Goal: Task Accomplishment & Management: Manage account settings

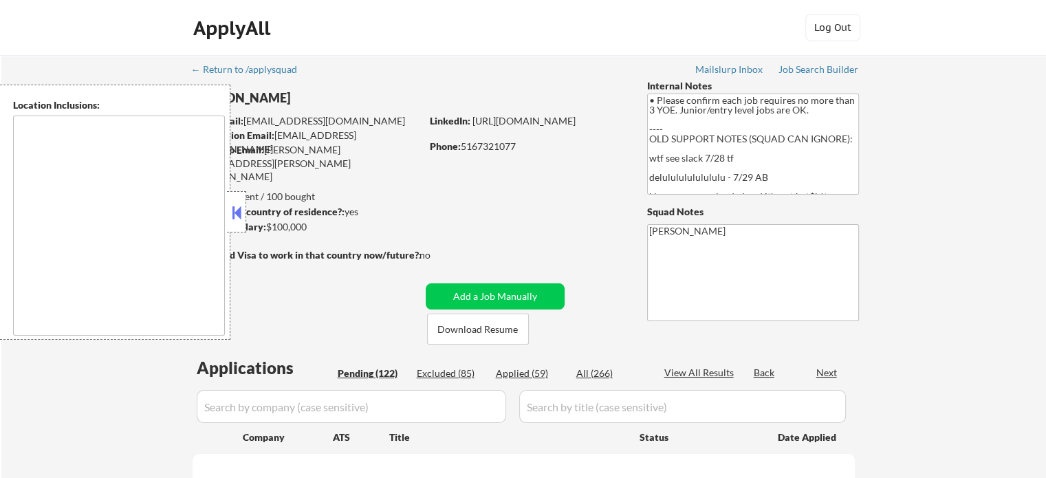
type textarea "New York, NY Jersey City, NJ Hoboken, NJ Union City, NJ Weehawken, NJ West New …"
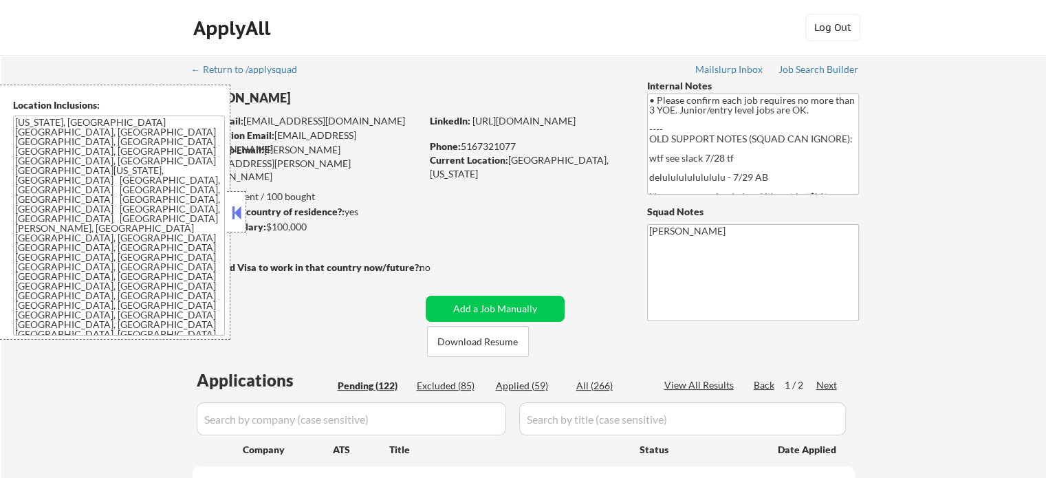
select select ""pending""
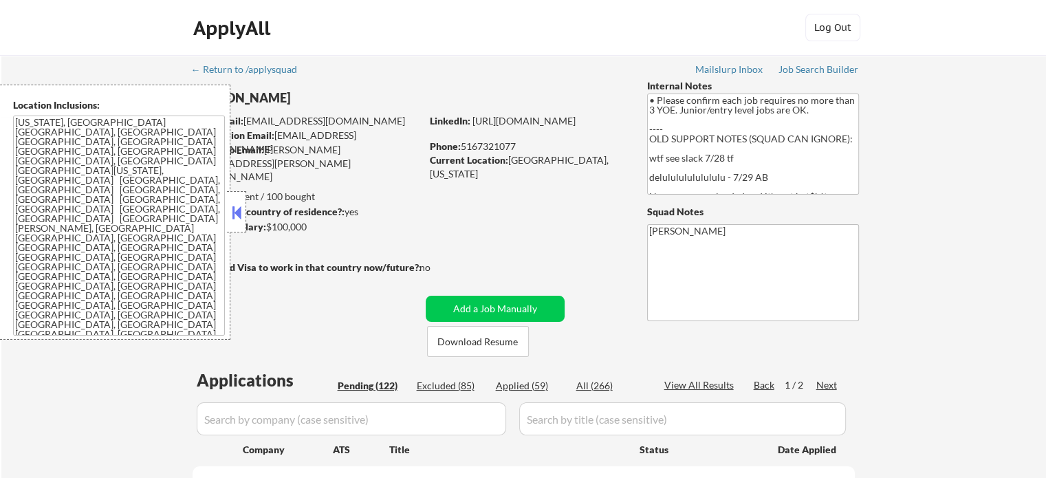
select select ""pending""
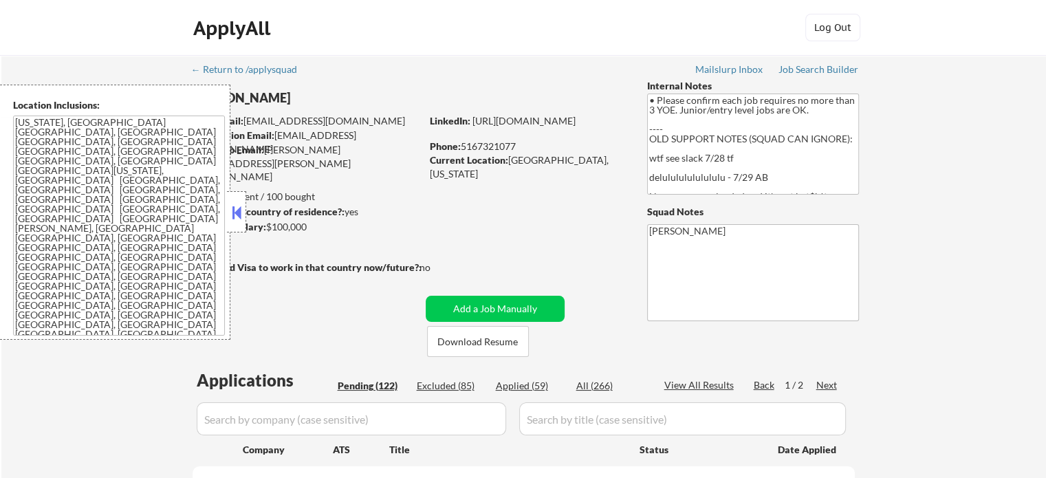
select select ""pending""
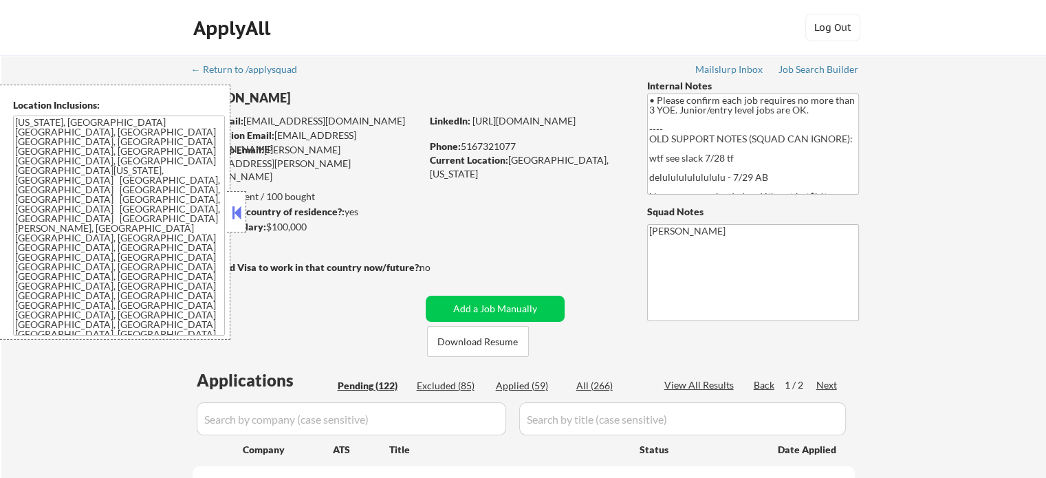
select select ""pending""
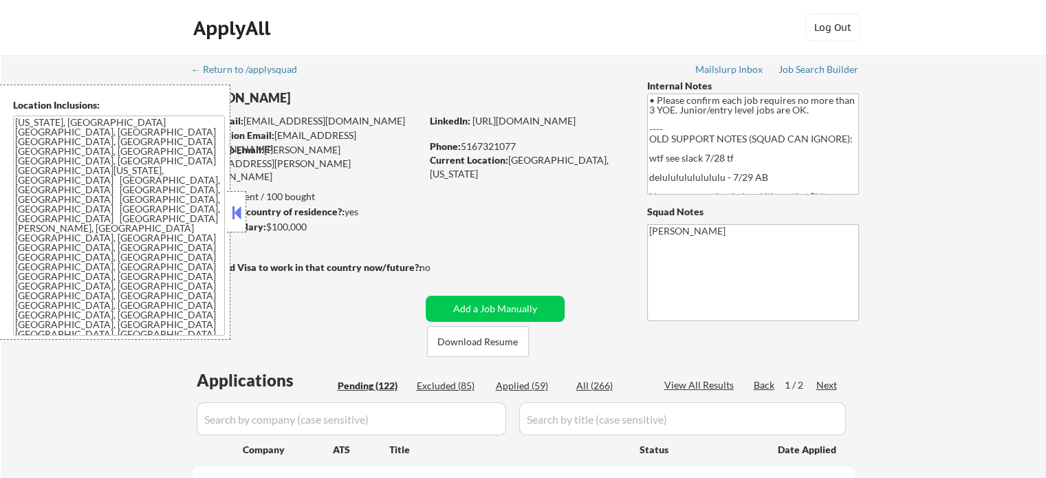
select select ""pending""
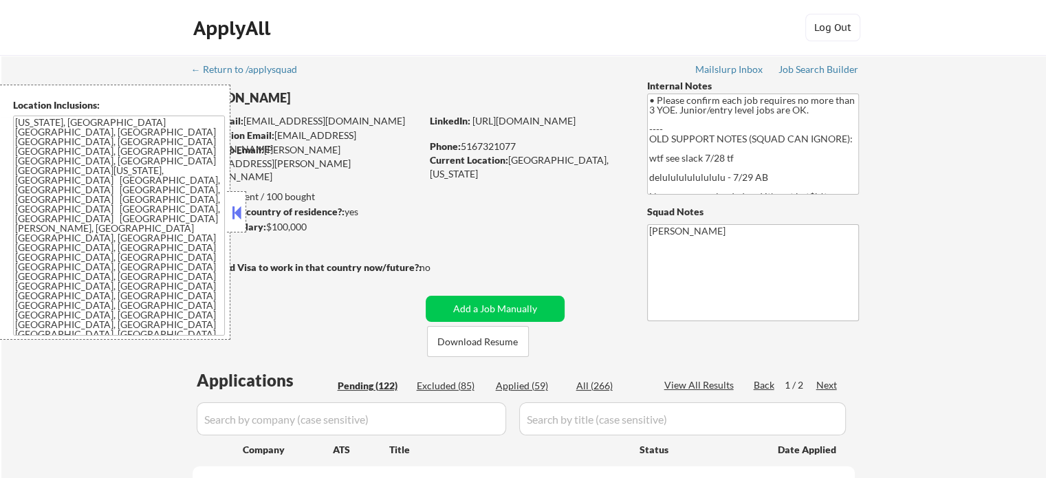
select select ""pending""
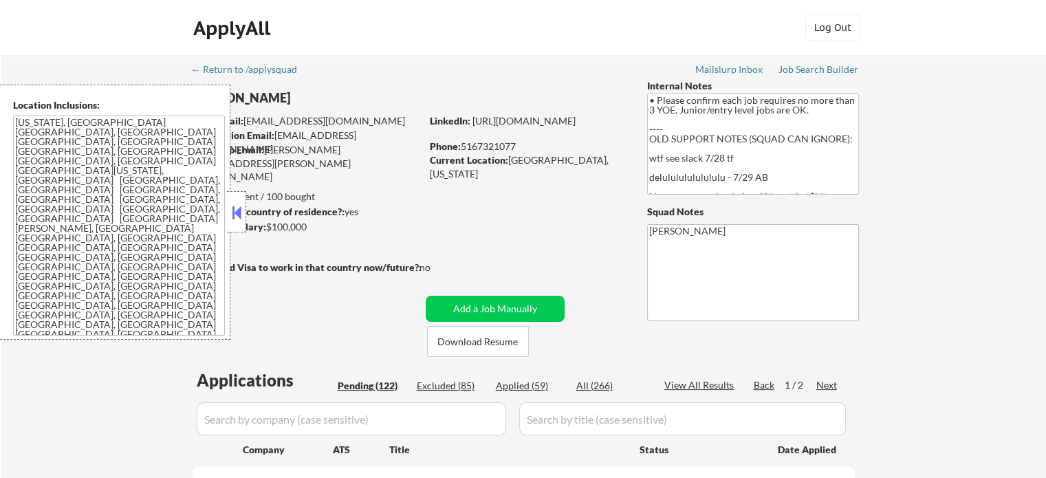
select select ""pending""
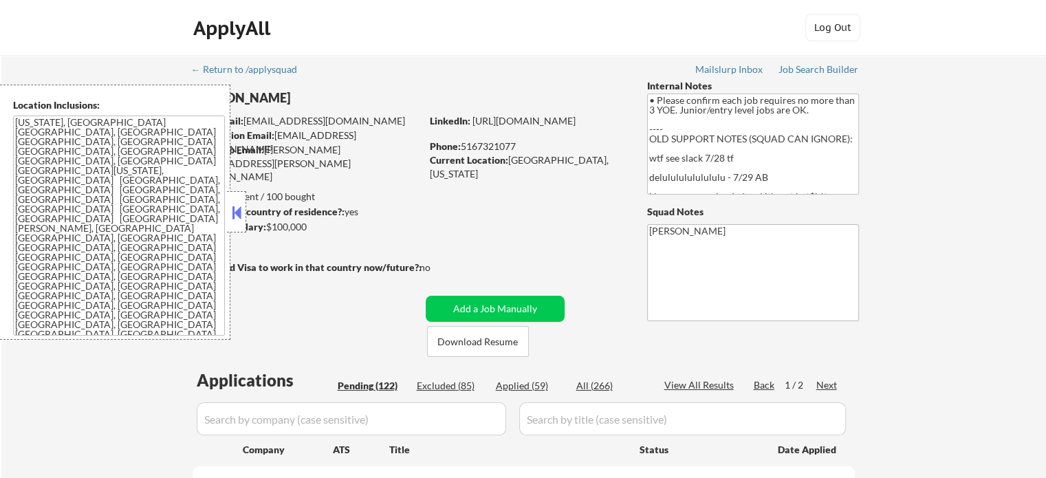
select select ""pending""
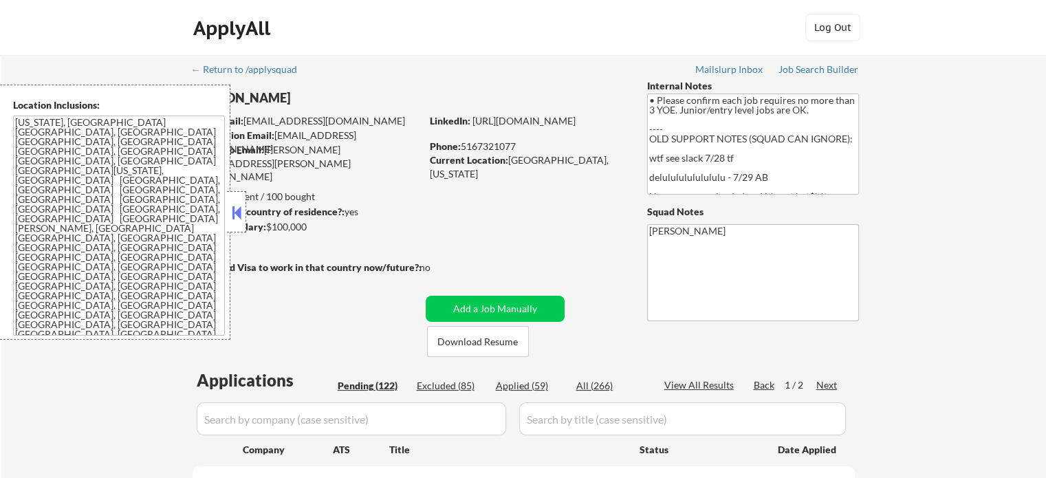
select select ""pending""
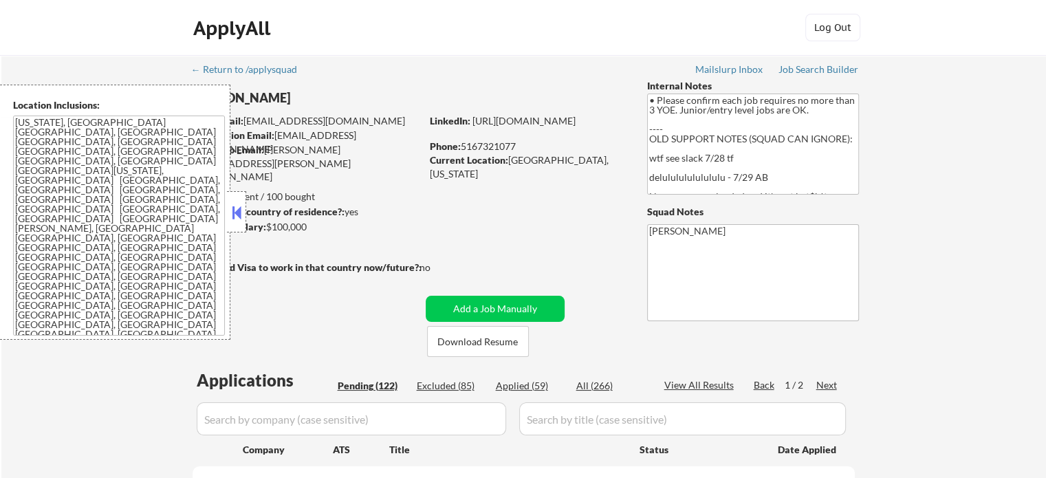
select select ""pending""
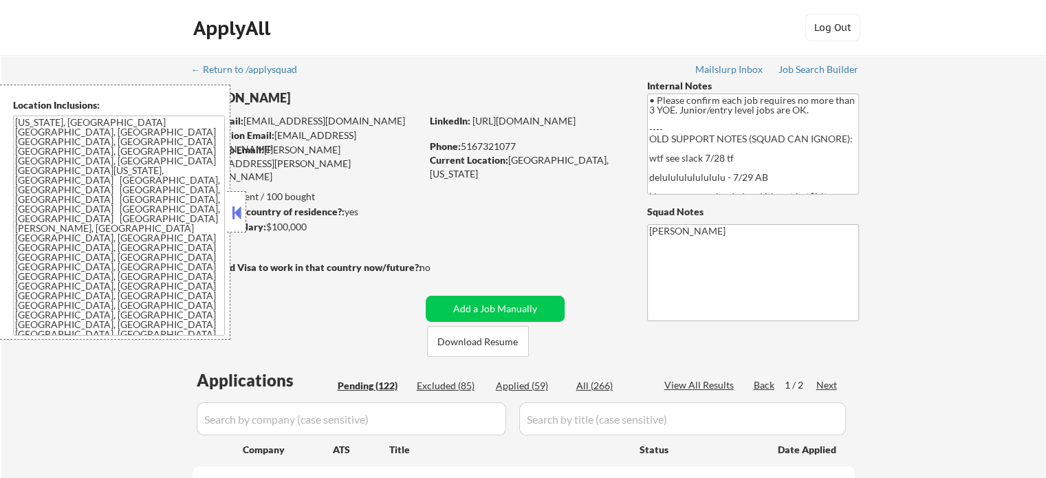
select select ""pending""
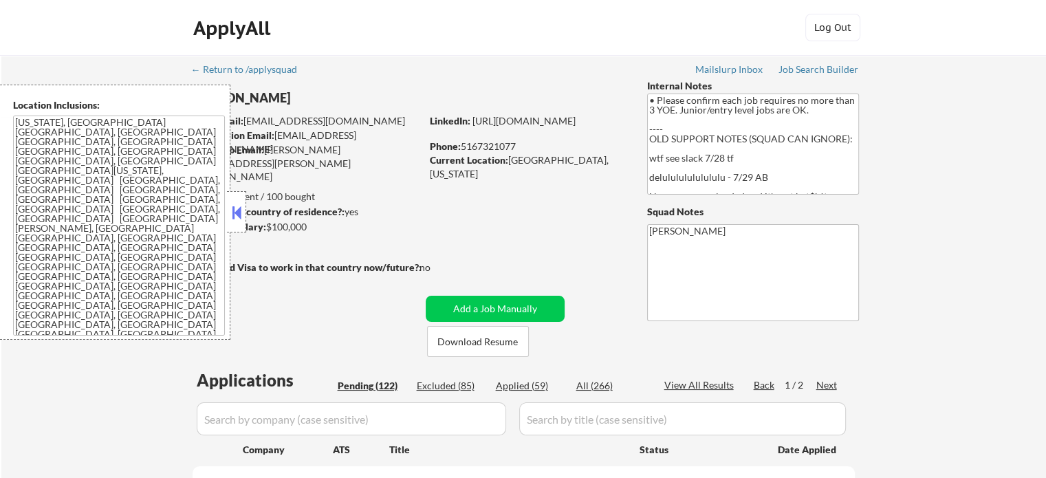
select select ""pending""
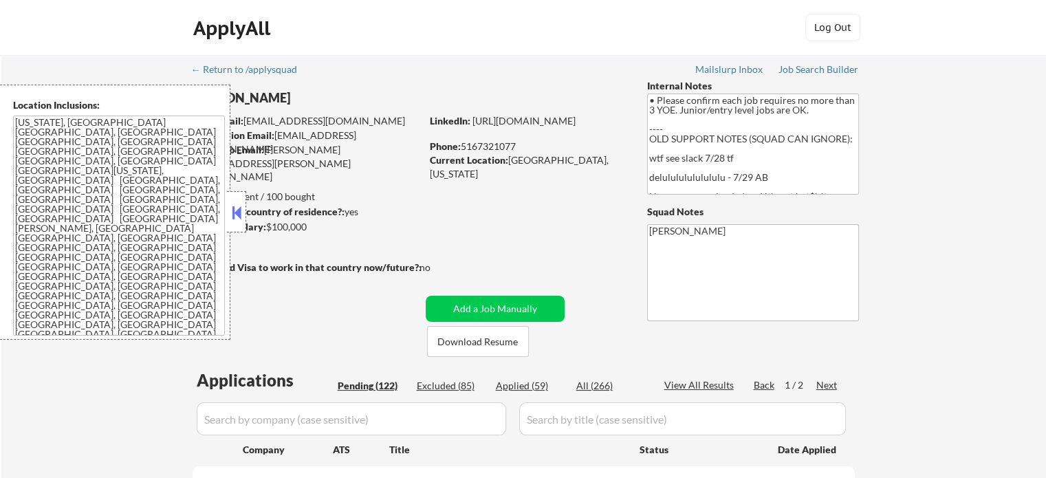
select select ""pending""
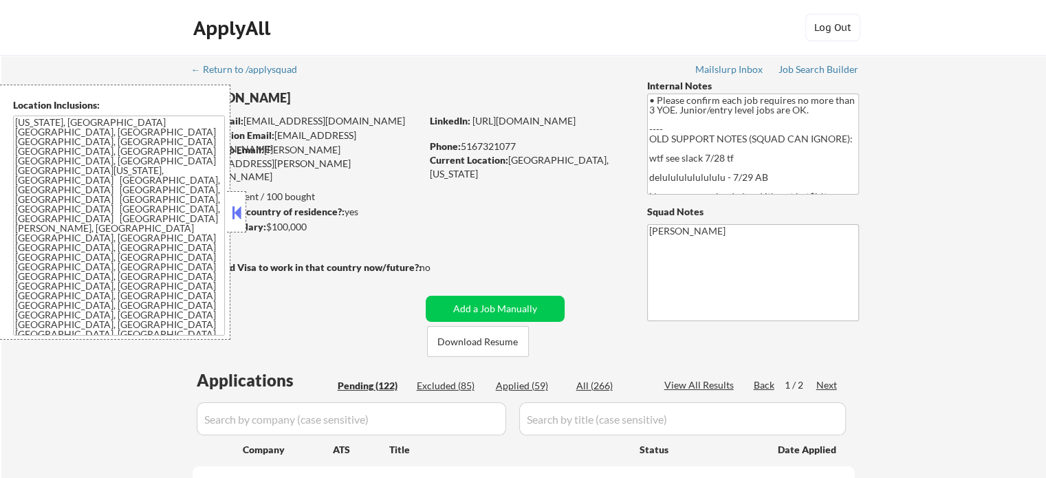
select select ""pending""
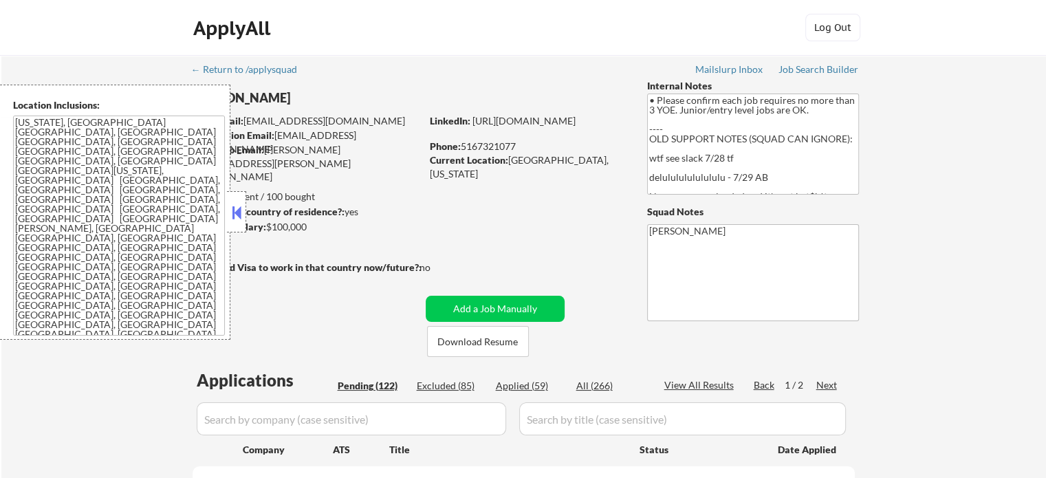
select select ""pending""
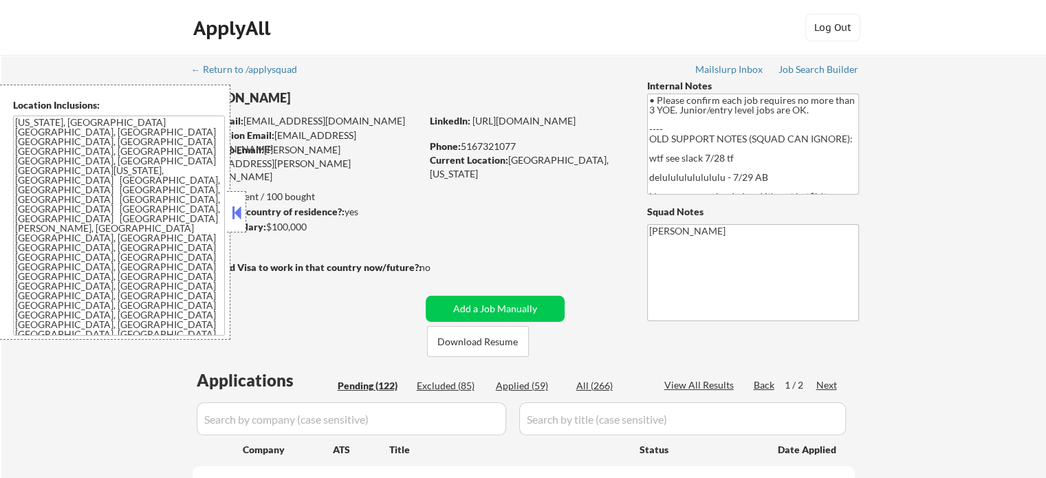
select select ""pending""
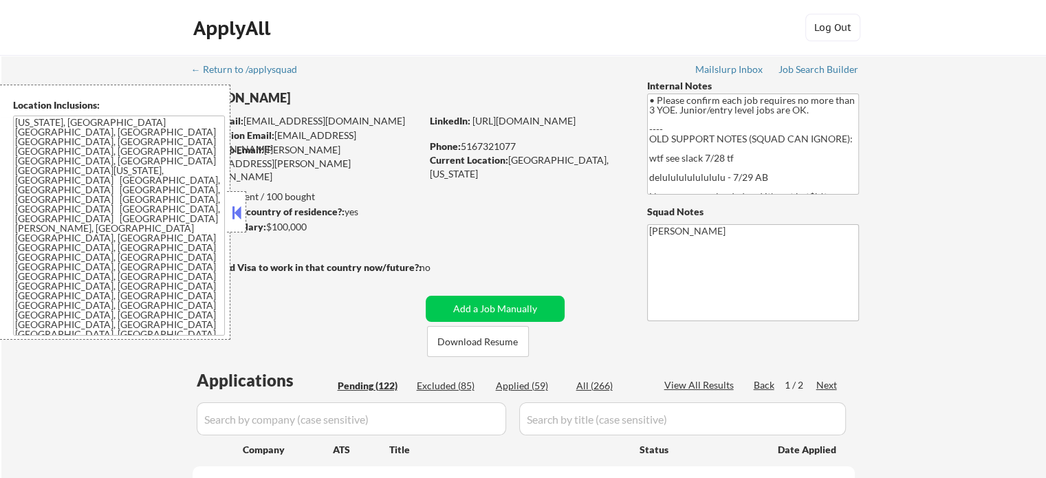
select select ""pending""
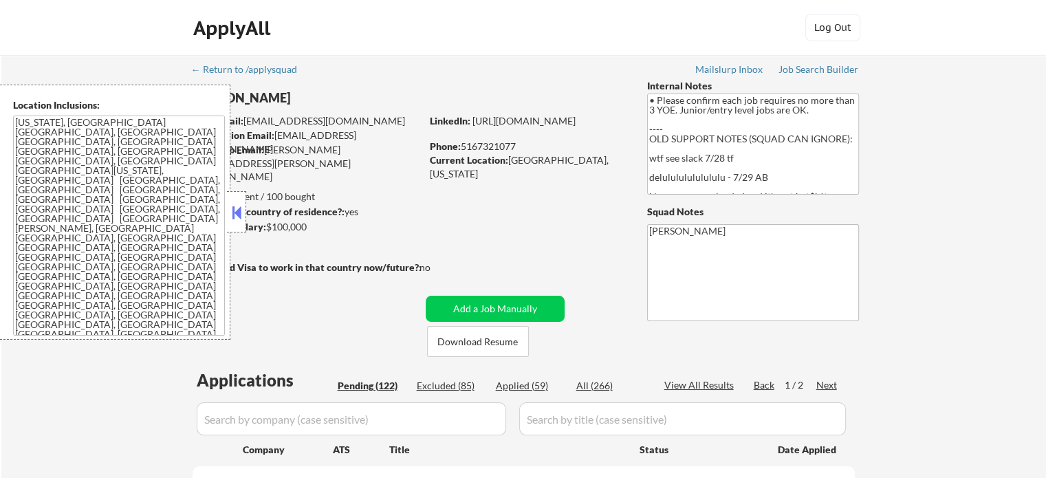
select select ""pending""
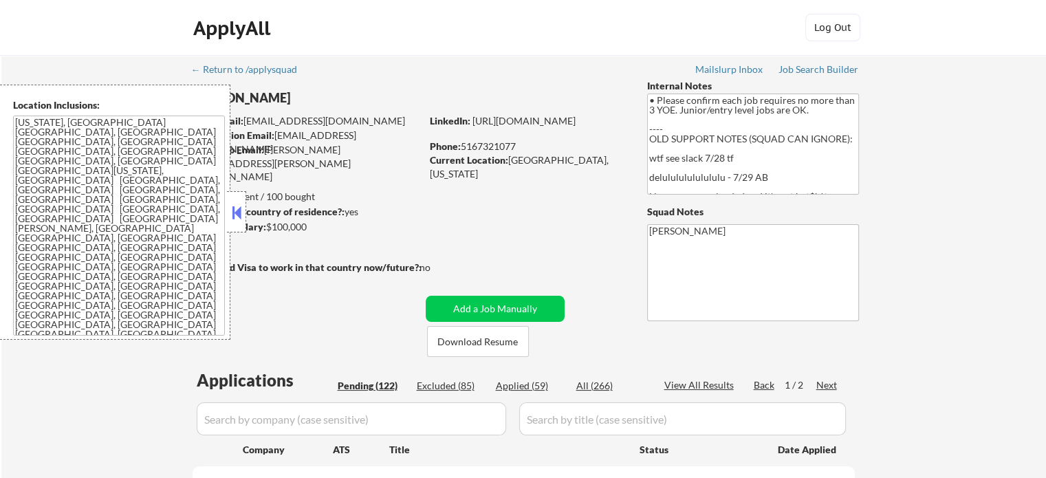
select select ""pending""
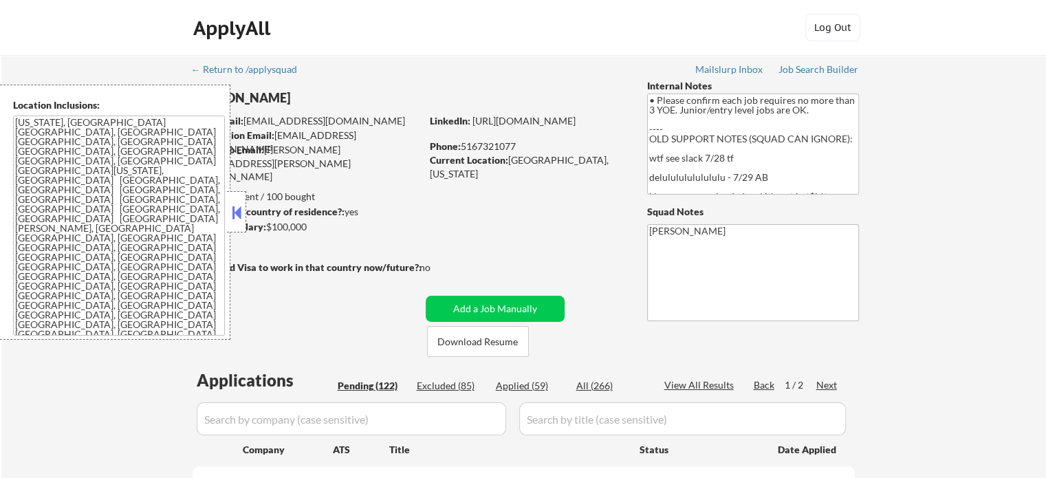
select select ""pending""
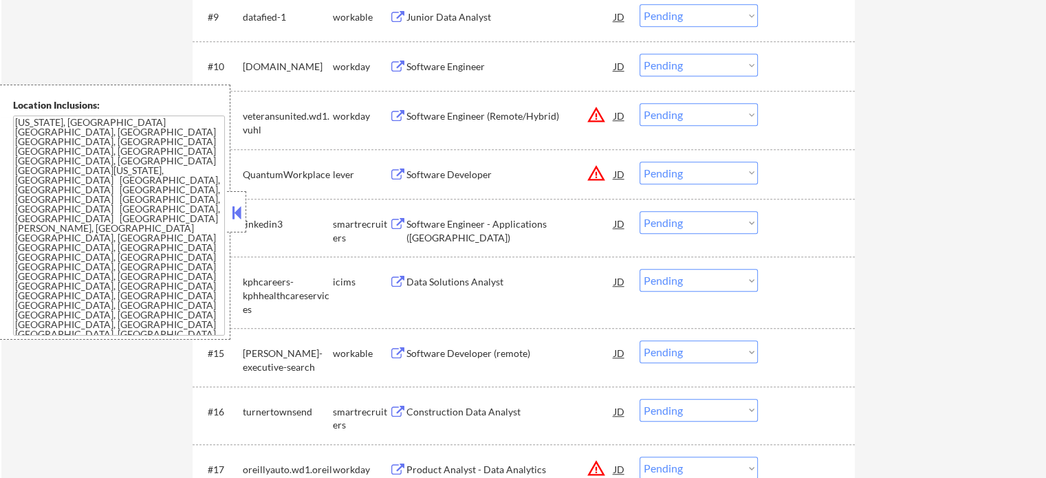
scroll to position [1032, 0]
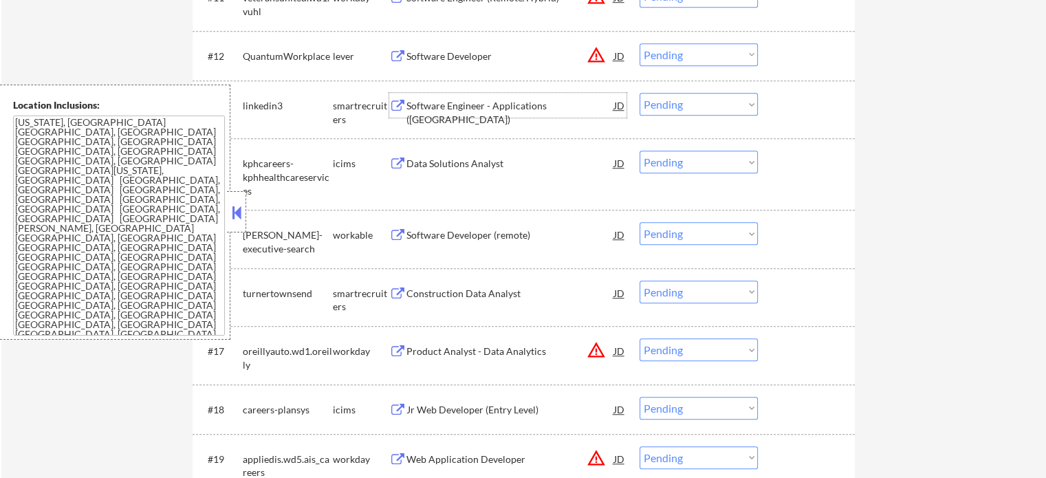
click at [440, 111] on div "Software Engineer - Applications (NYC)" at bounding box center [511, 112] width 208 height 27
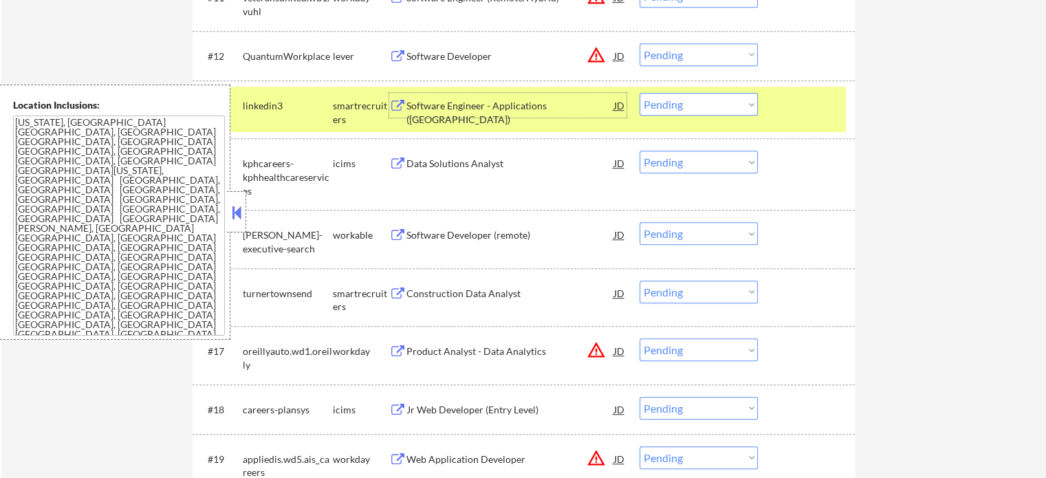
click at [800, 118] on div "#13 linkedin3 smartrecruiters Software Engineer - Applications (NYC) JD Choose …" at bounding box center [521, 109] width 649 height 45
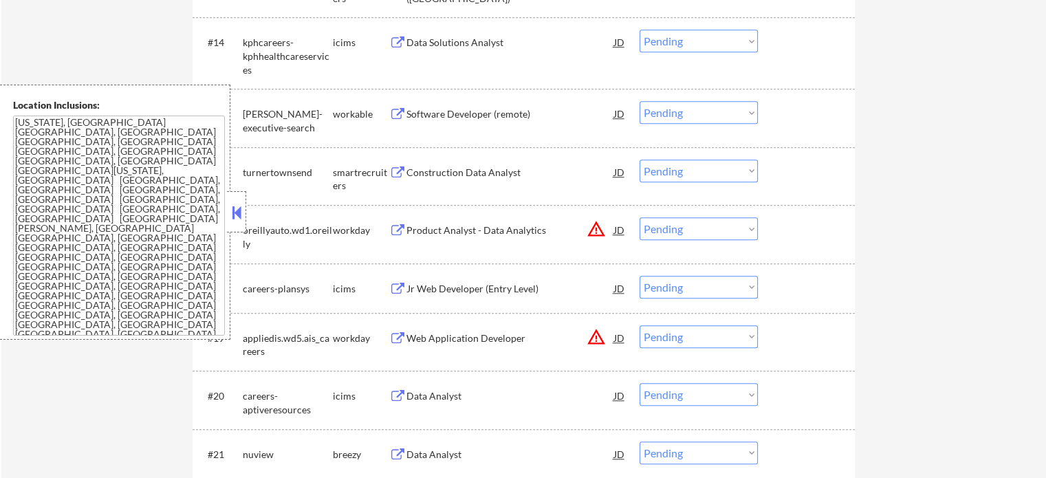
scroll to position [1169, 0]
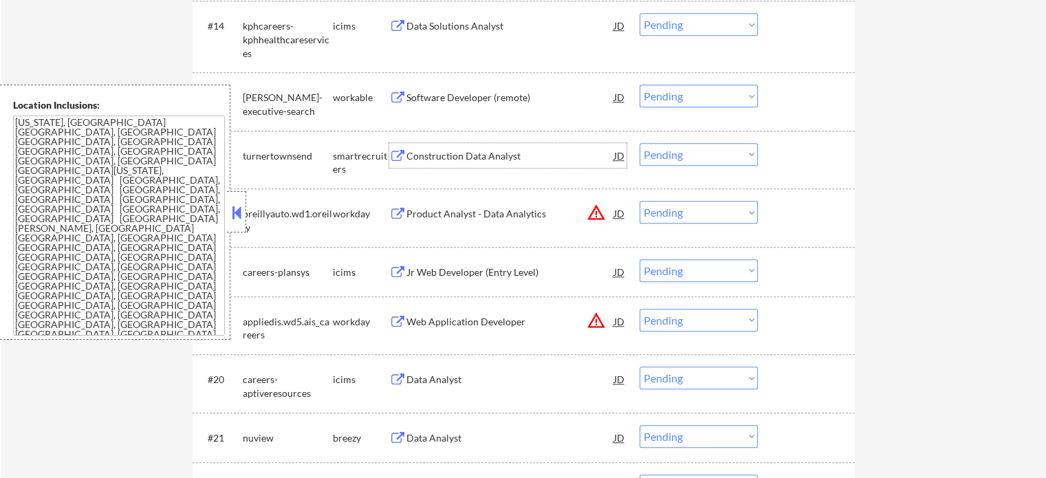
click at [413, 151] on div "Construction Data Analyst" at bounding box center [511, 156] width 208 height 14
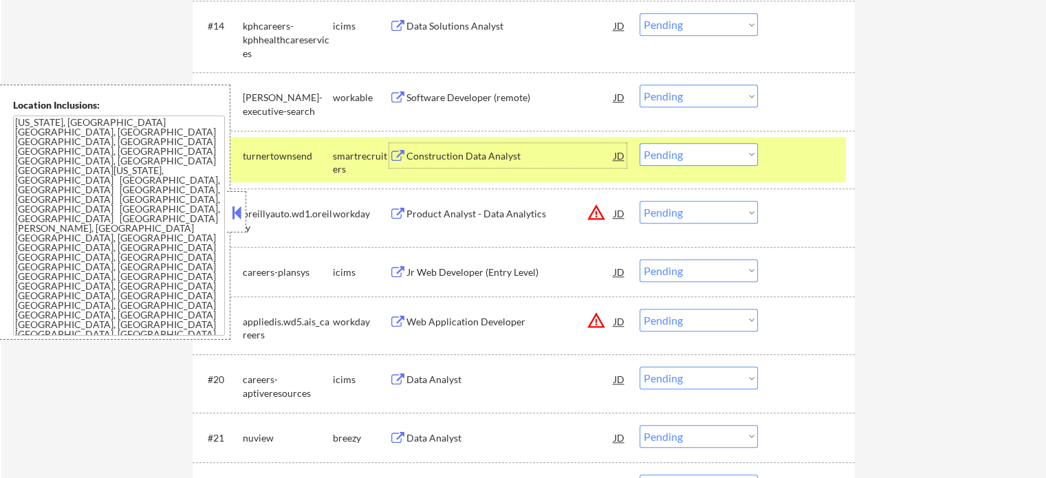
click at [707, 158] on select "Choose an option... Pending Applied Excluded (Questions) Excluded (Expired) Exc…" at bounding box center [699, 154] width 118 height 23
click at [640, 143] on select "Choose an option... Pending Applied Excluded (Questions) Excluded (Expired) Exc…" at bounding box center [699, 154] width 118 height 23
click at [812, 164] on div at bounding box center [808, 155] width 61 height 25
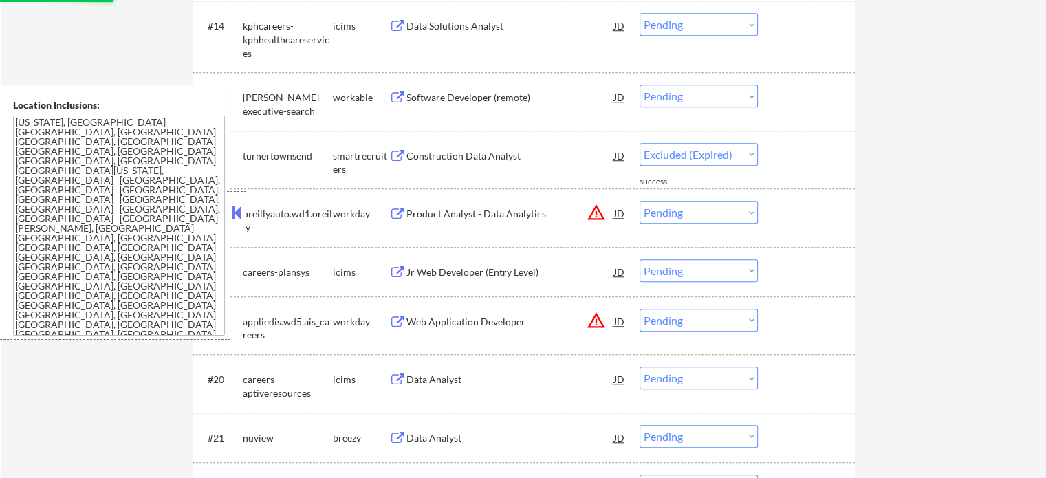
select select ""pending""
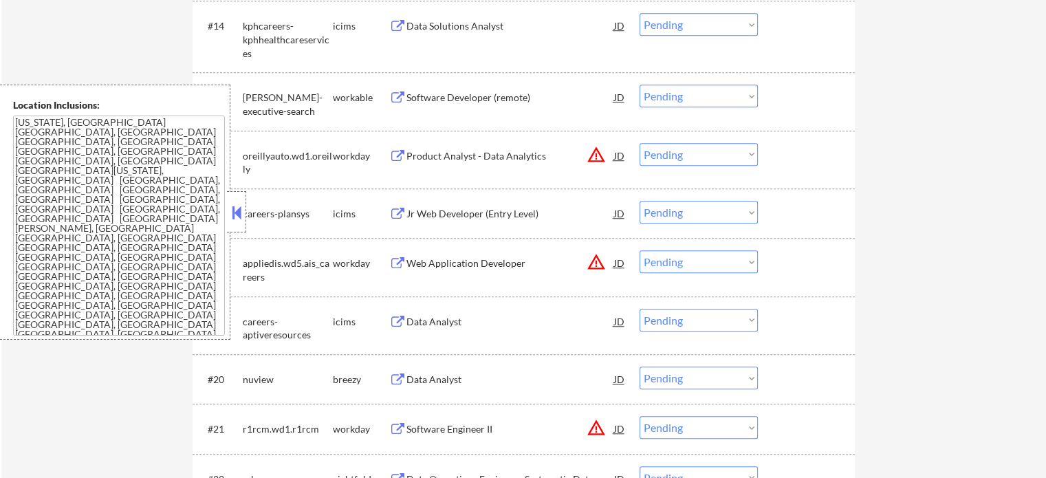
click at [422, 270] on div "Web Application Developer" at bounding box center [511, 262] width 208 height 25
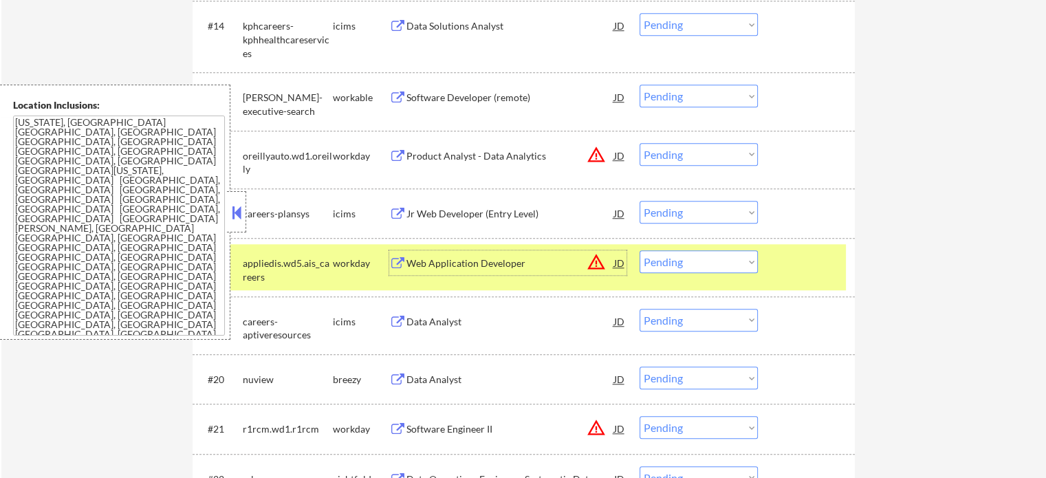
click at [676, 268] on select "Choose an option... Pending Applied Excluded (Questions) Excluded (Expired) Exc…" at bounding box center [699, 261] width 118 height 23
click at [640, 250] on select "Choose an option... Pending Applied Excluded (Questions) Excluded (Expired) Exc…" at bounding box center [699, 261] width 118 height 23
click at [810, 276] on div "#18 appliedis.wd5.ais_careers workday Web Application Developer JD warning_ambe…" at bounding box center [521, 266] width 649 height 45
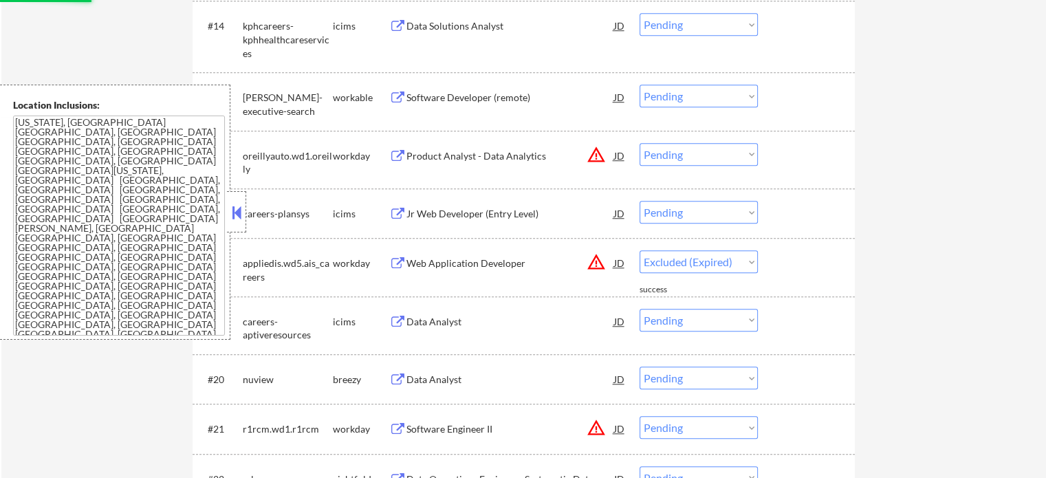
select select ""pending""
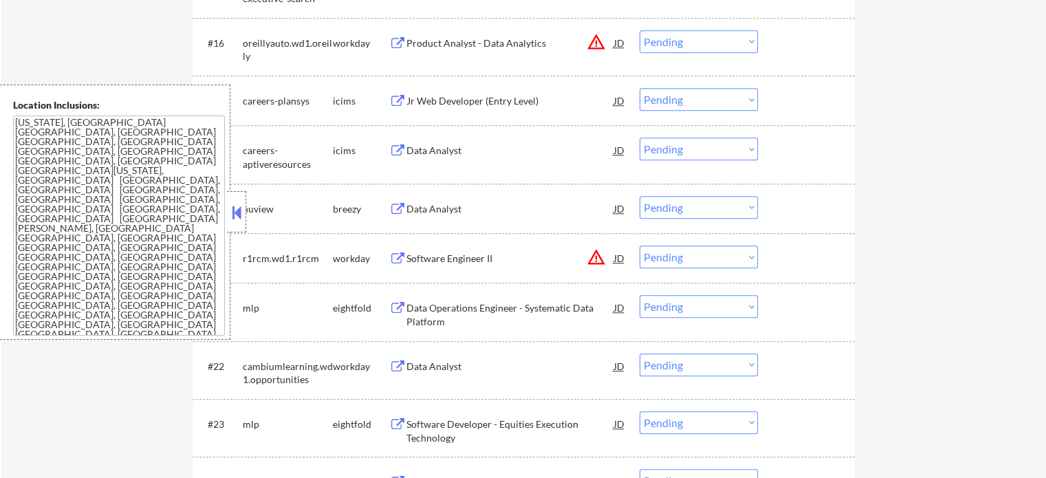
scroll to position [1307, 0]
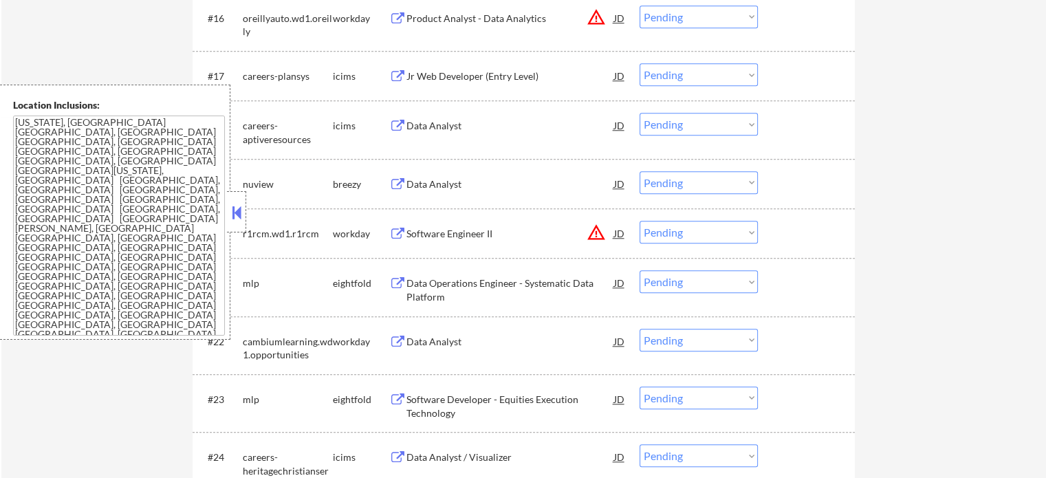
click at [424, 229] on div "Software Engineer II" at bounding box center [511, 234] width 208 height 14
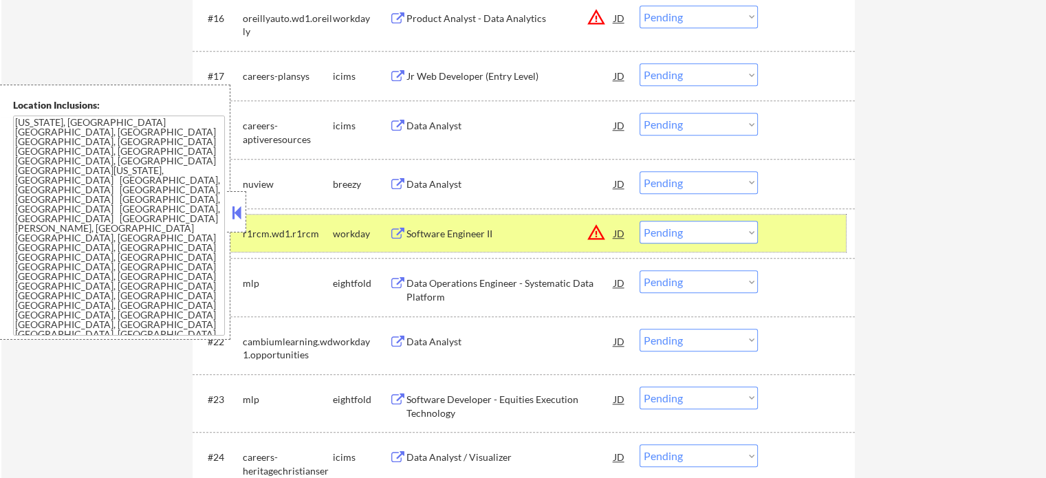
click at [774, 244] on div "#20 r1rcm.wd1.r1rcm workday Software Engineer II JD warning_amber Choose an opt…" at bounding box center [521, 233] width 649 height 37
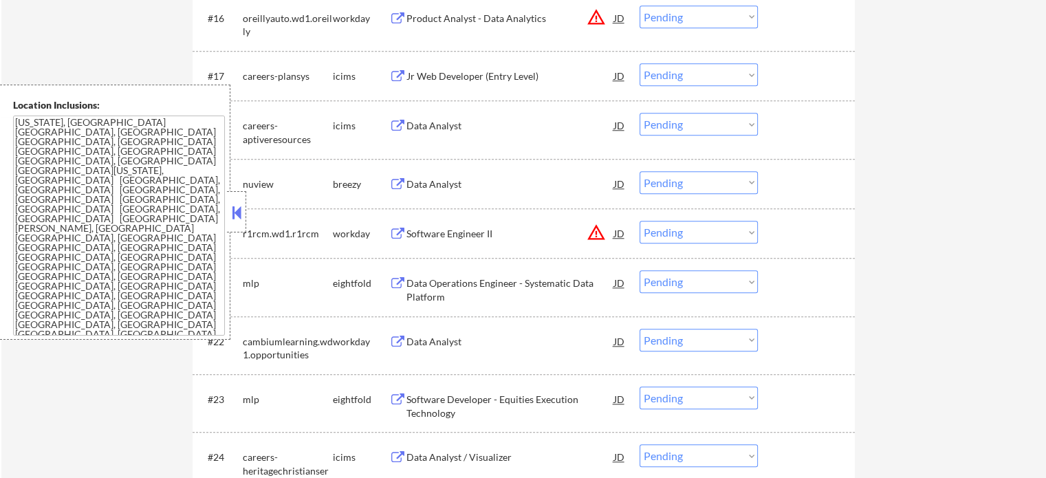
click at [446, 341] on div "Data Analyst" at bounding box center [511, 342] width 208 height 14
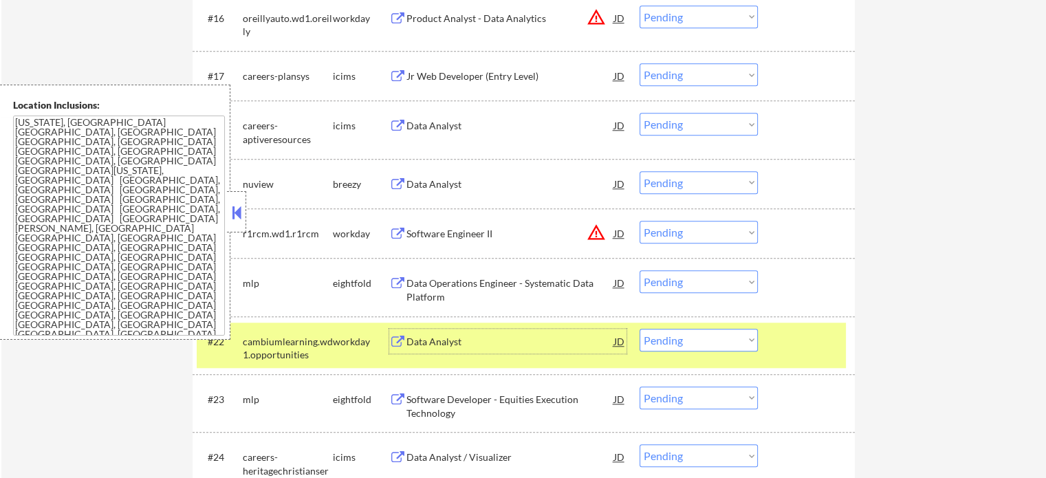
click at [806, 363] on div "#22 cambiumlearning.wd1.opportunities workday Data Analyst JD warning_amber Cho…" at bounding box center [521, 345] width 649 height 45
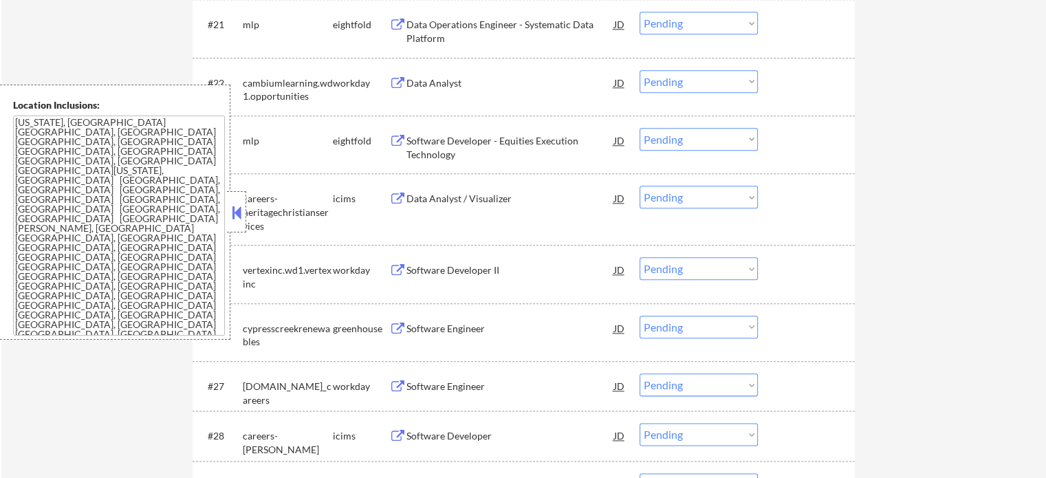
scroll to position [1582, 0]
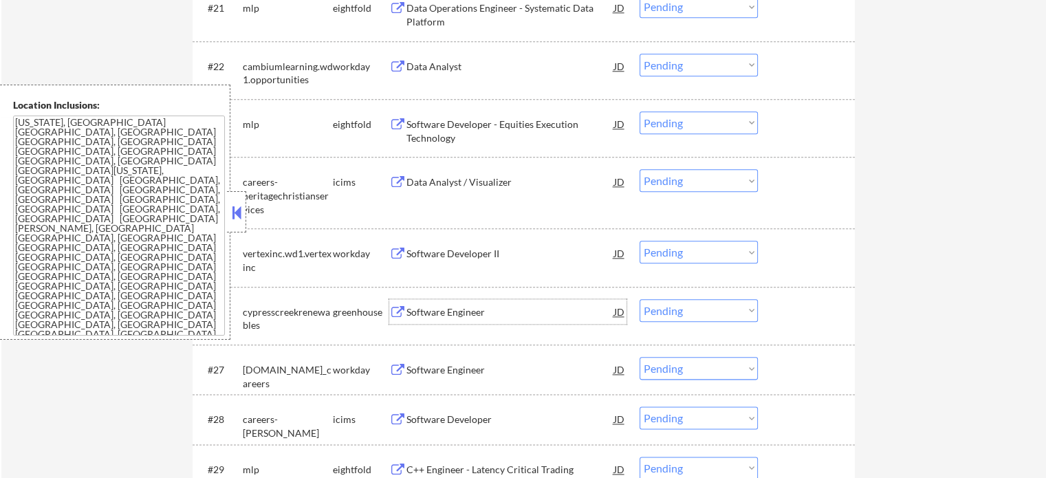
click at [423, 309] on div "Software Engineer" at bounding box center [511, 312] width 208 height 14
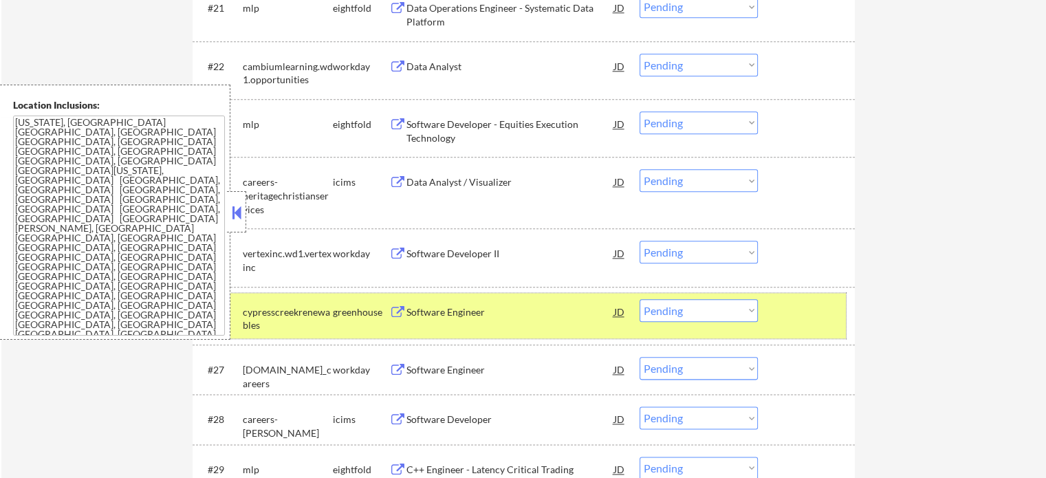
click at [807, 305] on div at bounding box center [808, 311] width 61 height 25
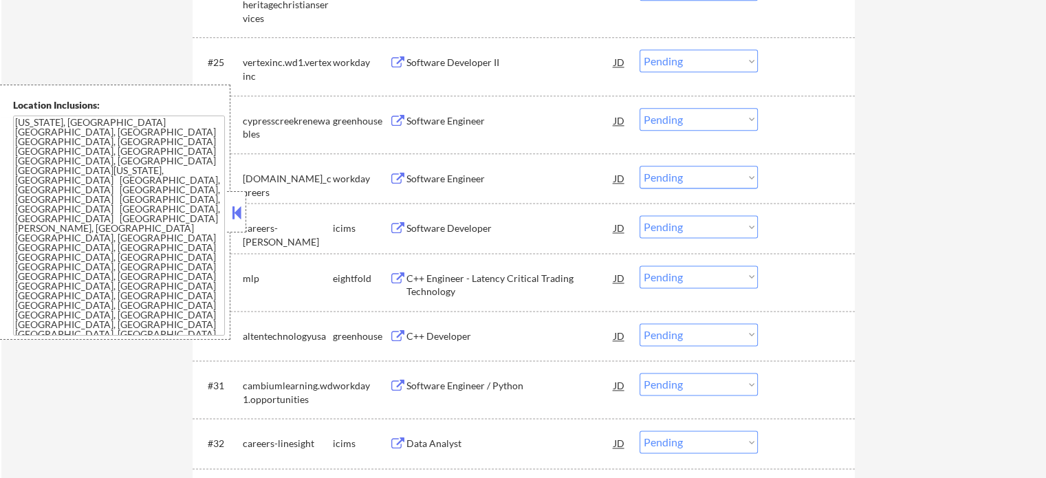
scroll to position [1857, 0]
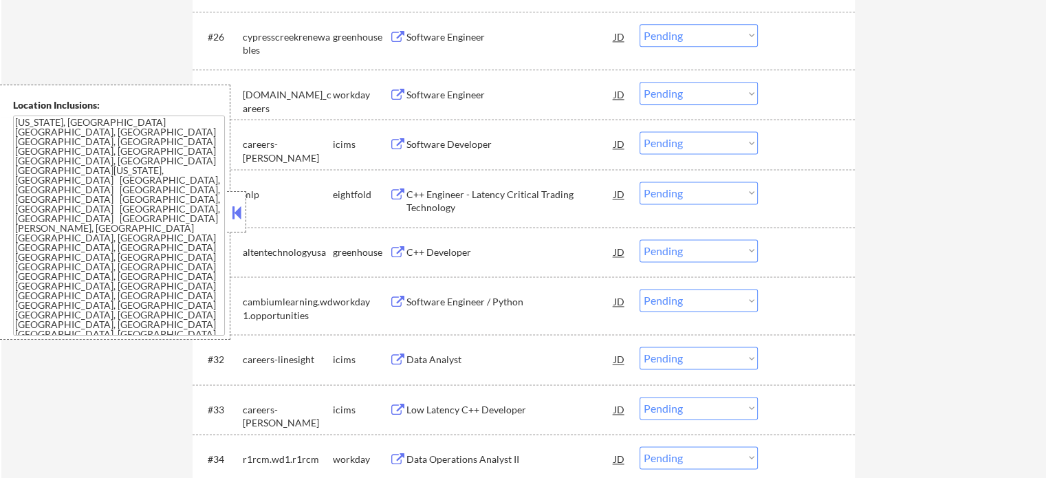
click at [442, 246] on div "#30 altentechnologyusa greenhouse C++ Developer JD Choose an option... Pending …" at bounding box center [521, 251] width 649 height 37
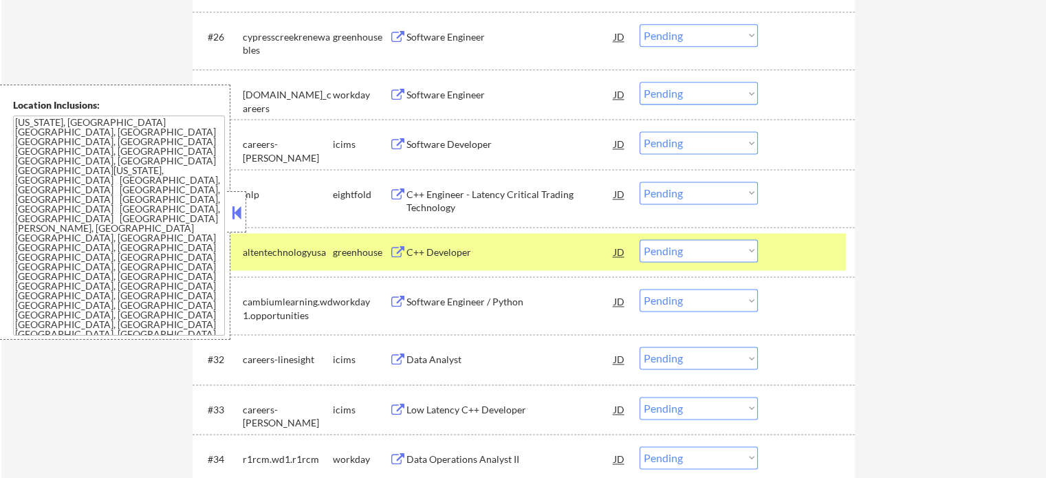
click at [442, 246] on div "C++ Developer" at bounding box center [511, 253] width 208 height 14
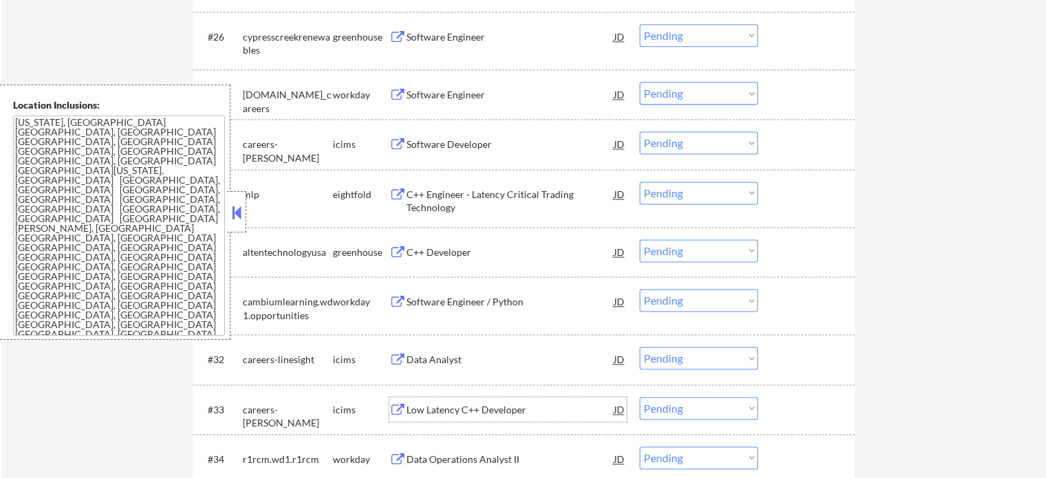
click at [438, 414] on div "Low Latency C++ Developer" at bounding box center [511, 410] width 208 height 14
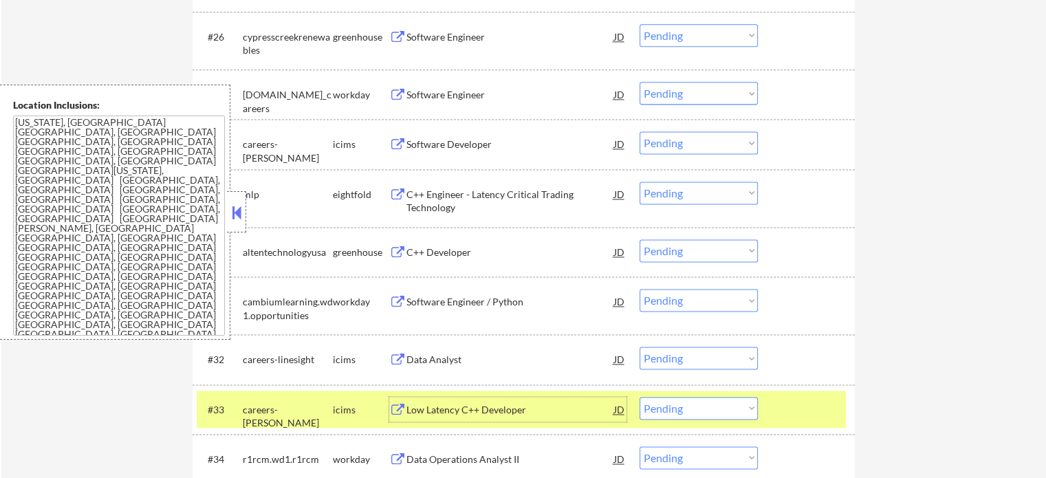
click at [806, 404] on div at bounding box center [808, 409] width 61 height 25
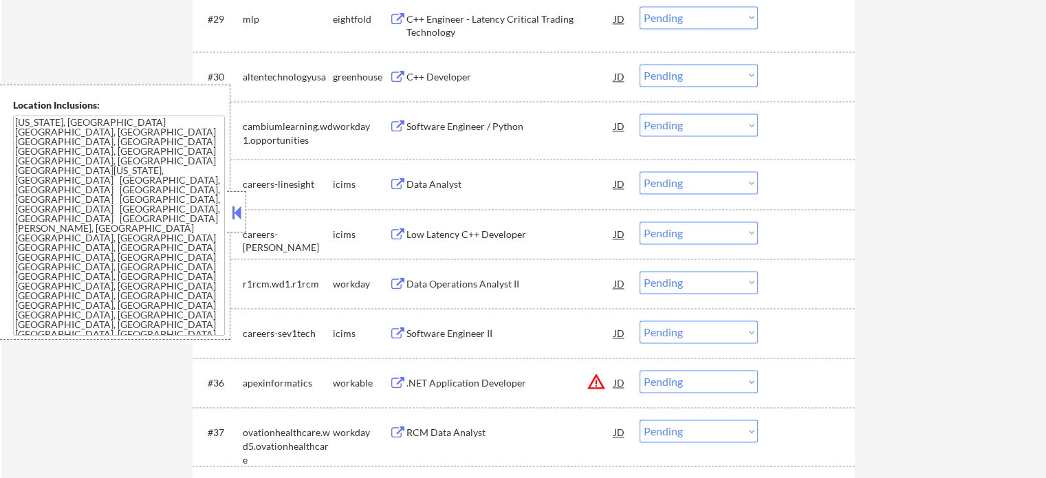
scroll to position [2064, 0]
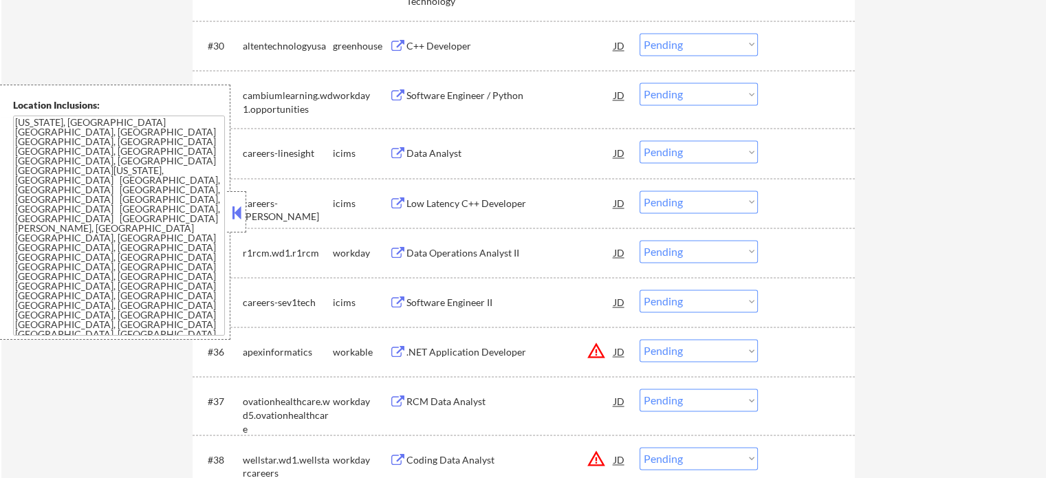
click at [452, 352] on div ".NET Application Developer" at bounding box center [511, 352] width 208 height 14
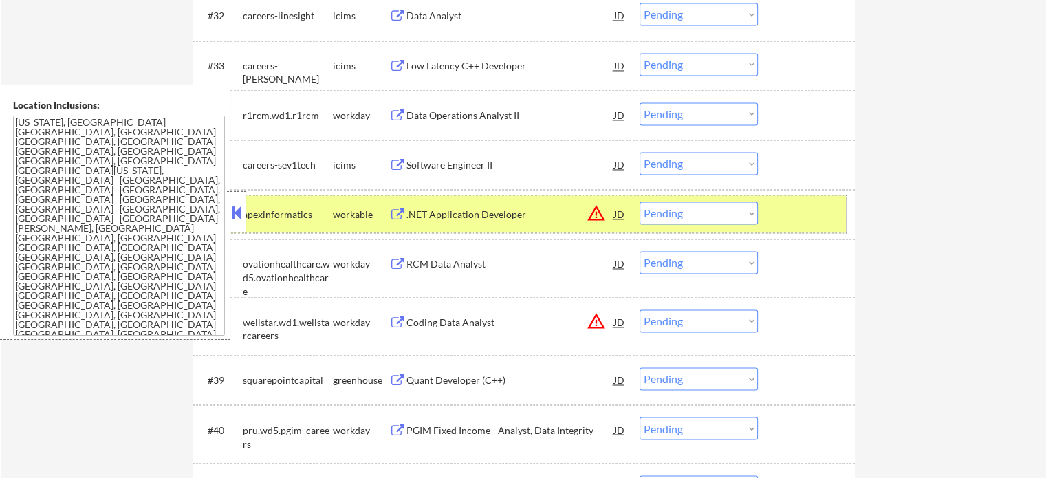
click at [787, 214] on div at bounding box center [808, 214] width 61 height 25
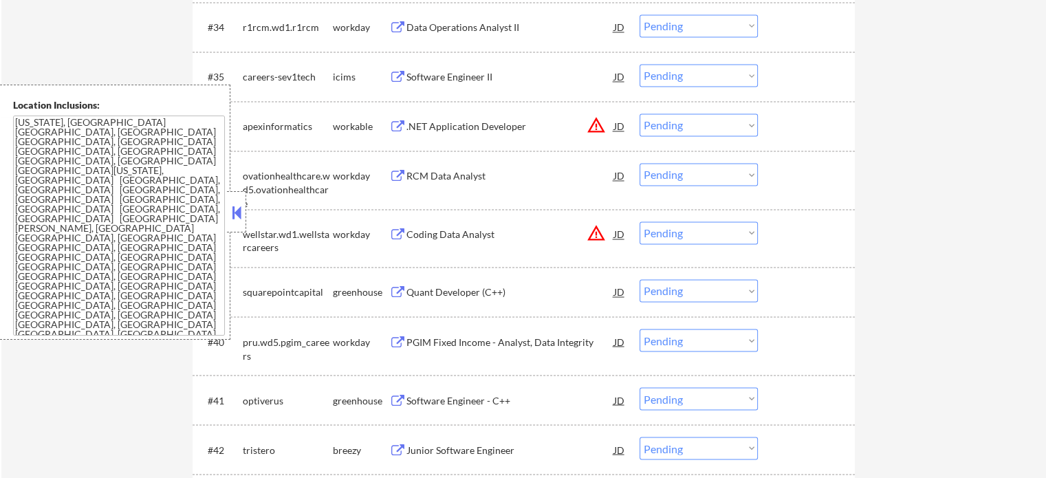
scroll to position [2408, 0]
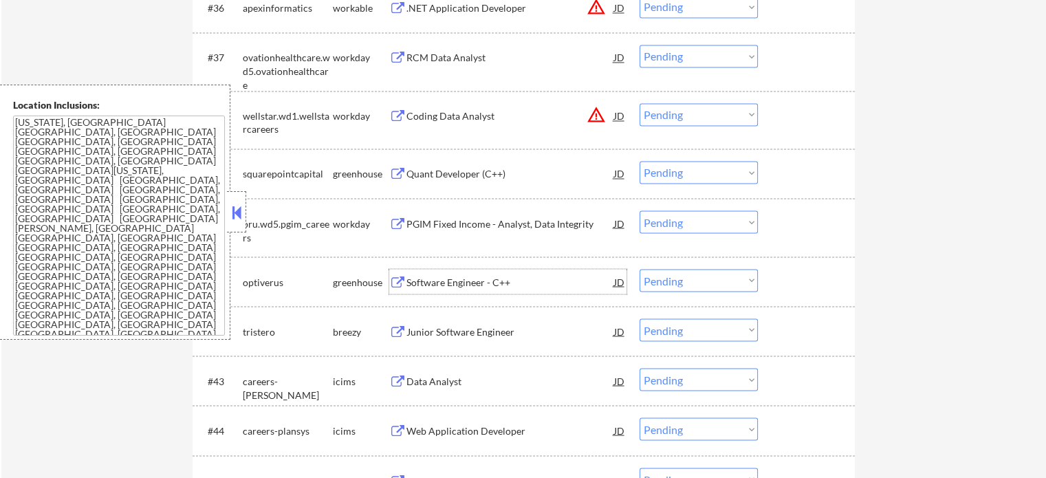
click at [438, 291] on div "Software Engineer - C++" at bounding box center [511, 281] width 208 height 25
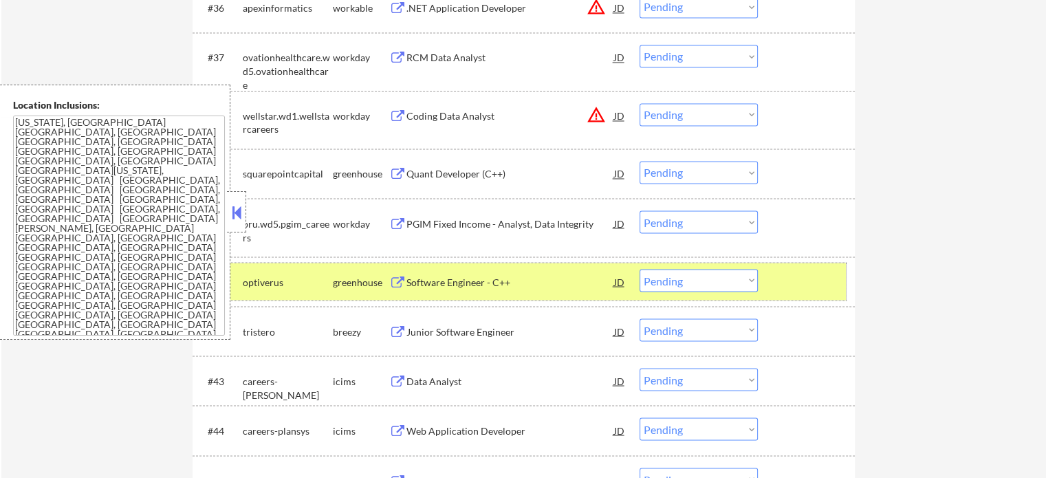
click at [784, 285] on div at bounding box center [808, 281] width 61 height 25
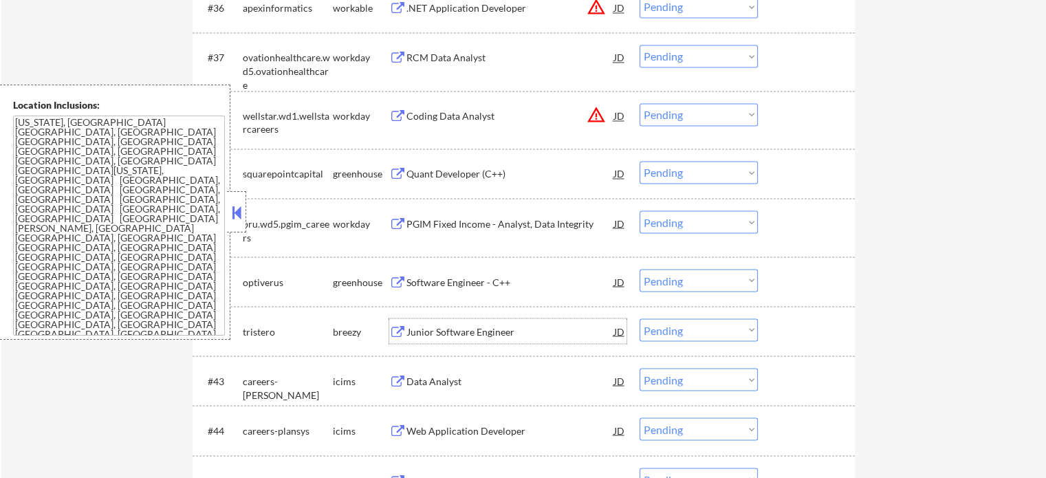
click at [484, 334] on div "Junior Software Engineer" at bounding box center [511, 332] width 208 height 14
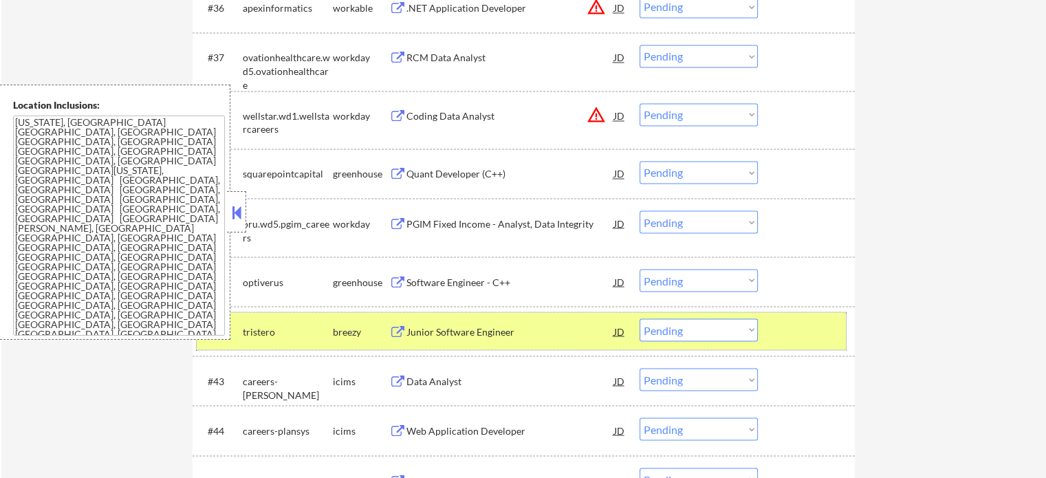
click at [794, 336] on div at bounding box center [808, 331] width 61 height 25
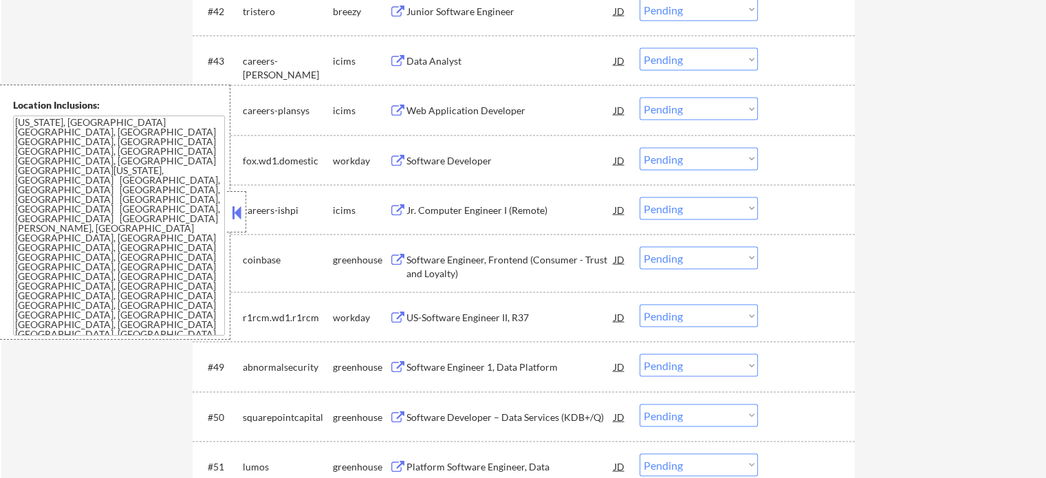
scroll to position [2752, 0]
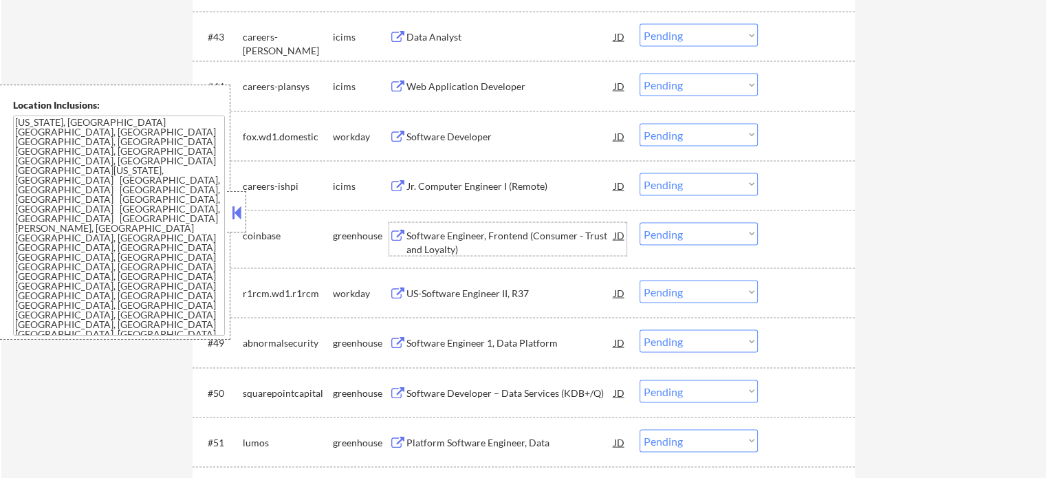
click at [451, 235] on div "Software Engineer, Frontend (Consumer - Trust and Loyalty)" at bounding box center [511, 242] width 208 height 27
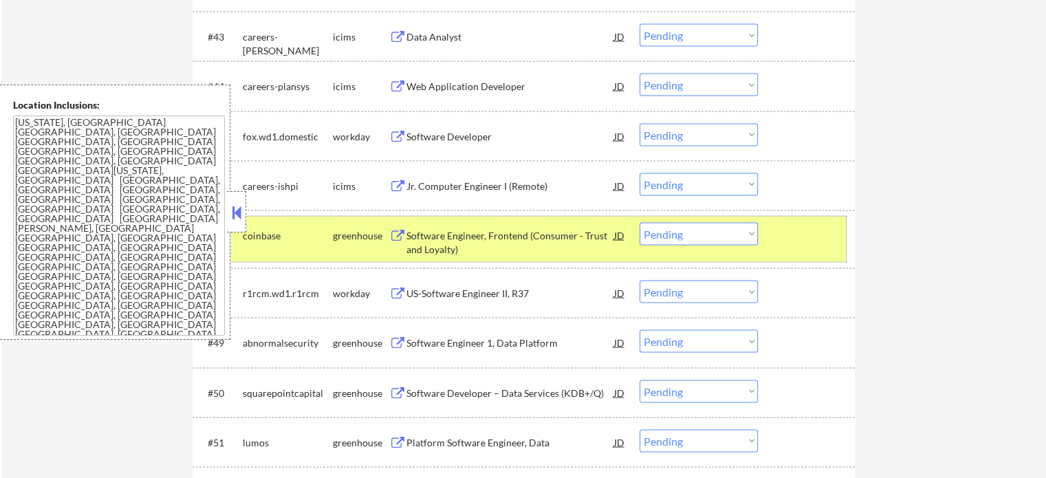
click at [824, 233] on div at bounding box center [808, 235] width 61 height 25
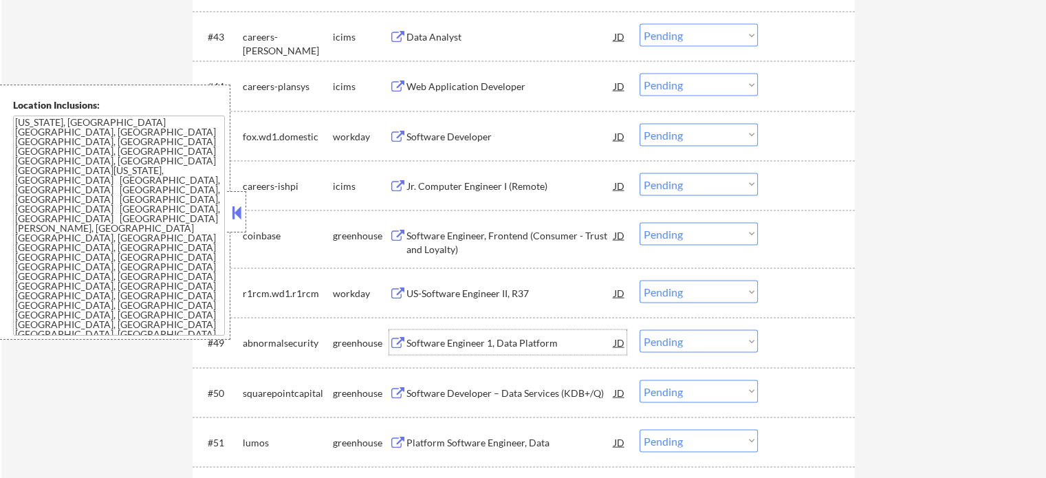
click at [498, 334] on div "Software Engineer 1, Data Platform" at bounding box center [511, 342] width 208 height 25
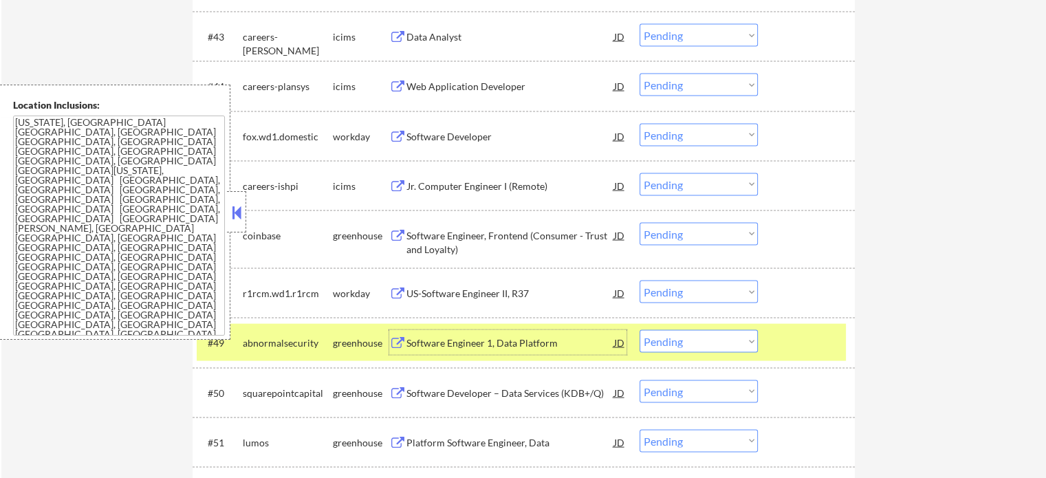
click at [723, 345] on select "Choose an option... Pending Applied Excluded (Questions) Excluded (Expired) Exc…" at bounding box center [699, 341] width 118 height 23
click at [640, 330] on select "Choose an option... Pending Applied Excluded (Questions) Excluded (Expired) Exc…" at bounding box center [699, 341] width 118 height 23
click at [812, 342] on div at bounding box center [808, 342] width 61 height 25
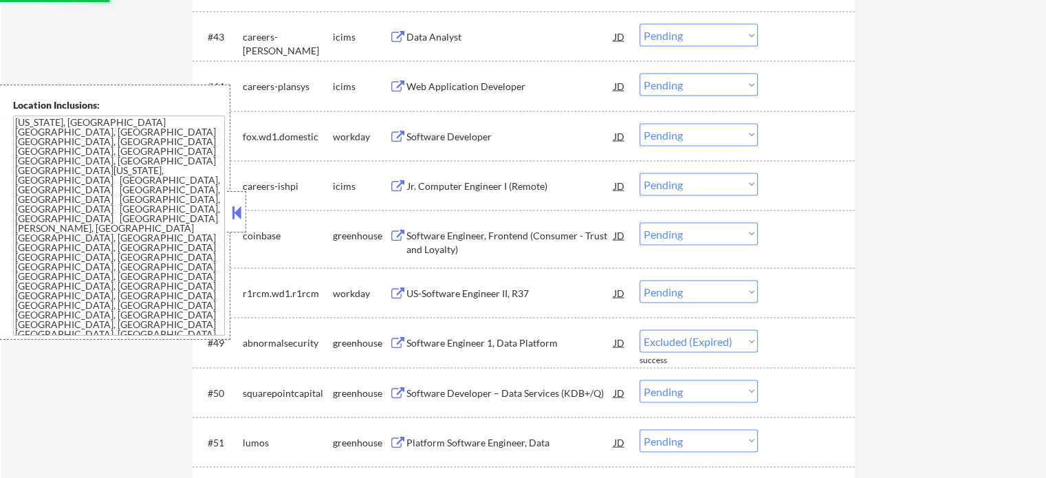
select select ""pending""
click at [465, 381] on div "Platform Software Engineer, Data" at bounding box center [511, 392] width 208 height 25
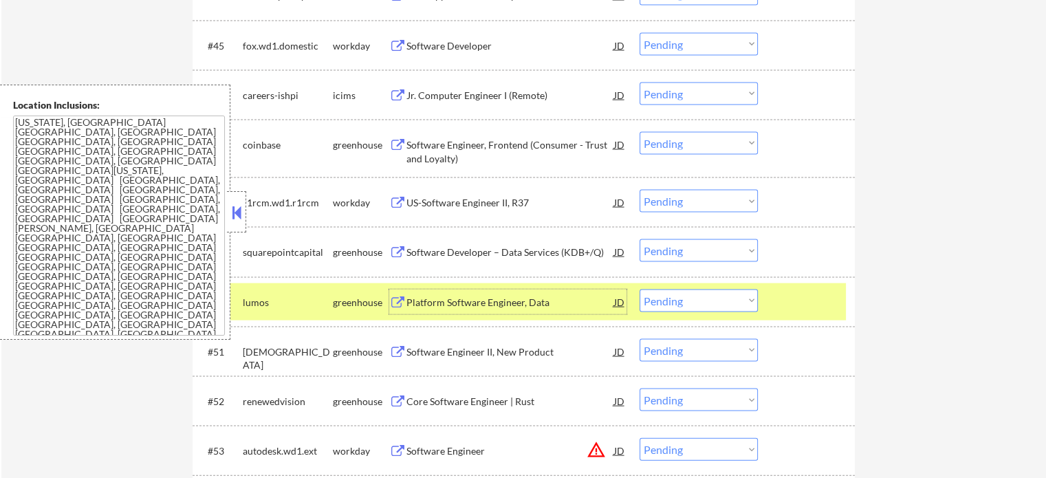
scroll to position [2958, 0]
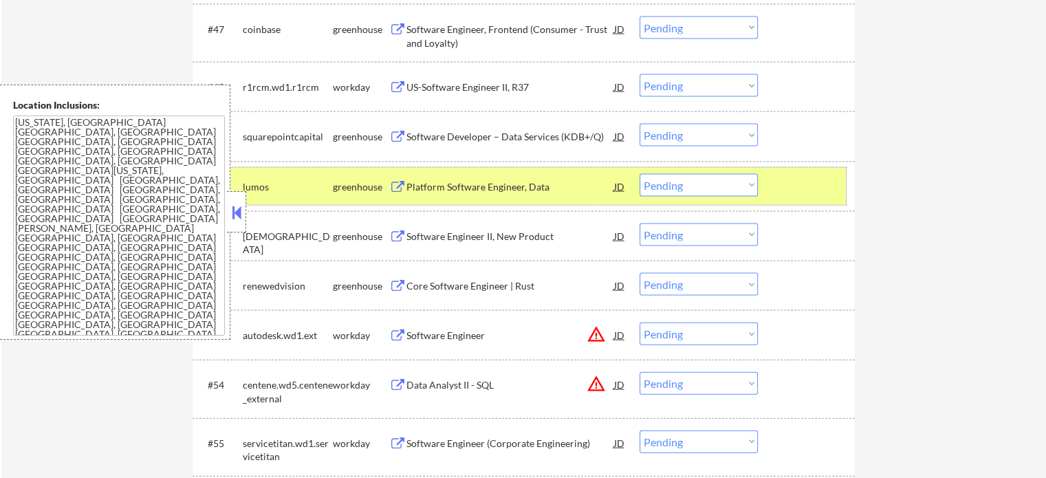
click at [806, 204] on div "#50 lumos greenhouse Platform Software Engineer, Data JD Choose an option... Pe…" at bounding box center [521, 186] width 649 height 37
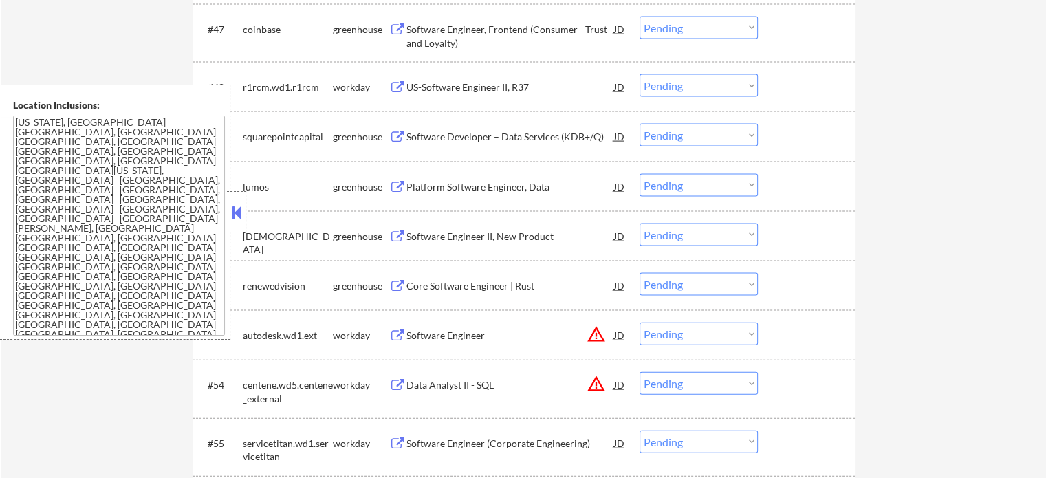
click at [443, 342] on div "Software Engineer" at bounding box center [511, 336] width 208 height 14
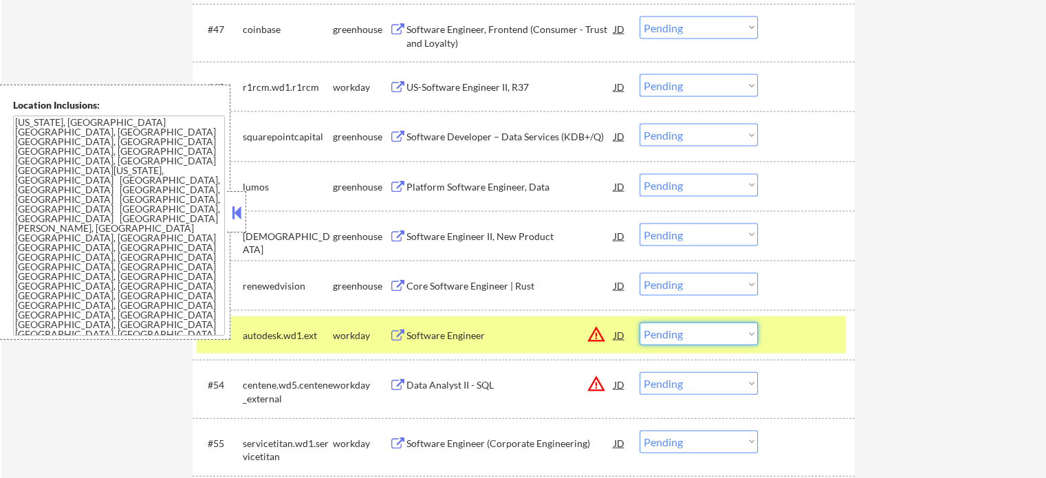
click at [722, 335] on select "Choose an option... Pending Applied Excluded (Questions) Excluded (Expired) Exc…" at bounding box center [699, 334] width 118 height 23
click at [640, 323] on select "Choose an option... Pending Applied Excluded (Questions) Excluded (Expired) Exc…" at bounding box center [699, 334] width 118 height 23
click at [801, 339] on div at bounding box center [808, 335] width 61 height 25
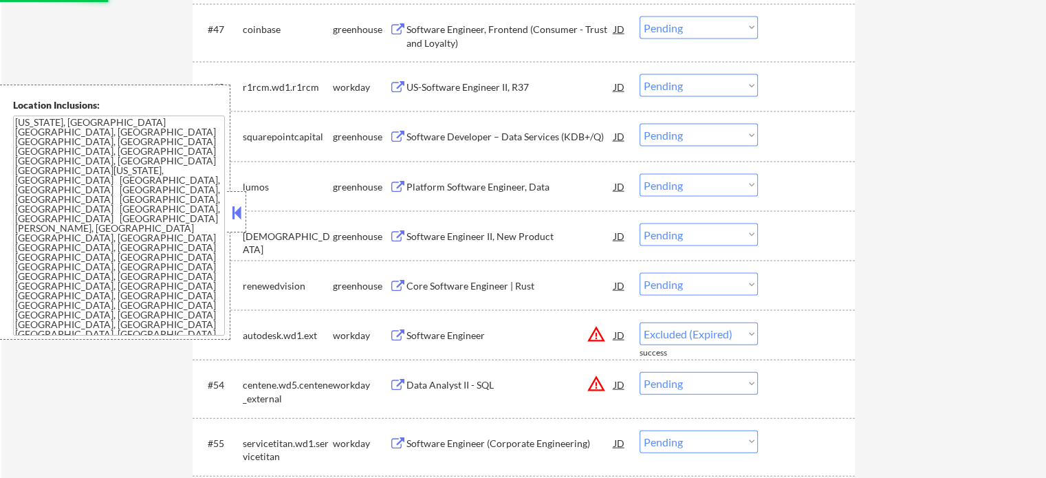
select select ""pending""
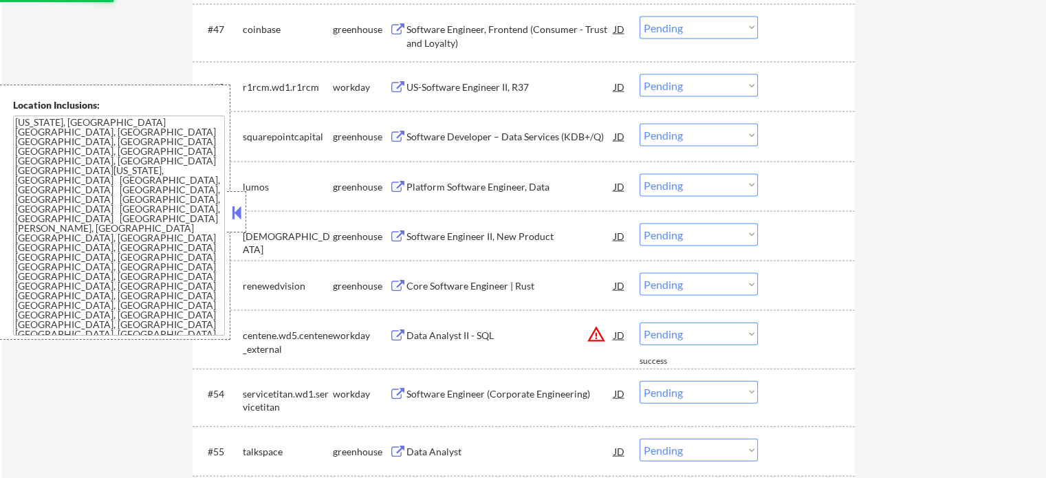
click at [471, 335] on div "Data Analyst II - SQL" at bounding box center [511, 336] width 208 height 14
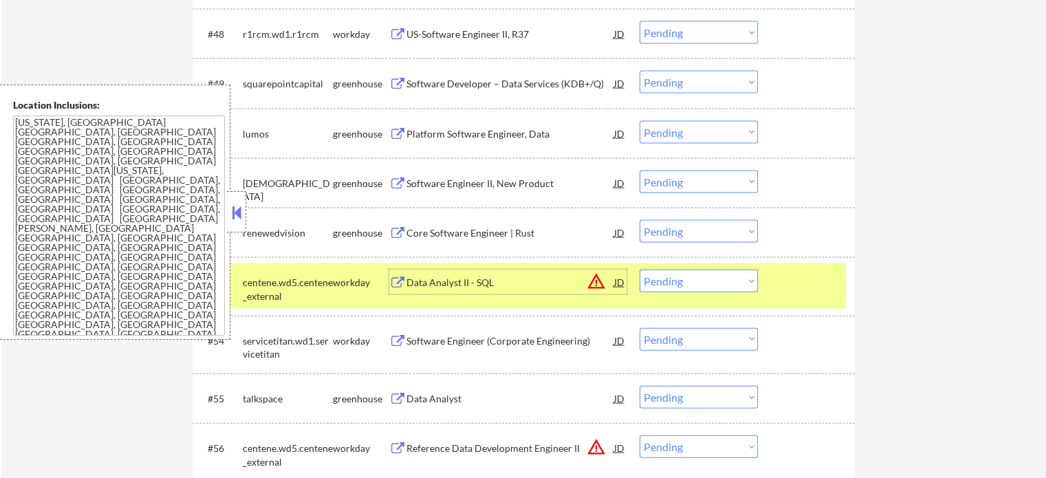
scroll to position [3027, 0]
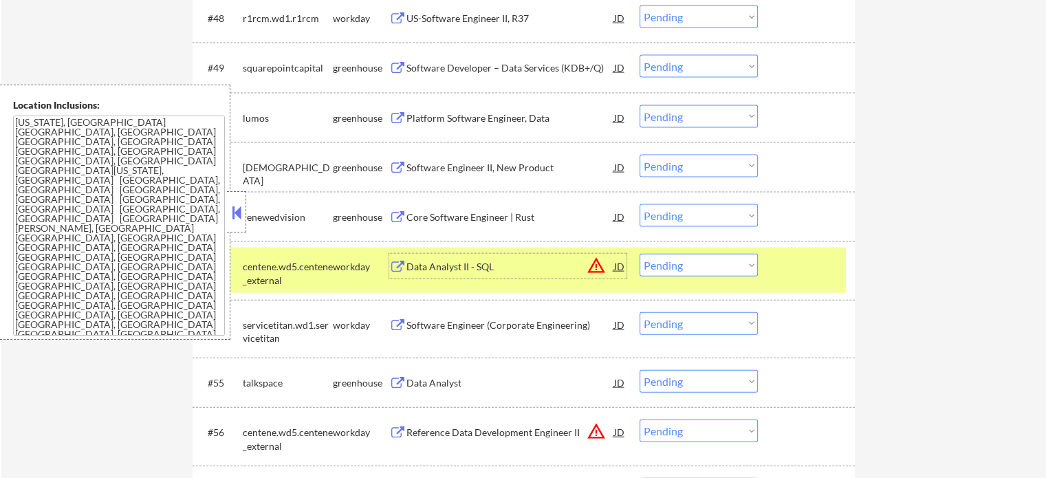
click at [825, 279] on div at bounding box center [808, 266] width 61 height 25
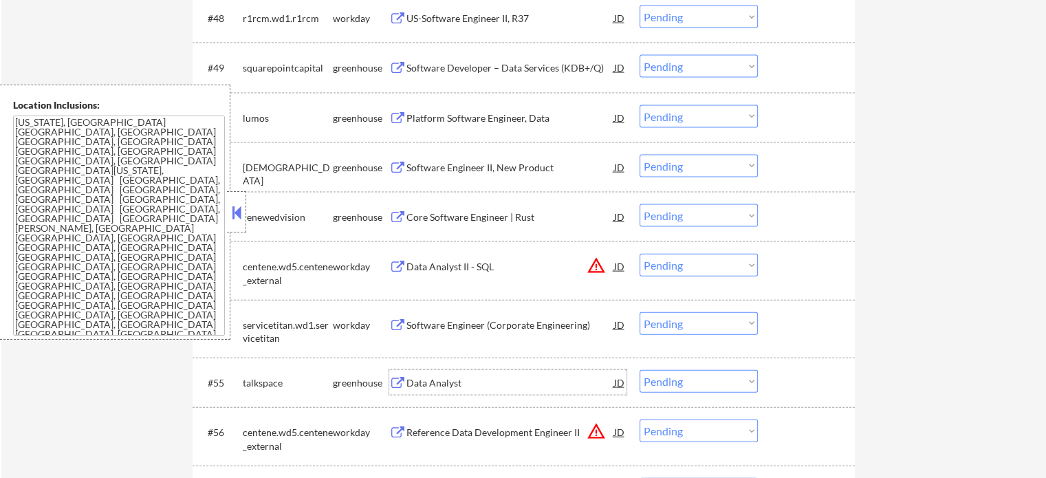
click at [446, 385] on div "Data Analyst" at bounding box center [511, 383] width 208 height 14
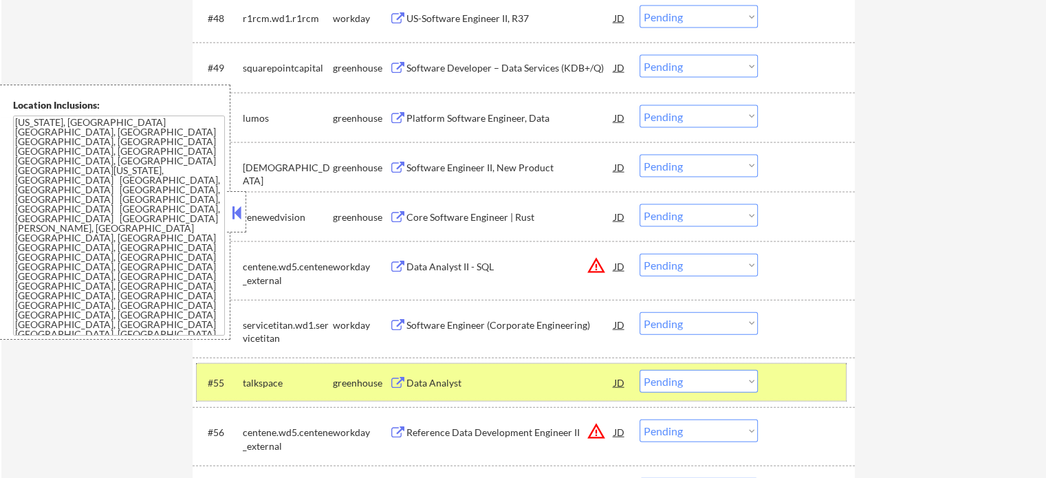
click at [821, 391] on div at bounding box center [808, 382] width 61 height 25
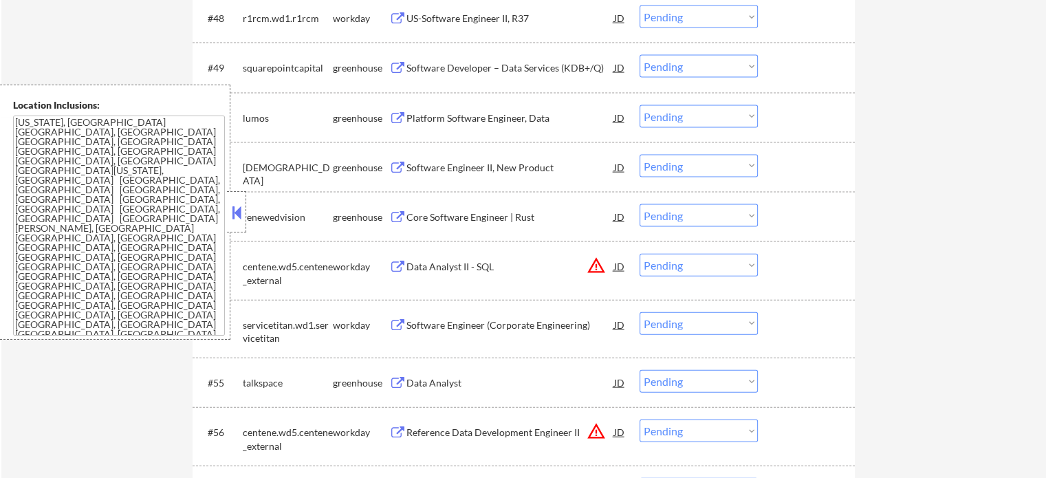
click at [519, 437] on div "Reference Data Development Engineer II" at bounding box center [511, 433] width 208 height 14
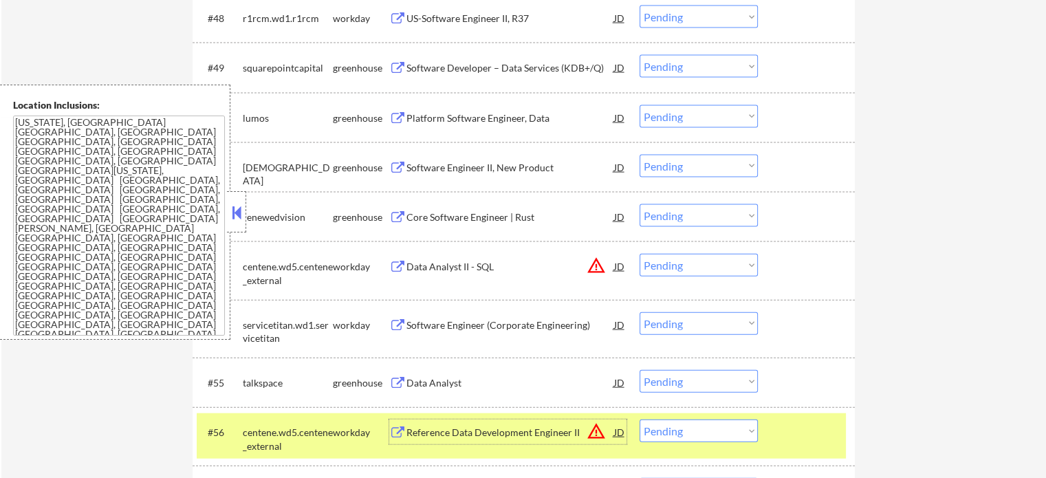
click at [713, 427] on select "Choose an option... Pending Applied Excluded (Questions) Excluded (Expired) Exc…" at bounding box center [699, 431] width 118 height 23
click at [640, 420] on select "Choose an option... Pending Applied Excluded (Questions) Excluded (Expired) Exc…" at bounding box center [699, 431] width 118 height 23
click at [786, 449] on div "#56 centene.wd5.centene_external workday Reference Data Development Engineer II…" at bounding box center [521, 435] width 649 height 45
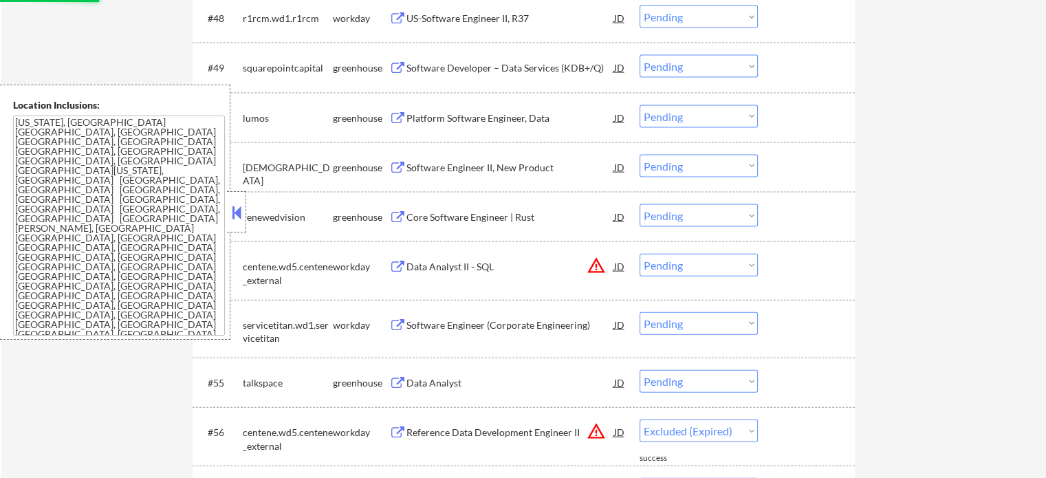
select select ""pending""
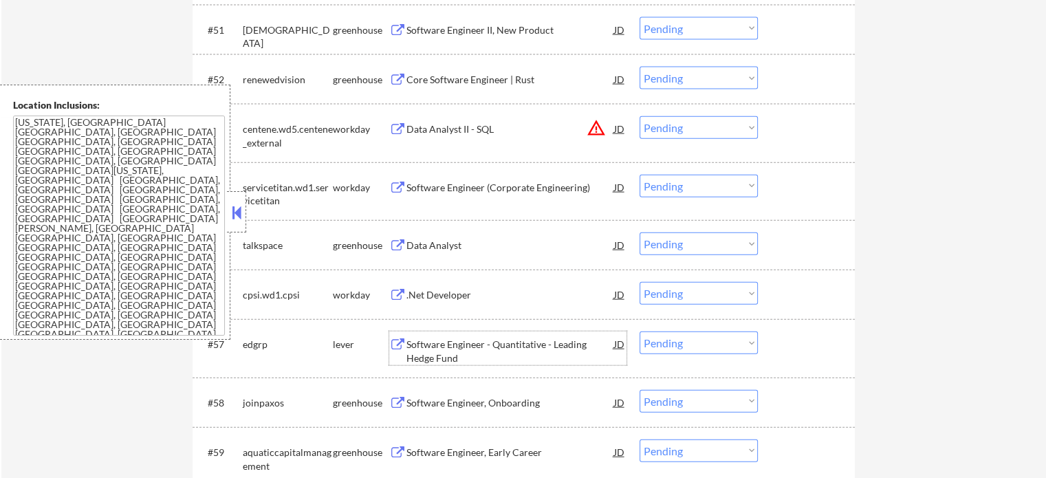
click at [431, 354] on div "Software Engineer - Quantitative - Leading Hedge Fund" at bounding box center [511, 351] width 208 height 27
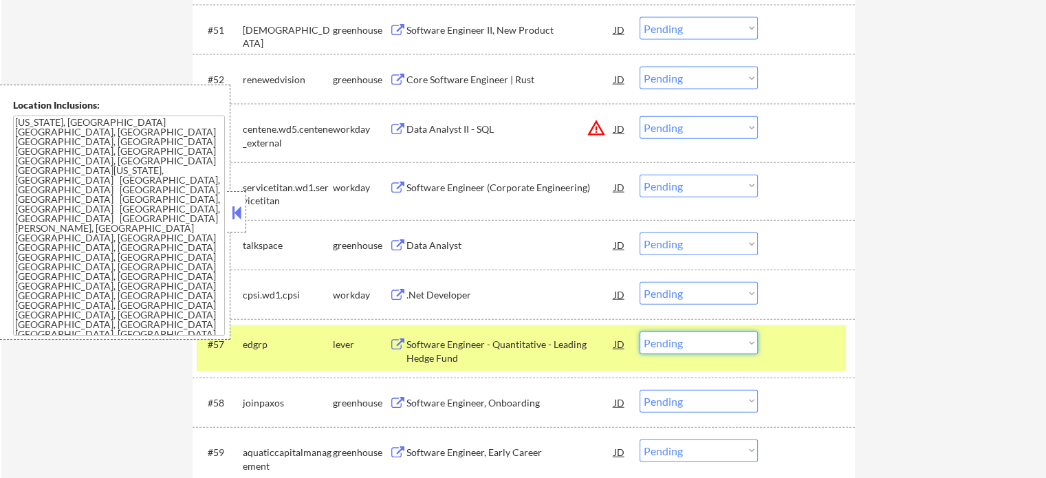
click at [738, 345] on select "Choose an option... Pending Applied Excluded (Questions) Excluded (Expired) Exc…" at bounding box center [699, 343] width 118 height 23
click at [640, 332] on select "Choose an option... Pending Applied Excluded (Questions) Excluded (Expired) Exc…" at bounding box center [699, 343] width 118 height 23
click at [799, 343] on div at bounding box center [808, 344] width 61 height 25
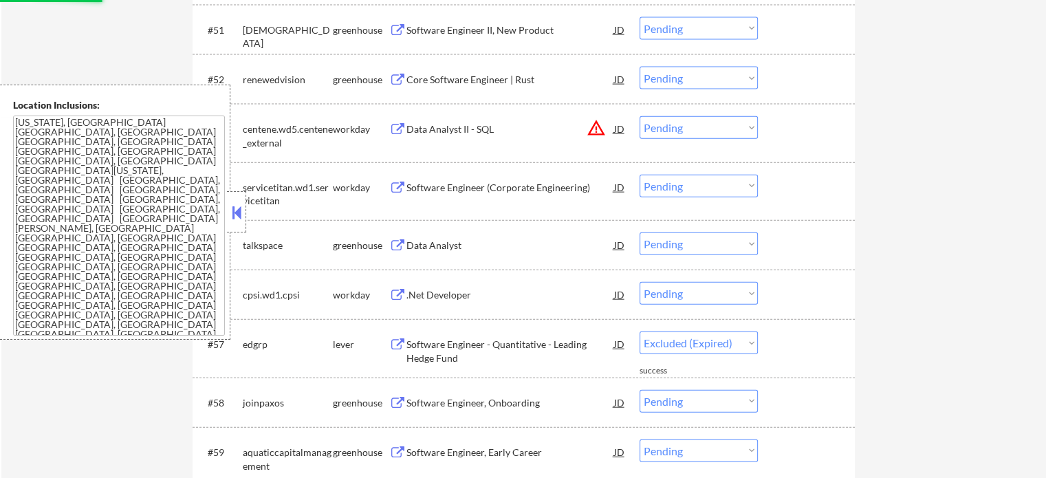
select select ""pending""
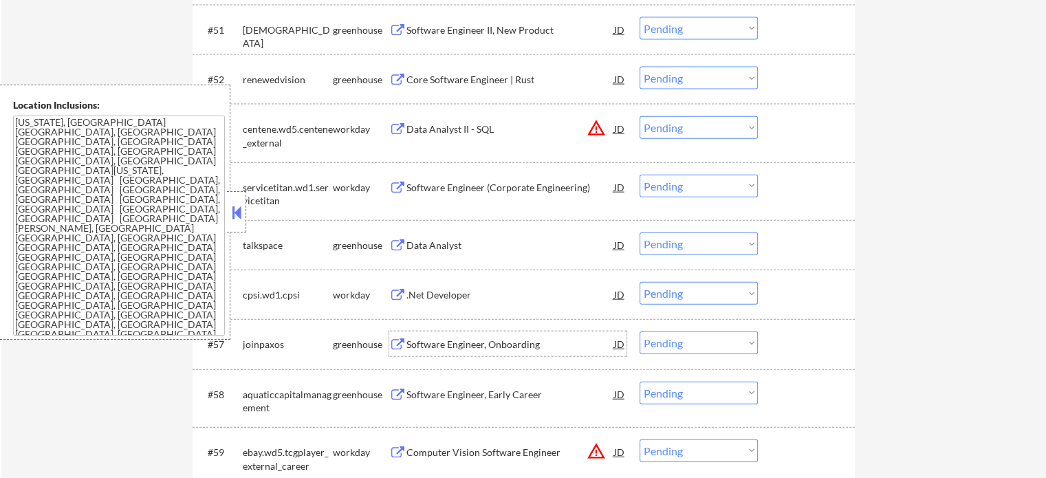
click at [470, 343] on div "Software Engineer, Onboarding" at bounding box center [511, 345] width 208 height 14
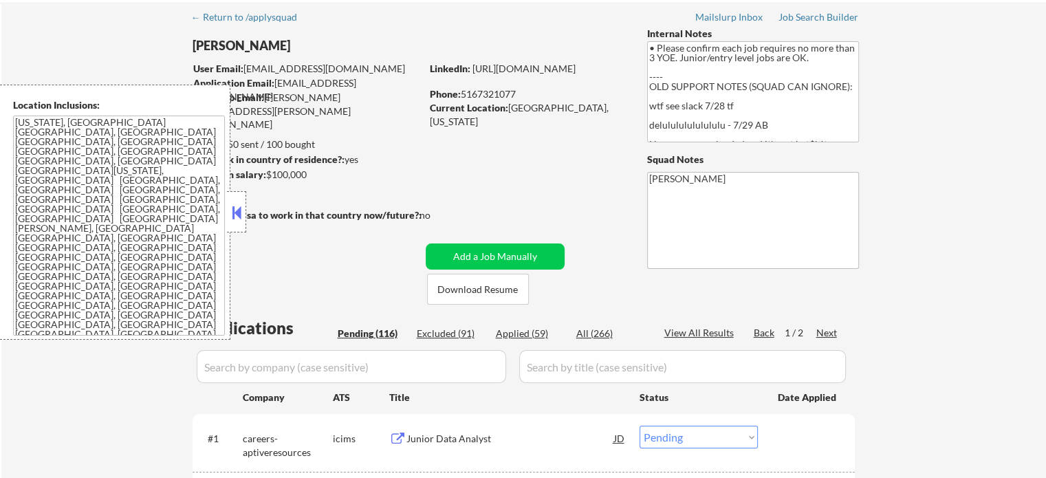
scroll to position [0, 0]
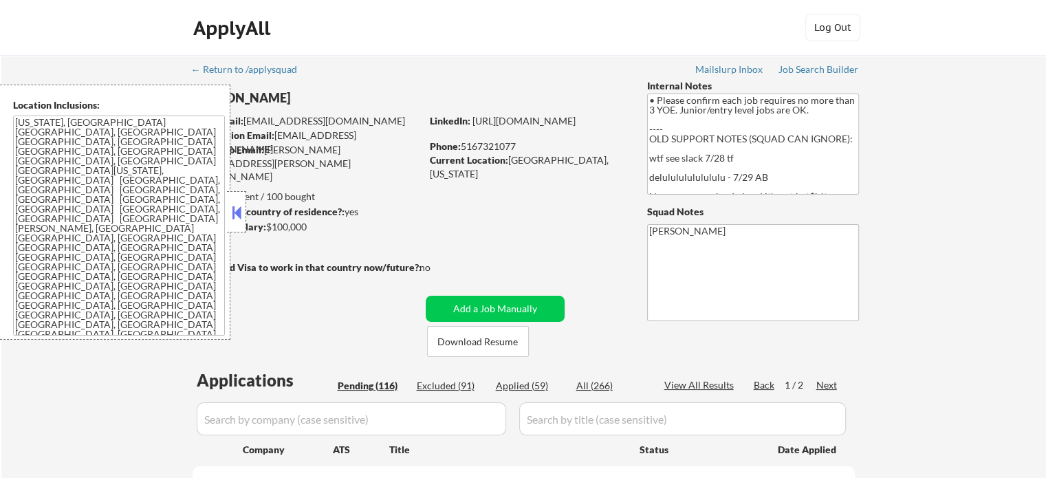
click at [829, 387] on div "Next" at bounding box center [828, 385] width 22 height 14
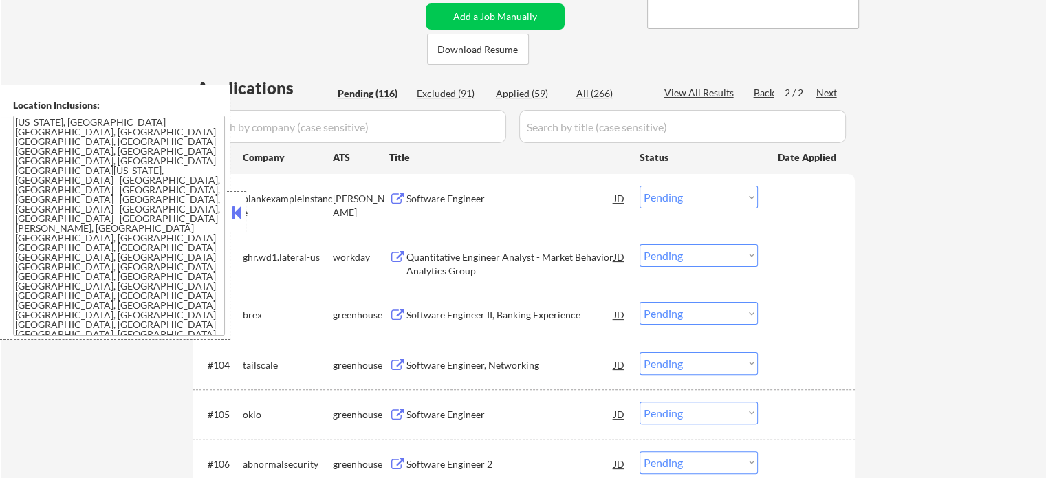
scroll to position [413, 0]
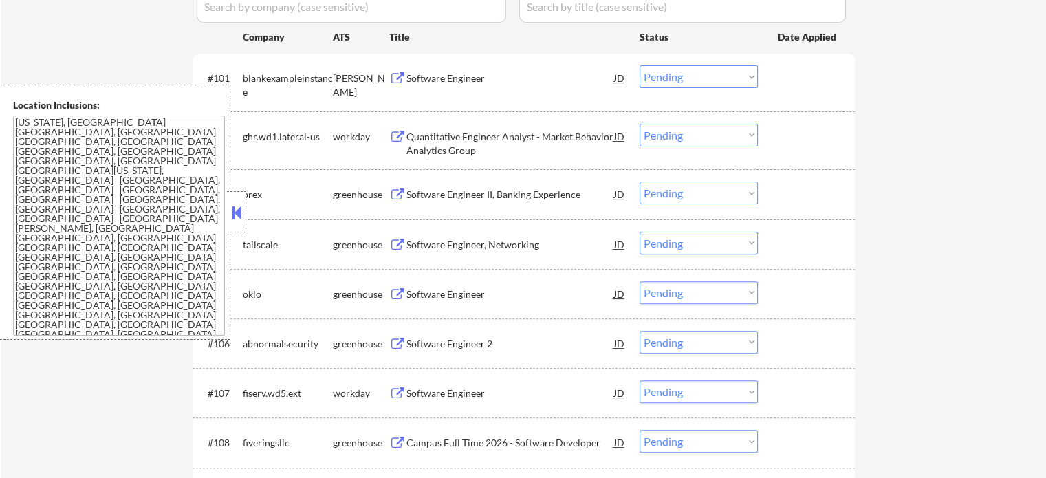
click at [428, 299] on div "Software Engineer" at bounding box center [511, 293] width 208 height 25
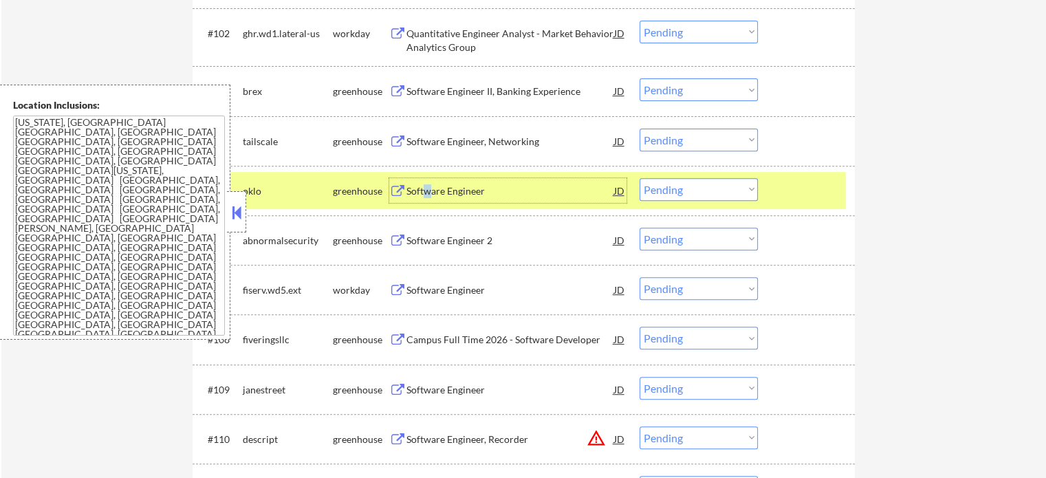
scroll to position [550, 0]
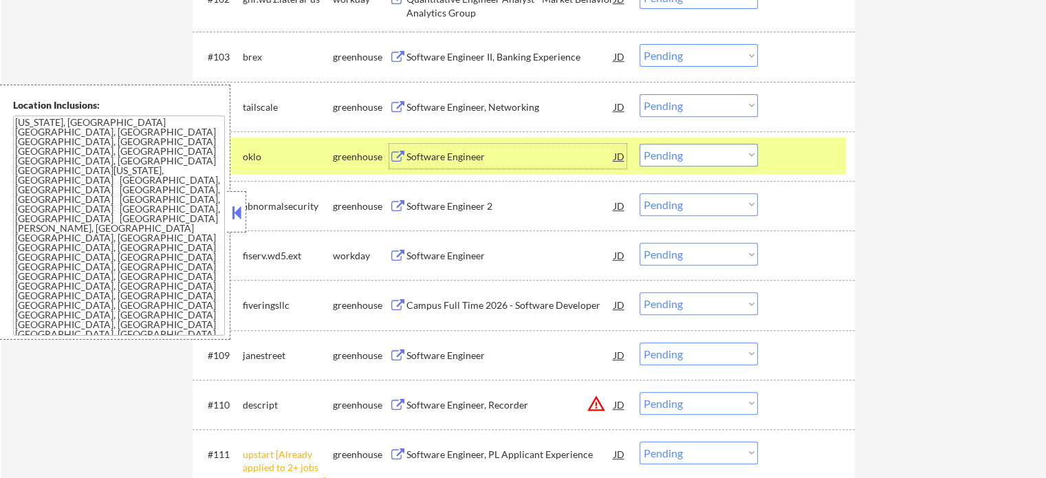
click at [819, 175] on div "#105 oklo greenhouse Software Engineer JD Choose an option... Pending Applied E…" at bounding box center [524, 156] width 662 height 50
click at [474, 258] on div "Software Engineer" at bounding box center [511, 256] width 208 height 14
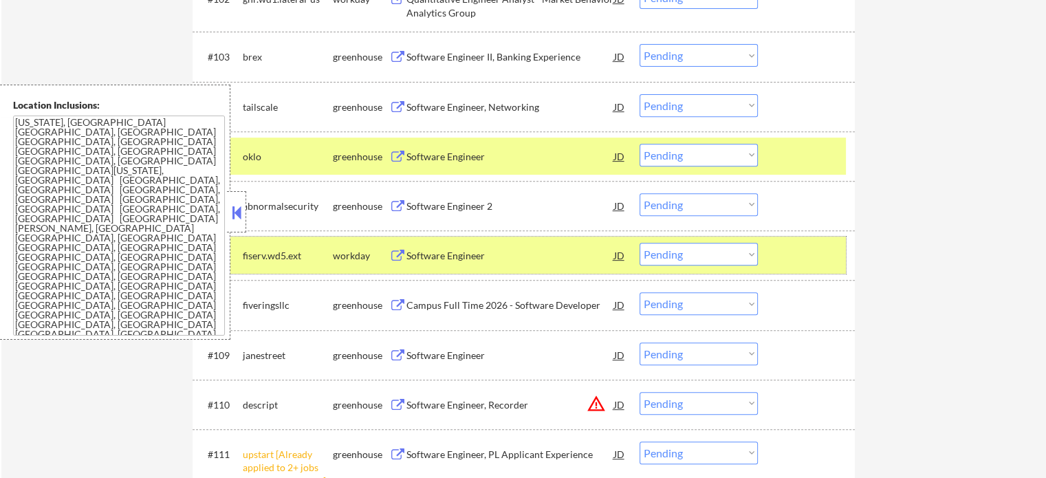
click at [725, 266] on div "#107 fiserv.wd5.ext workday Software Engineer JD Choose an option... Pending Ap…" at bounding box center [521, 255] width 649 height 37
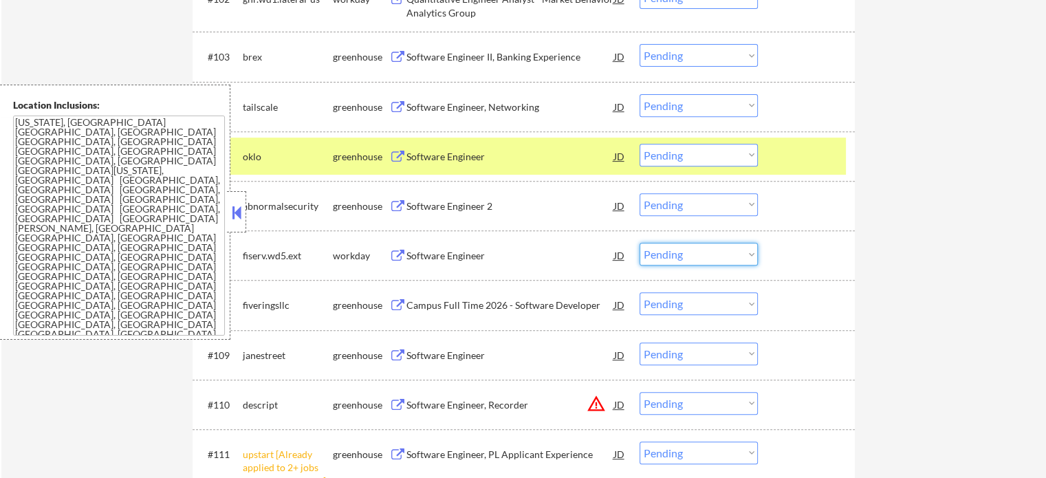
click at [722, 252] on select "Choose an option... Pending Applied Excluded (Questions) Excluded (Expired) Exc…" at bounding box center [699, 254] width 118 height 23
click at [640, 243] on select "Choose an option... Pending Applied Excluded (Questions) Excluded (Expired) Exc…" at bounding box center [699, 254] width 118 height 23
click at [803, 153] on div at bounding box center [808, 156] width 61 height 25
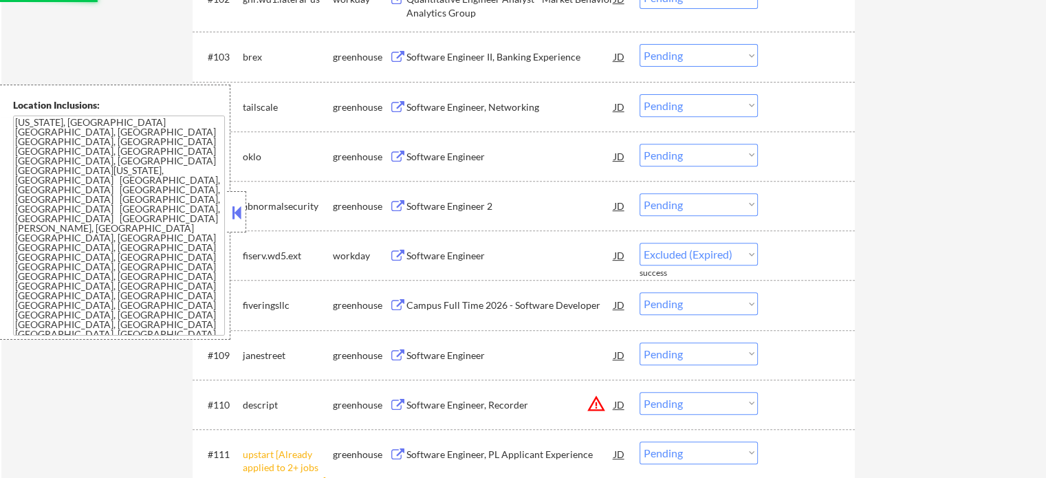
select select ""pending""
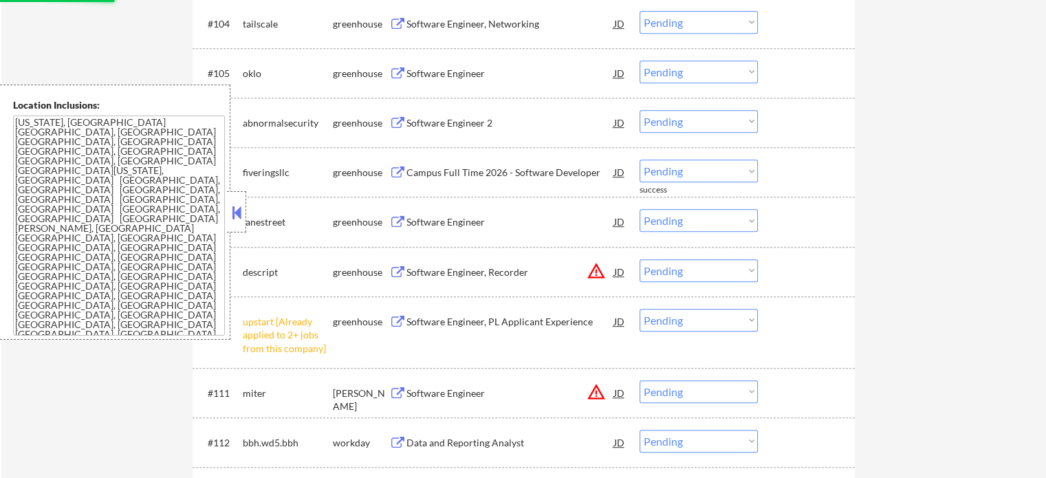
scroll to position [688, 0]
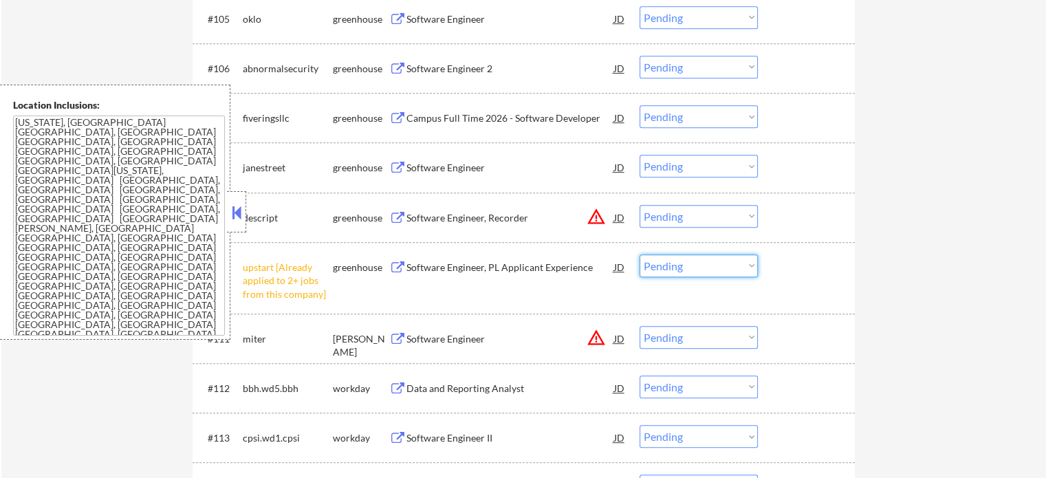
click at [674, 266] on select "Choose an option... Pending Applied Excluded (Questions) Excluded (Expired) Exc…" at bounding box center [699, 266] width 118 height 23
click at [640, 255] on select "Choose an option... Pending Applied Excluded (Questions) Excluded (Expired) Exc…" at bounding box center [699, 266] width 118 height 23
select select ""pending""
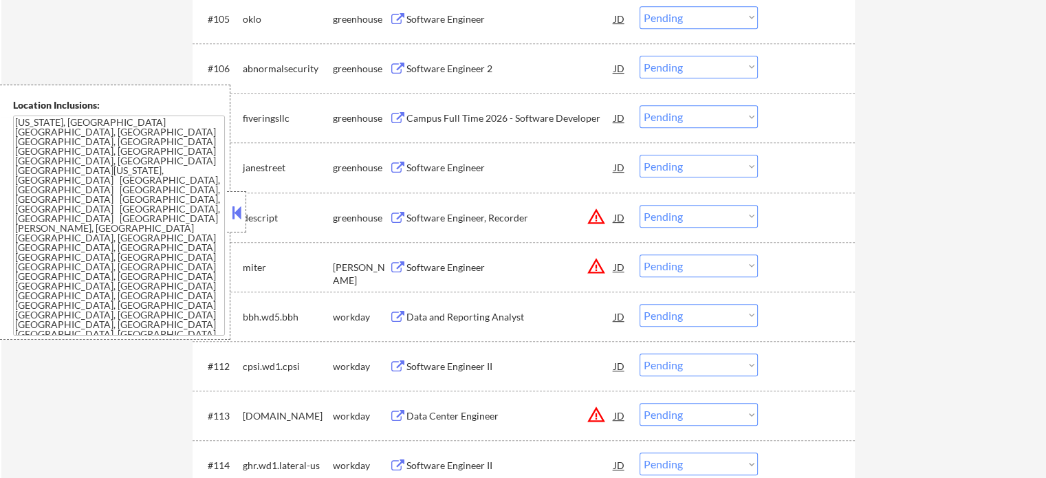
click at [440, 263] on div "Software Engineer" at bounding box center [511, 268] width 208 height 14
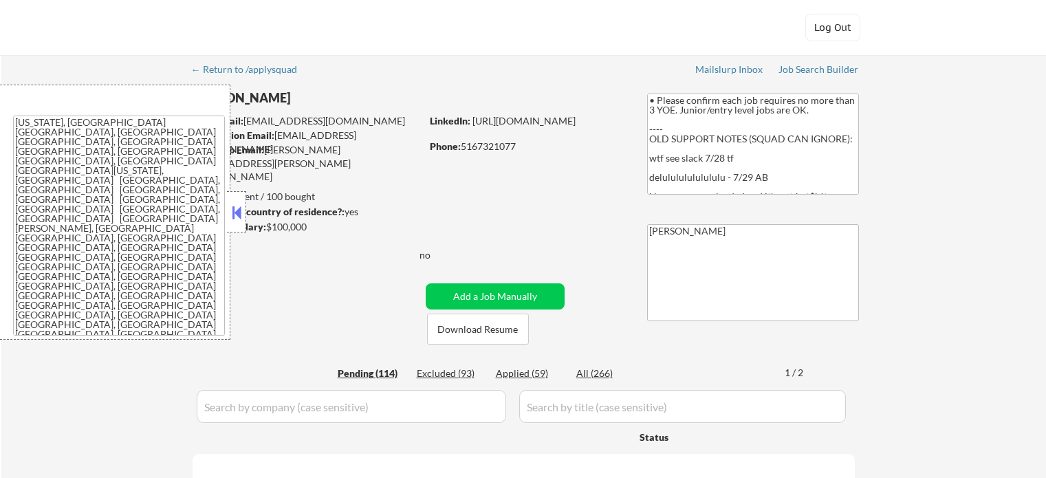
select select ""pending""
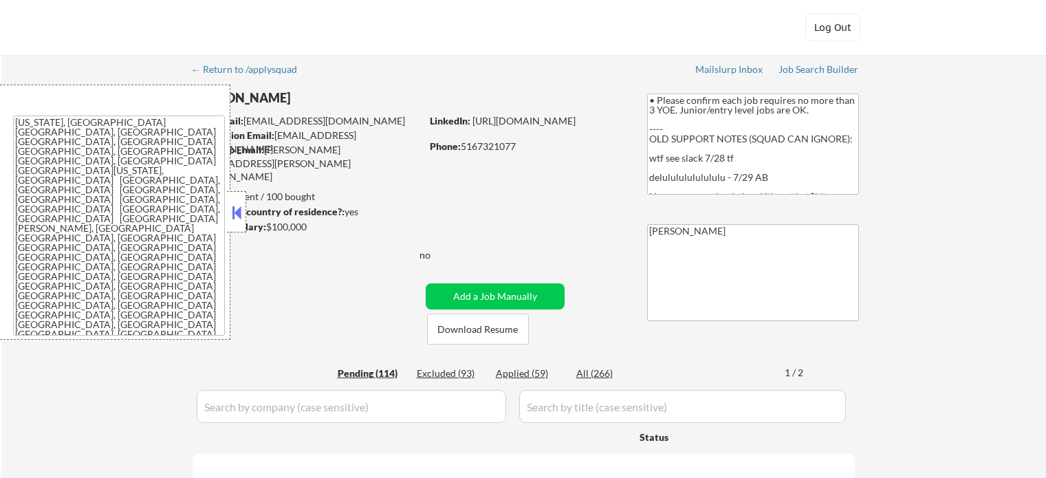
select select ""pending""
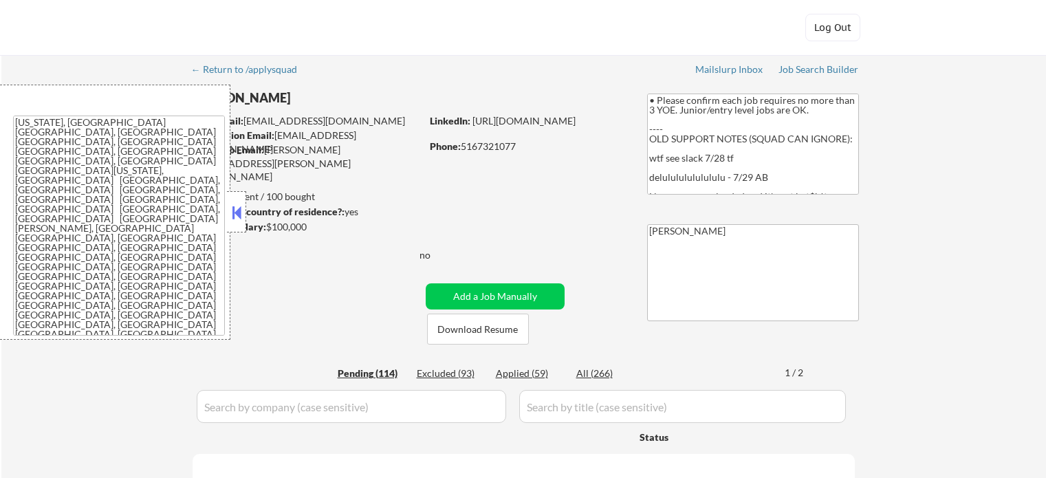
select select ""pending""
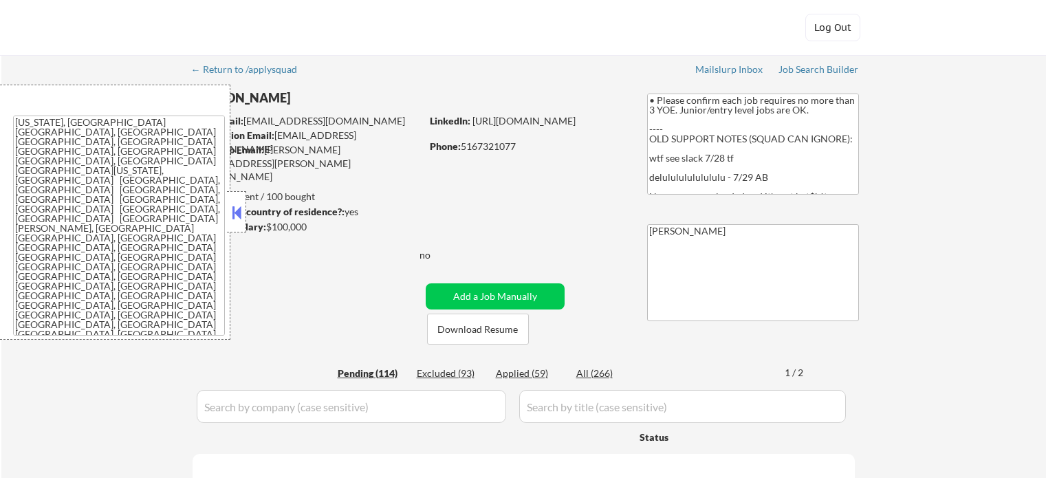
select select ""pending""
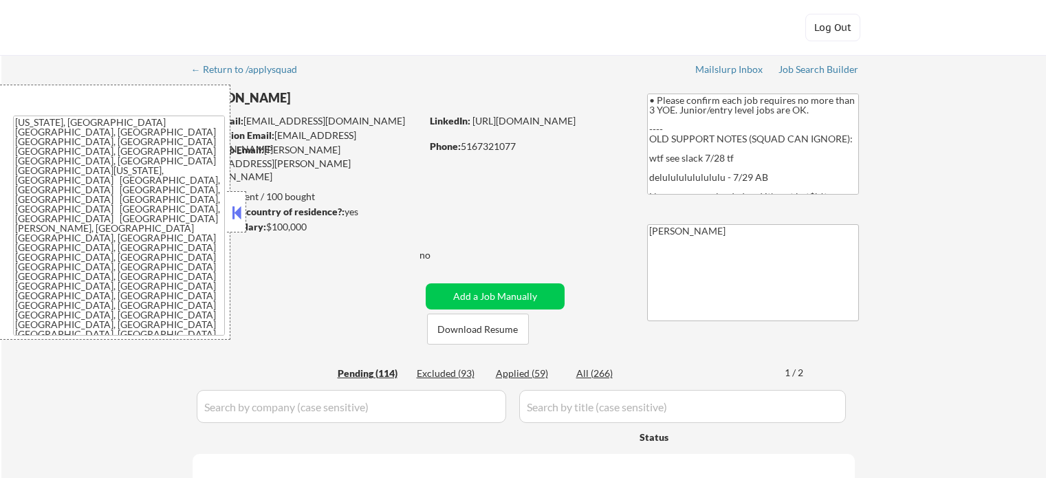
select select ""pending""
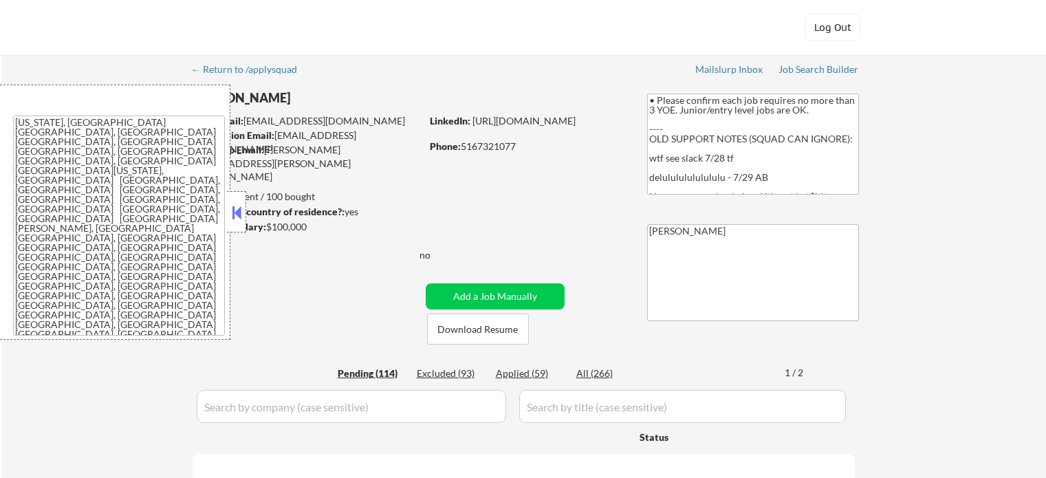
select select ""pending""
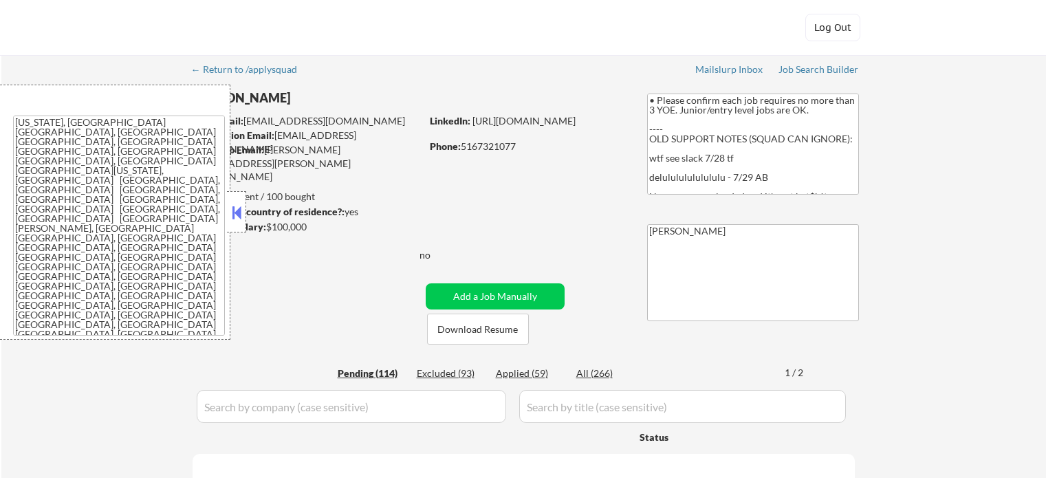
select select ""pending""
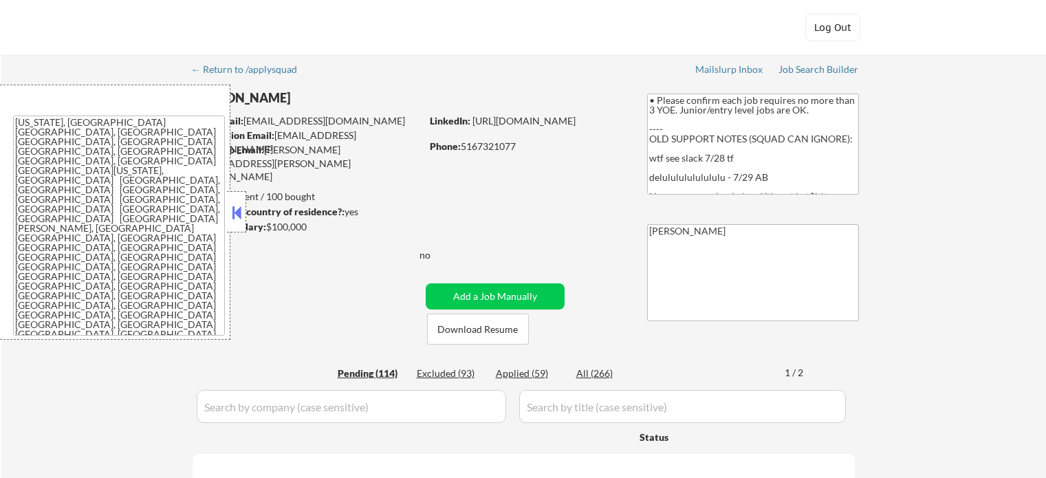
select select ""pending""
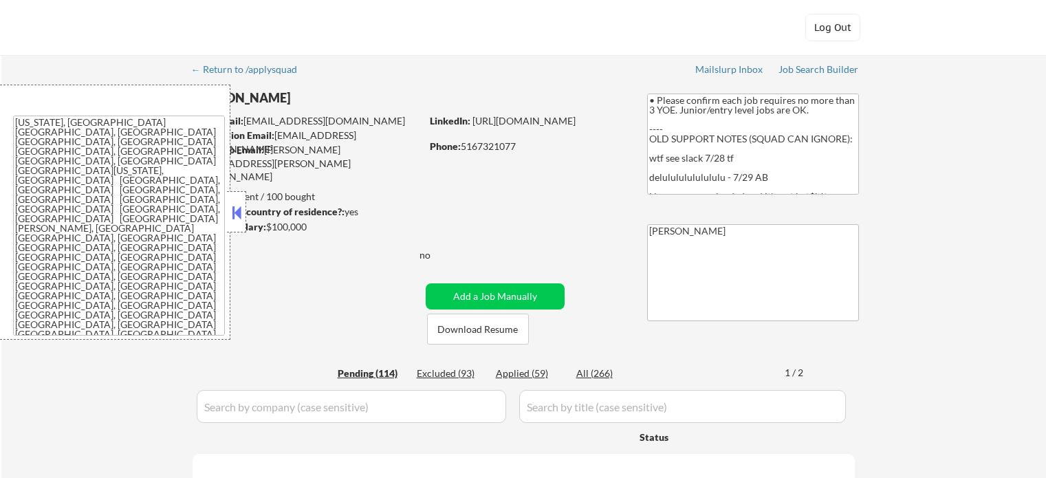
select select ""pending""
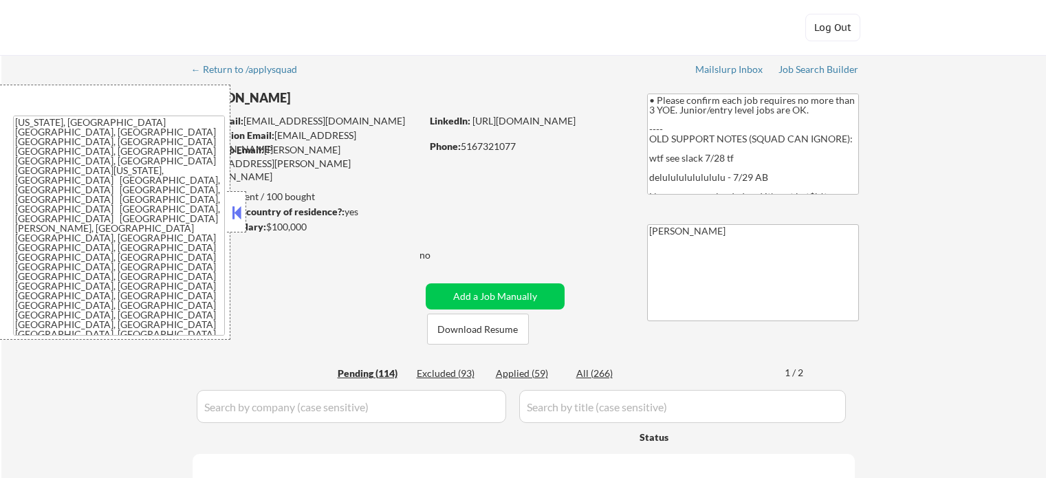
select select ""pending""
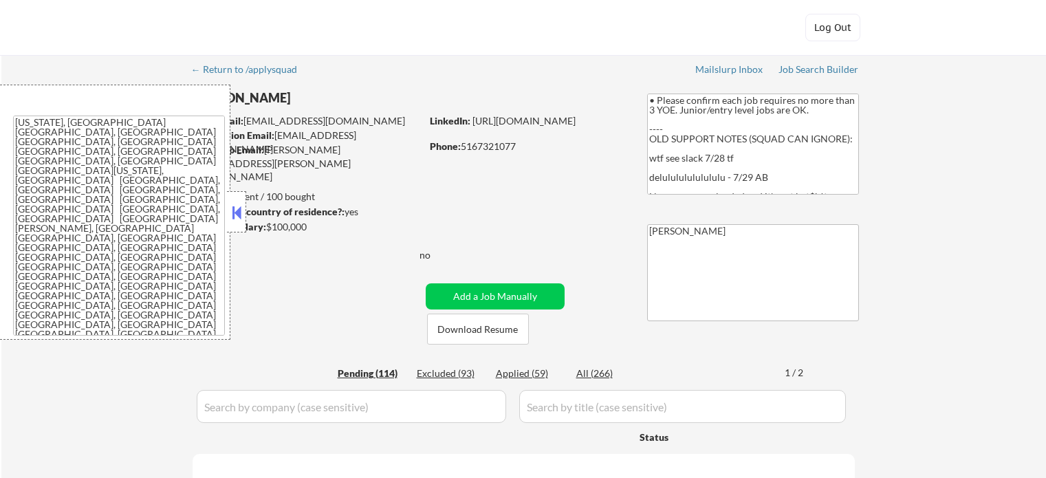
select select ""pending""
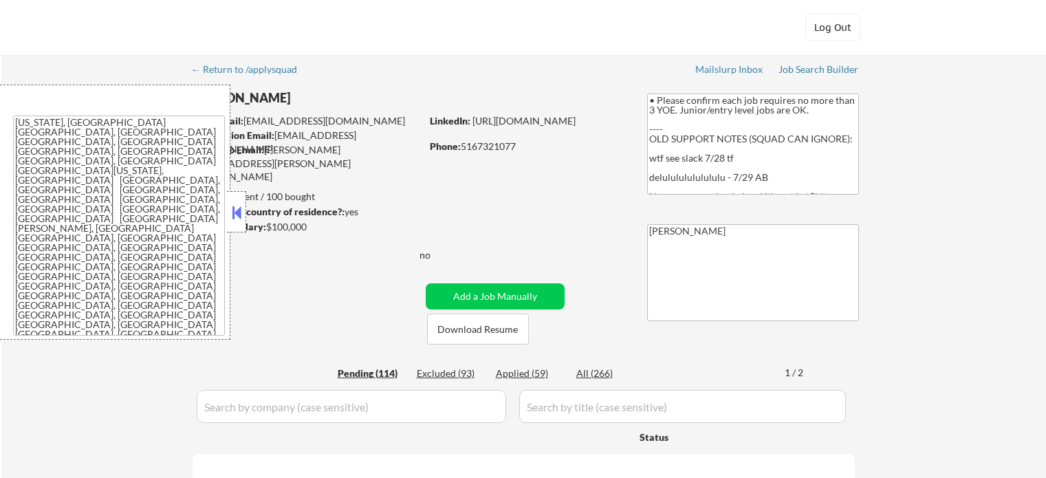
select select ""pending""
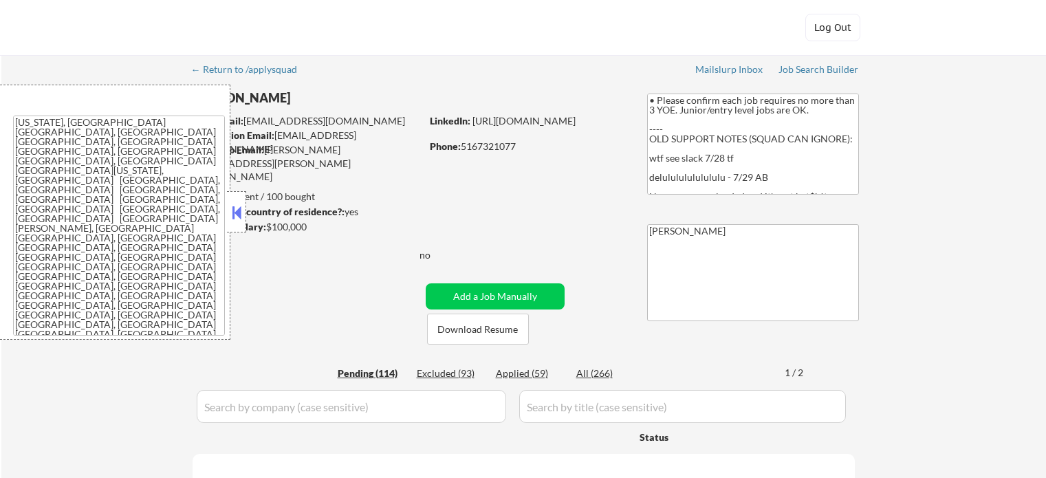
select select ""pending""
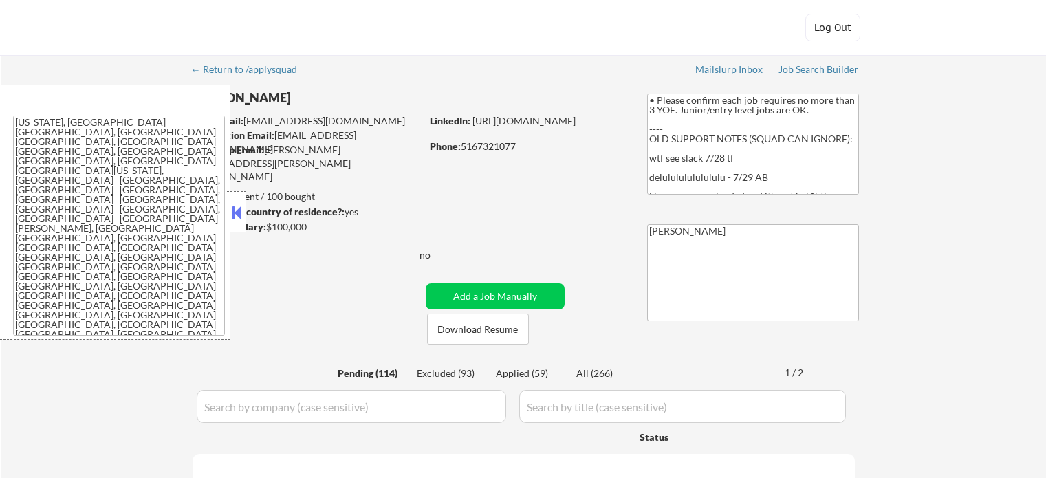
select select ""pending""
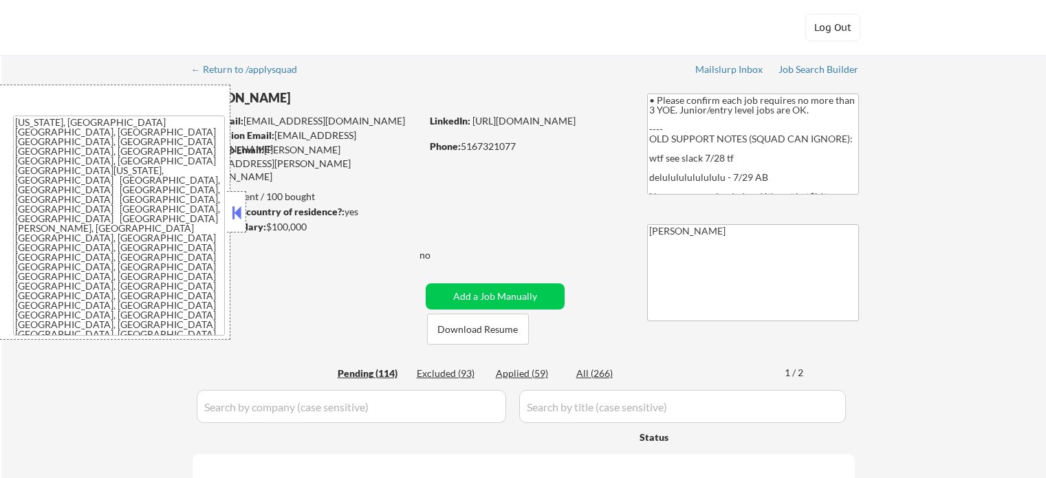
select select ""pending""
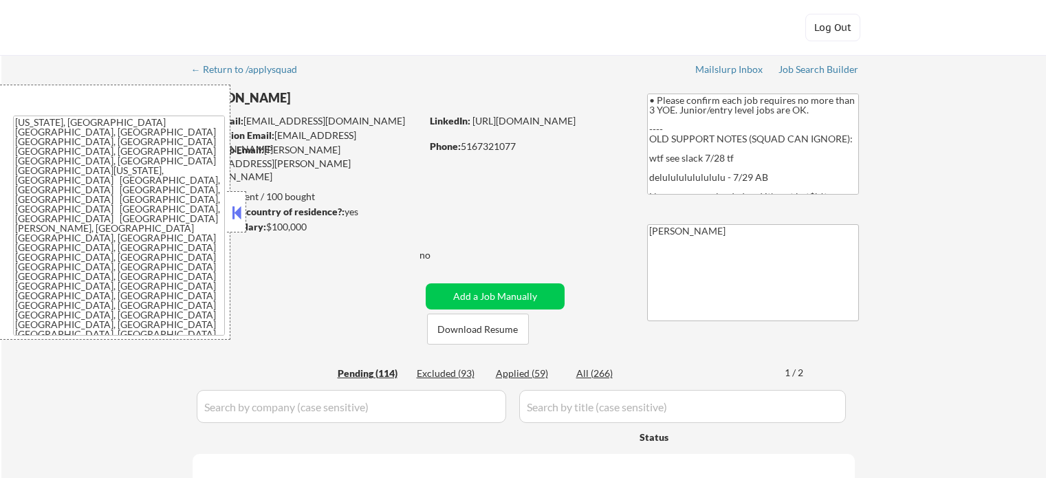
select select ""pending""
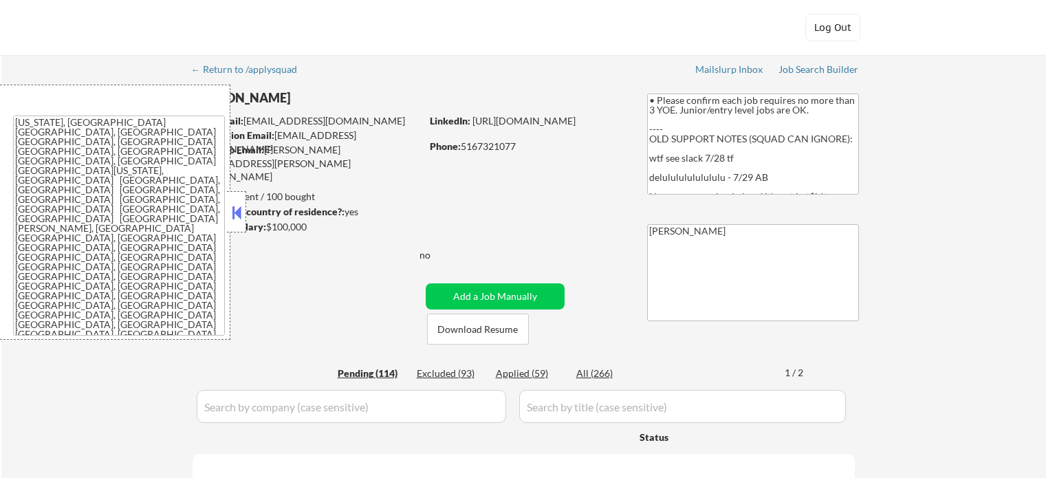
select select ""pending""
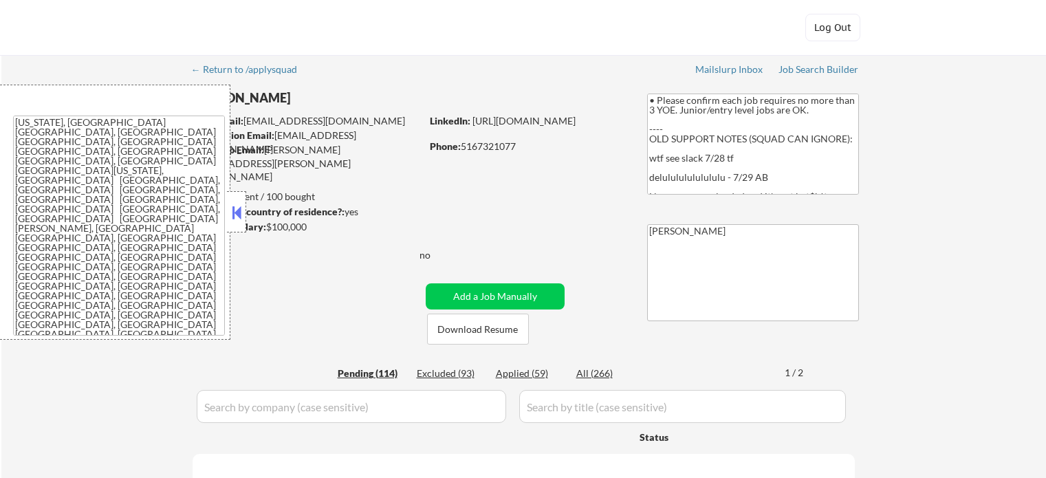
select select ""pending""
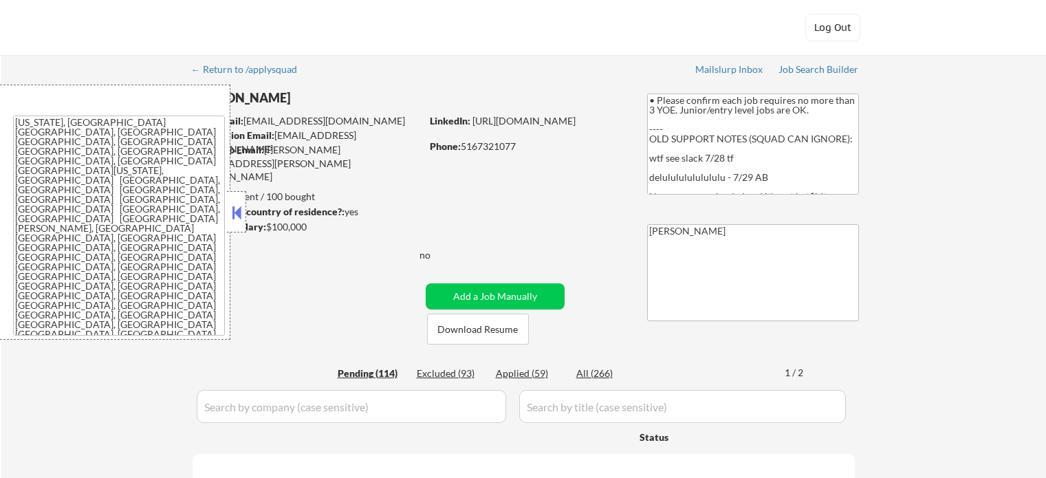
select select ""pending""
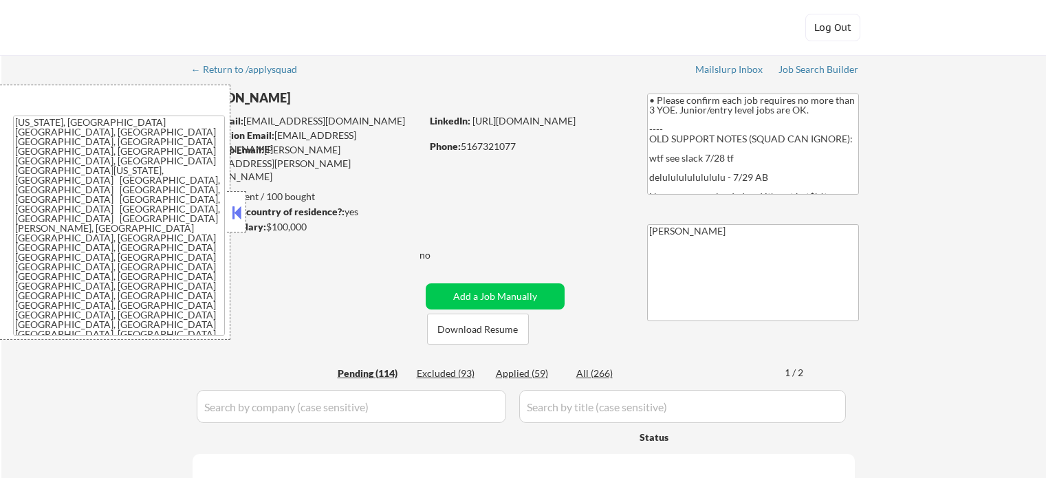
select select ""pending""
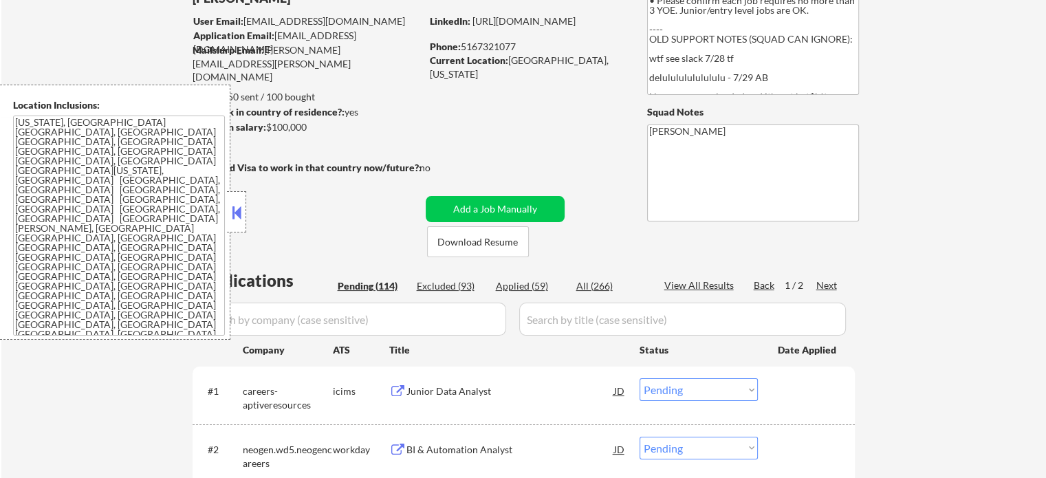
scroll to position [138, 0]
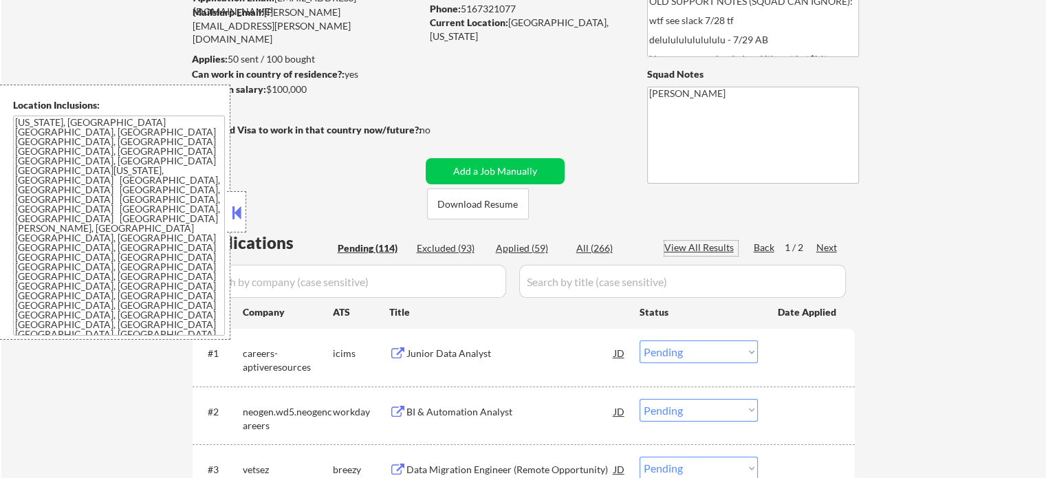
click at [707, 249] on div "View All Results" at bounding box center [702, 248] width 74 height 14
select select ""pending""
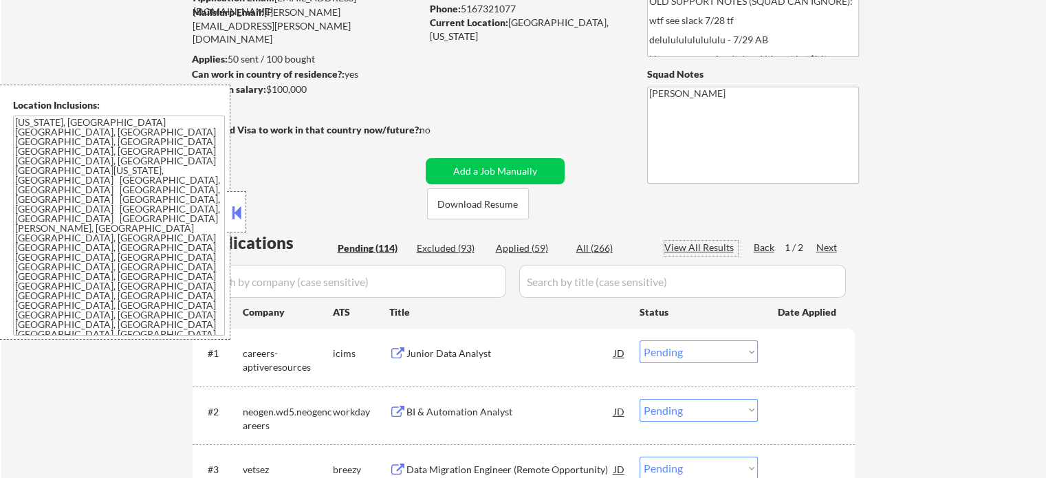
select select ""pending""
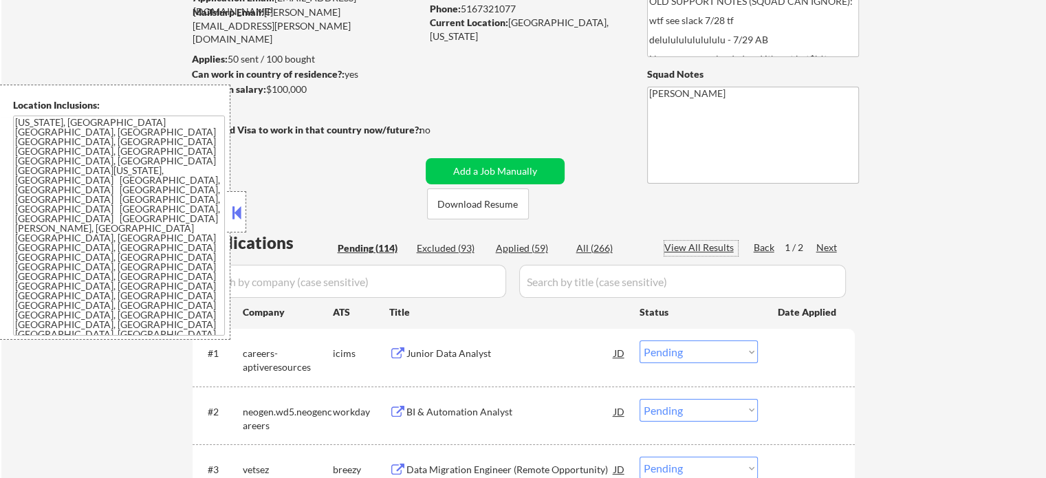
select select ""pending""
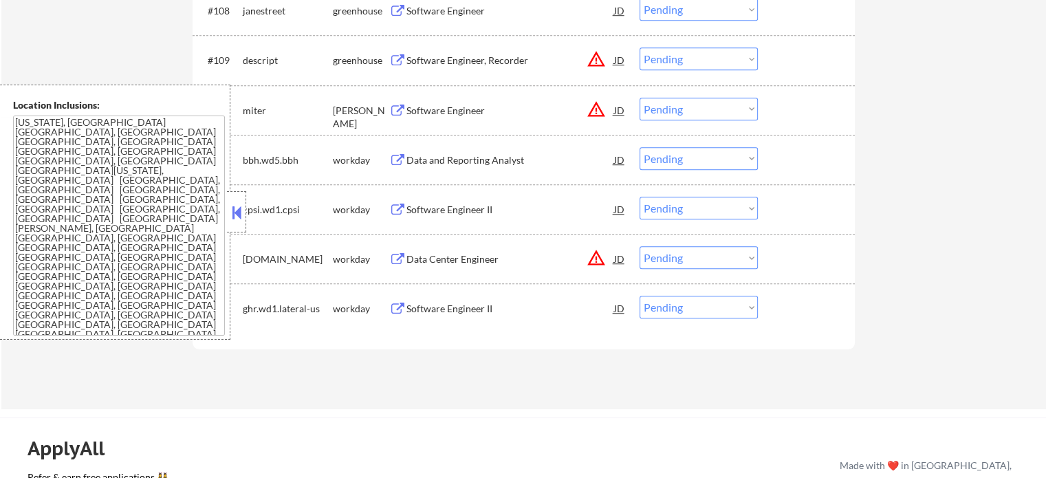
scroll to position [6228, 0]
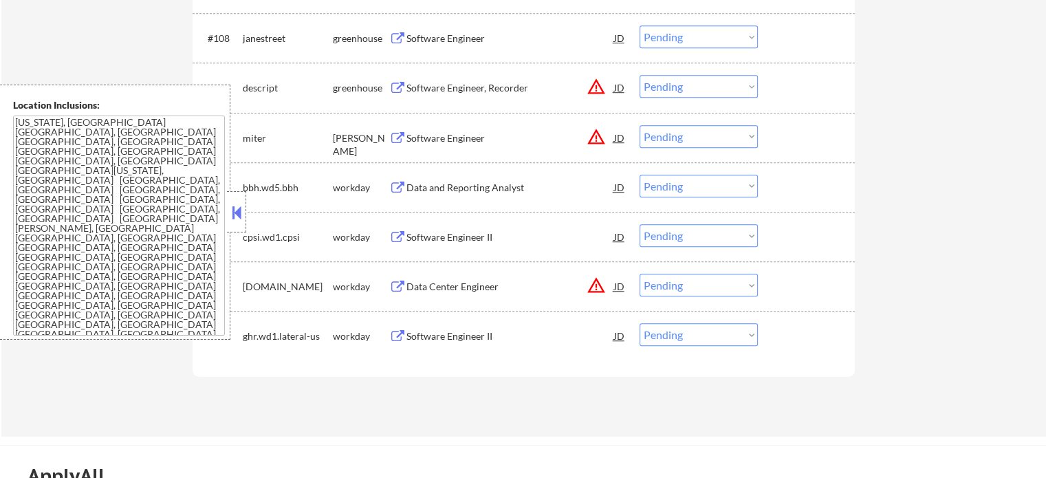
click at [433, 141] on div "Software Engineer" at bounding box center [511, 138] width 208 height 14
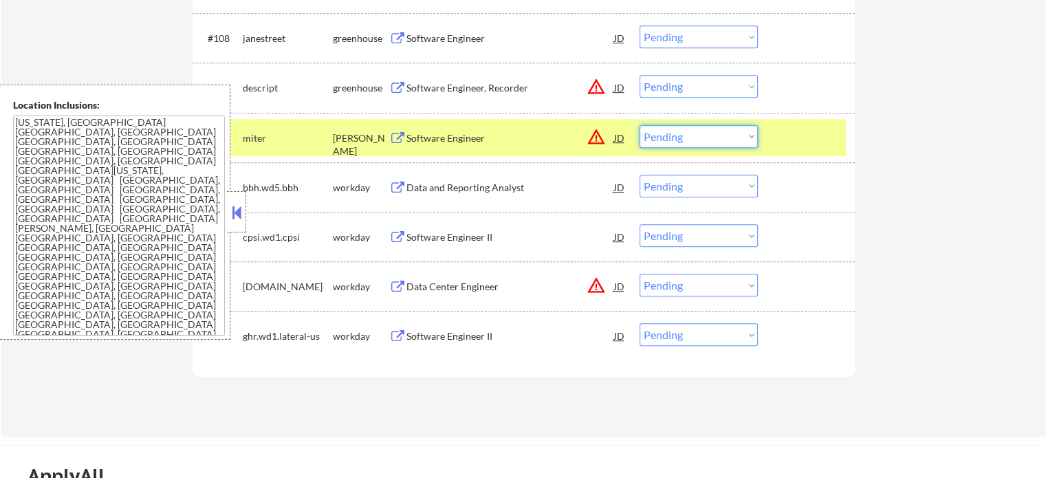
click at [707, 134] on select "Choose an option... Pending Applied Excluded (Questions) Excluded (Expired) Exc…" at bounding box center [699, 136] width 118 height 23
click at [640, 125] on select "Choose an option... Pending Applied Excluded (Questions) Excluded (Expired) Exc…" at bounding box center [699, 136] width 118 height 23
click at [779, 135] on div at bounding box center [808, 137] width 61 height 25
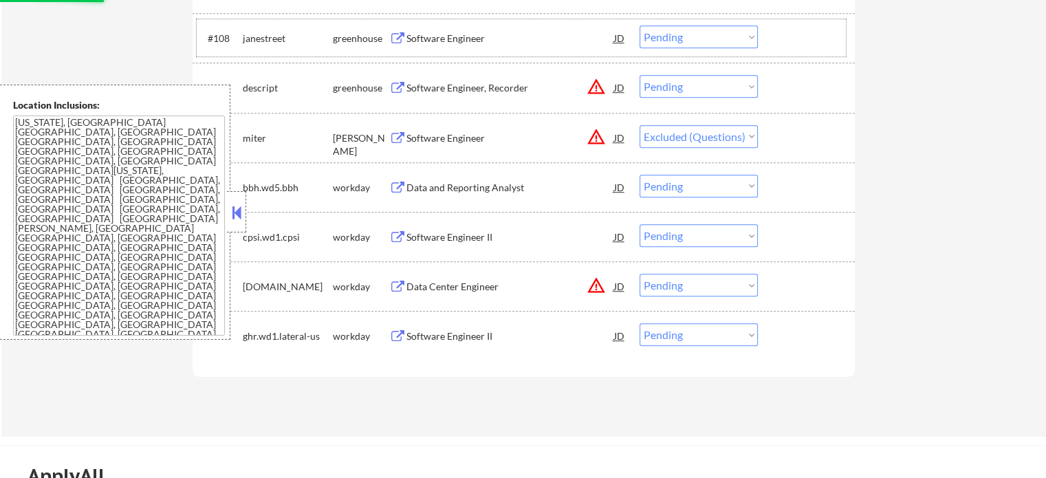
click at [474, 52] on div "#108 janestreet greenhouse Software Engineer JD Choose an option... Pending App…" at bounding box center [521, 37] width 649 height 37
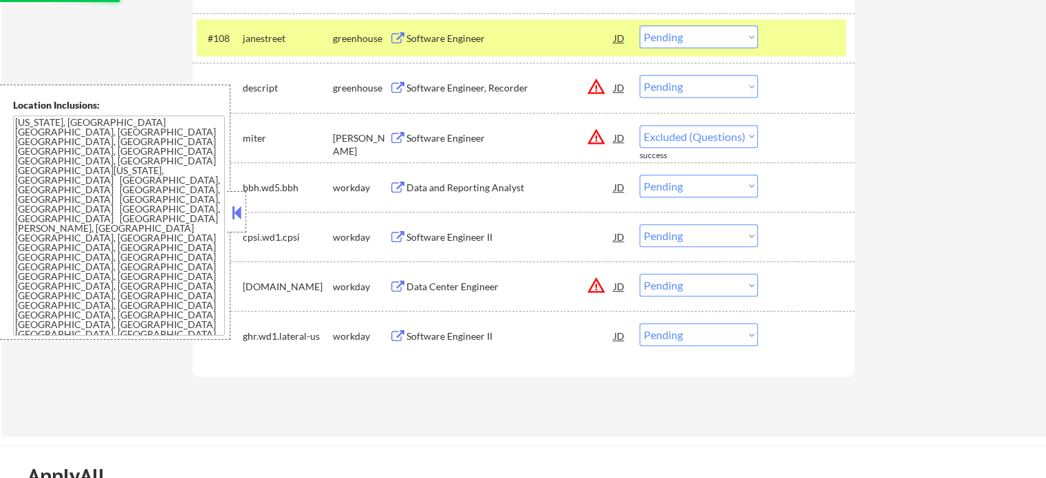
select select ""pending""
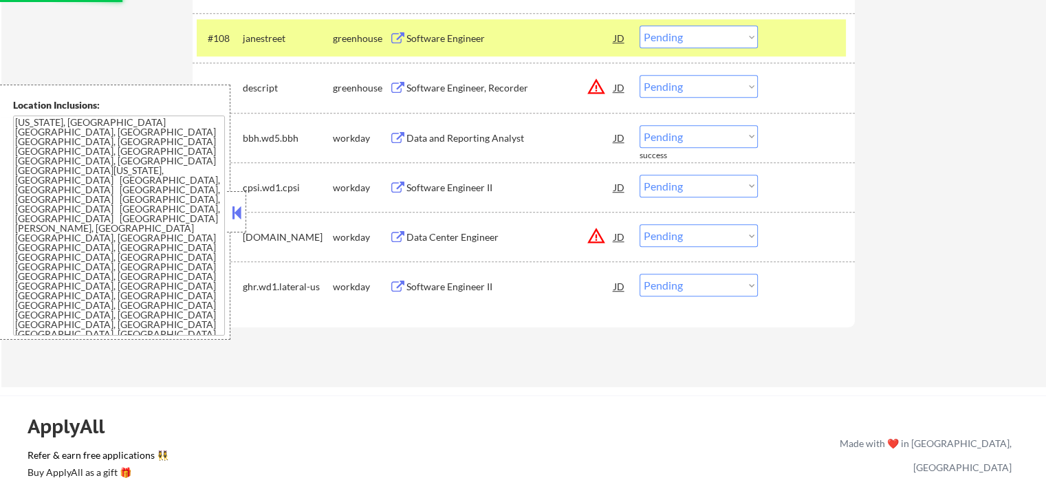
click at [457, 39] on div "Software Engineer" at bounding box center [511, 39] width 208 height 14
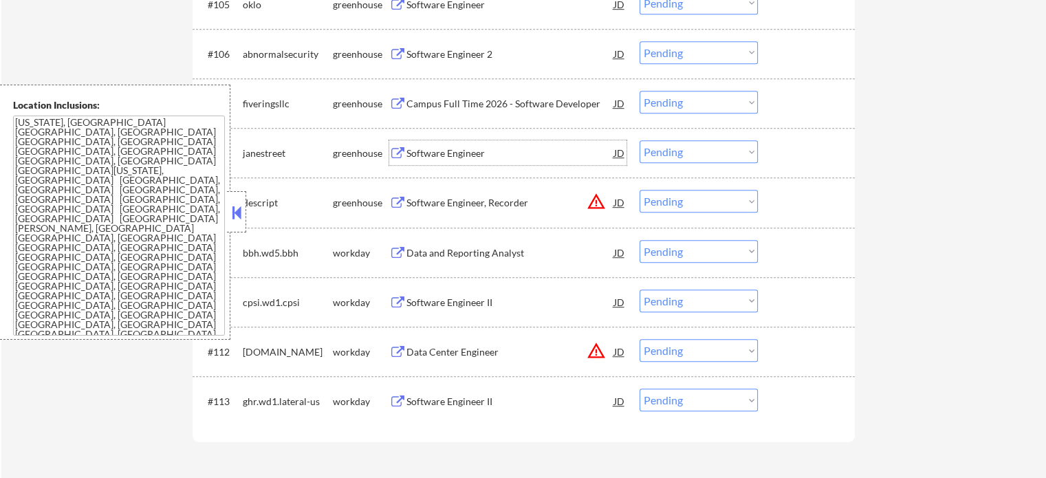
scroll to position [6091, 0]
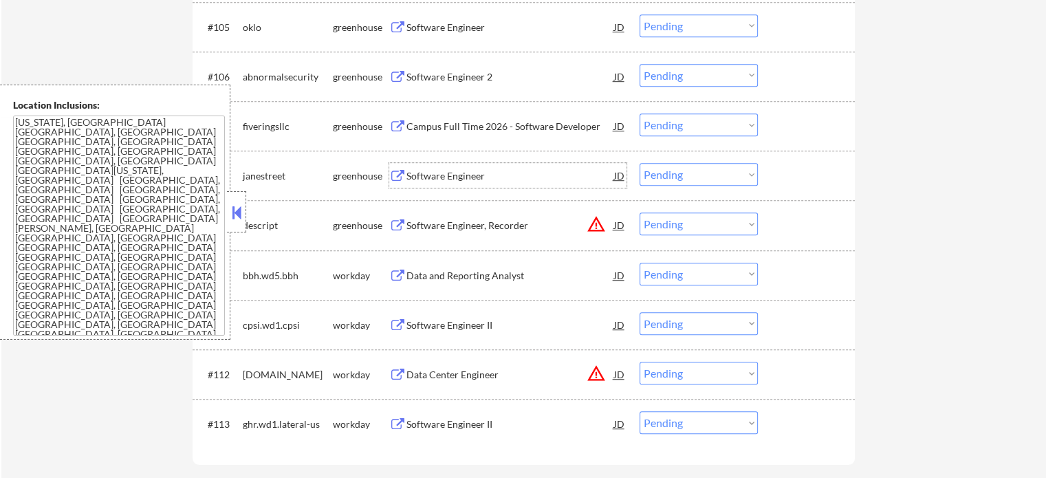
click at [464, 122] on div "Campus Full Time 2026 - Software Developer" at bounding box center [511, 127] width 208 height 14
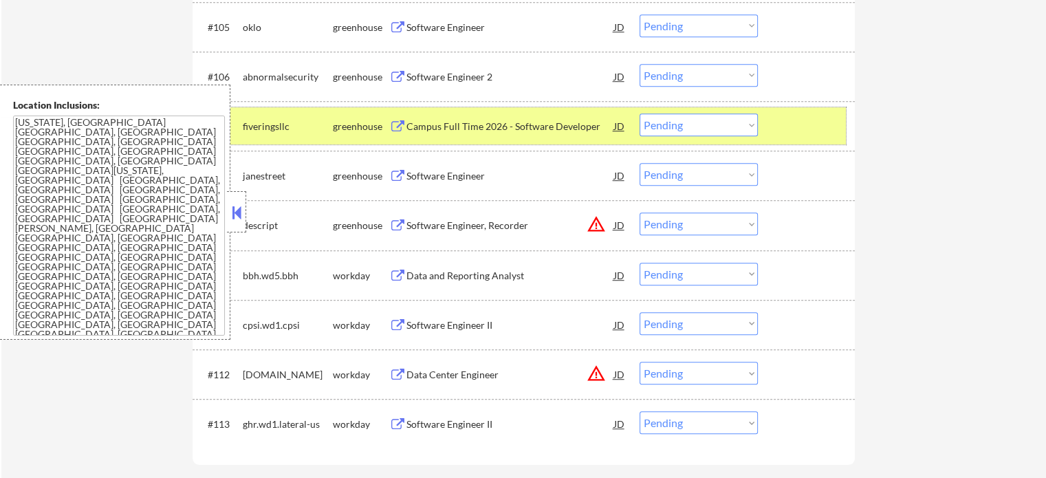
click at [764, 129] on div "#107 fiveringsllc greenhouse Campus Full Time 2026 - Software Developer JD Choo…" at bounding box center [521, 125] width 649 height 37
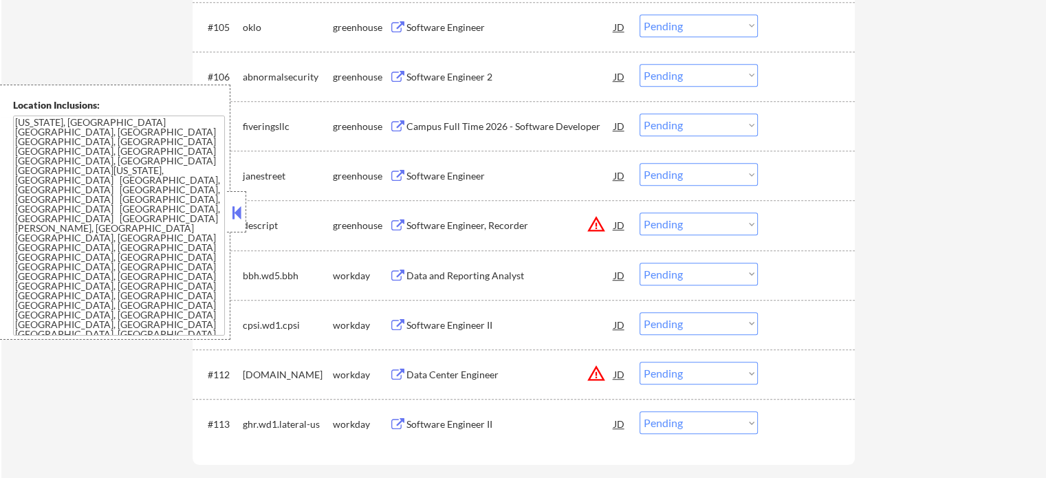
click at [453, 74] on div "Software Engineer 2" at bounding box center [511, 77] width 208 height 14
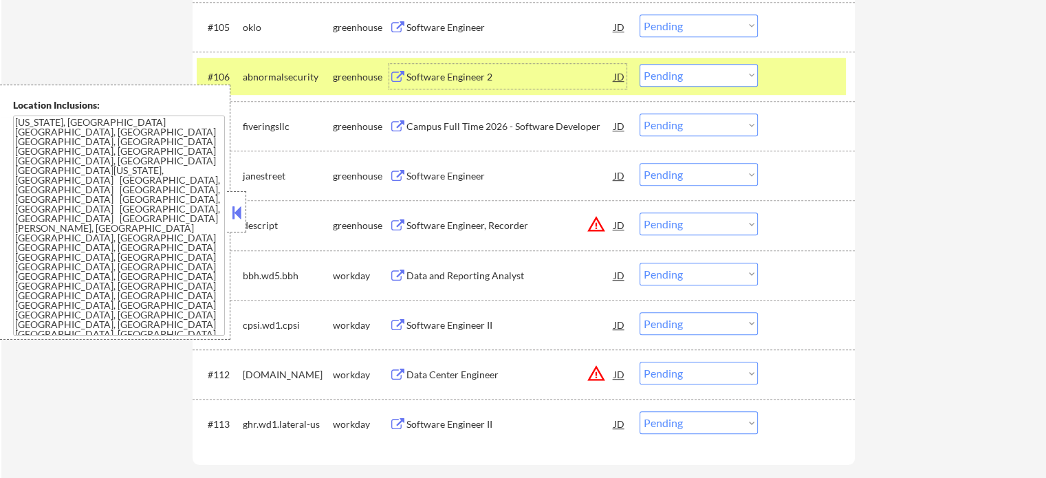
drag, startPoint x: 784, startPoint y: 76, endPoint x: 706, endPoint y: 57, distance: 79.4
click at [784, 77] on div at bounding box center [808, 76] width 61 height 25
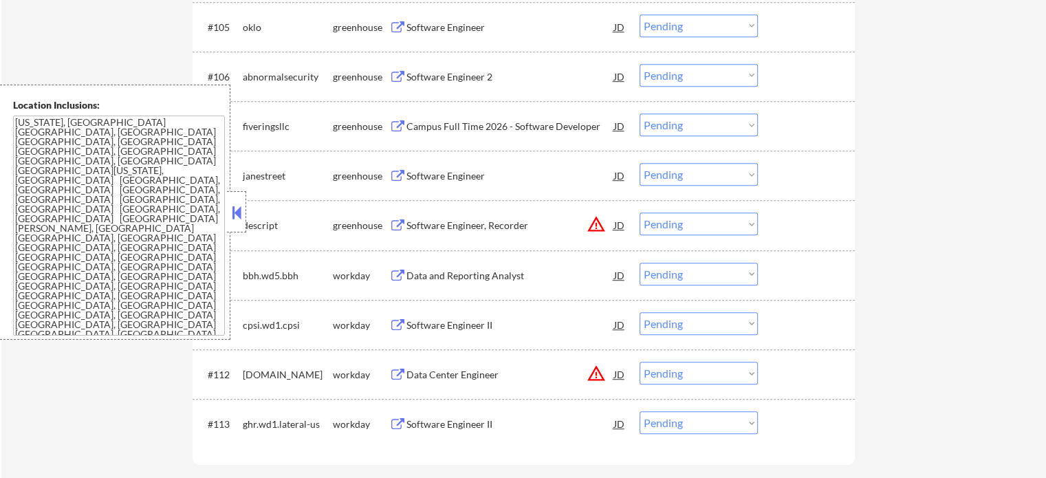
click at [443, 25] on div "Software Engineer" at bounding box center [511, 28] width 208 height 14
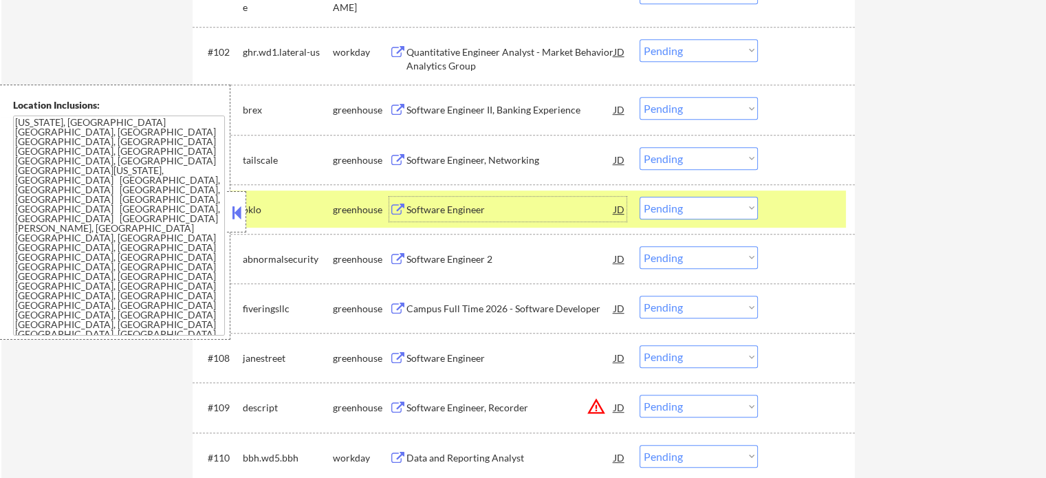
scroll to position [5884, 0]
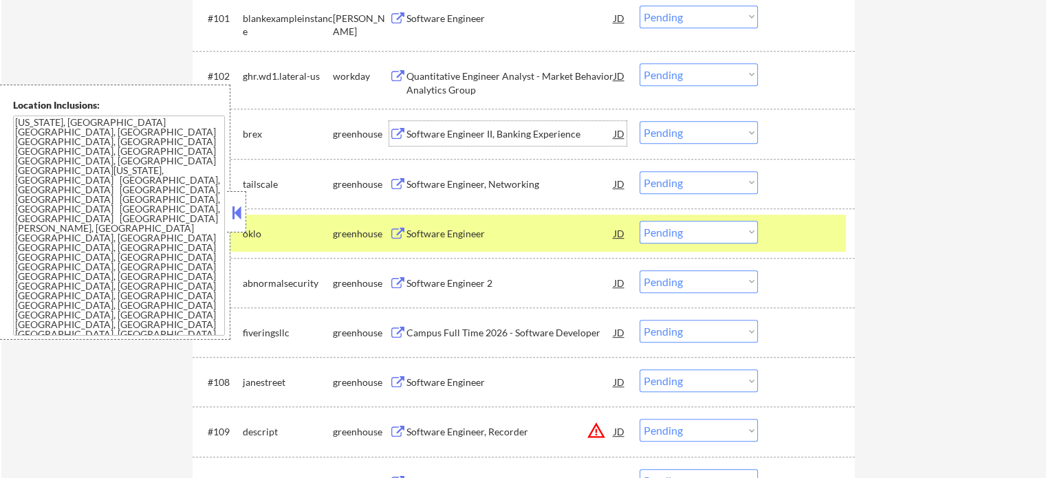
click at [501, 129] on div "Software Engineer II, Banking Experience" at bounding box center [511, 134] width 208 height 14
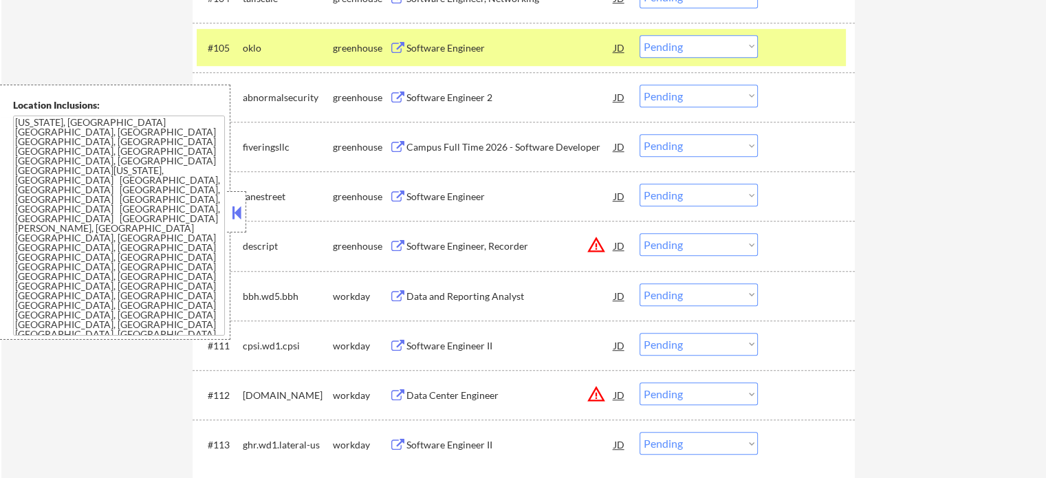
scroll to position [6091, 0]
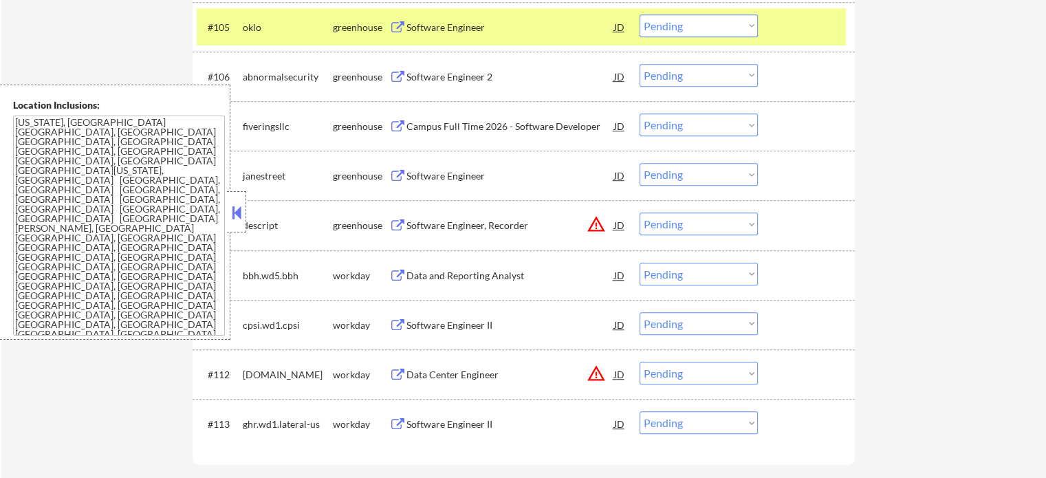
click at [471, 277] on div "Data and Reporting Analyst" at bounding box center [511, 276] width 208 height 14
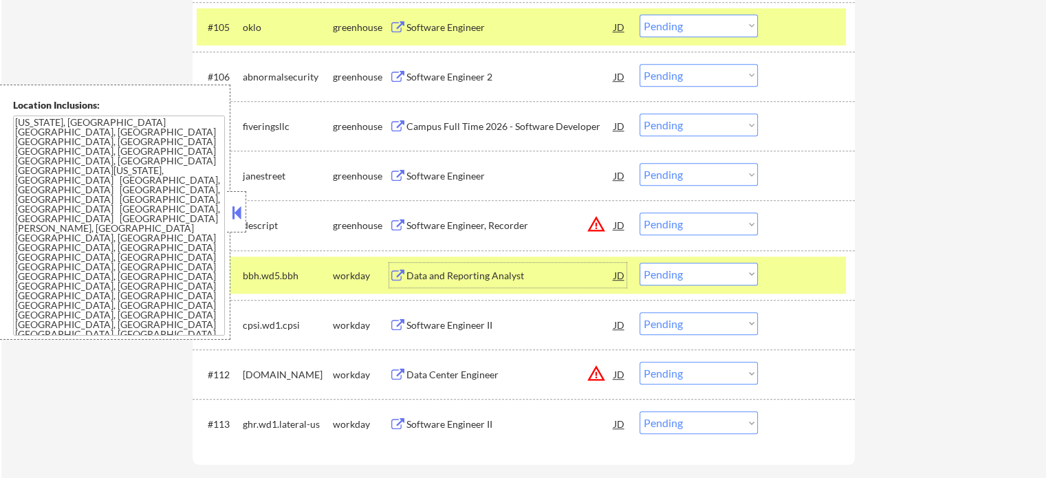
click at [462, 230] on div "Software Engineer, Recorder" at bounding box center [511, 226] width 208 height 14
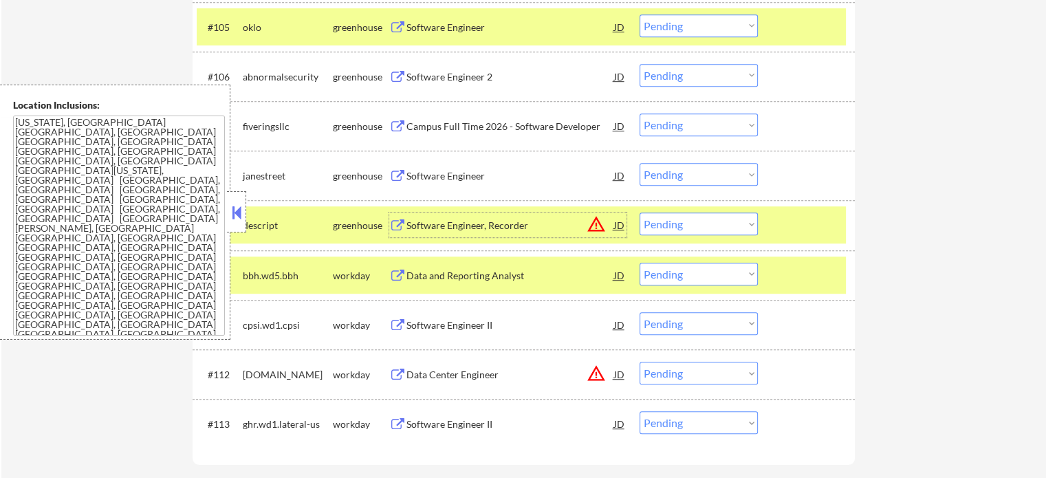
scroll to position [6228, 0]
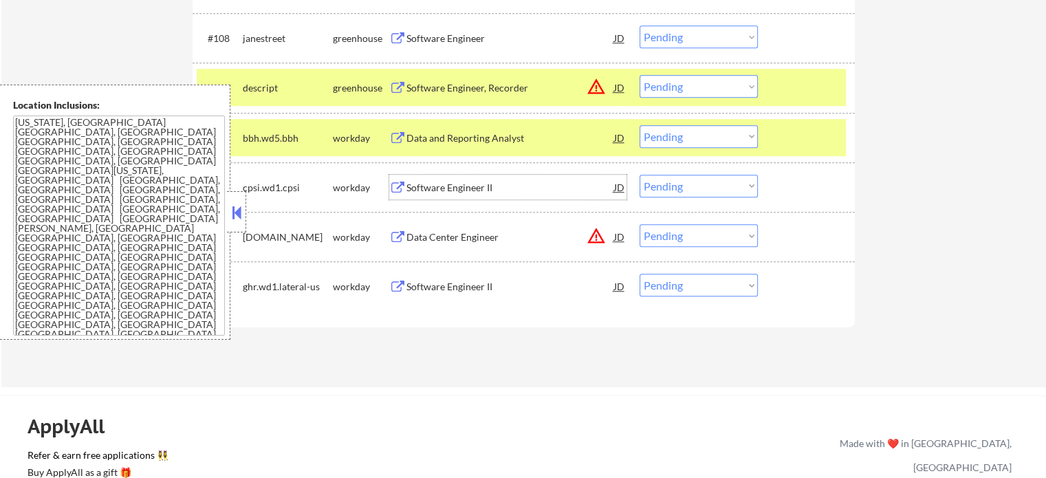
click at [452, 189] on div "Software Engineer II" at bounding box center [511, 188] width 208 height 14
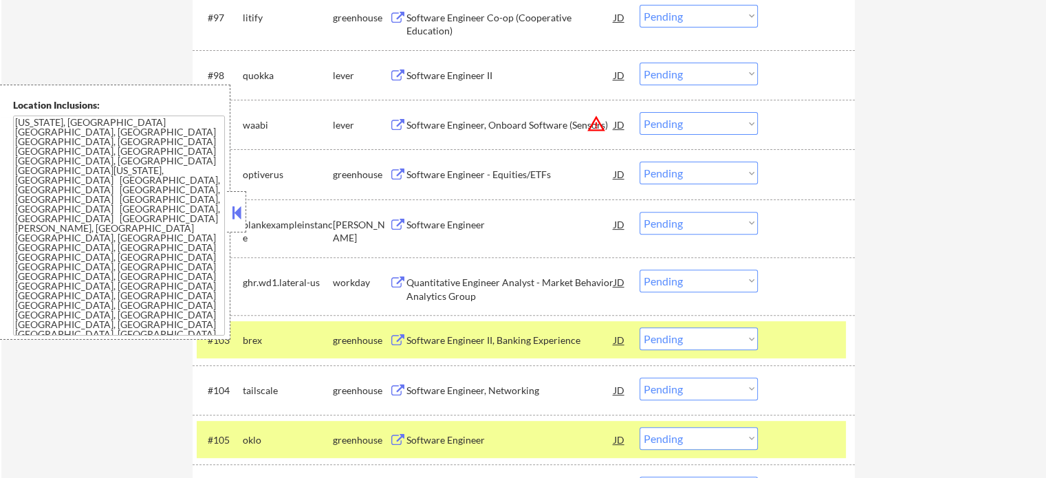
scroll to position [5472, 0]
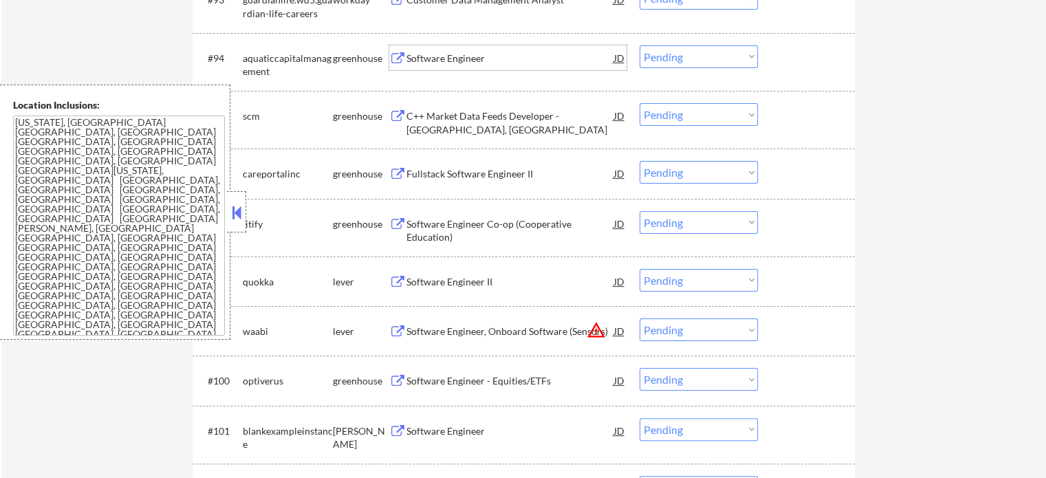
click at [458, 60] on div "Software Engineer" at bounding box center [511, 59] width 208 height 14
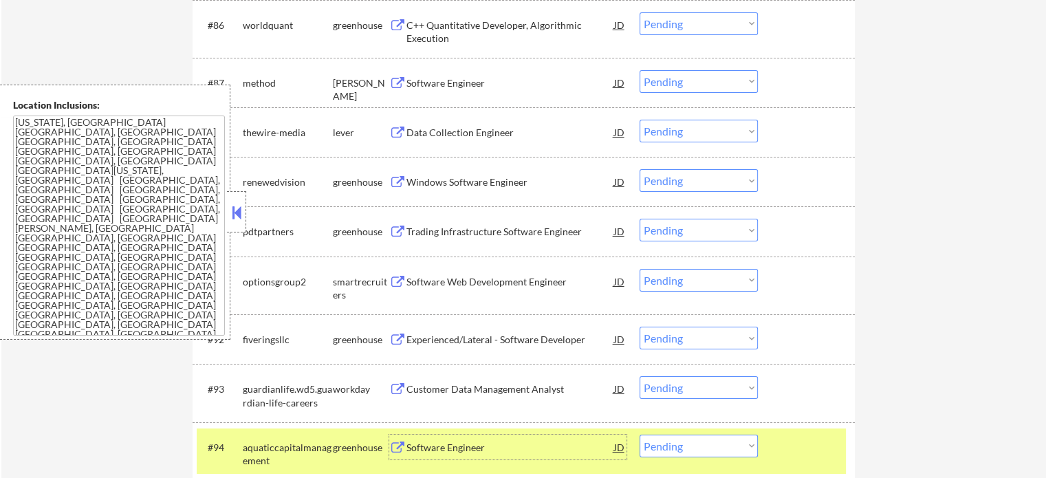
scroll to position [5059, 0]
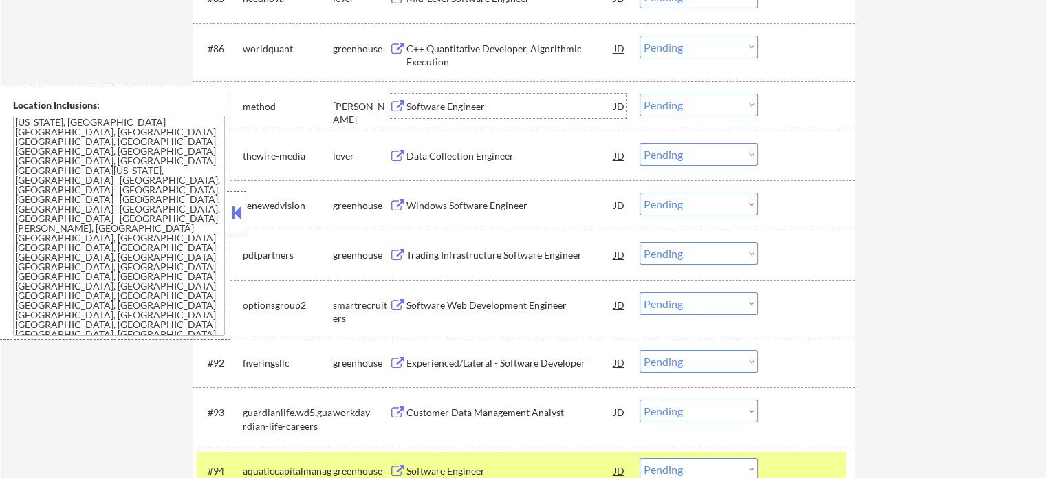
click at [466, 108] on div "Software Engineer" at bounding box center [511, 107] width 208 height 14
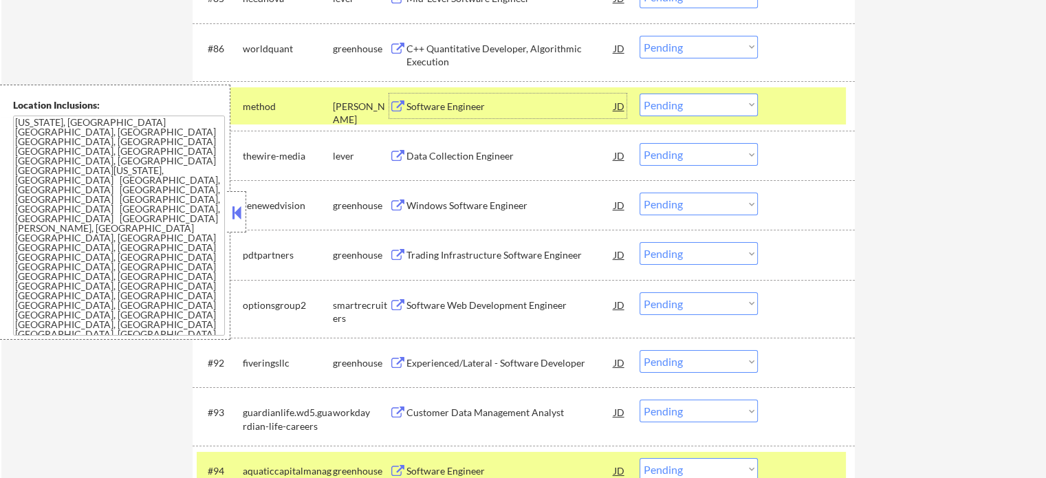
scroll to position [5265, 0]
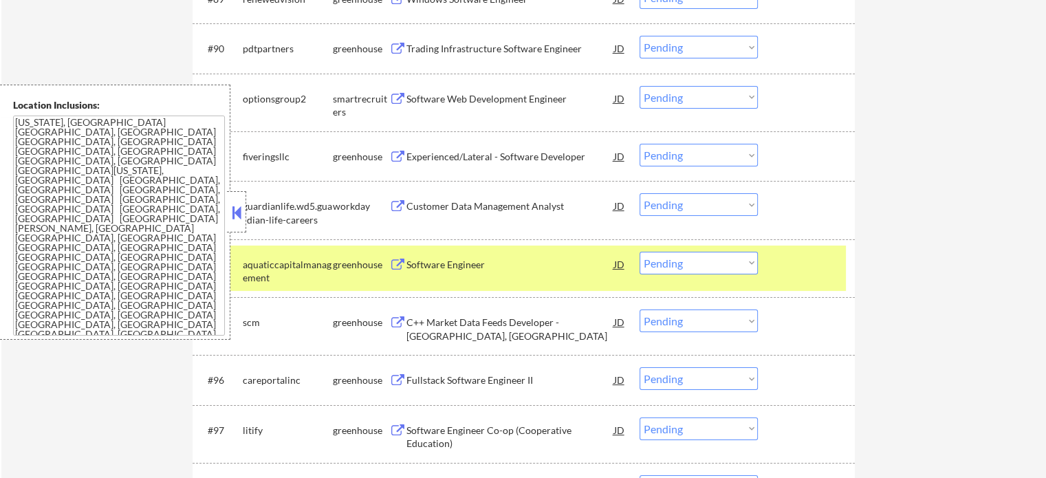
click at [469, 109] on div "Software Web Development Engineer" at bounding box center [511, 98] width 208 height 25
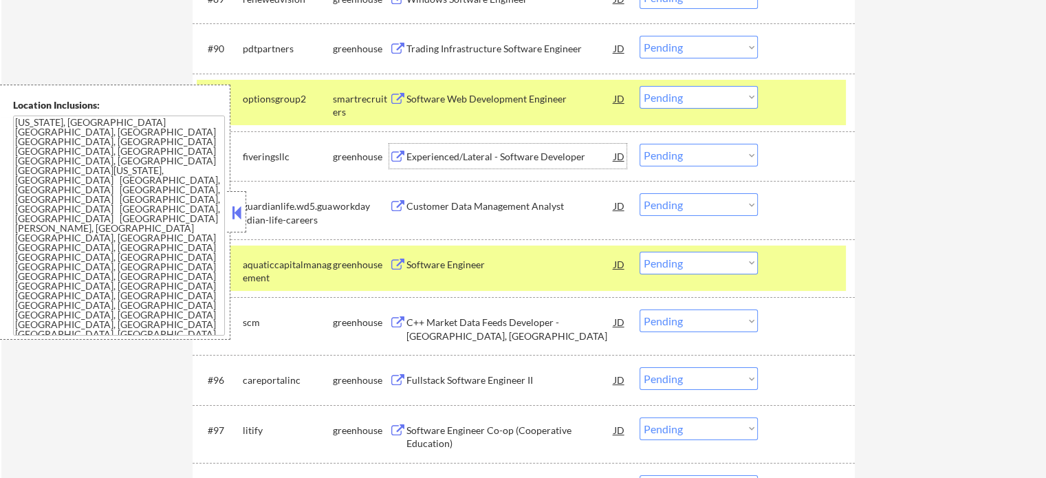
click at [495, 155] on div "Experienced/Lateral - Software Developer" at bounding box center [511, 157] width 208 height 14
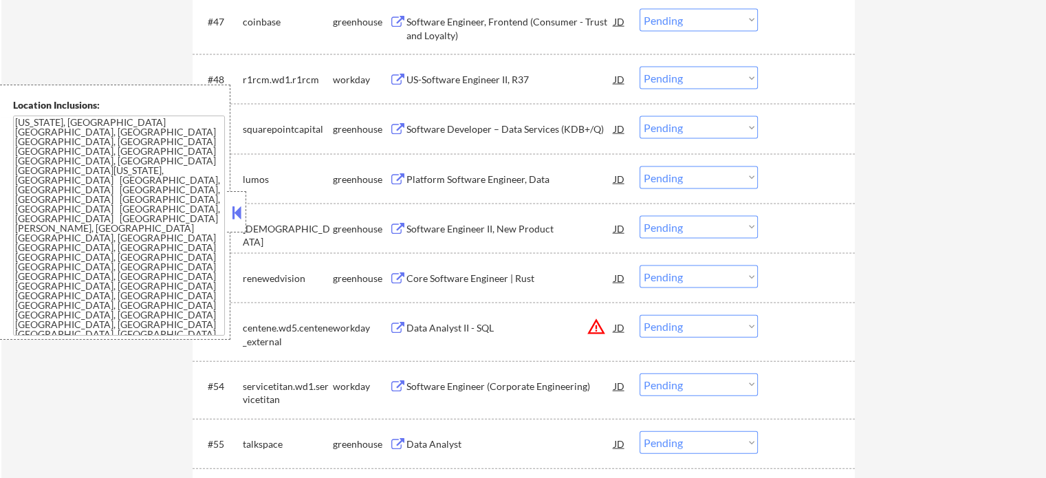
scroll to position [2858, 0]
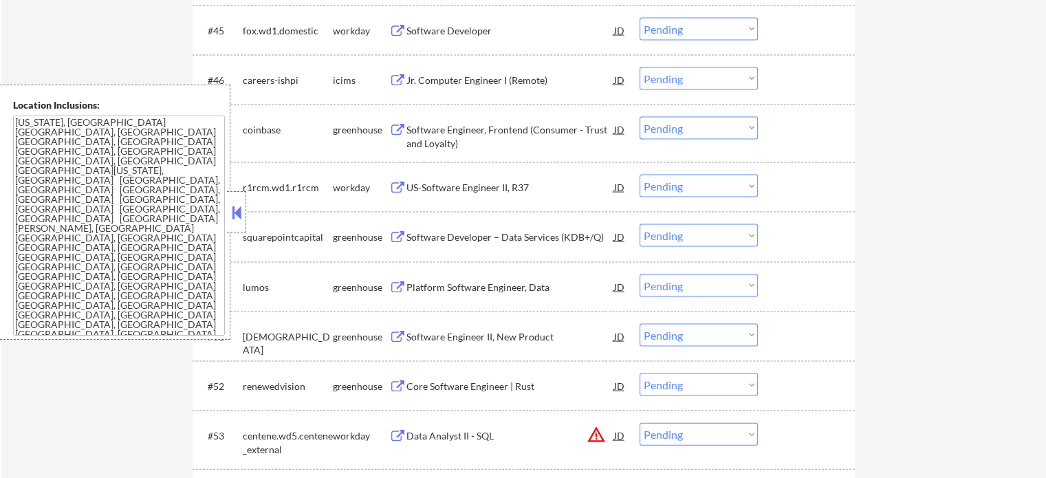
click at [502, 85] on div "Jr. Computer Engineer I (Remote)" at bounding box center [511, 81] width 208 height 14
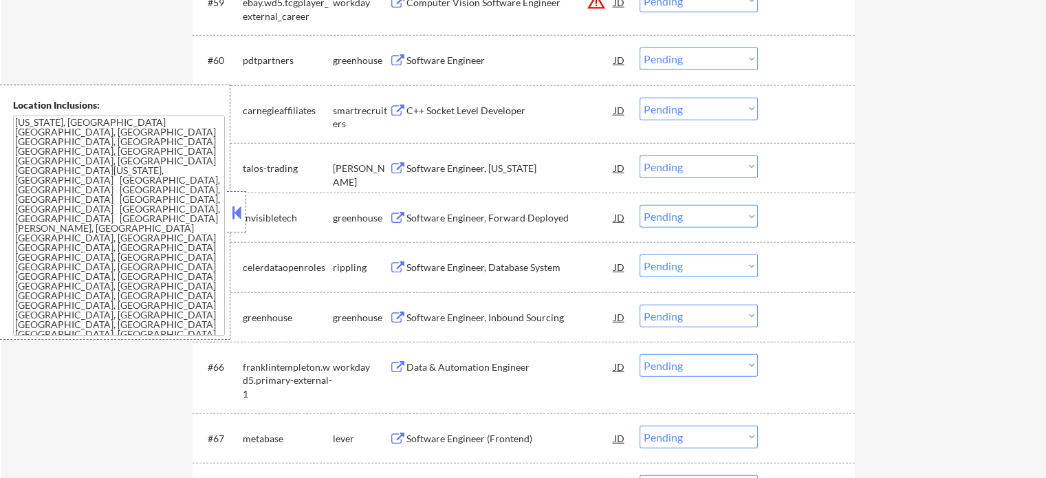
scroll to position [3958, 0]
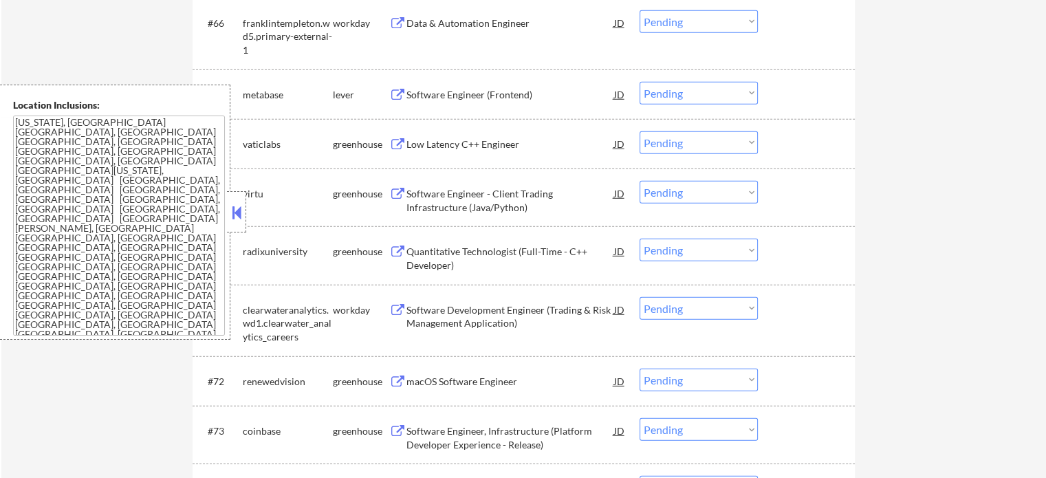
click at [447, 91] on div "Software Engineer (Frontend)" at bounding box center [511, 95] width 208 height 14
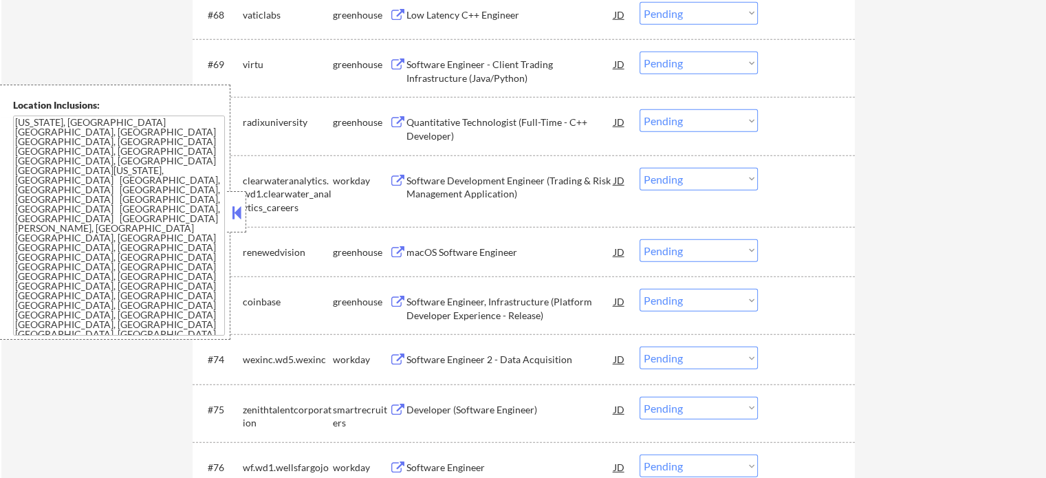
scroll to position [4096, 0]
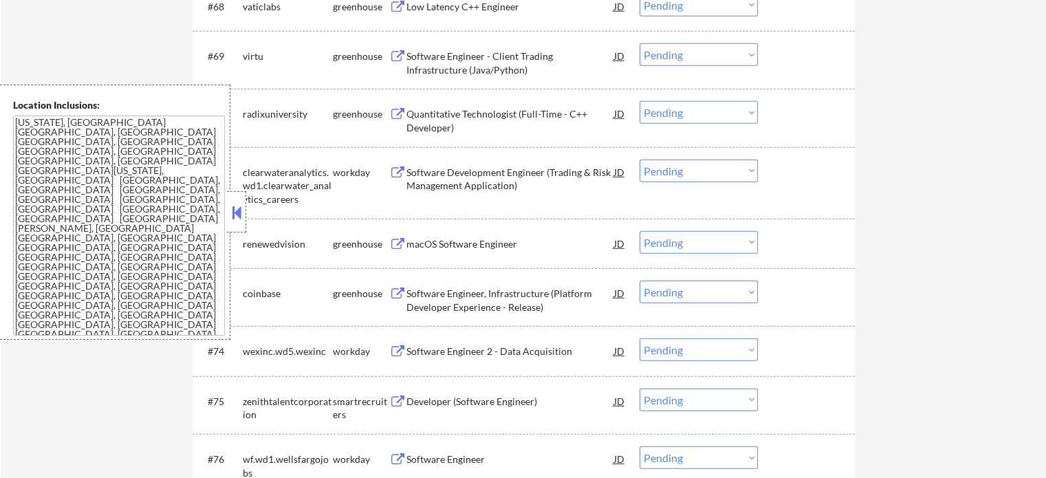
click at [468, 121] on div "Quantitative Technologist (Full-Time - C++ Developer)" at bounding box center [511, 120] width 208 height 27
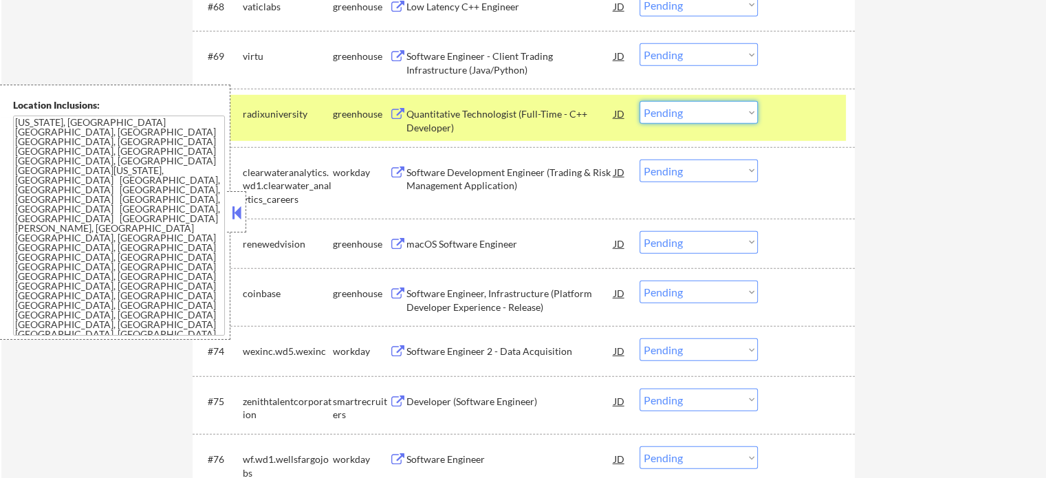
click at [660, 109] on select "Choose an option... Pending Applied Excluded (Questions) Excluded (Expired) Exc…" at bounding box center [699, 112] width 118 height 23
click at [640, 101] on select "Choose an option... Pending Applied Excluded (Questions) Excluded (Expired) Exc…" at bounding box center [699, 112] width 118 height 23
select select ""pending""
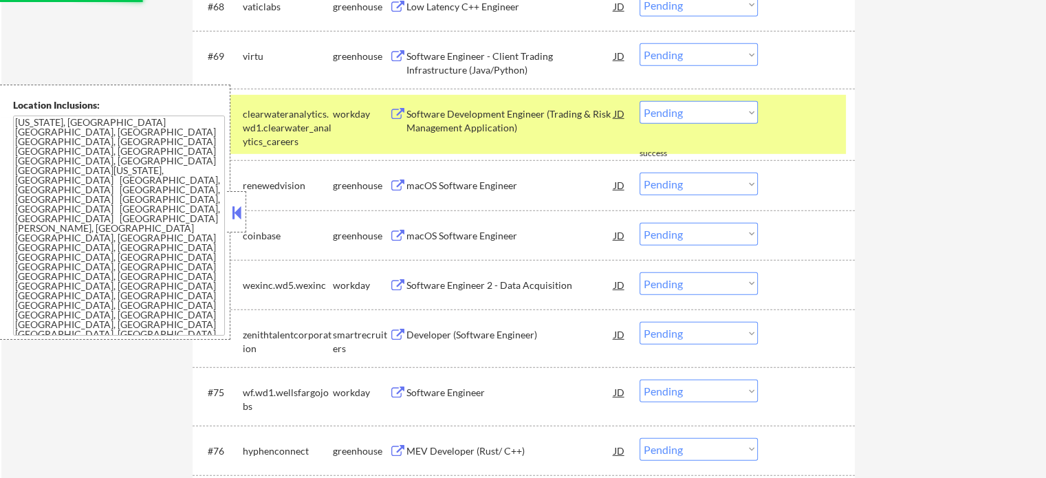
click at [792, 108] on div at bounding box center [808, 113] width 61 height 25
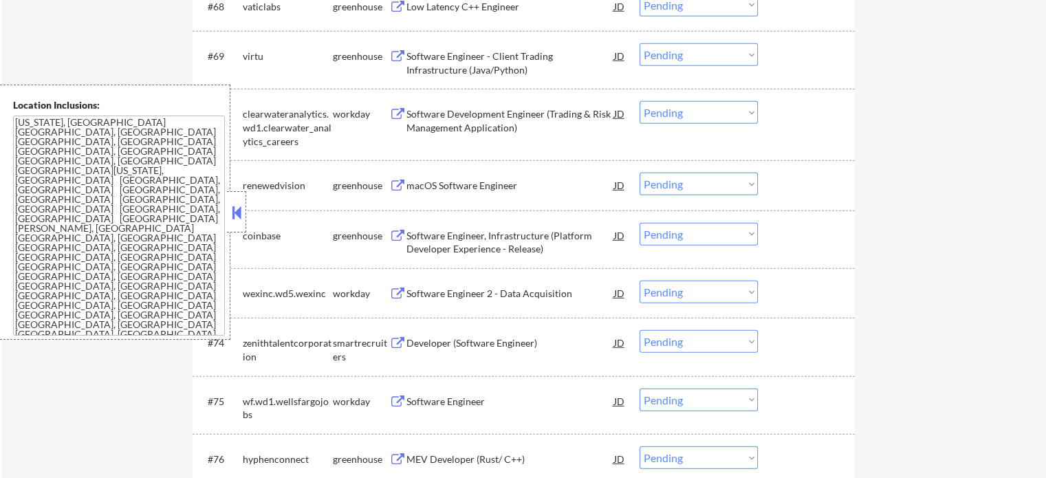
click at [434, 354] on div "Developer (Software Engineer)" at bounding box center [511, 342] width 208 height 25
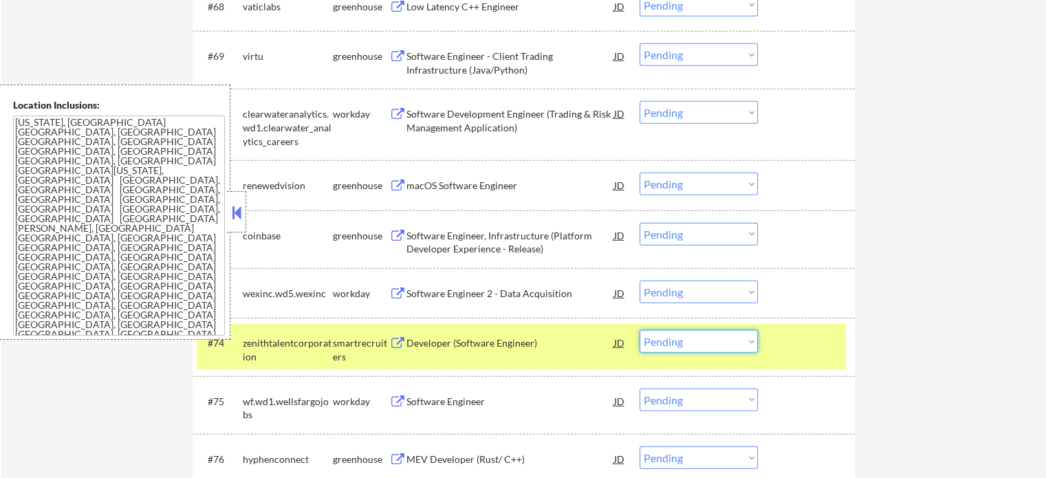
click at [711, 341] on select "Choose an option... Pending Applied Excluded (Questions) Excluded (Expired) Exc…" at bounding box center [699, 341] width 118 height 23
click at [640, 330] on select "Choose an option... Pending Applied Excluded (Questions) Excluded (Expired) Exc…" at bounding box center [699, 341] width 118 height 23
click at [798, 347] on div at bounding box center [808, 342] width 61 height 25
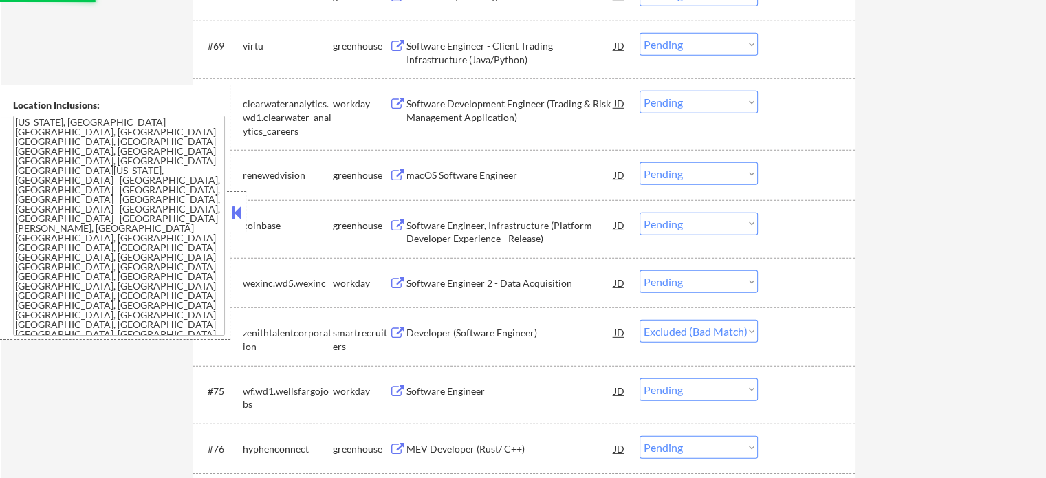
scroll to position [4233, 0]
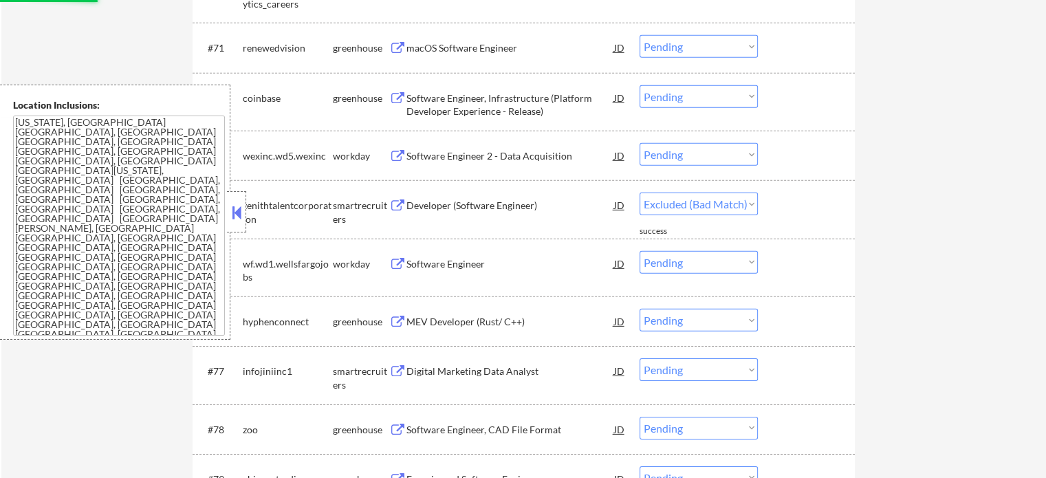
select select ""pending""
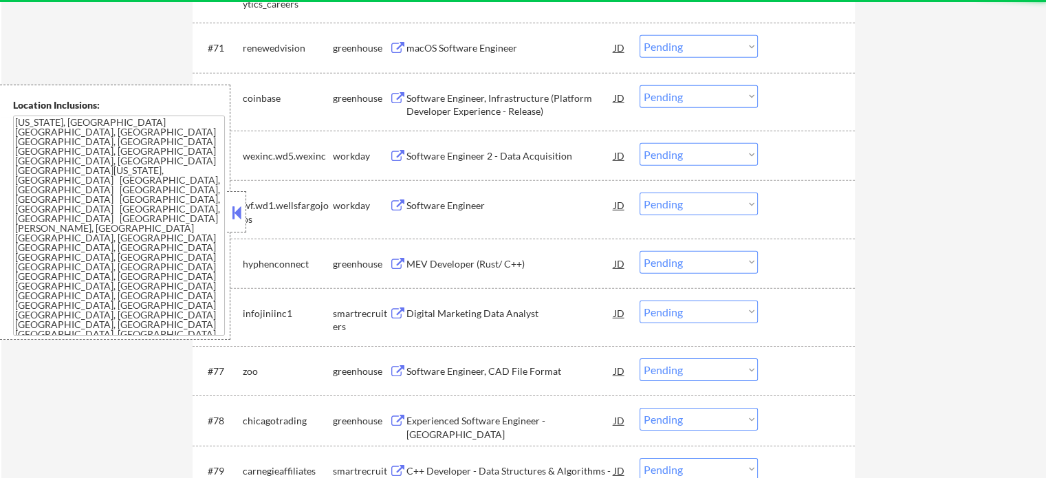
click at [464, 312] on div "Digital Marketing Data Analyst" at bounding box center [511, 314] width 208 height 14
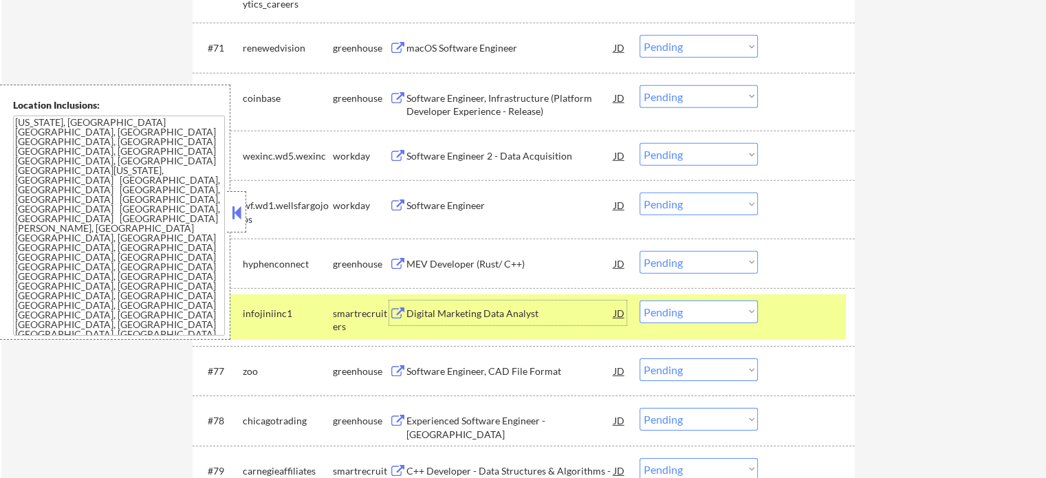
click at [660, 319] on select "Choose an option... Pending Applied Excluded (Questions) Excluded (Expired) Exc…" at bounding box center [699, 312] width 118 height 23
click at [640, 301] on select "Choose an option... Pending Applied Excluded (Questions) Excluded (Expired) Exc…" at bounding box center [699, 312] width 118 height 23
click at [800, 310] on div at bounding box center [808, 313] width 61 height 25
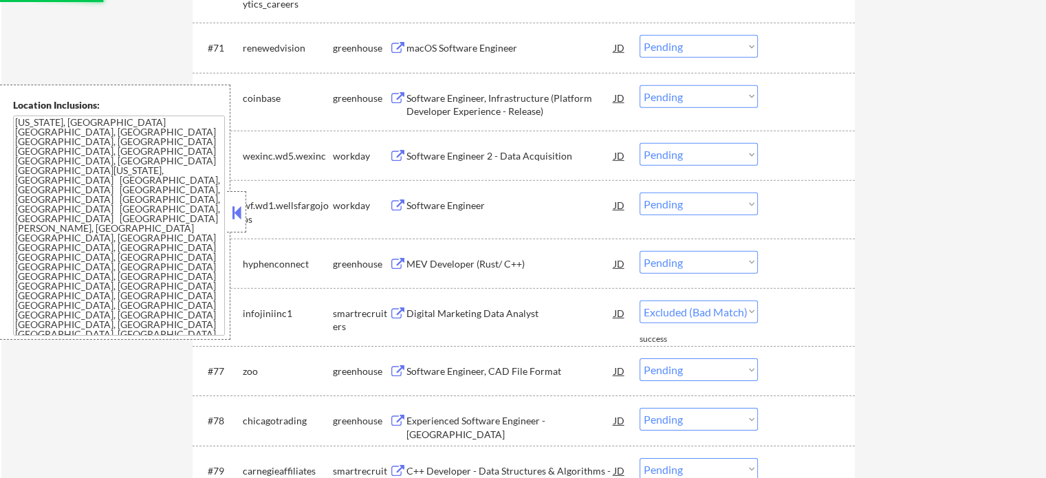
select select ""pending""
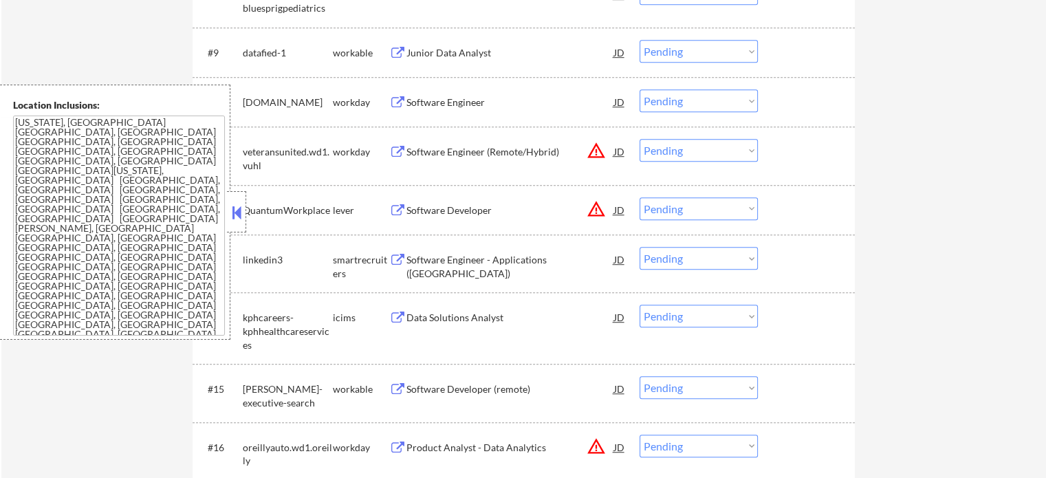
scroll to position [894, 0]
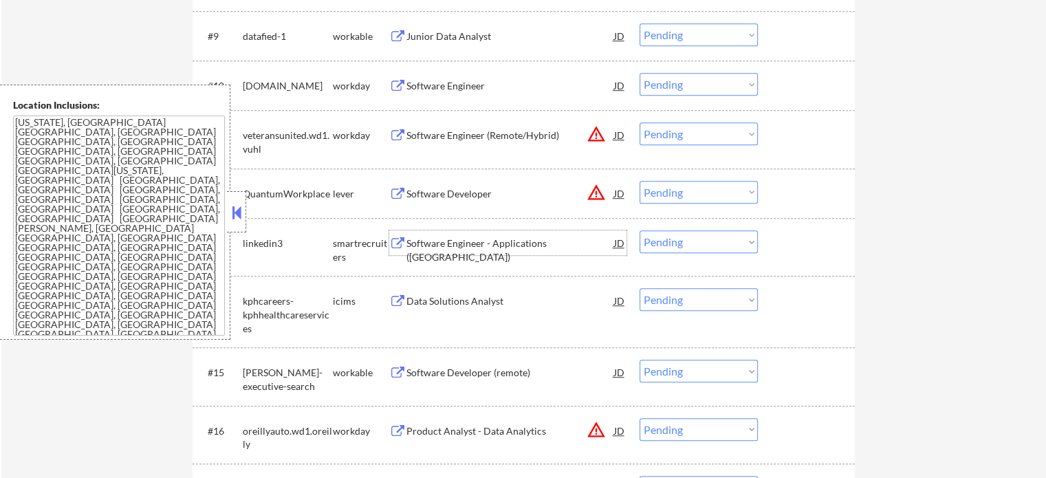
click at [506, 239] on div "Software Engineer - Applications (NYC)" at bounding box center [511, 250] width 208 height 27
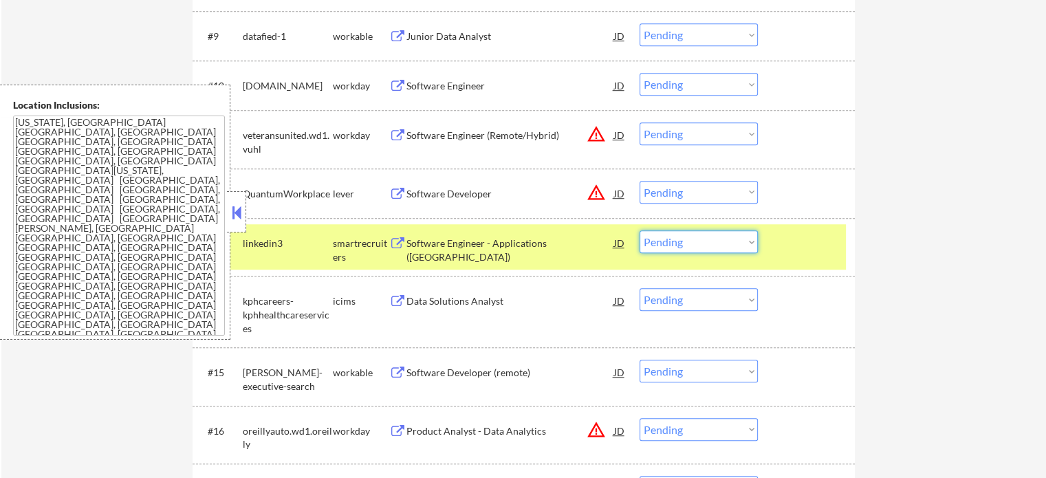
click at [678, 241] on select "Choose an option... Pending Applied Excluded (Questions) Excluded (Expired) Exc…" at bounding box center [699, 241] width 118 height 23
click at [640, 230] on select "Choose an option... Pending Applied Excluded (Questions) Excluded (Expired) Exc…" at bounding box center [699, 241] width 118 height 23
click at [779, 251] on div at bounding box center [808, 242] width 61 height 25
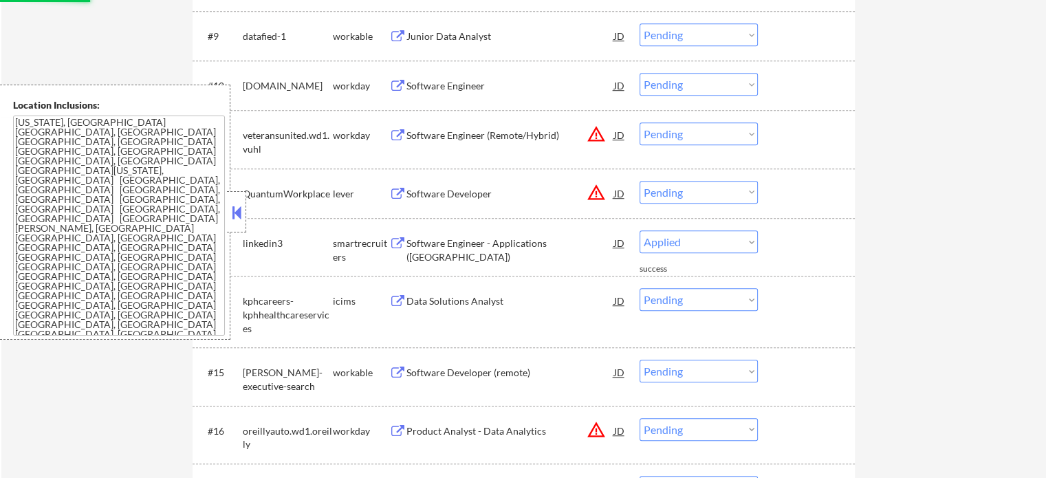
select select ""pending""
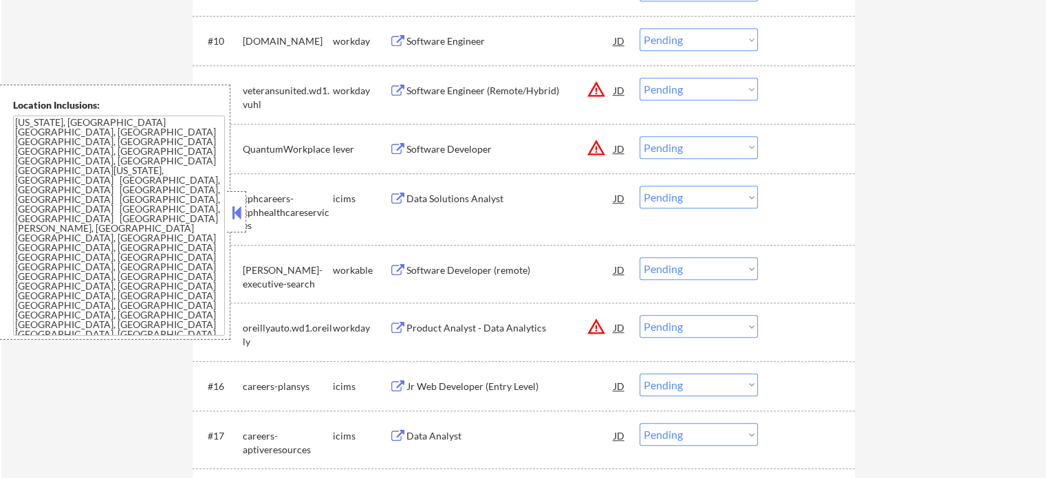
scroll to position [963, 0]
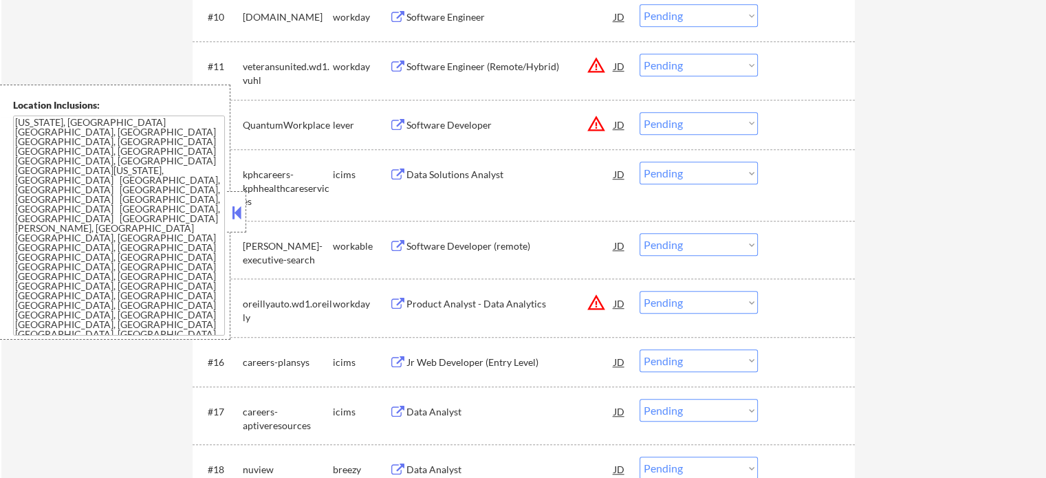
click at [435, 252] on div "Software Developer (remote)" at bounding box center [511, 245] width 208 height 25
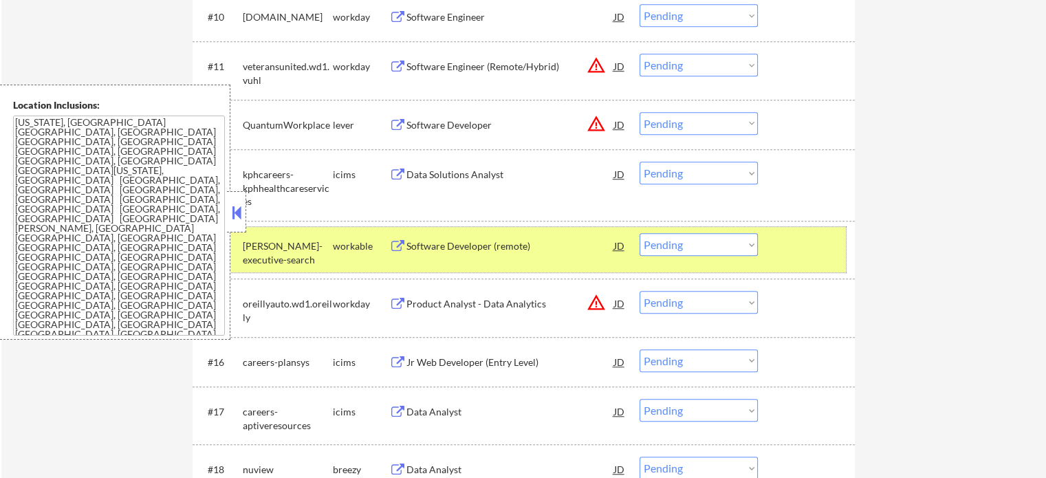
click at [820, 255] on div at bounding box center [808, 245] width 61 height 25
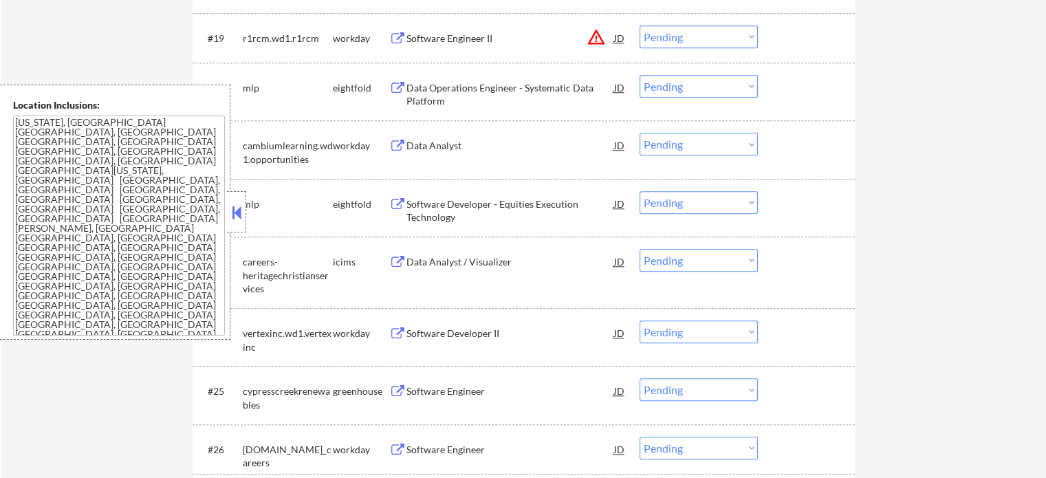
scroll to position [1582, 0]
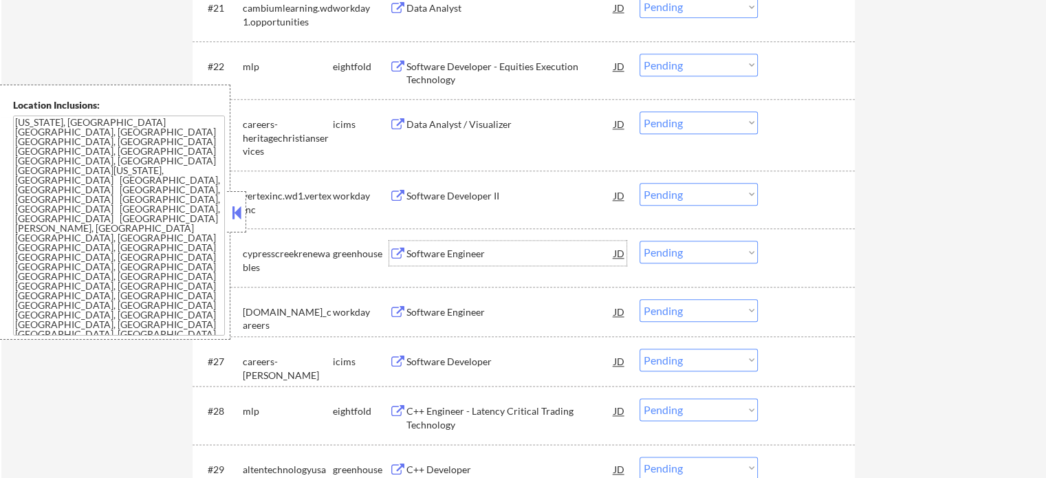
click at [451, 252] on div "Software Engineer" at bounding box center [511, 254] width 208 height 14
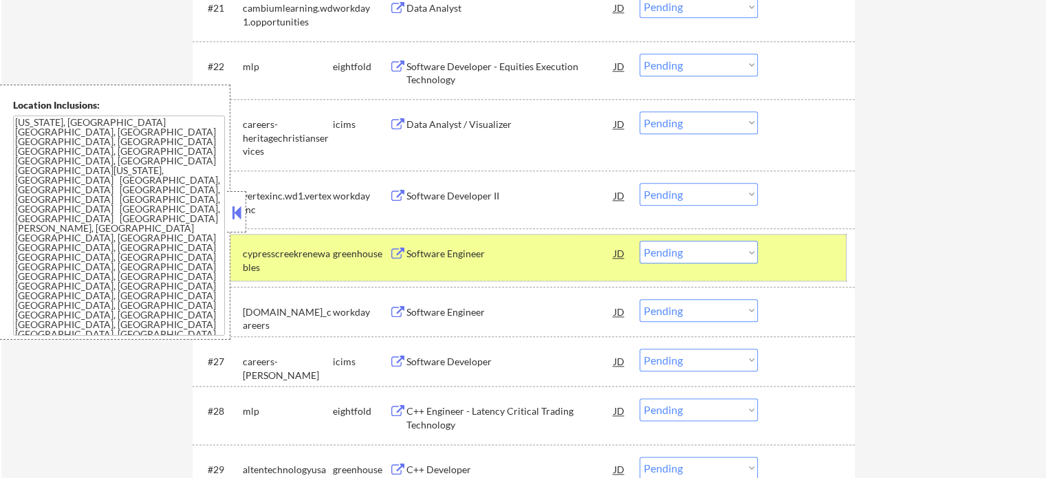
click at [786, 250] on div at bounding box center [808, 253] width 61 height 25
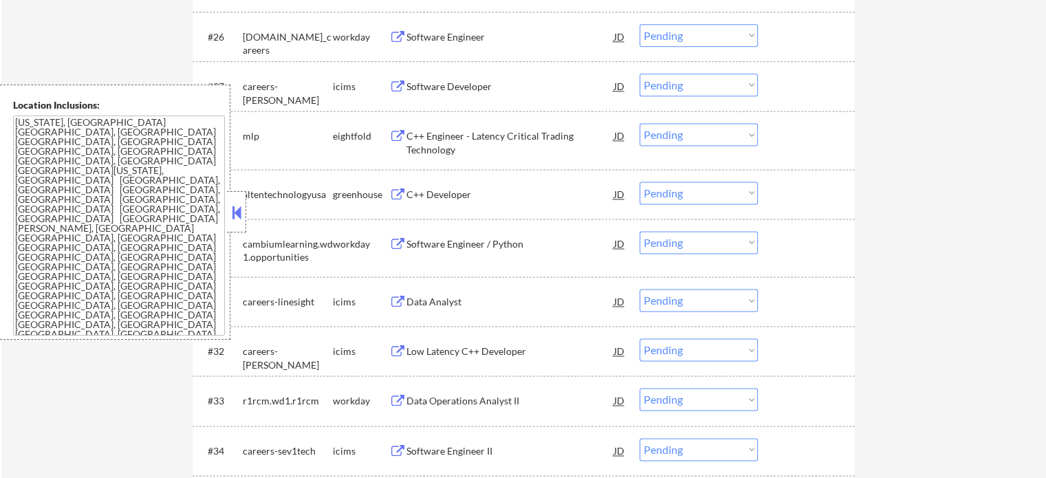
scroll to position [1926, 0]
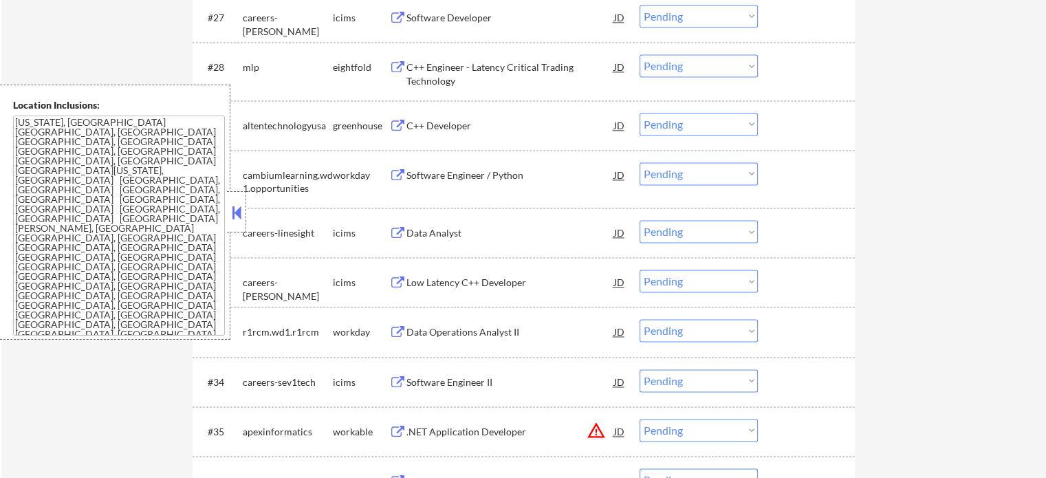
click at [446, 129] on div "C++ Developer" at bounding box center [511, 126] width 208 height 14
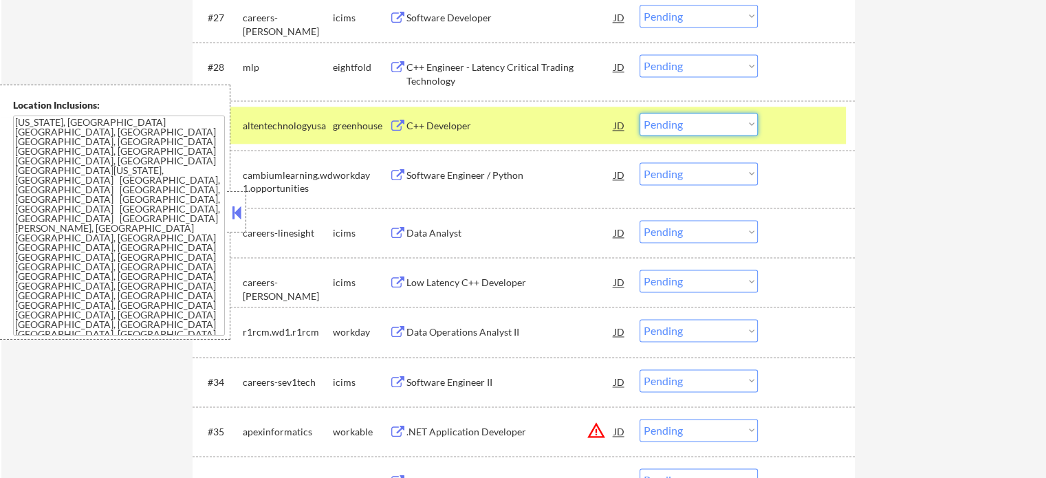
click at [690, 134] on select "Choose an option... Pending Applied Excluded (Questions) Excluded (Expired) Exc…" at bounding box center [699, 124] width 118 height 23
click at [640, 113] on select "Choose an option... Pending Applied Excluded (Questions) Excluded (Expired) Exc…" at bounding box center [699, 124] width 118 height 23
click at [792, 130] on div at bounding box center [808, 125] width 61 height 25
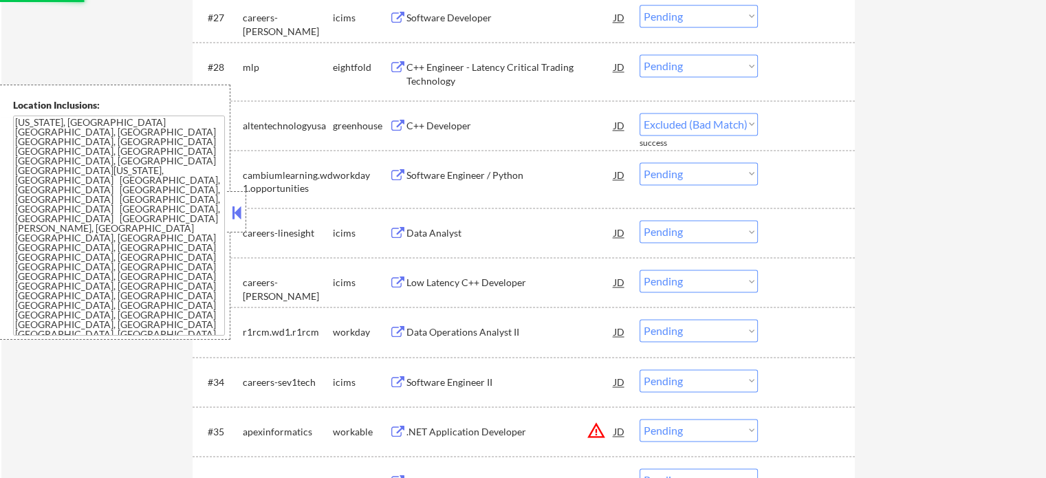
select select ""pending""
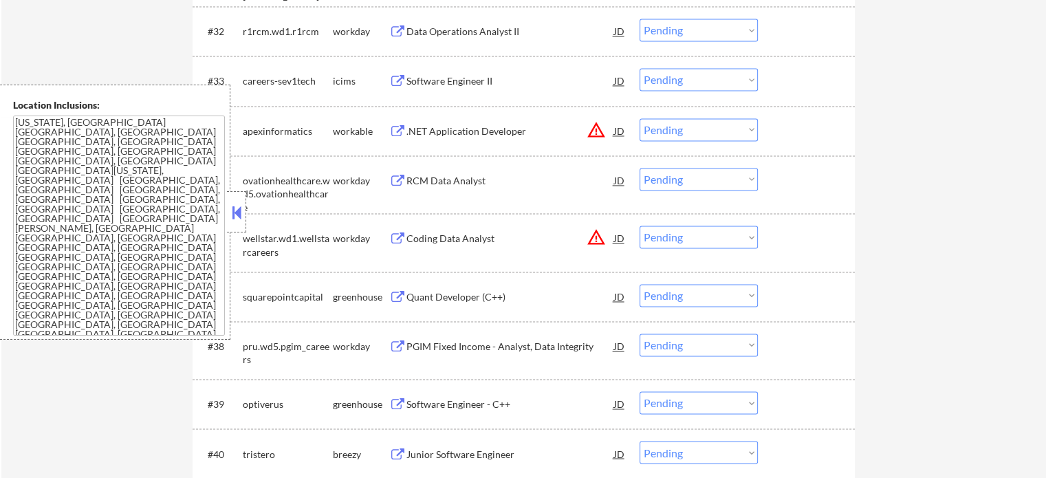
scroll to position [2201, 0]
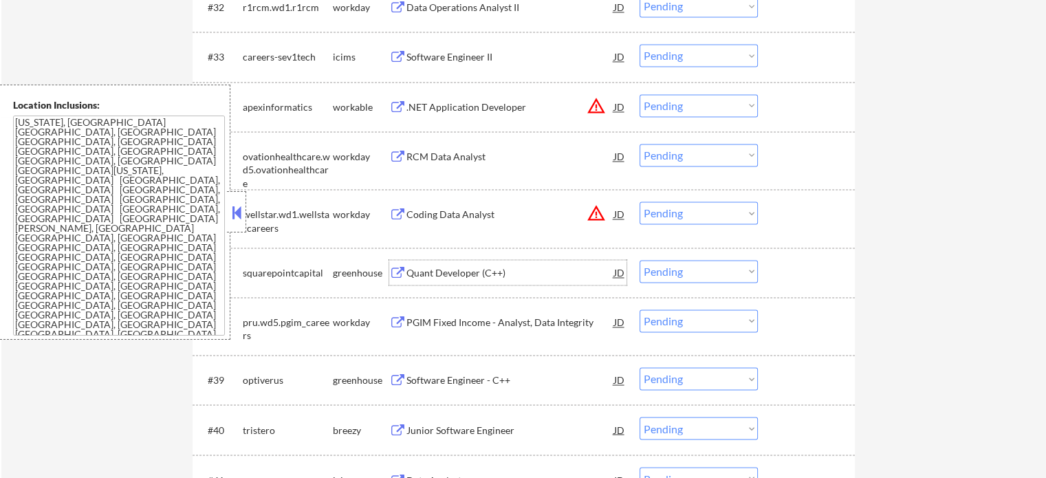
click at [482, 275] on div "Quant Developer (C++)" at bounding box center [511, 273] width 208 height 14
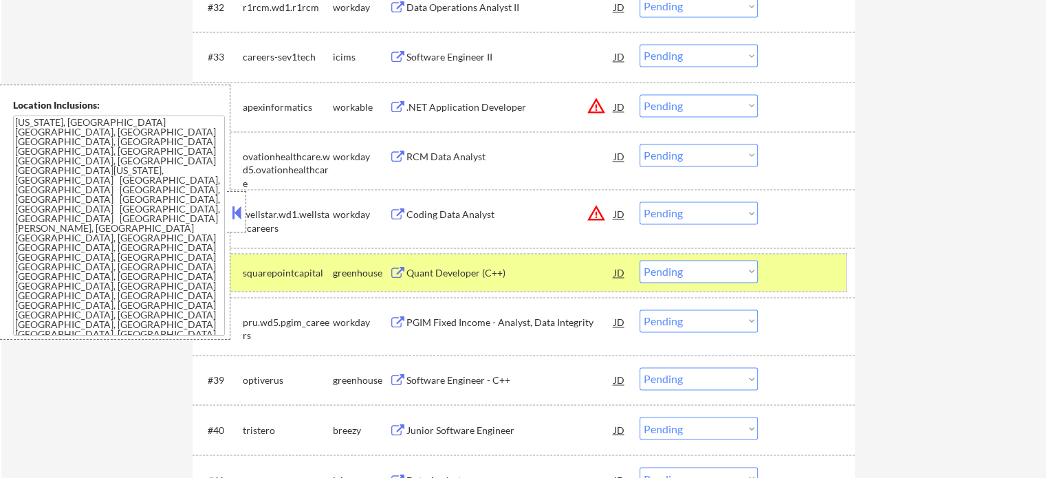
click at [790, 266] on div at bounding box center [808, 272] width 61 height 25
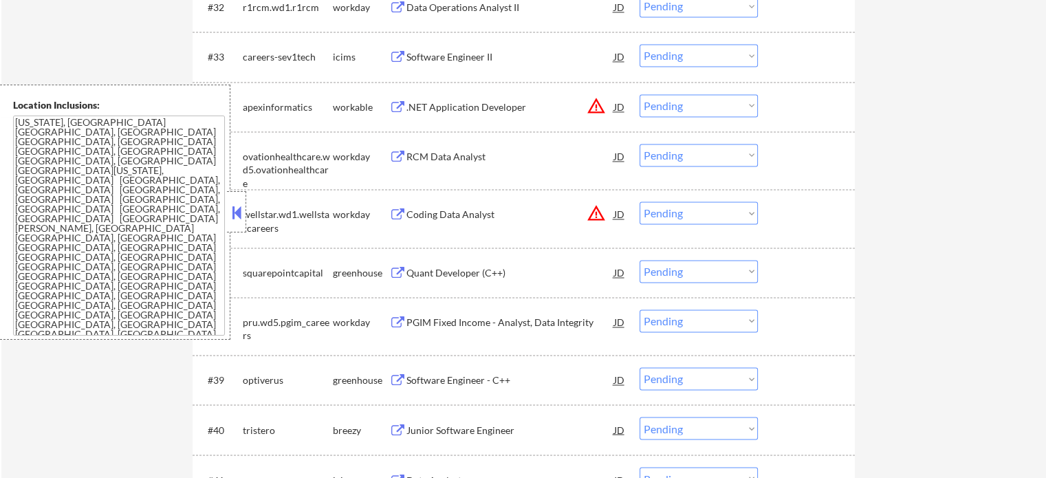
click at [446, 378] on div "Software Engineer - C++" at bounding box center [511, 381] width 208 height 14
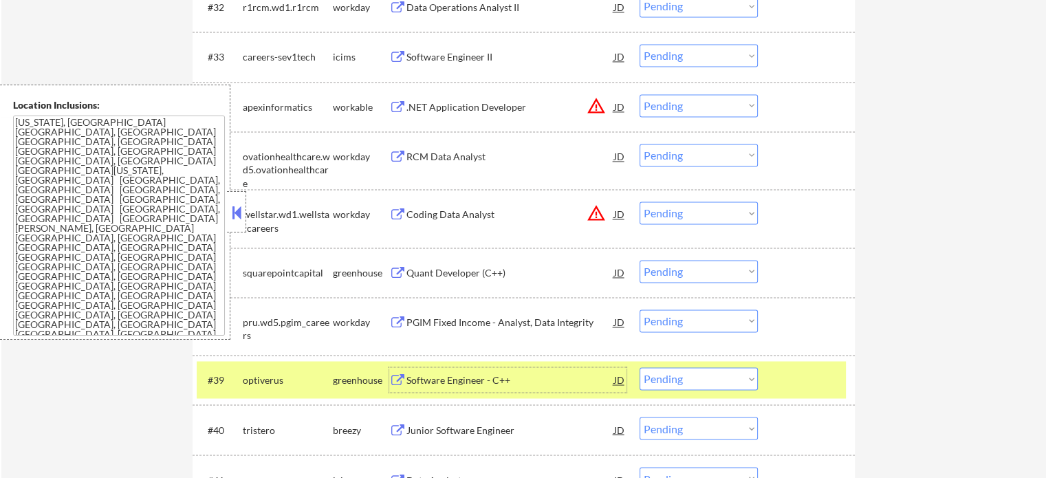
click at [790, 379] on div at bounding box center [808, 379] width 61 height 25
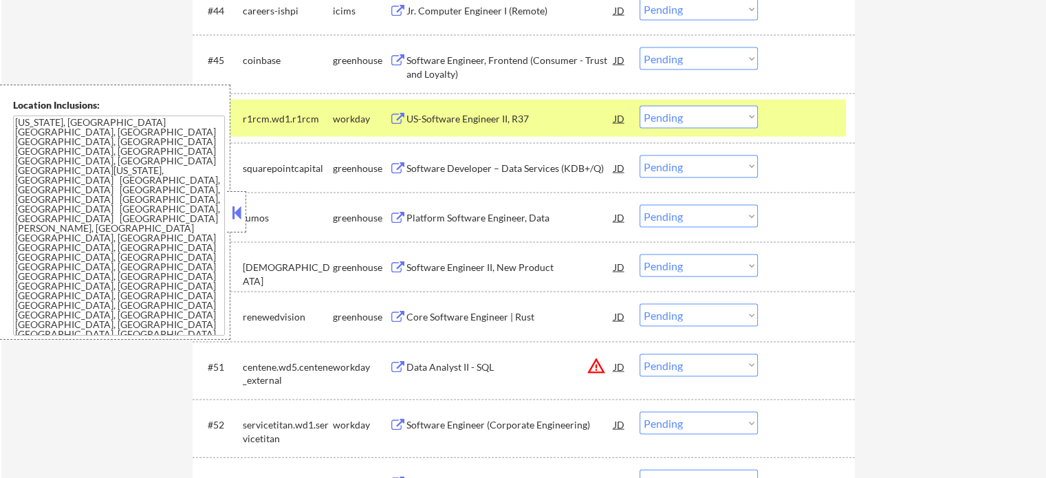
scroll to position [2820, 0]
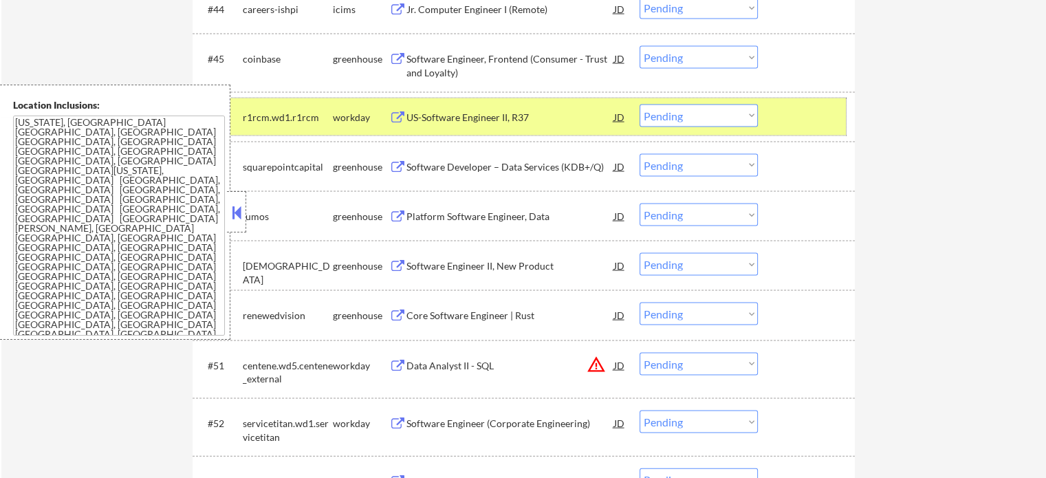
click at [801, 126] on div at bounding box center [808, 117] width 61 height 25
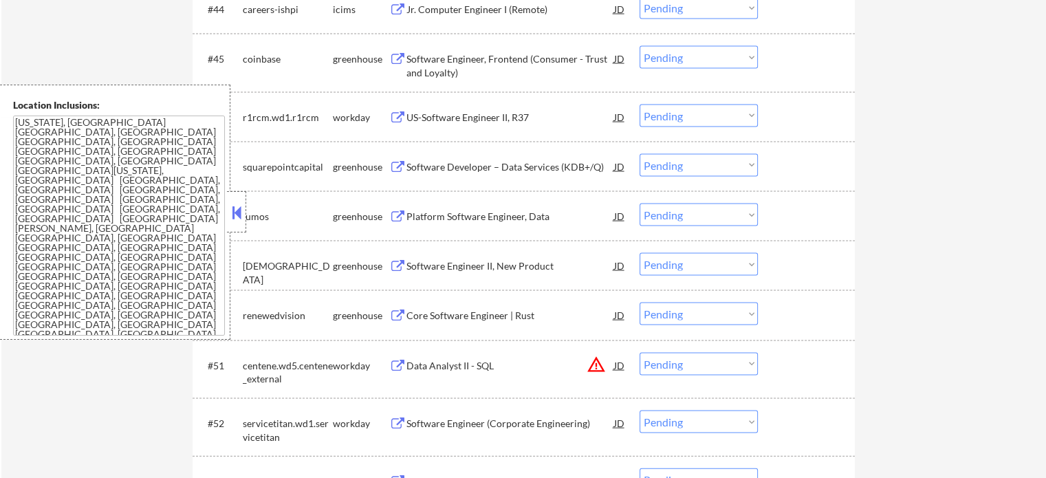
click at [490, 173] on div "Software Developer – Data Services (KDB+/Q)" at bounding box center [511, 167] width 208 height 14
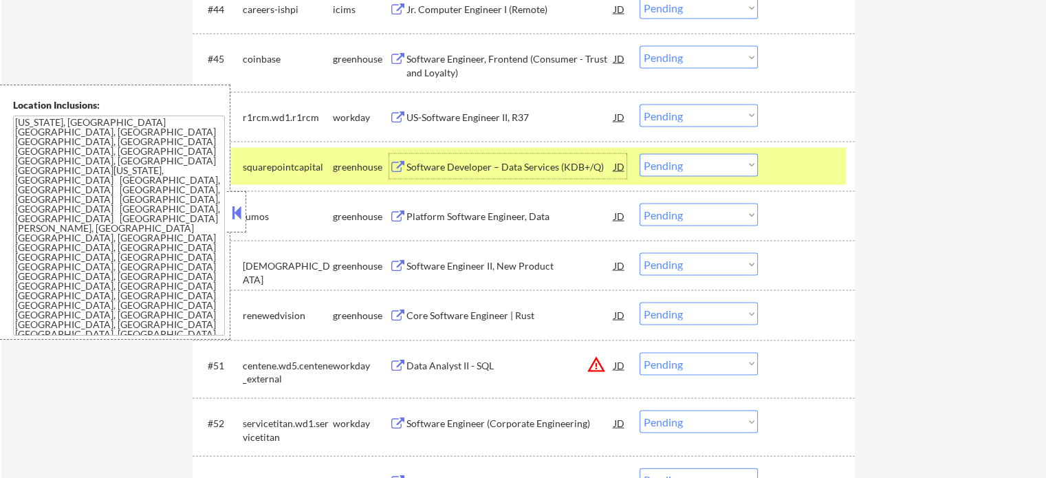
click at [693, 158] on select "Choose an option... Pending Applied Excluded (Questions) Excluded (Expired) Exc…" at bounding box center [699, 165] width 118 height 23
click at [640, 154] on select "Choose an option... Pending Applied Excluded (Questions) Excluded (Expired) Exc…" at bounding box center [699, 165] width 118 height 23
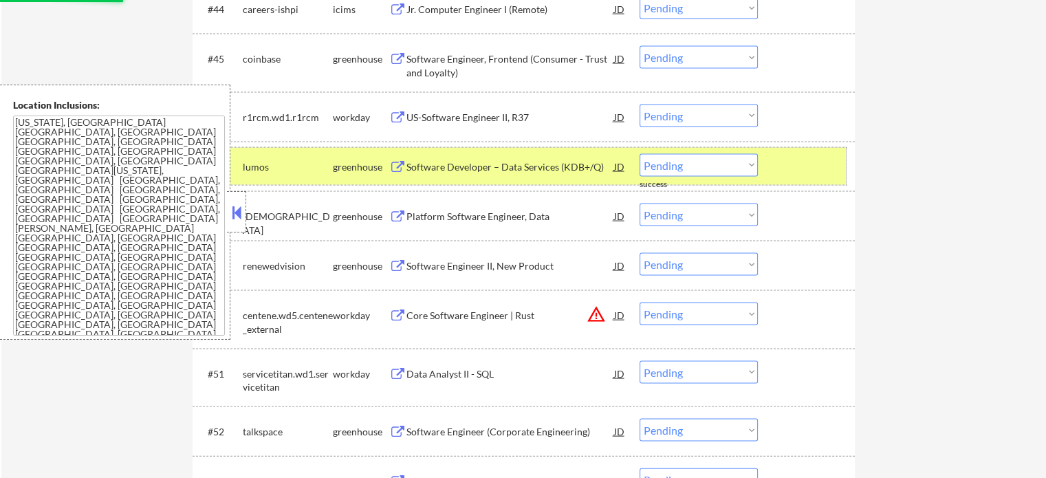
click at [801, 175] on div at bounding box center [808, 166] width 61 height 25
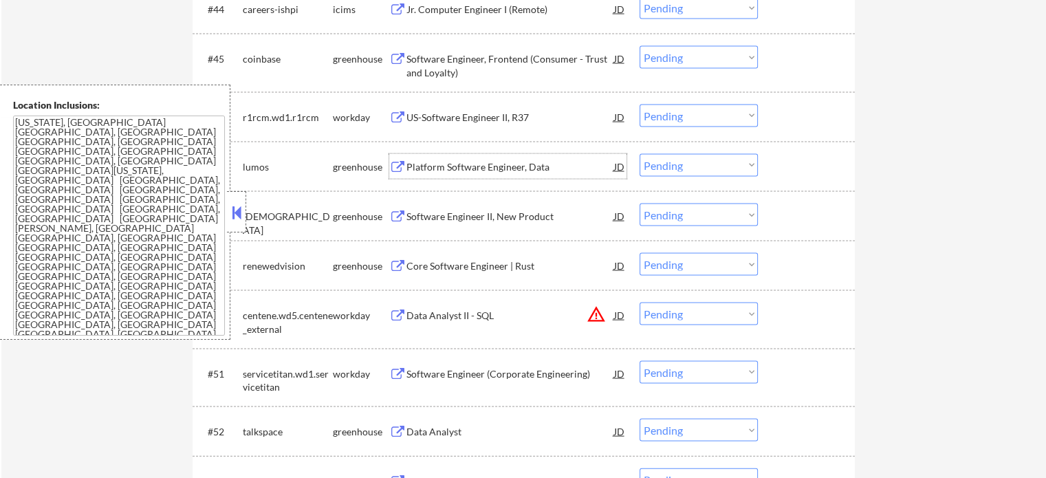
click at [448, 172] on div "Platform Software Engineer, Data" at bounding box center [511, 167] width 208 height 14
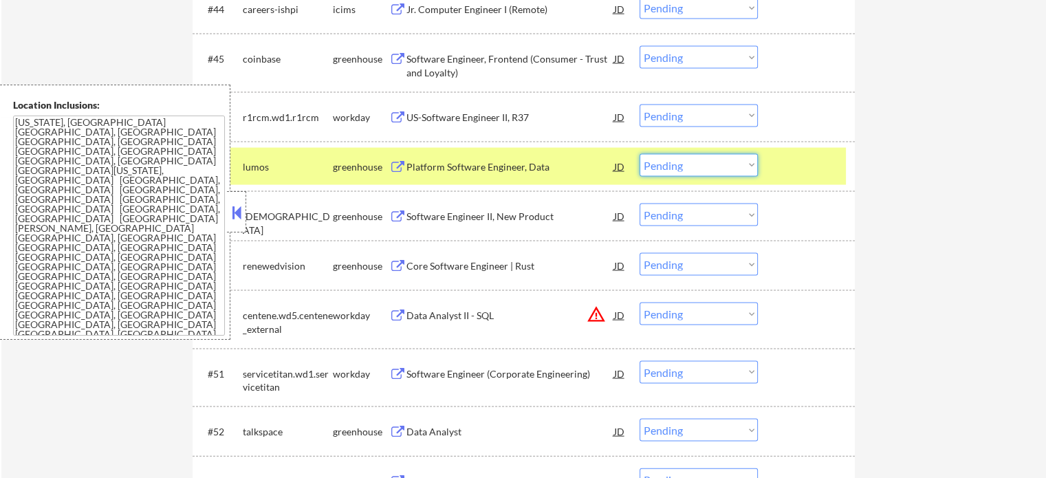
click at [673, 169] on select "Choose an option... Pending Applied Excluded (Questions) Excluded (Expired) Exc…" at bounding box center [699, 165] width 118 height 23
click at [640, 154] on select "Choose an option... Pending Applied Excluded (Questions) Excluded (Expired) Exc…" at bounding box center [699, 165] width 118 height 23
click at [781, 178] on div at bounding box center [808, 166] width 61 height 25
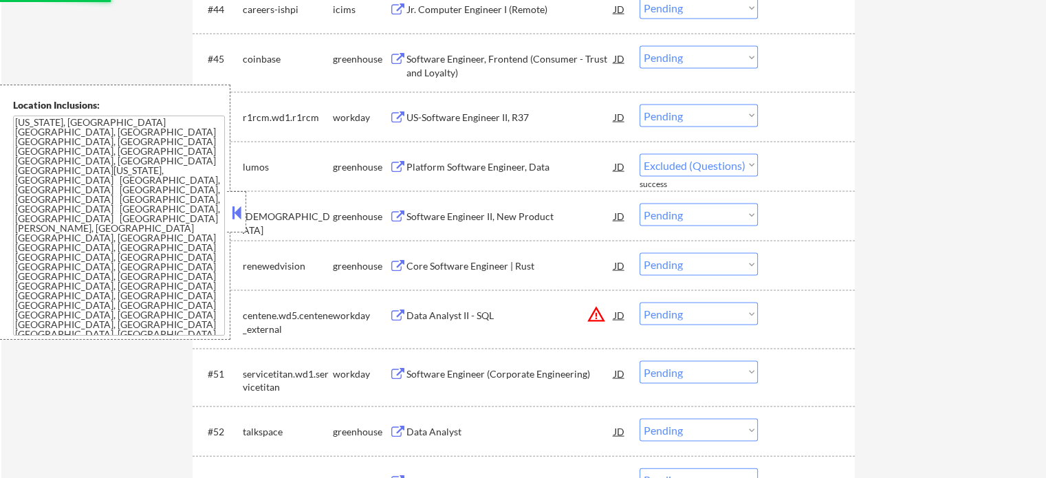
select select ""pending""
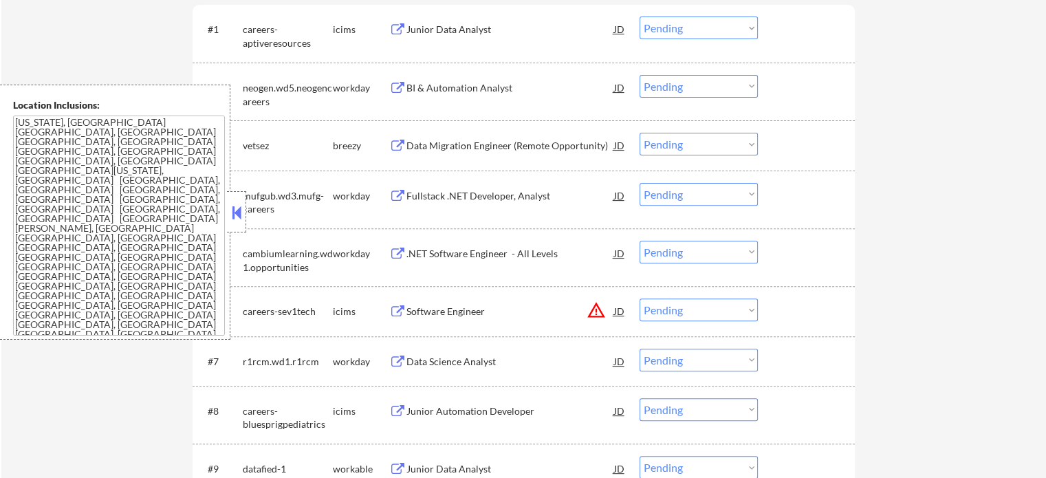
scroll to position [0, 0]
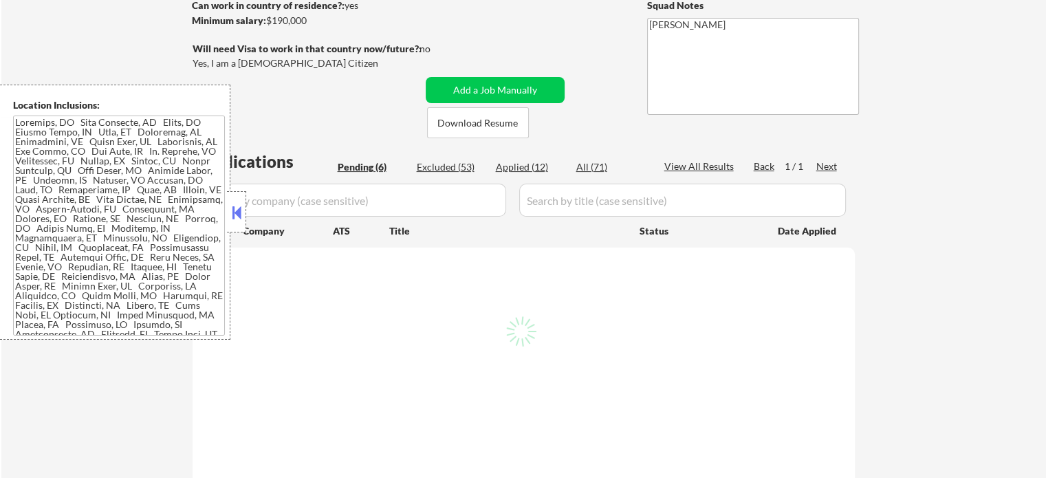
scroll to position [275, 0]
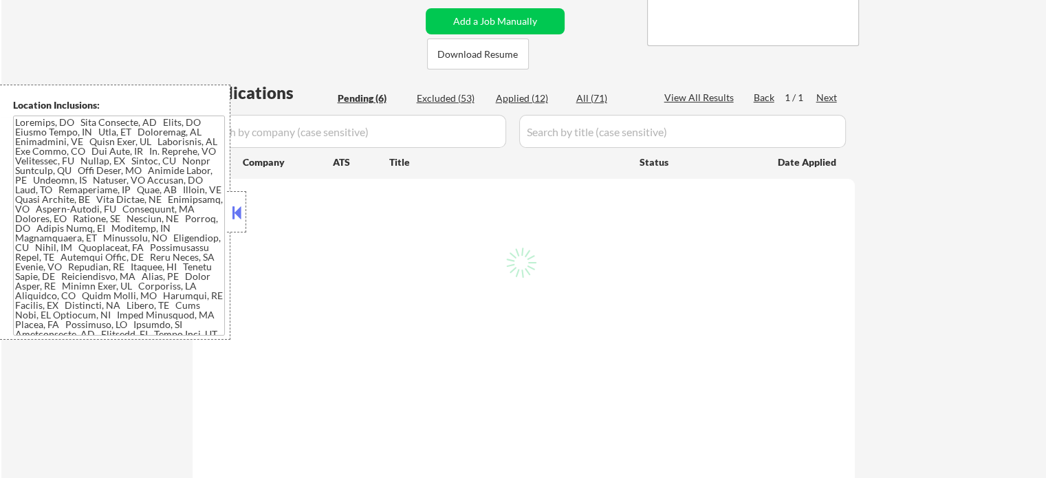
select select ""pending""
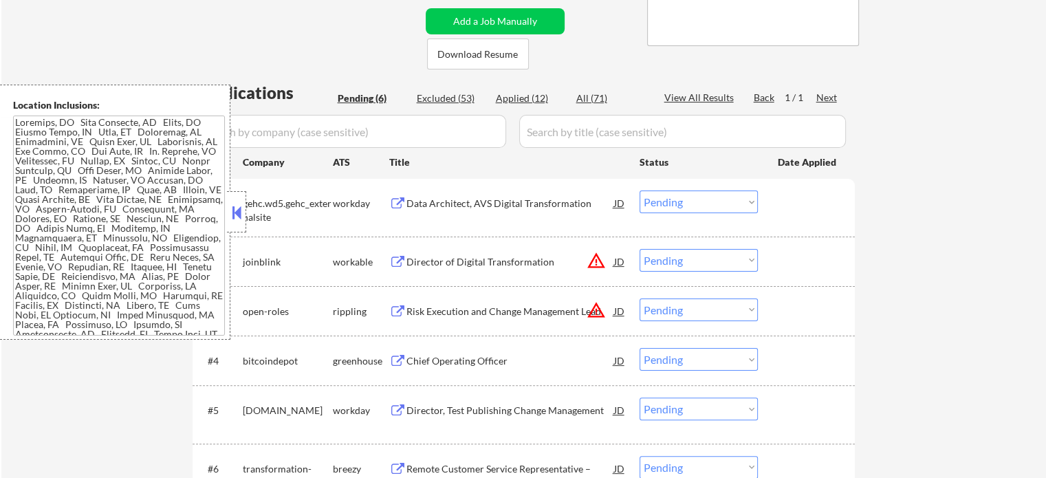
click at [642, 182] on div "Applications Pending (6) Excluded (53) Applied (12) All (71) View All Results B…" at bounding box center [524, 308] width 662 height 455
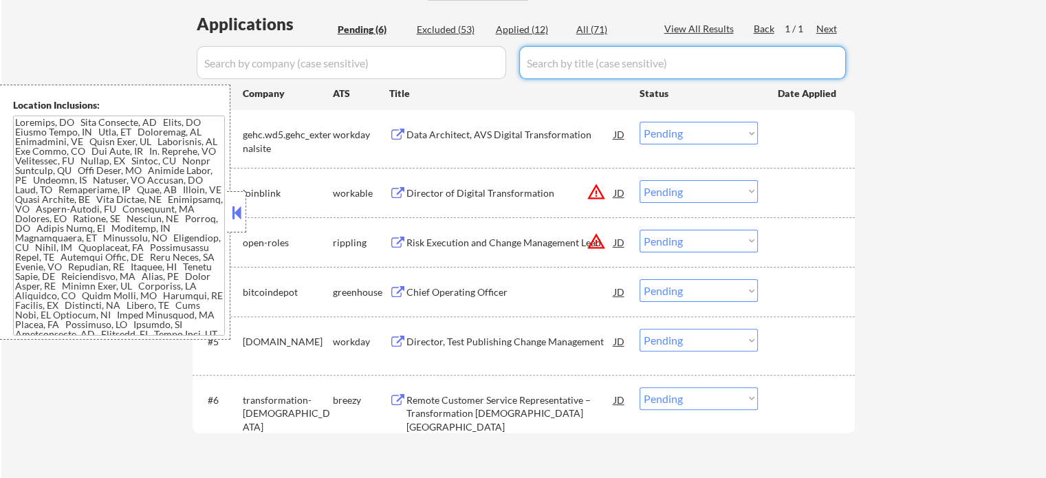
scroll to position [550, 0]
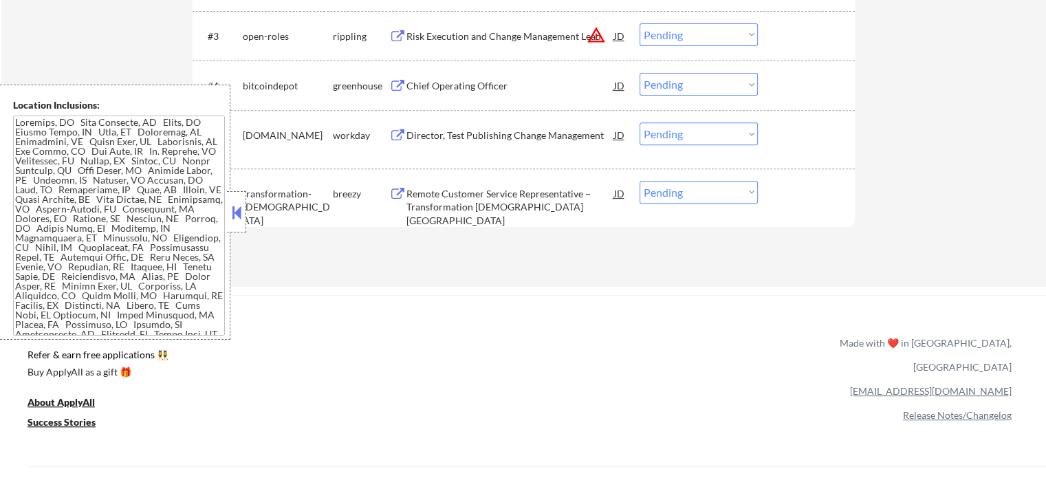
click at [450, 210] on div "Remote Customer Service Representative – Transformation Church US" at bounding box center [511, 207] width 208 height 41
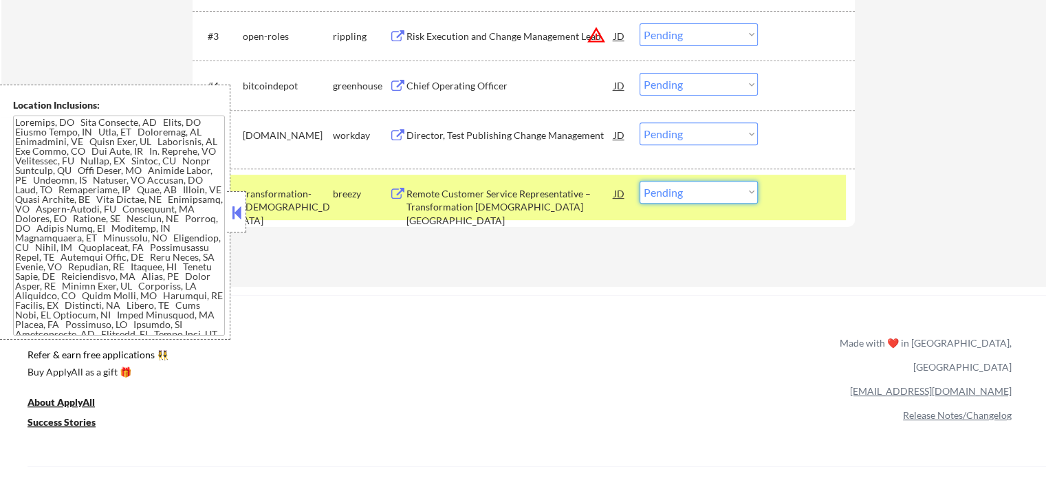
click at [717, 189] on select "Choose an option... Pending Applied Excluded (Questions) Excluded (Expired) Exc…" at bounding box center [699, 192] width 118 height 23
select select ""excluded__bad_match_""
click at [640, 181] on select "Choose an option... Pending Applied Excluded (Questions) Excluded (Expired) Exc…" at bounding box center [699, 192] width 118 height 23
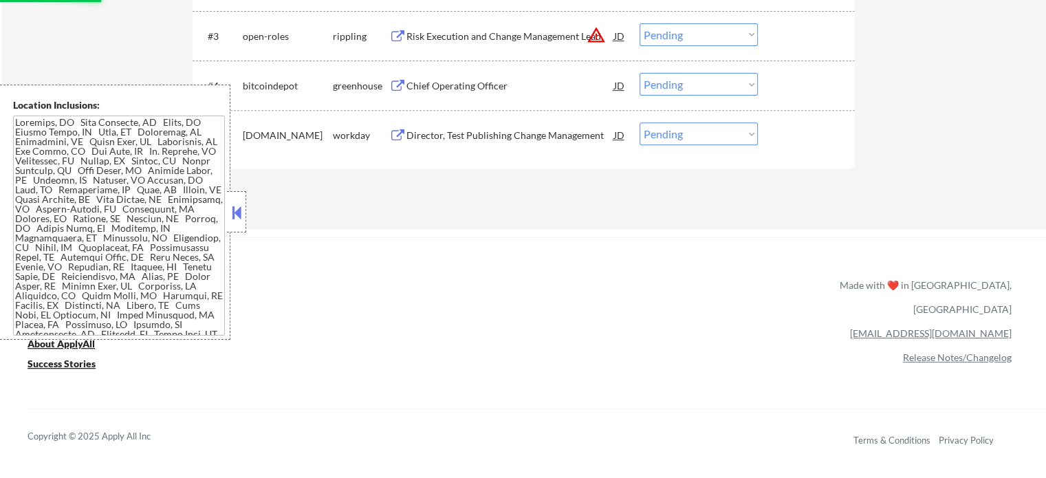
click at [476, 137] on div "Director, Test Publishing Change Management" at bounding box center [511, 136] width 208 height 14
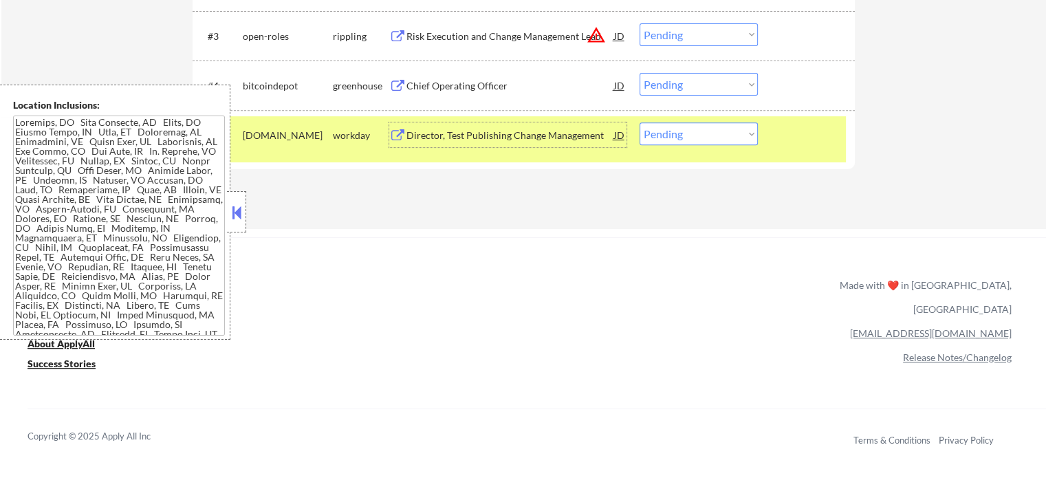
click at [677, 119] on div "#5 collegeboard.wd1.careers workday Director, Test Publishing Change Management…" at bounding box center [521, 138] width 649 height 45
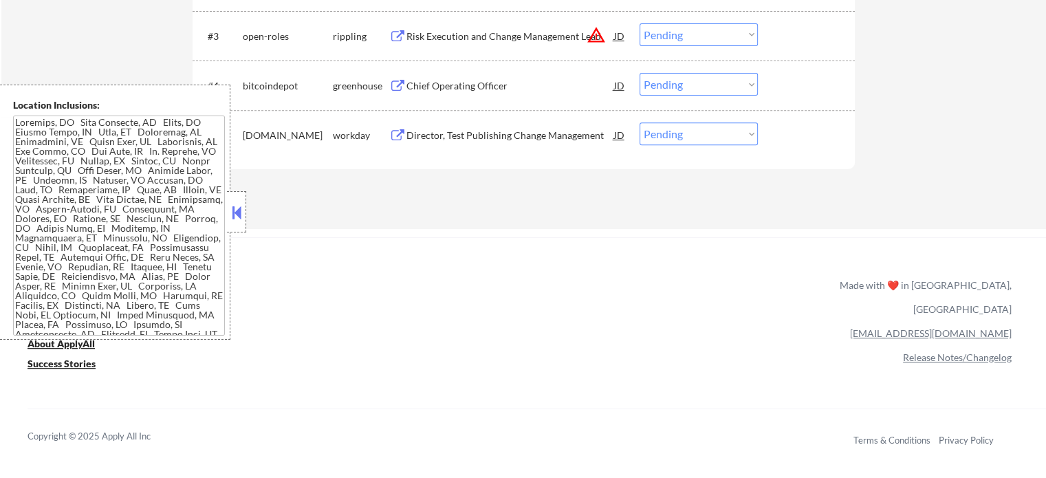
click at [673, 137] on select "Choose an option... Pending Applied Excluded (Questions) Excluded (Expired) Exc…" at bounding box center [699, 133] width 118 height 23
select select ""excluded__salary_""
click at [640, 122] on select "Choose an option... Pending Applied Excluded (Questions) Excluded (Expired) Exc…" at bounding box center [699, 133] width 118 height 23
click at [810, 141] on div at bounding box center [808, 134] width 61 height 25
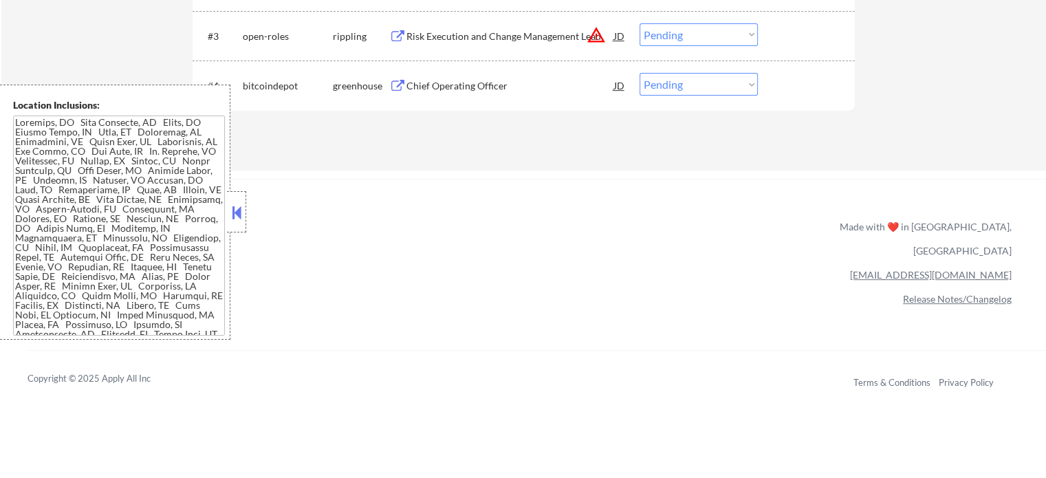
scroll to position [482, 0]
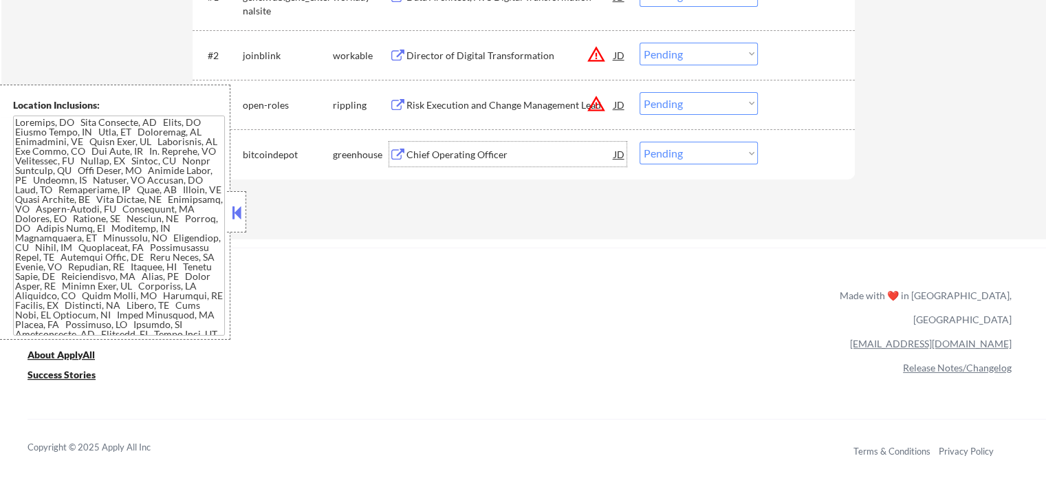
click at [453, 155] on div "Chief Operating Officer" at bounding box center [511, 155] width 208 height 14
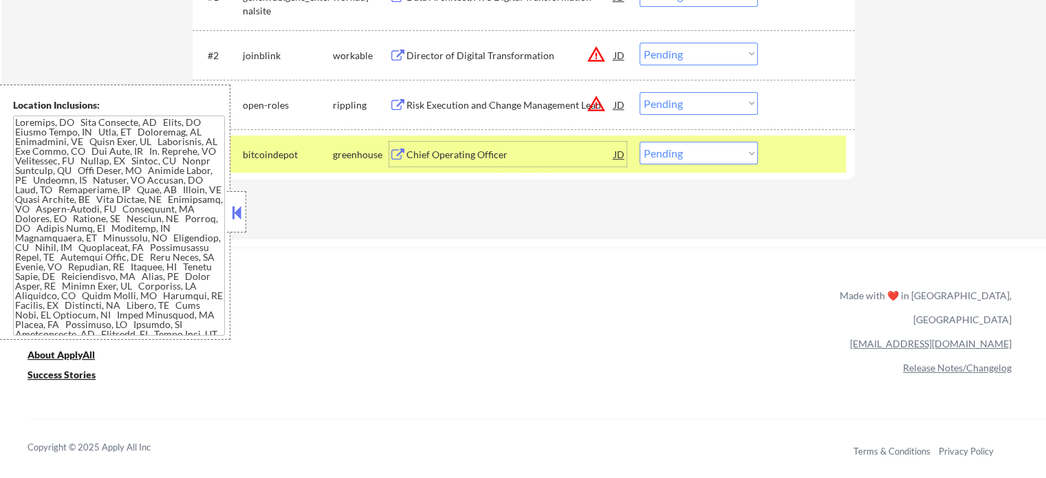
click at [732, 158] on select "Choose an option... Pending Applied Excluded (Questions) Excluded (Expired) Exc…" at bounding box center [699, 153] width 118 height 23
select select ""applied""
click at [640, 142] on select "Choose an option... Pending Applied Excluded (Questions) Excluded (Expired) Exc…" at bounding box center [699, 153] width 118 height 23
click at [784, 162] on div at bounding box center [808, 154] width 61 height 25
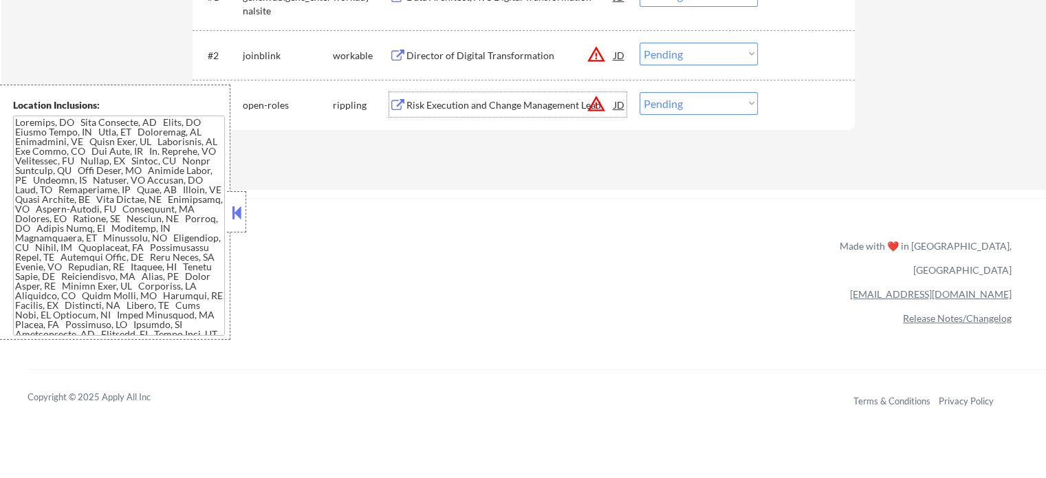
click at [489, 116] on div "Risk Execution and Change Management Lead" at bounding box center [511, 104] width 208 height 25
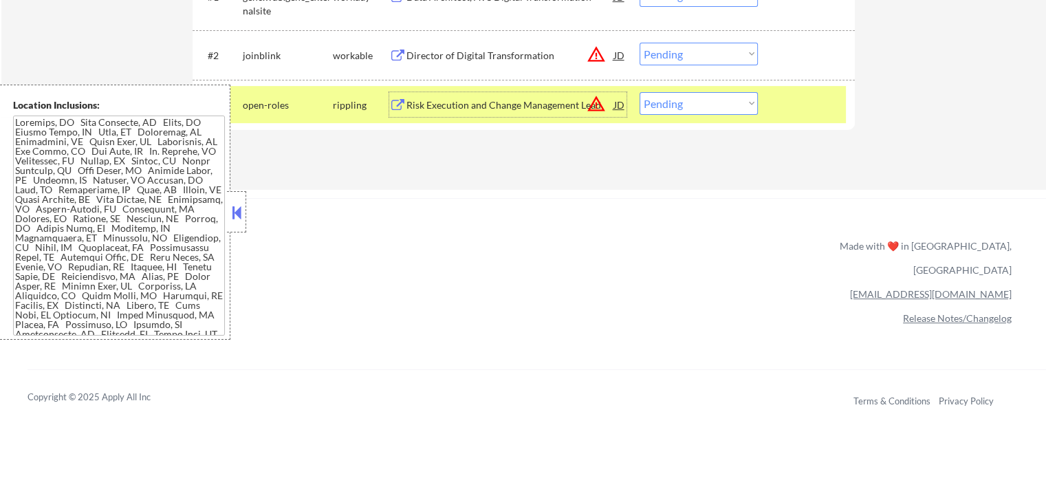
click at [673, 105] on select "Choose an option... Pending Applied Excluded (Questions) Excluded (Expired) Exc…" at bounding box center [699, 103] width 118 height 23
select select ""excluded__salary_""
click at [640, 92] on select "Choose an option... Pending Applied Excluded (Questions) Excluded (Expired) Exc…" at bounding box center [699, 103] width 118 height 23
click at [770, 106] on div "#3 open-roles rippling Risk Execution and Change Management Lead JD warning_amb…" at bounding box center [521, 104] width 649 height 37
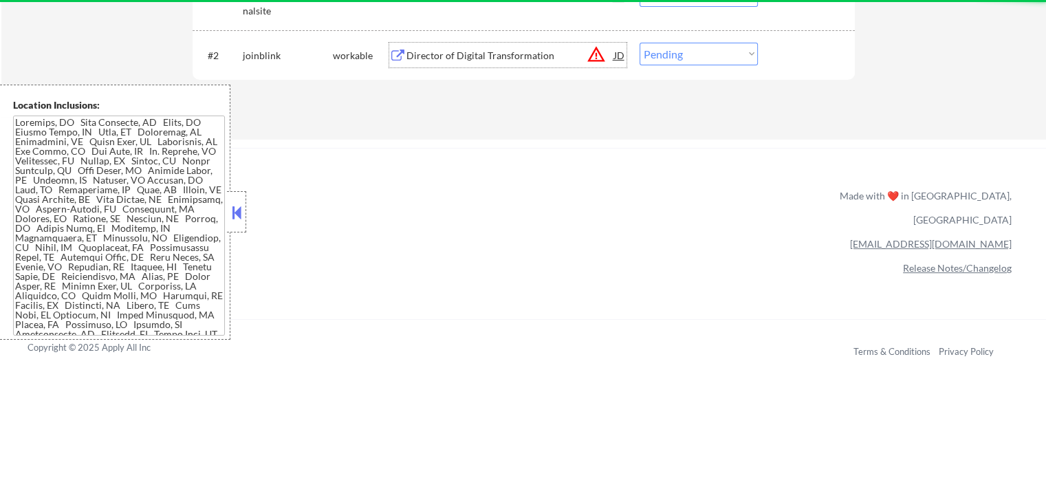
click at [522, 55] on div "Director of Digital Transformation" at bounding box center [511, 56] width 208 height 14
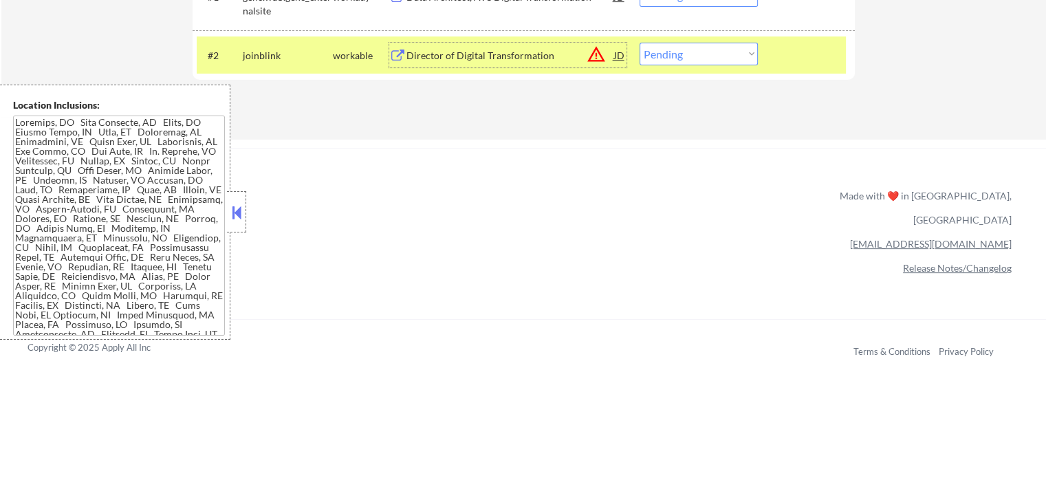
click at [691, 57] on select "Choose an option... Pending Applied Excluded (Questions) Excluded (Expired) Exc…" at bounding box center [699, 54] width 118 height 23
select select ""applied""
click at [640, 43] on select "Choose an option... Pending Applied Excluded (Questions) Excluded (Expired) Exc…" at bounding box center [699, 54] width 118 height 23
click at [790, 60] on div at bounding box center [808, 55] width 61 height 25
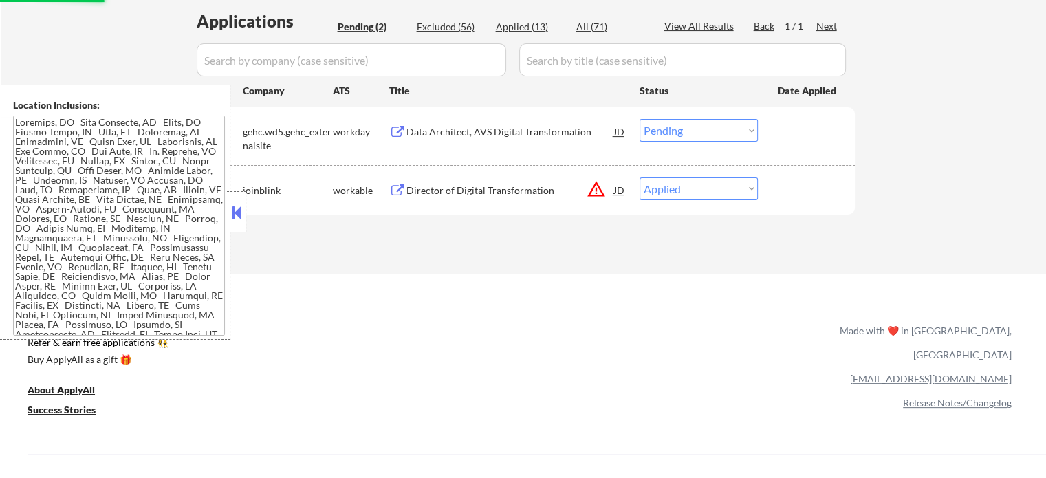
scroll to position [344, 0]
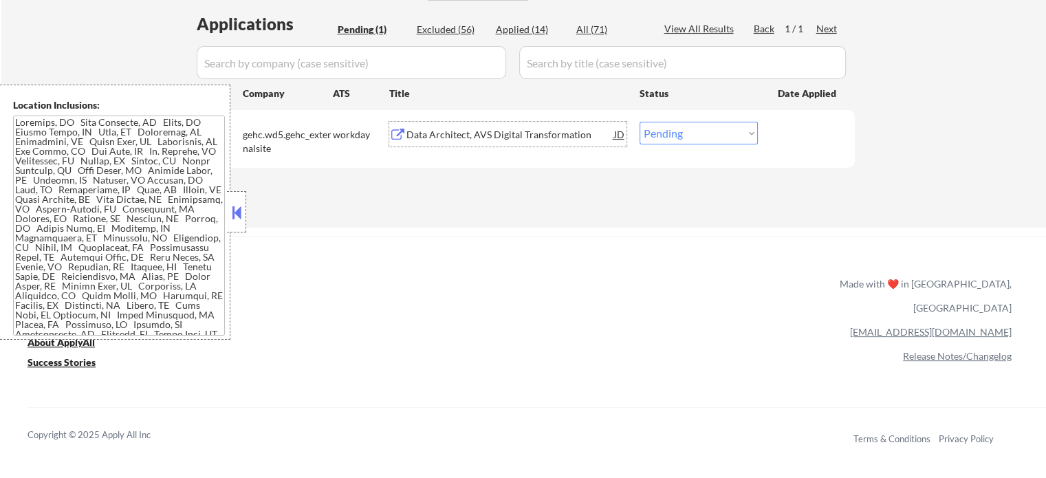
click at [493, 132] on div "Data Architect, AVS Digital Transformation" at bounding box center [511, 135] width 208 height 14
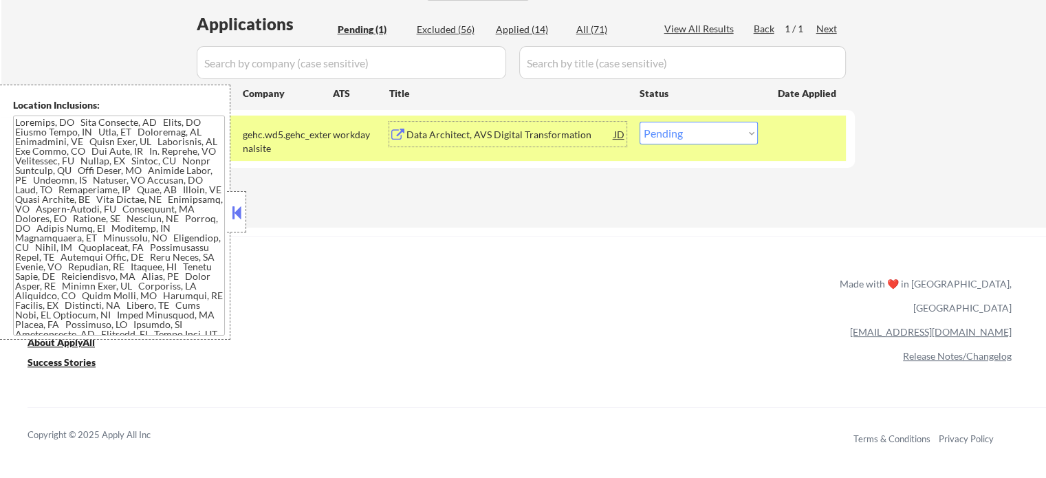
click at [706, 131] on select "Choose an option... Pending Applied Excluded (Questions) Excluded (Expired) Exc…" at bounding box center [699, 133] width 118 height 23
select select ""excluded__salary_""
click at [640, 122] on select "Choose an option... Pending Applied Excluded (Questions) Excluded (Expired) Exc…" at bounding box center [699, 133] width 118 height 23
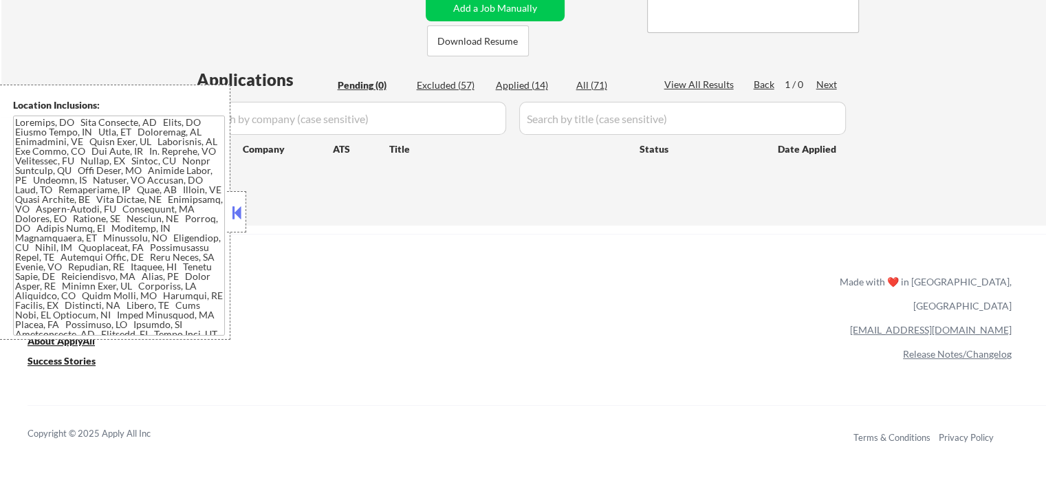
scroll to position [206, 0]
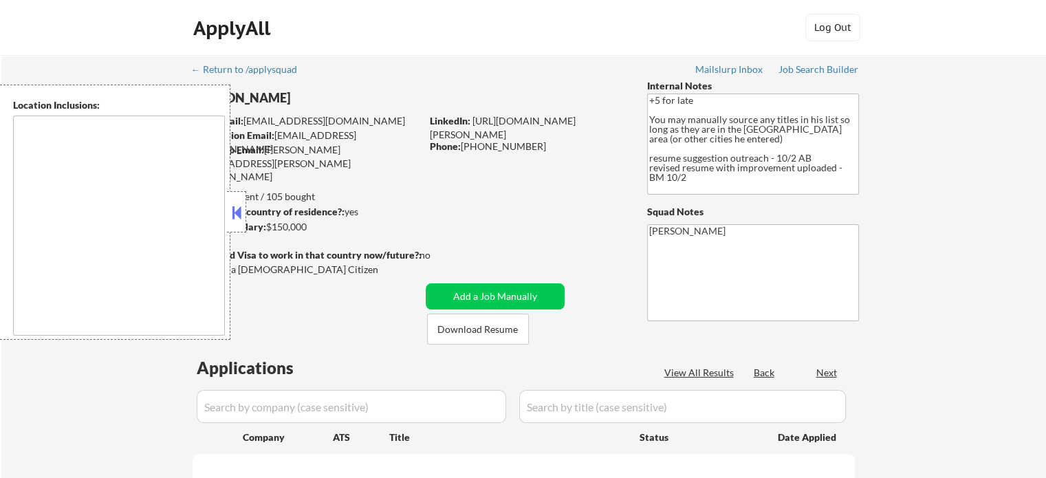
type textarea "[GEOGRAPHIC_DATA], [GEOGRAPHIC_DATA] [GEOGRAPHIC_DATA], [GEOGRAPHIC_DATA] [GEOG…"
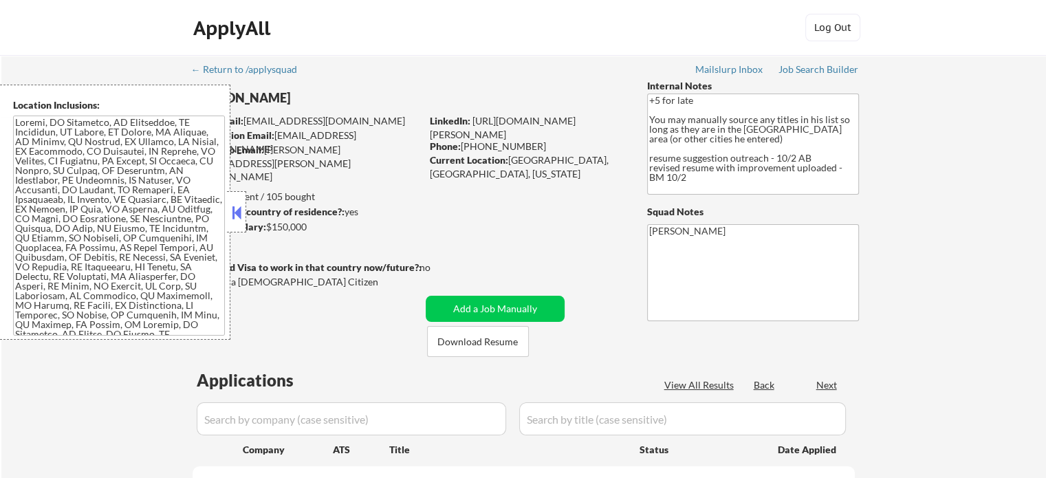
select select ""pending""
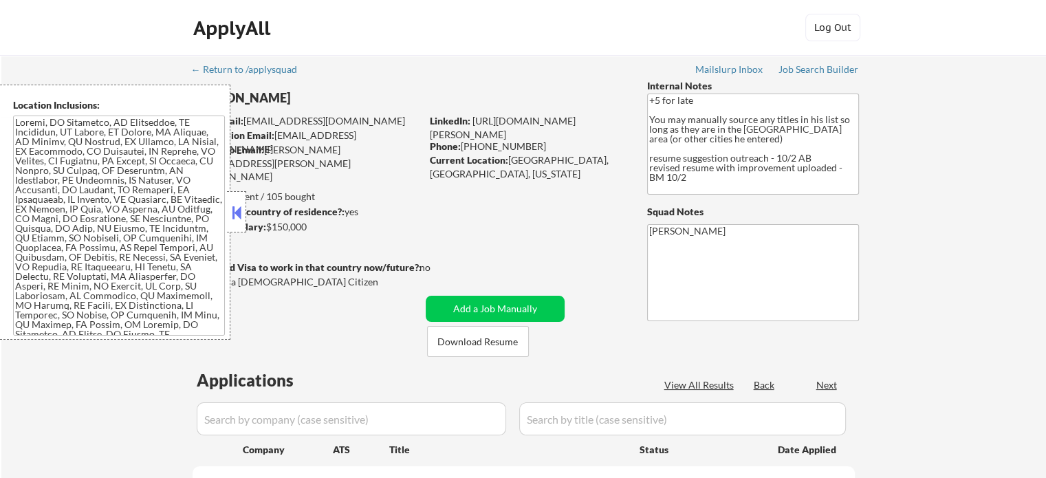
select select ""pending""
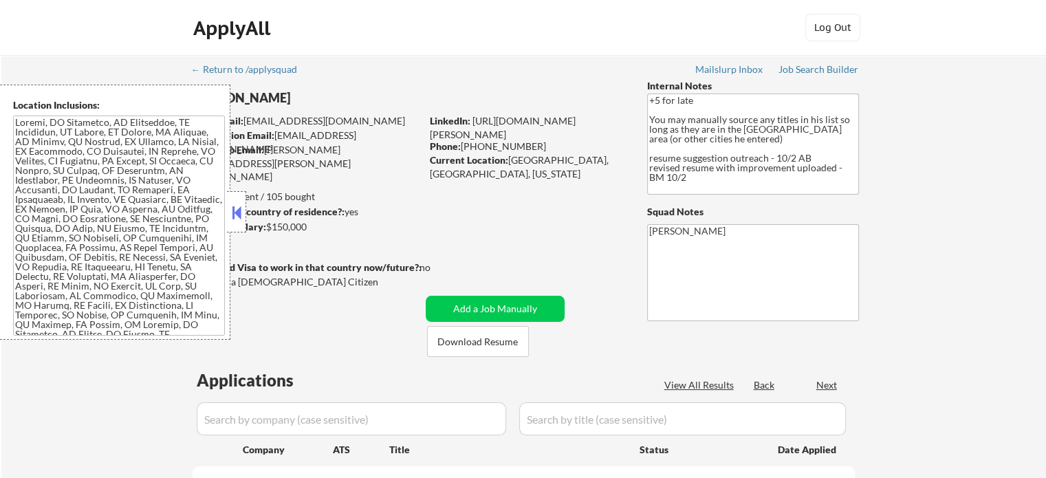
select select ""pending""
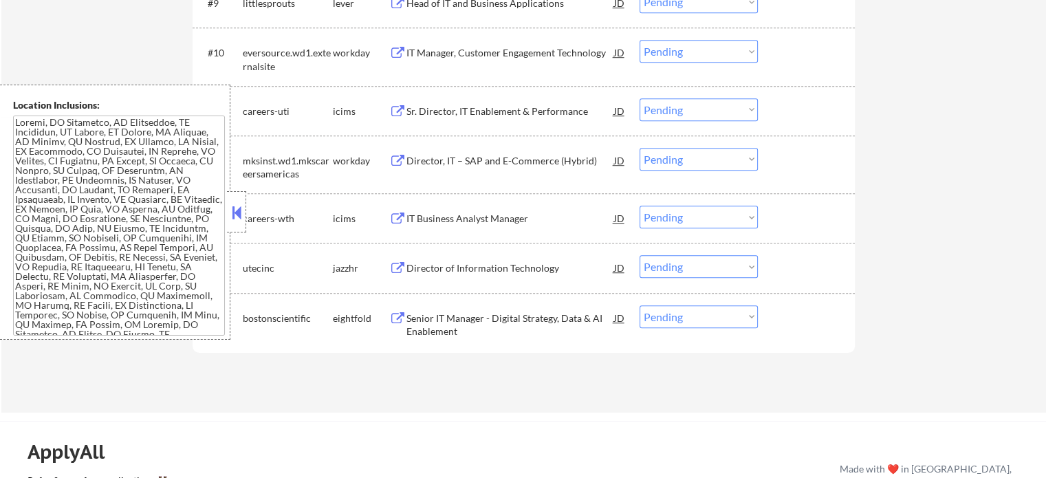
scroll to position [938, 0]
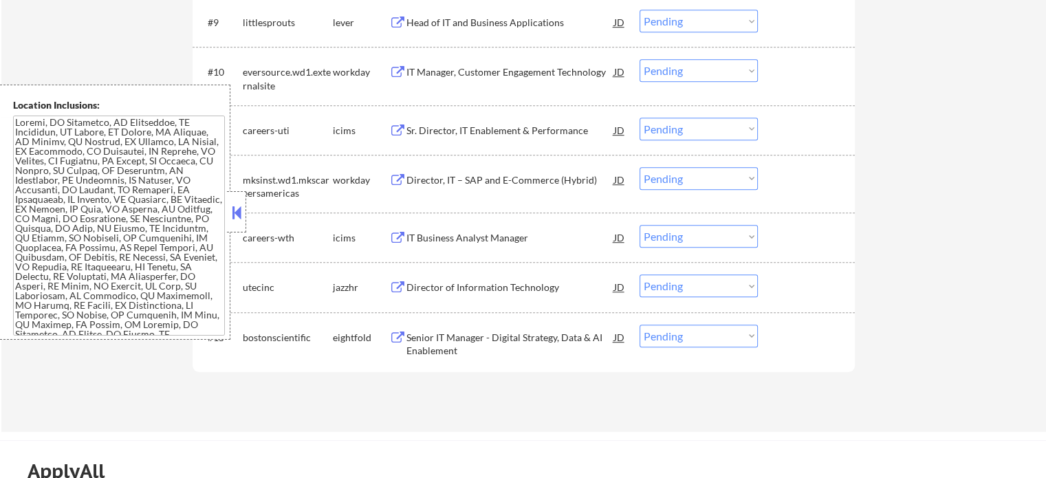
click at [473, 184] on div "Director, IT – SAP and E-Commerce (Hybrid)" at bounding box center [511, 180] width 208 height 14
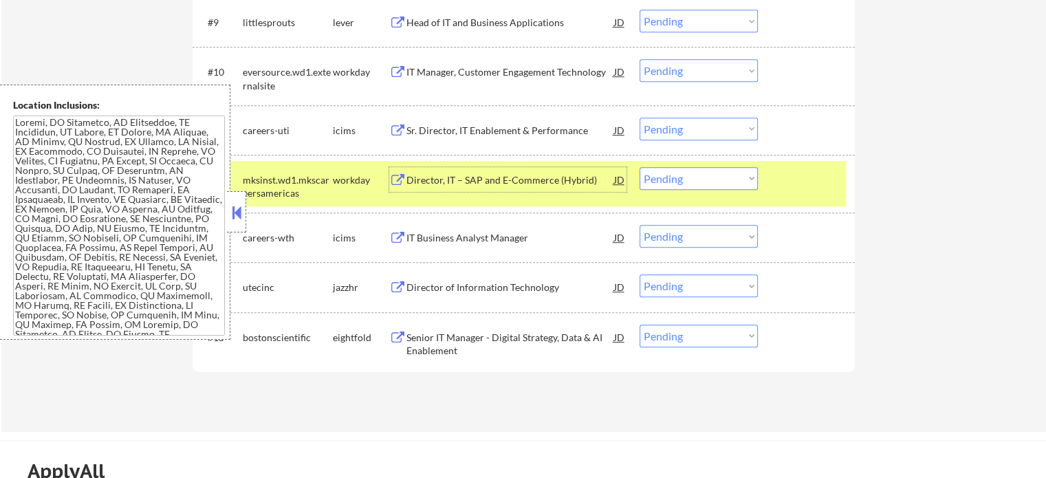
click at [669, 178] on select "Choose an option... Pending Applied Excluded (Questions) Excluded (Expired) Exc…" at bounding box center [699, 178] width 118 height 23
click at [640, 167] on select "Choose an option... Pending Applied Excluded (Questions) Excluded (Expired) Exc…" at bounding box center [699, 178] width 118 height 23
click at [777, 182] on div "#12 mksinst.wd1.mkscareersamericas workday Director, IT – SAP and E-Commerce (H…" at bounding box center [521, 183] width 649 height 45
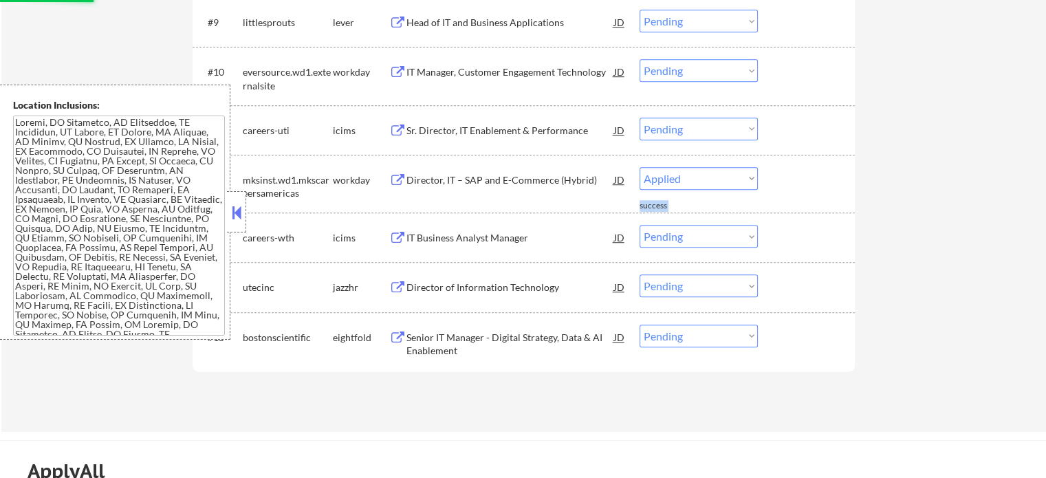
select select ""pending""
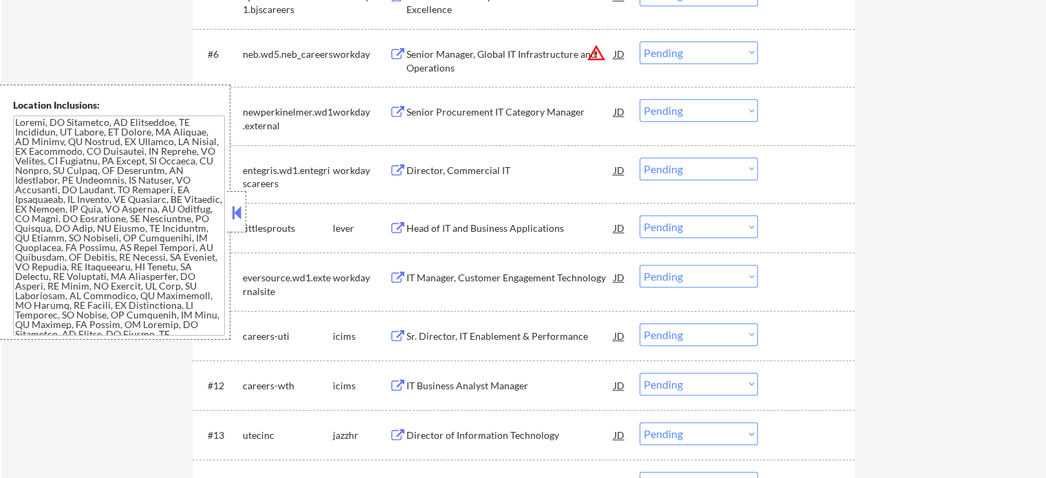
scroll to position [732, 0]
click at [483, 272] on div "IT Manager, Customer Engagement Technology" at bounding box center [511, 279] width 208 height 14
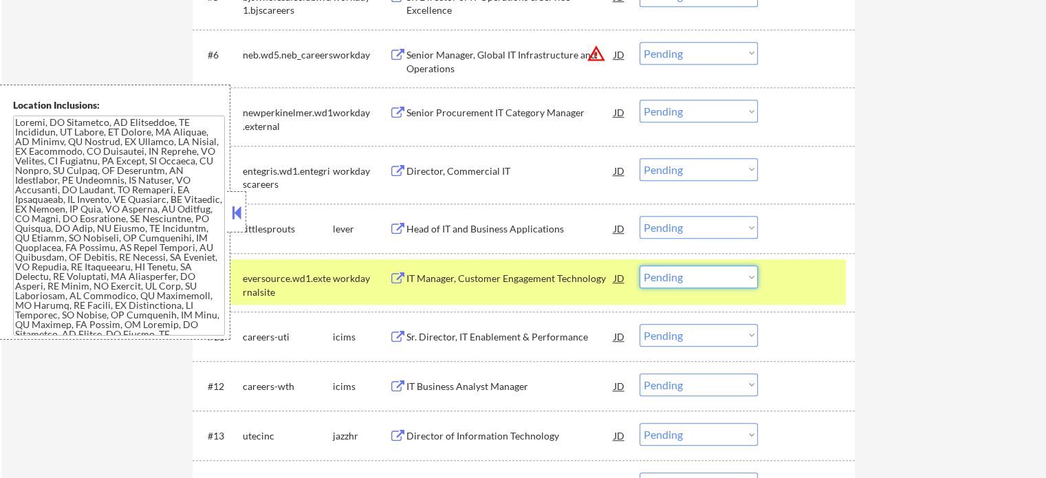
click at [668, 273] on select "Choose an option... Pending Applied Excluded (Questions) Excluded (Expired) Exc…" at bounding box center [699, 277] width 118 height 23
click at [640, 266] on select "Choose an option... Pending Applied Excluded (Questions) Excluded (Expired) Exc…" at bounding box center [699, 277] width 118 height 23
click at [790, 279] on div at bounding box center [808, 278] width 61 height 25
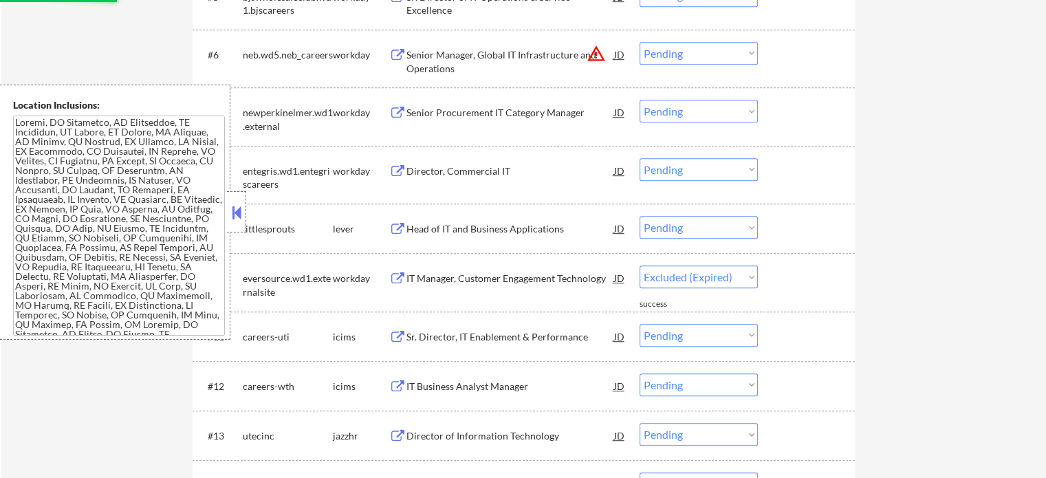
select select ""pending""
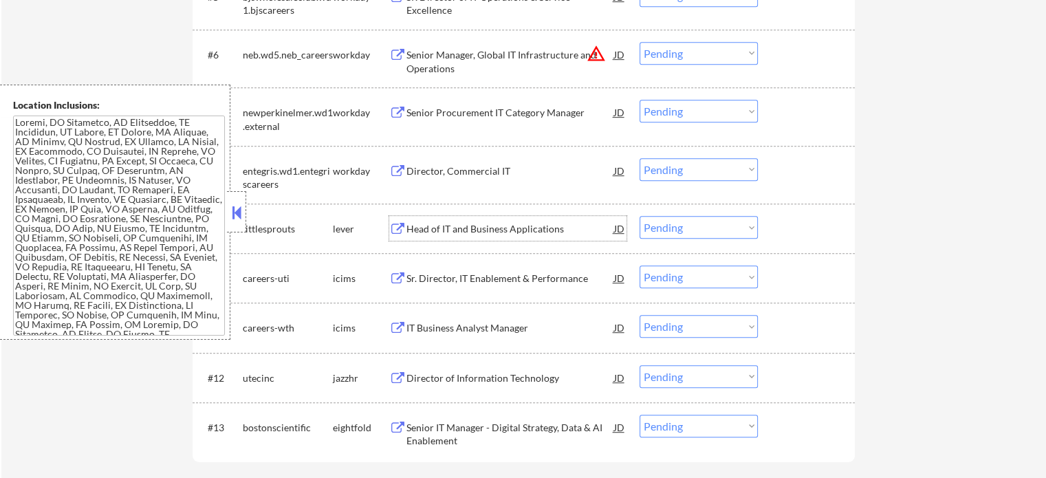
click at [479, 233] on div "Head of IT and Business Applications" at bounding box center [511, 229] width 208 height 14
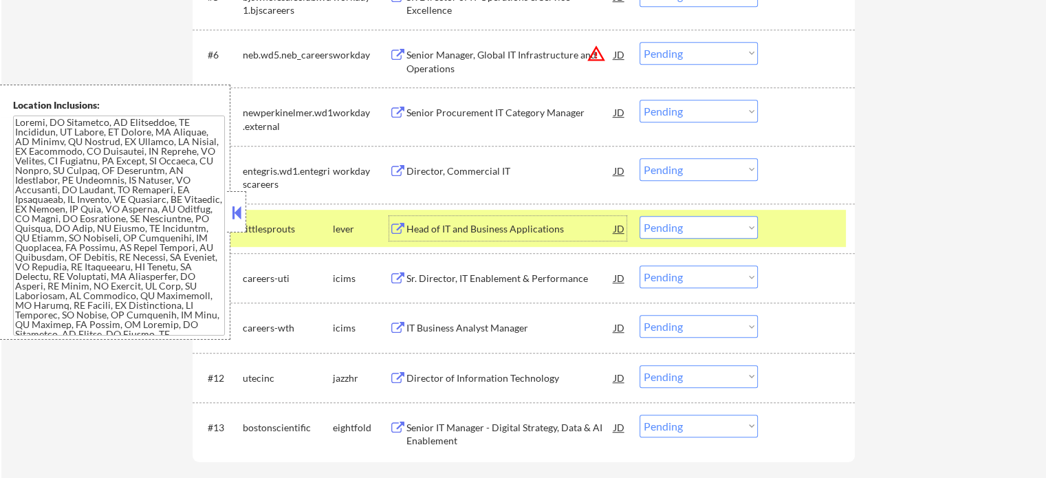
click at [721, 226] on select "Choose an option... Pending Applied Excluded (Questions) Excluded (Expired) Exc…" at bounding box center [699, 227] width 118 height 23
click at [640, 216] on select "Choose an option... Pending Applied Excluded (Questions) Excluded (Expired) Exc…" at bounding box center [699, 227] width 118 height 23
click at [788, 231] on div at bounding box center [808, 228] width 61 height 25
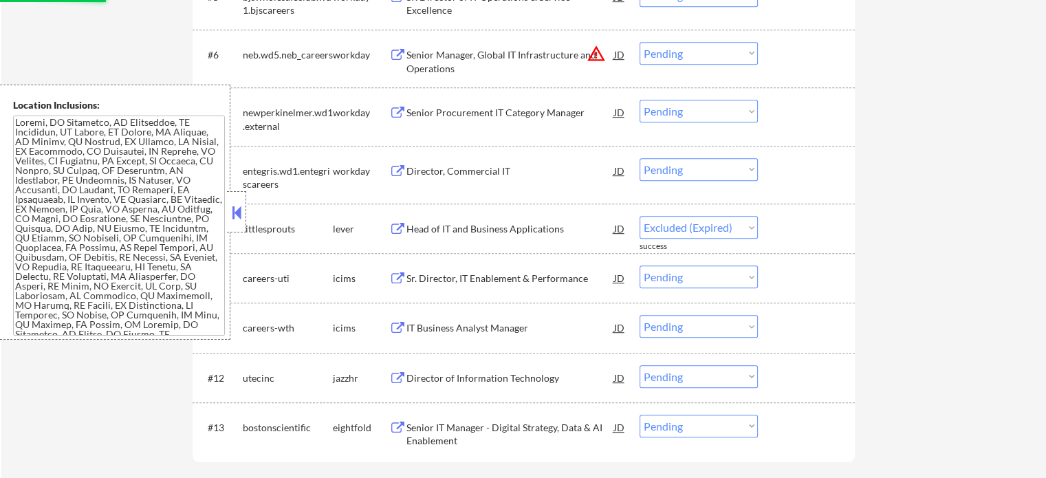
select select ""pending""
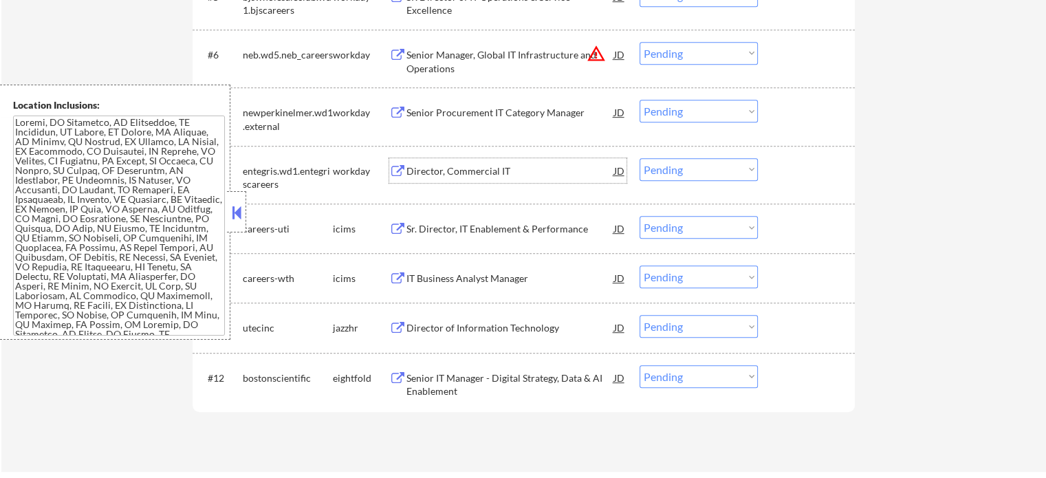
click at [485, 170] on div "Director, Commercial IT" at bounding box center [511, 171] width 208 height 14
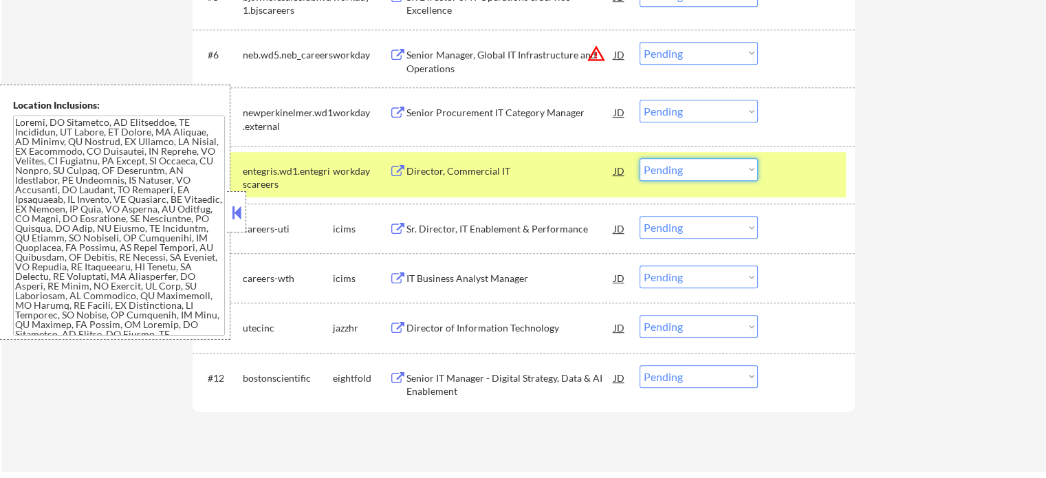
click at [665, 171] on select "Choose an option... Pending Applied Excluded (Questions) Excluded (Expired) Exc…" at bounding box center [699, 169] width 118 height 23
click at [640, 158] on select "Choose an option... Pending Applied Excluded (Questions) Excluded (Expired) Exc…" at bounding box center [699, 169] width 118 height 23
click at [799, 173] on div at bounding box center [808, 170] width 61 height 25
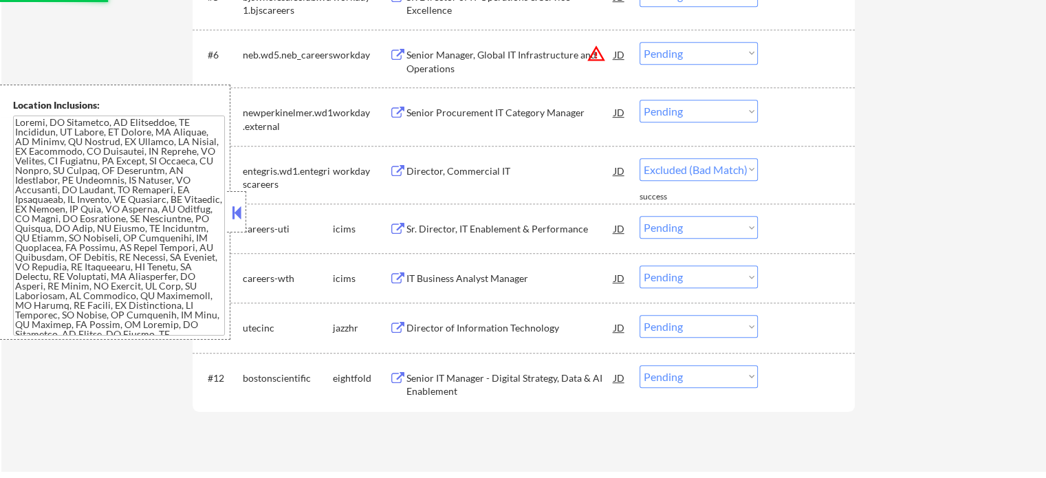
select select ""pending""
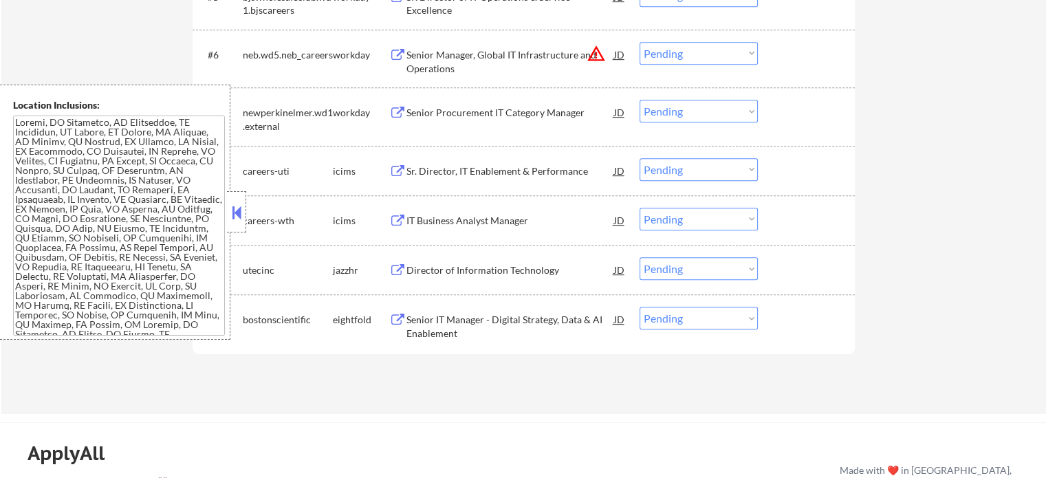
click at [457, 118] on div "Senior Procurement IT Category Manager" at bounding box center [511, 113] width 208 height 14
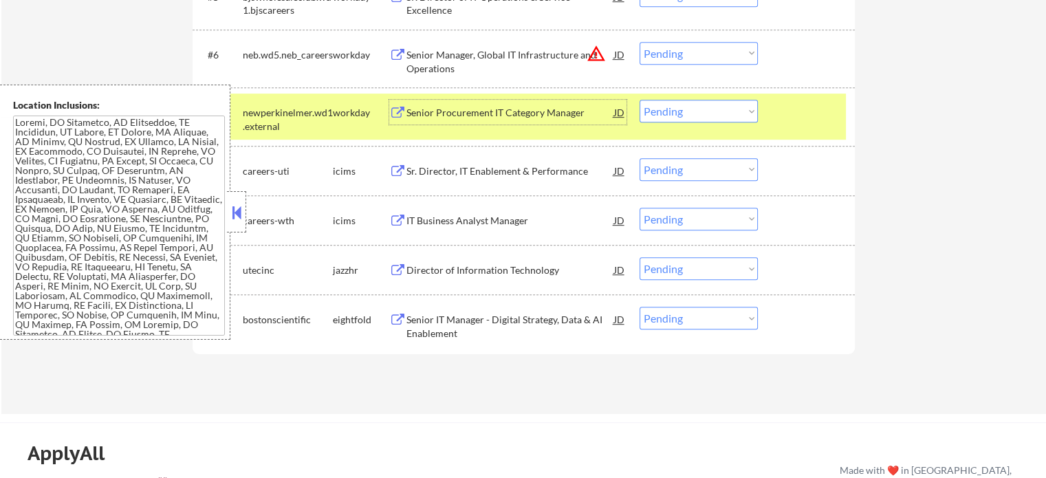
click at [829, 125] on div "#7 newperkinelmer.wd1.external workday Senior Procurement IT Category Manager J…" at bounding box center [521, 116] width 649 height 45
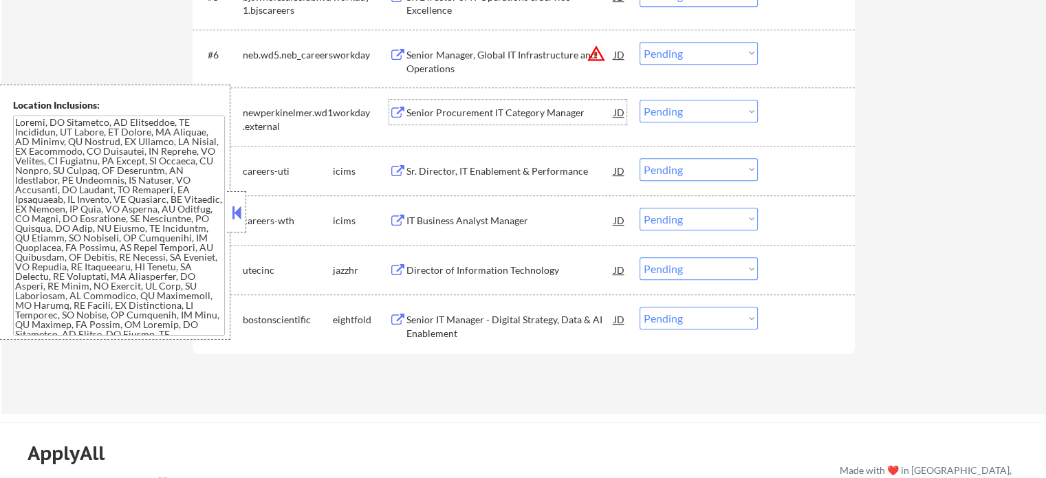
click at [515, 110] on div "Senior Procurement IT Category Manager" at bounding box center [511, 113] width 208 height 14
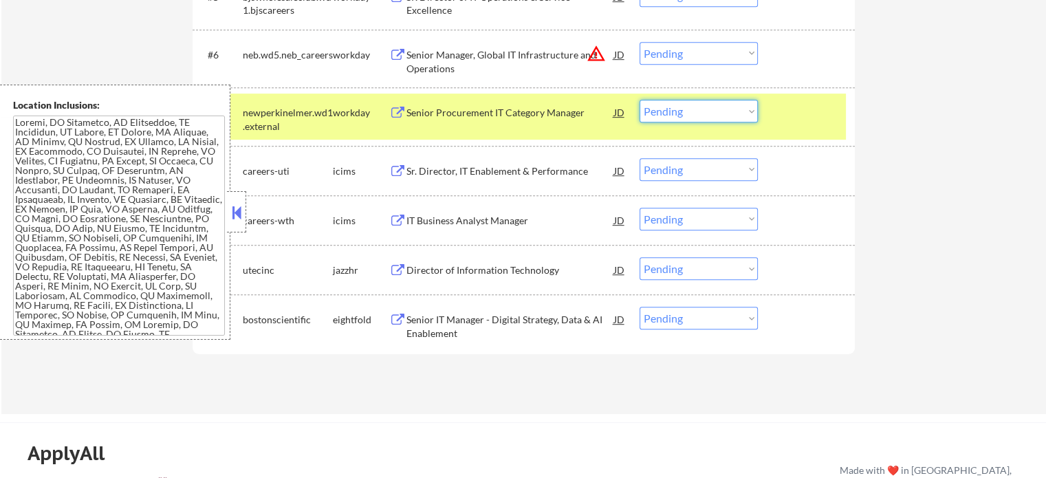
click at [693, 118] on select "Choose an option... Pending Applied Excluded (Questions) Excluded (Expired) Exc…" at bounding box center [699, 111] width 118 height 23
click at [640, 100] on select "Choose an option... Pending Applied Excluded (Questions) Excluded (Expired) Exc…" at bounding box center [699, 111] width 118 height 23
click at [811, 120] on div at bounding box center [808, 112] width 61 height 25
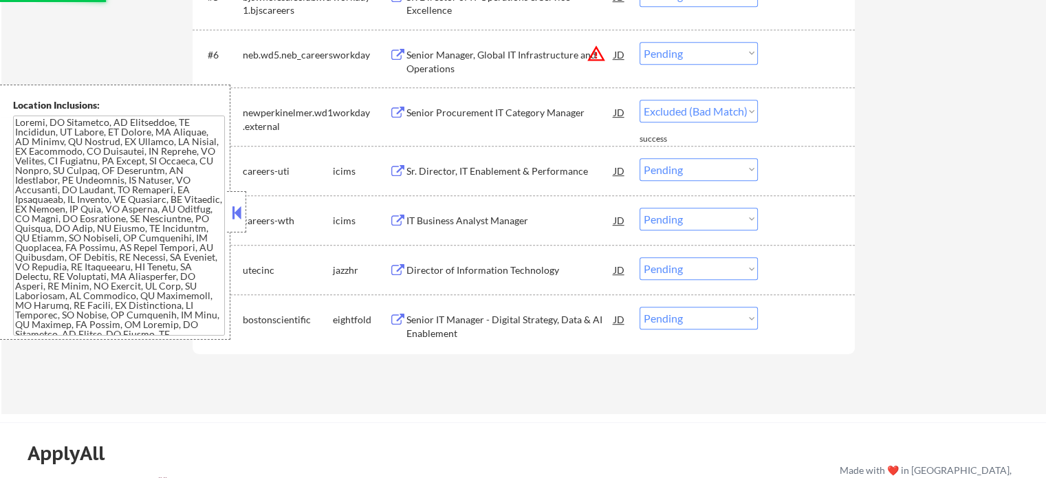
select select ""pending""
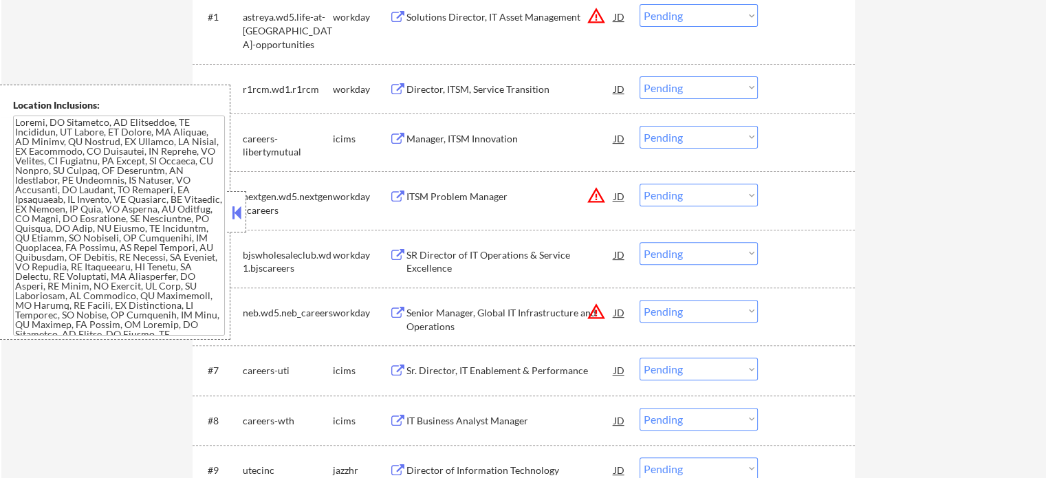
scroll to position [594, 0]
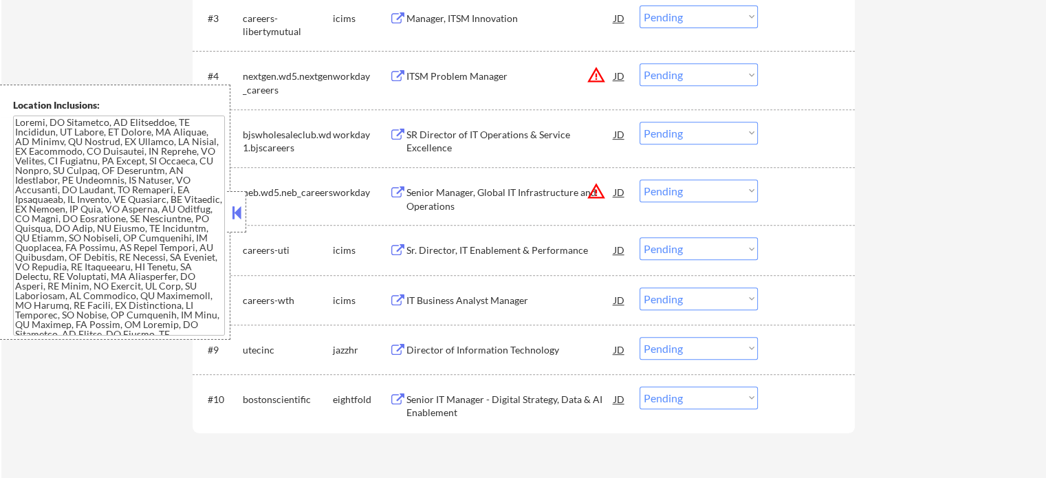
click at [501, 195] on div "Senior Manager, Global IT Infrastructure and Operations" at bounding box center [511, 199] width 208 height 27
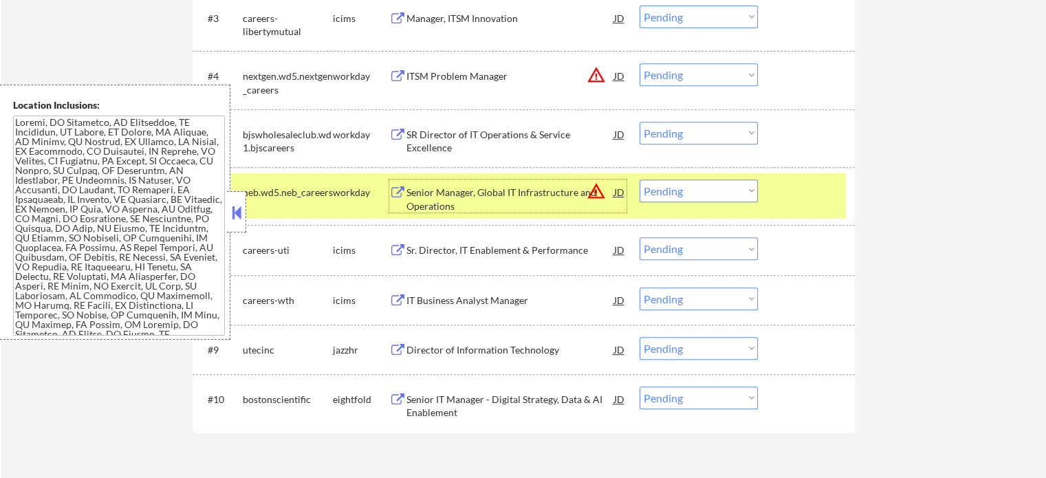
click at [704, 191] on select "Choose an option... Pending Applied Excluded (Questions) Excluded (Expired) Exc…" at bounding box center [699, 191] width 118 height 23
click at [640, 180] on select "Choose an option... Pending Applied Excluded (Questions) Excluded (Expired) Exc…" at bounding box center [699, 191] width 118 height 23
click at [788, 198] on div at bounding box center [808, 192] width 61 height 25
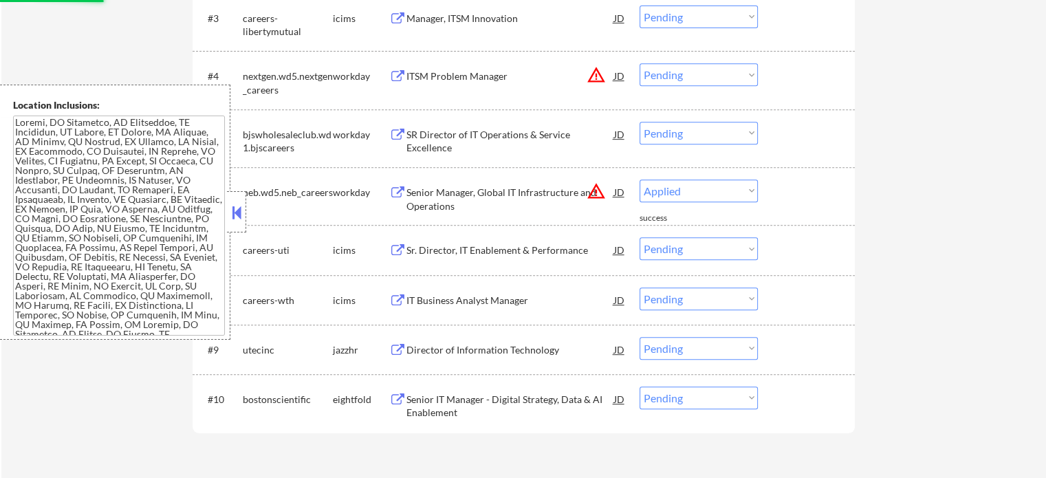
select select ""pending""
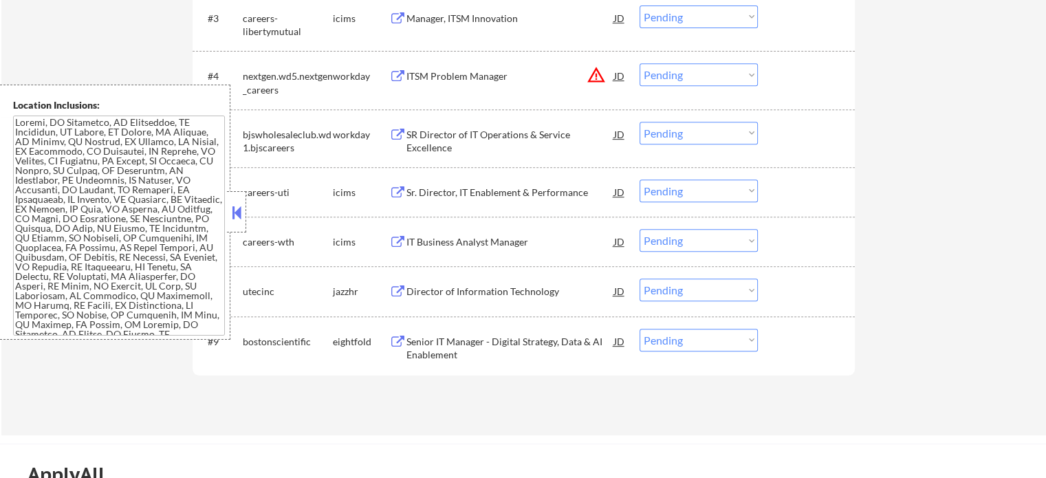
click at [449, 128] on div "SR Director of IT Operations & Service Excellence" at bounding box center [511, 141] width 208 height 27
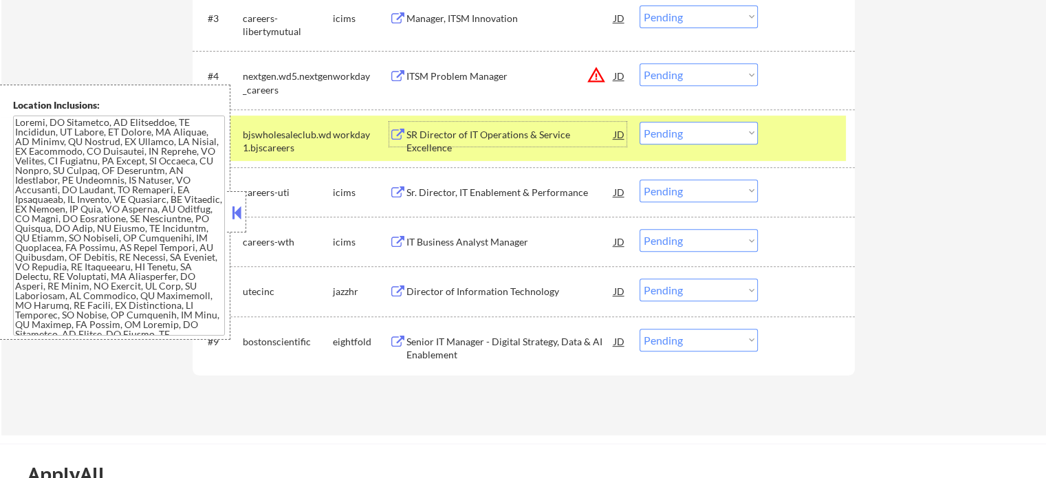
click at [817, 145] on div at bounding box center [808, 134] width 61 height 25
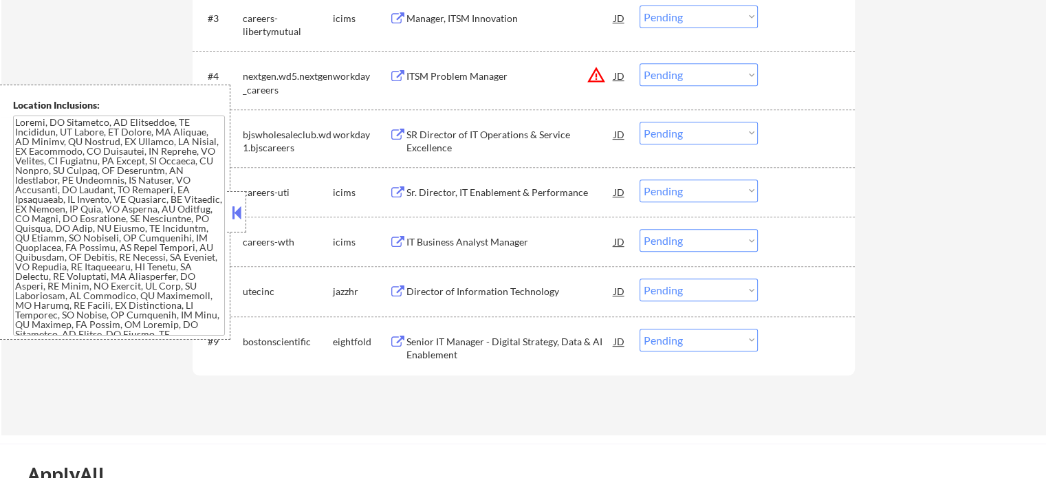
click at [467, 73] on div "ITSM Problem Manager" at bounding box center [511, 76] width 208 height 14
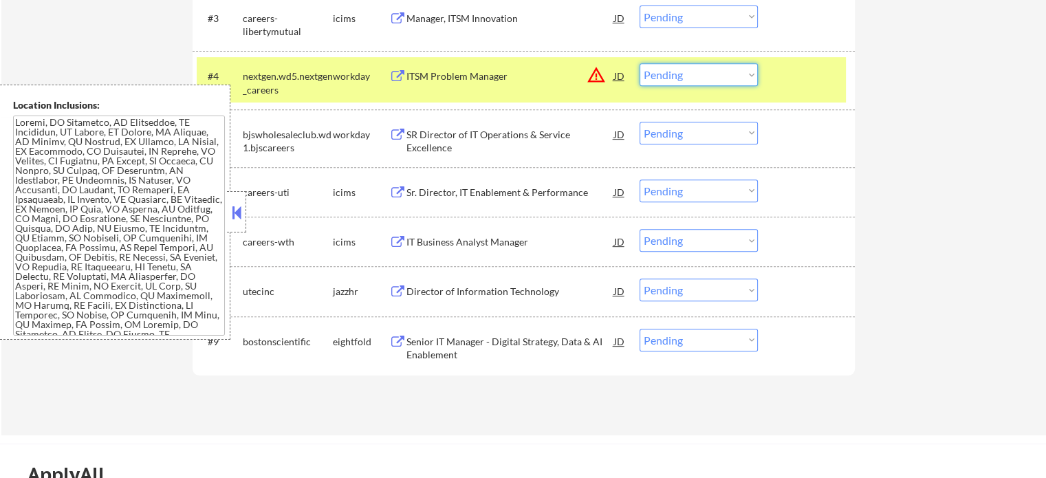
click at [696, 82] on select "Choose an option... Pending Applied Excluded (Questions) Excluded (Expired) Exc…" at bounding box center [699, 74] width 118 height 23
click at [640, 63] on select "Choose an option... Pending Applied Excluded (Questions) Excluded (Expired) Exc…" at bounding box center [699, 74] width 118 height 23
select select ""pending""
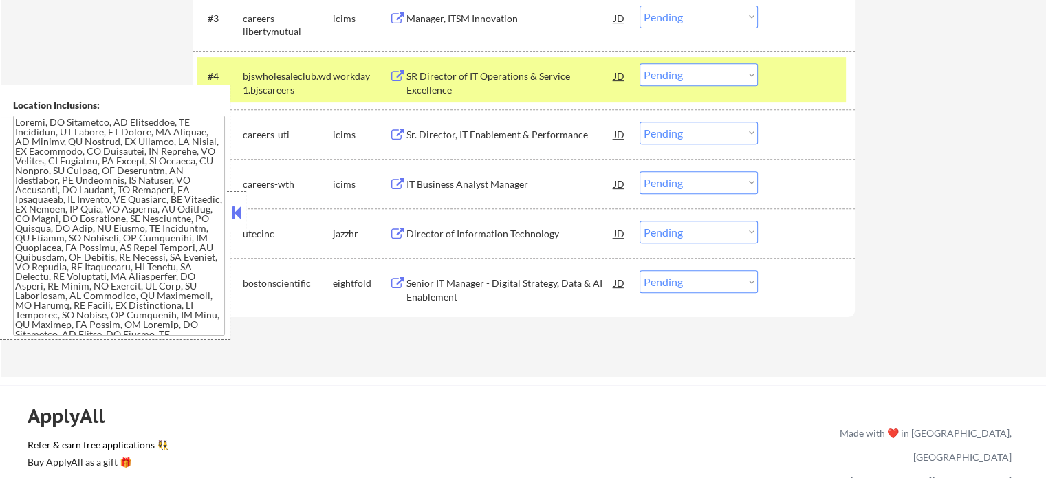
click at [788, 80] on div at bounding box center [808, 75] width 61 height 25
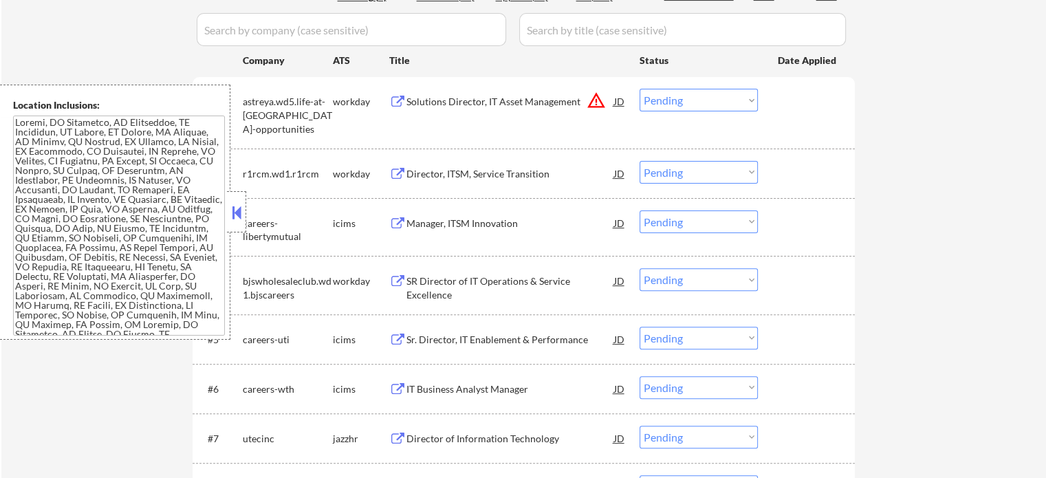
scroll to position [388, 0]
click at [479, 169] on div "Director, ITSM, Service Transition" at bounding box center [511, 176] width 208 height 14
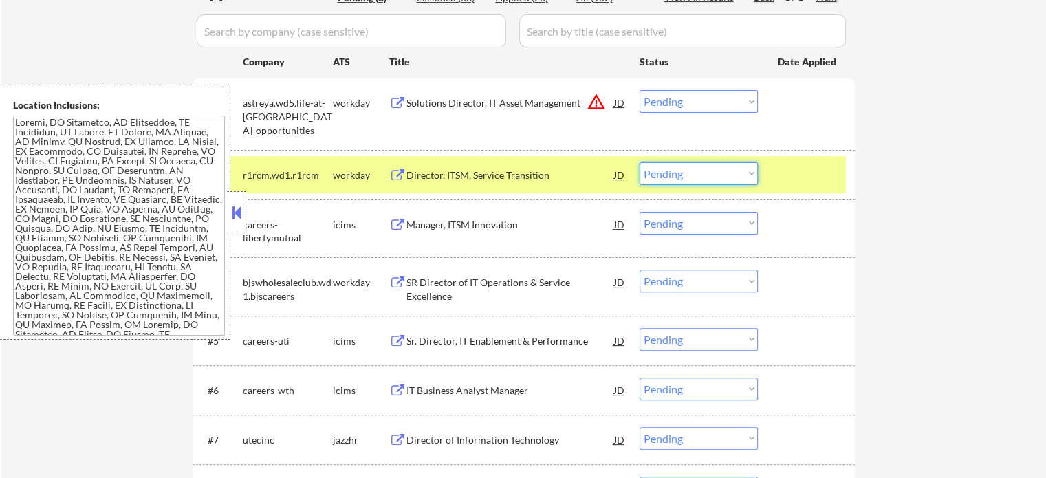
click at [695, 175] on select "Choose an option... Pending Applied Excluded (Questions) Excluded (Expired) Exc…" at bounding box center [699, 173] width 118 height 23
click at [640, 162] on select "Choose an option... Pending Applied Excluded (Questions) Excluded (Expired) Exc…" at bounding box center [699, 173] width 118 height 23
click at [816, 181] on div at bounding box center [808, 174] width 61 height 25
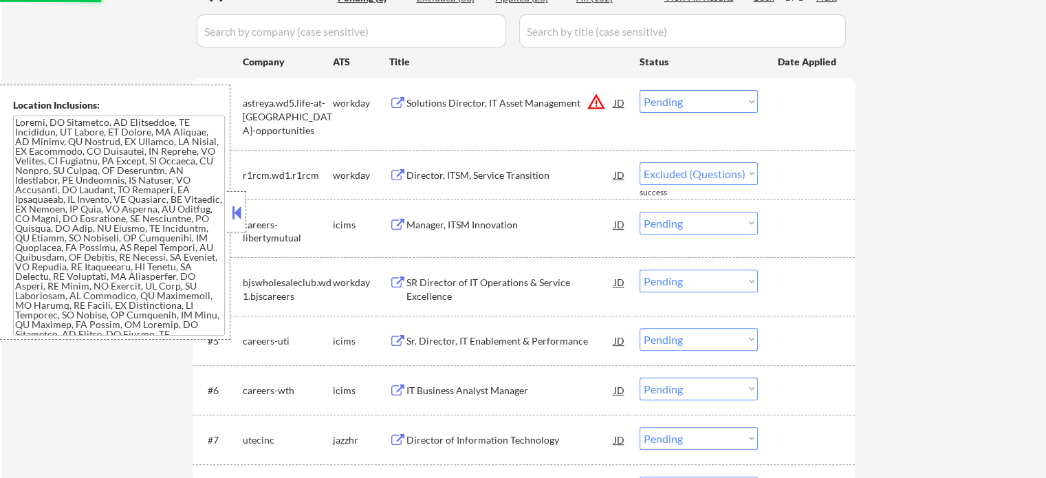
select select ""pending""
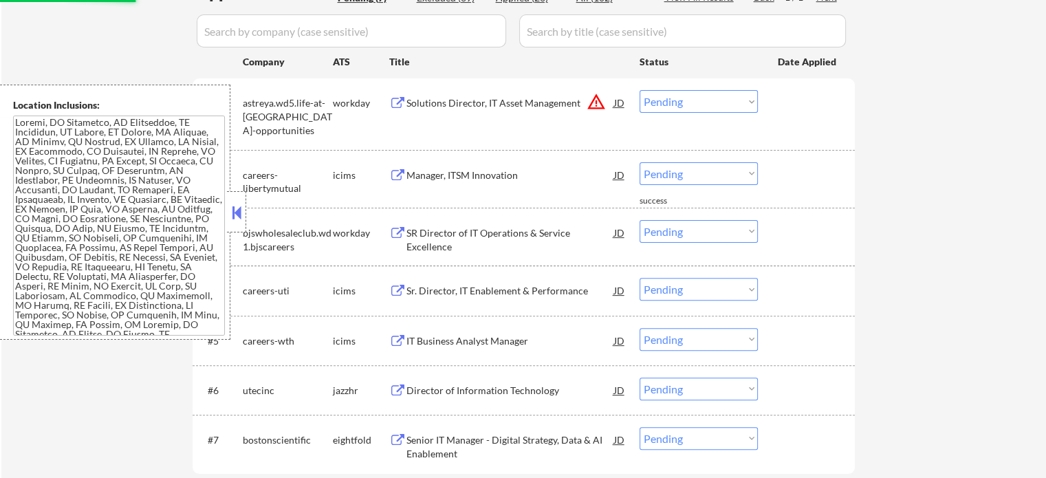
click at [660, 98] on select "Choose an option... Pending Applied Excluded (Questions) Excluded (Expired) Exc…" at bounding box center [699, 101] width 118 height 23
click at [640, 90] on select "Choose an option... Pending Applied Excluded (Questions) Excluded (Expired) Exc…" at bounding box center [699, 101] width 118 height 23
select select ""pending""
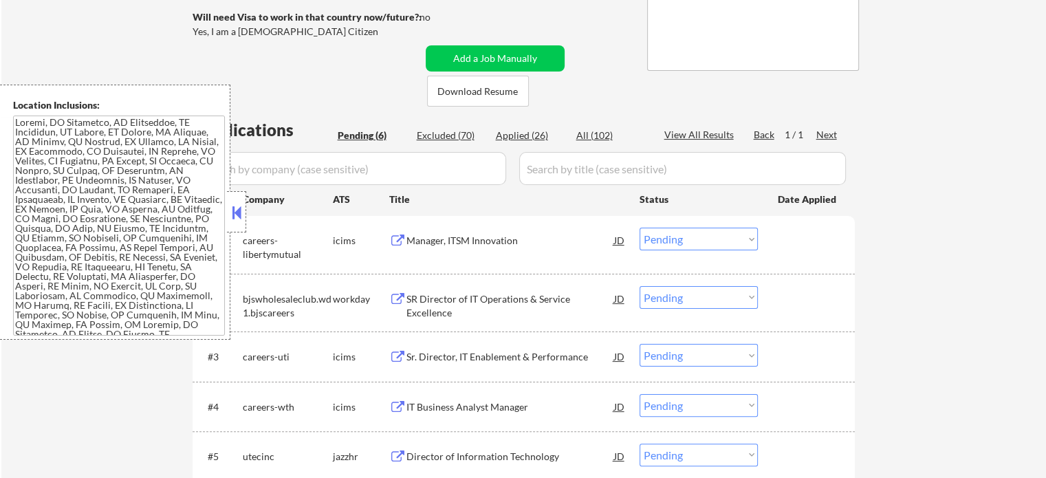
scroll to position [319, 0]
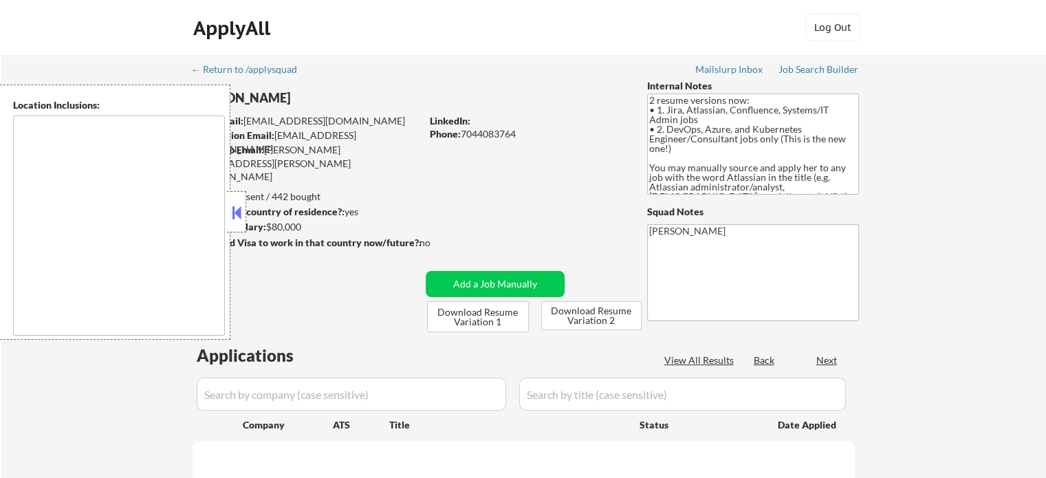
type textarea "[GEOGRAPHIC_DATA], [GEOGRAPHIC_DATA] [GEOGRAPHIC_DATA], [GEOGRAPHIC_DATA] [GEOG…"
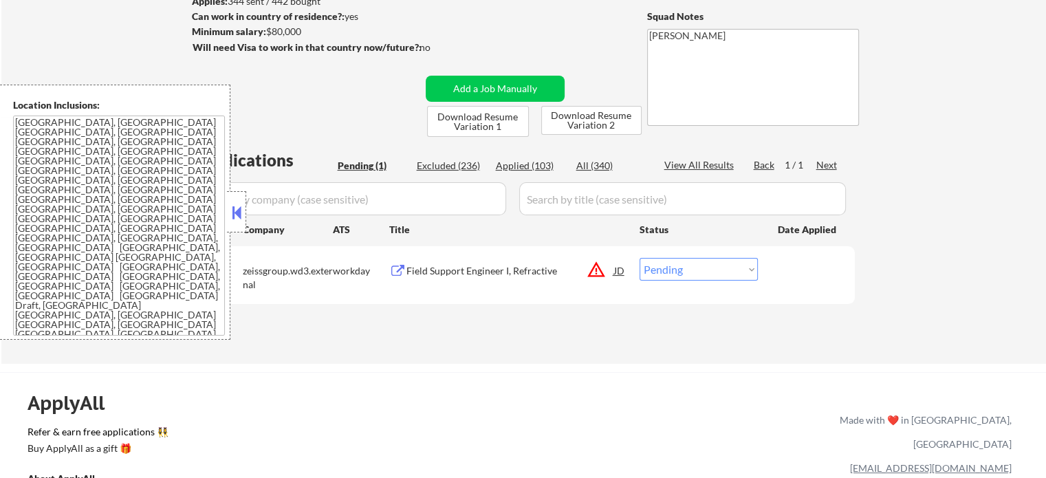
scroll to position [206, 0]
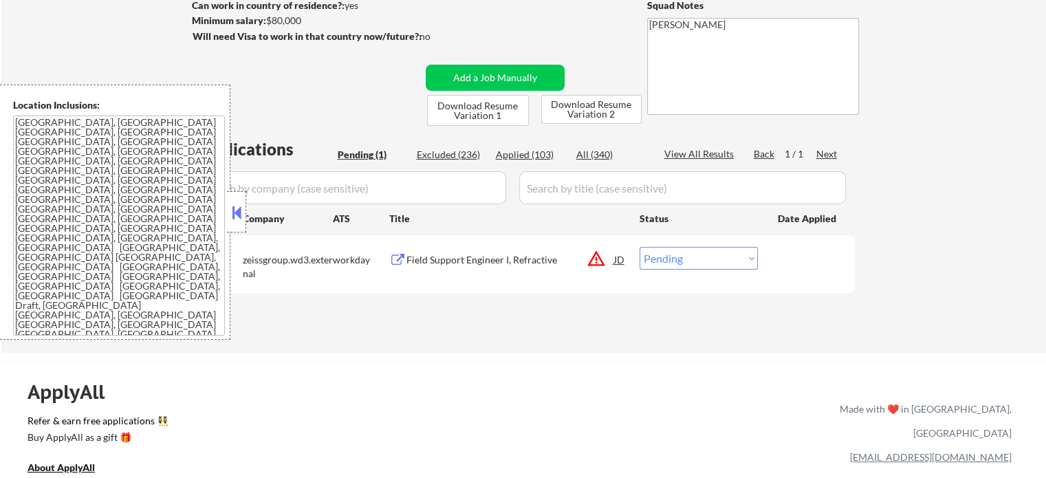
click at [513, 269] on div "Field Support Engineer I, Refractive" at bounding box center [511, 259] width 208 height 25
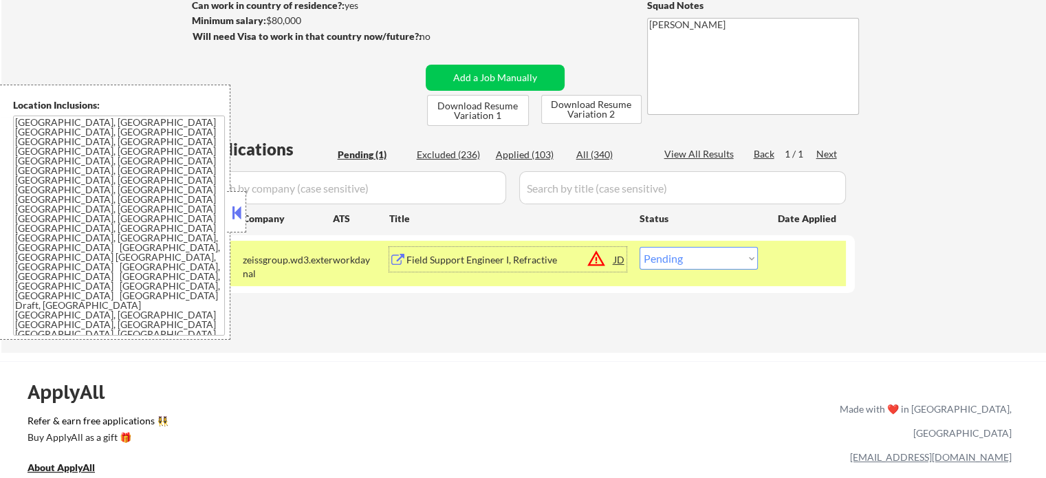
click at [673, 260] on select "Choose an option... Pending Applied Excluded (Questions) Excluded (Expired) Exc…" at bounding box center [699, 258] width 118 height 23
select select ""excluded__location_""
click at [640, 247] on select "Choose an option... Pending Applied Excluded (Questions) Excluded (Expired) Exc…" at bounding box center [699, 258] width 118 height 23
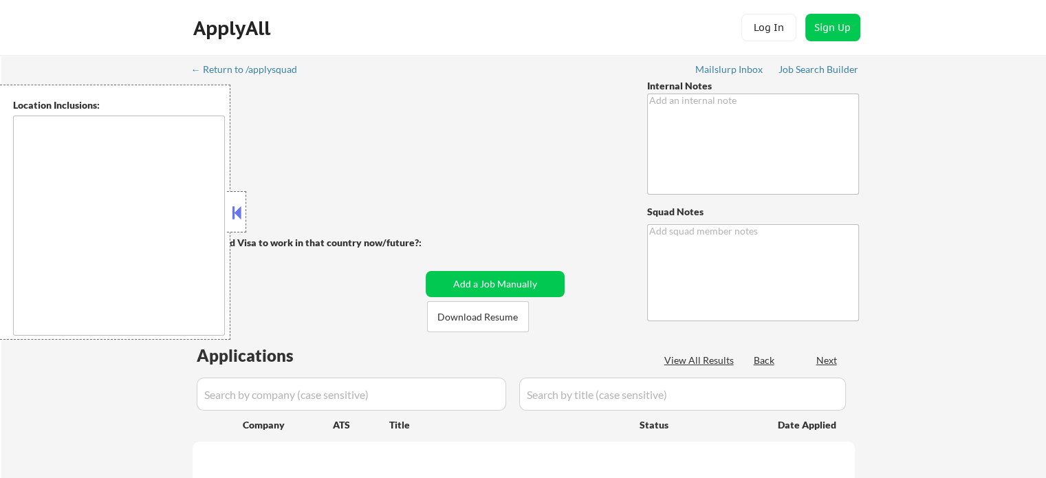
type textarea "Outreach to expand location - 7/28 BM Added 10 more to his count because we app…"
type textarea "Lucky Mailslurp ✔️"
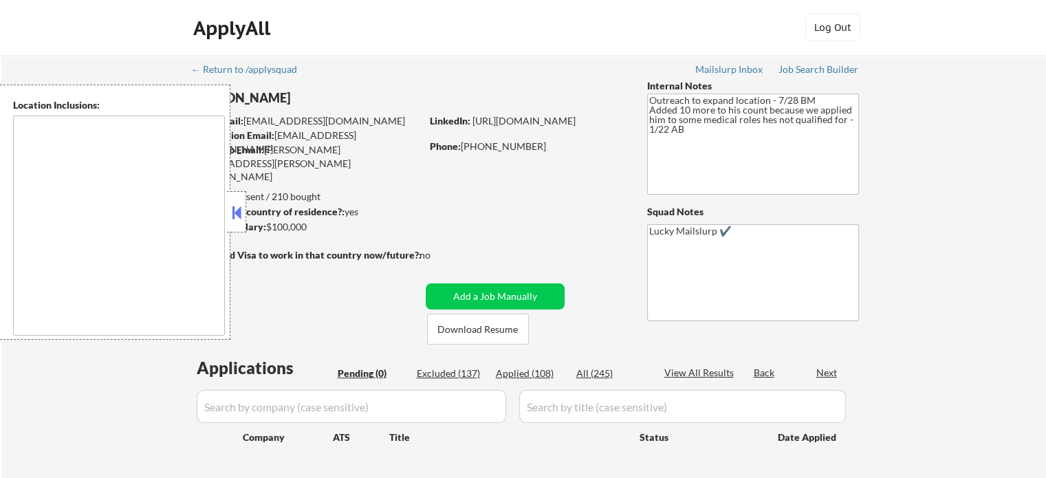
type textarea "[GEOGRAPHIC_DATA], [GEOGRAPHIC_DATA] [GEOGRAPHIC_DATA], [GEOGRAPHIC_DATA] [GEOG…"
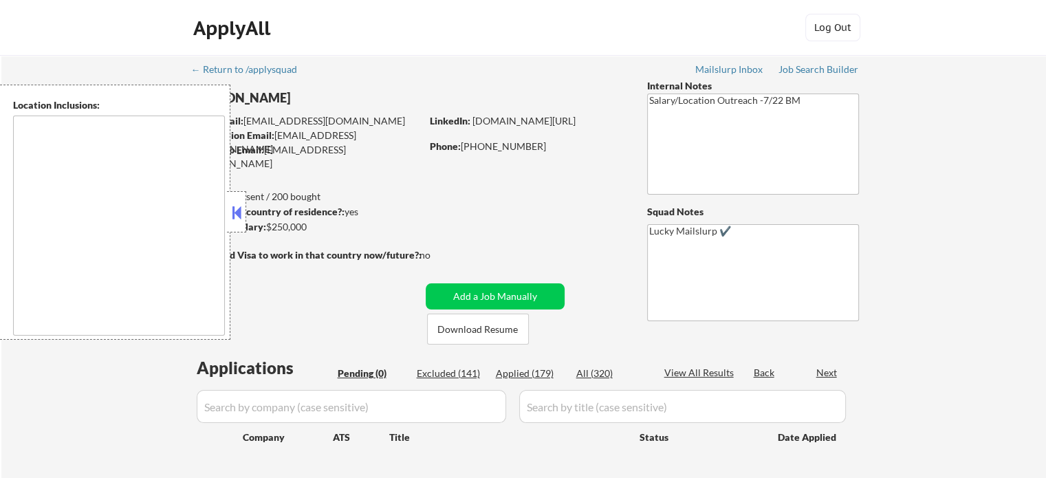
type textarea "[GEOGRAPHIC_DATA], [GEOGRAPHIC_DATA] [GEOGRAPHIC_DATA], [GEOGRAPHIC_DATA] [GEOG…"
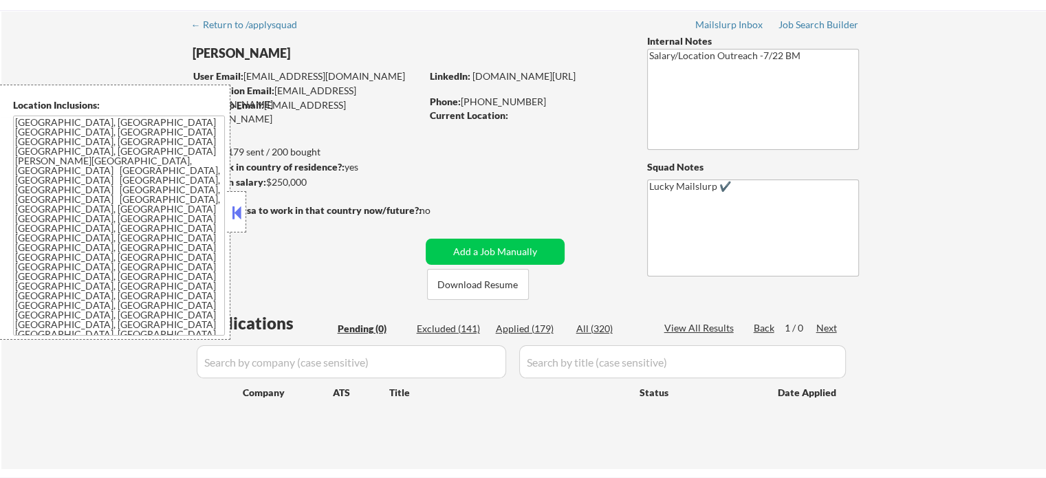
scroll to position [138, 0]
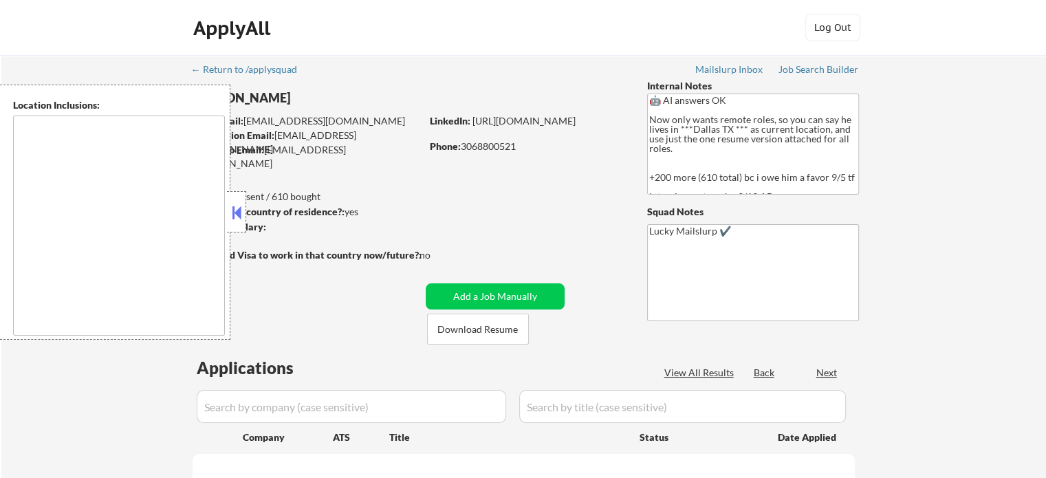
select select ""pending""
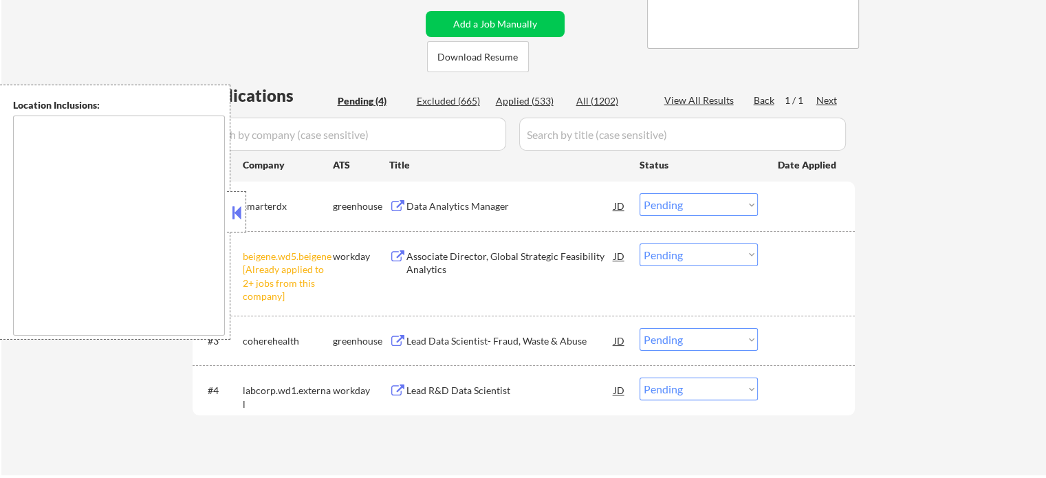
scroll to position [344, 0]
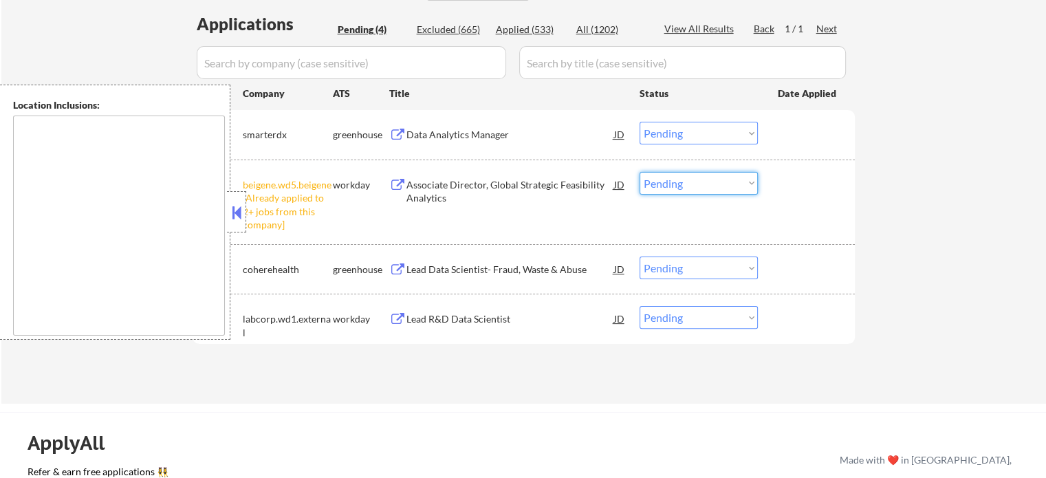
drag, startPoint x: 662, startPoint y: 180, endPoint x: 672, endPoint y: 184, distance: 10.2
click at [666, 182] on select "Choose an option... Pending Applied Excluded (Questions) Excluded (Expired) Exc…" at bounding box center [699, 183] width 118 height 23
click at [640, 172] on select "Choose an option... Pending Applied Excluded (Questions) Excluded (Expired) Exc…" at bounding box center [699, 183] width 118 height 23
select select ""pending""
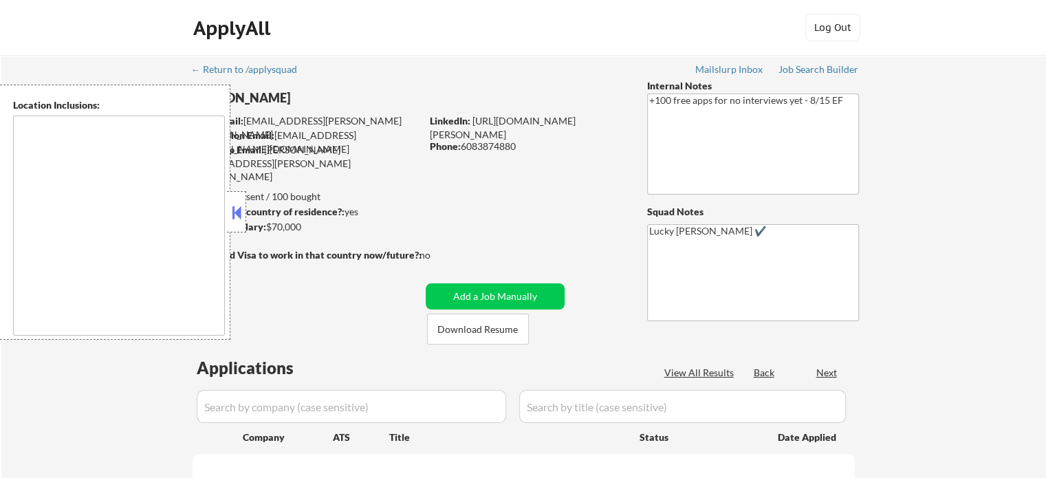
type textarea "remote"
select select ""pending""
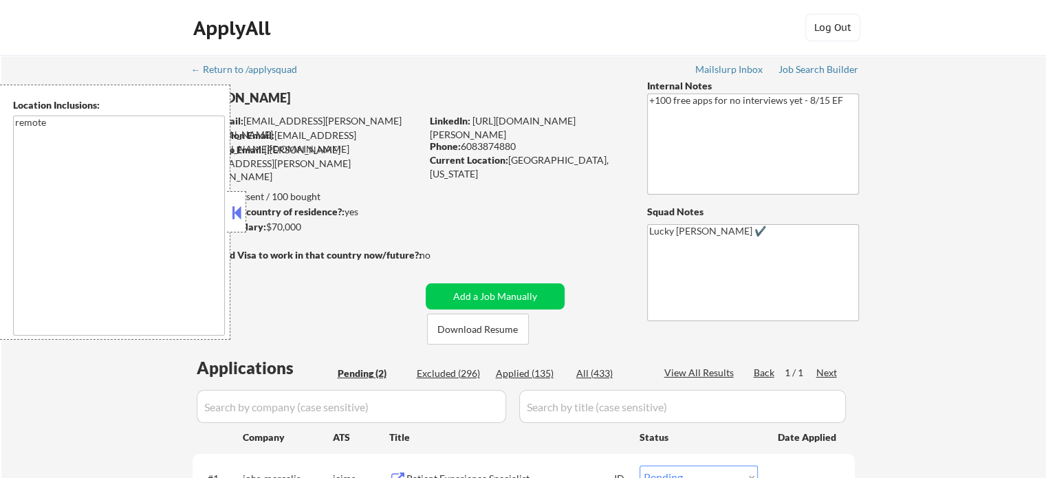
scroll to position [206, 0]
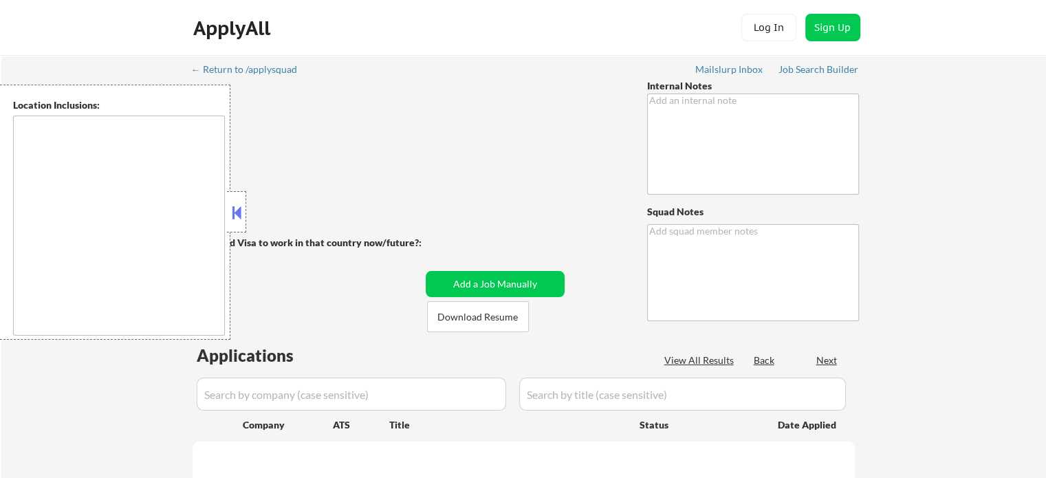
type textarea "Outreach 3/10 AB You may also manually find and apply him to any Sr. Manager, D…"
type textarea "Lucky [PERSON_NAME] ✔️"
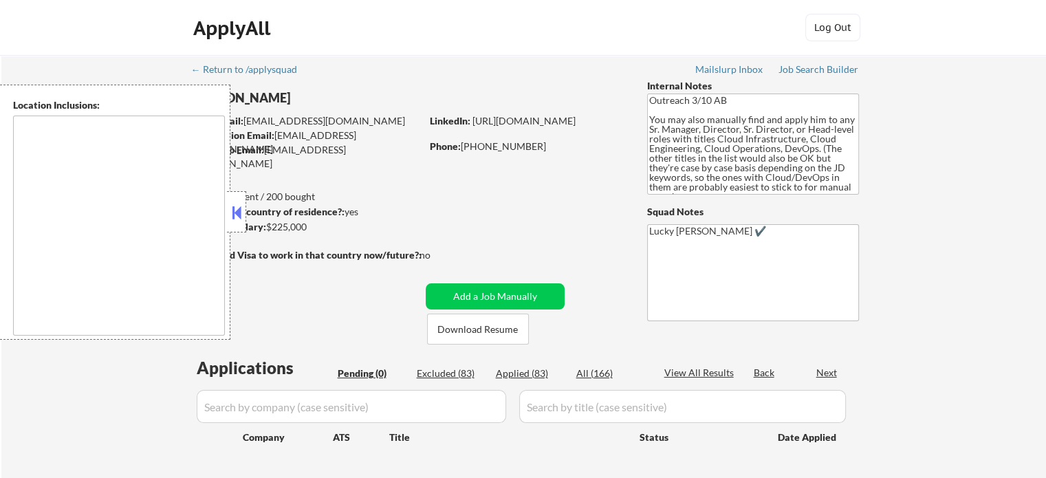
type textarea "[GEOGRAPHIC_DATA], [GEOGRAPHIC_DATA] [GEOGRAPHIC_DATA], [GEOGRAPHIC_DATA] [GEOG…"
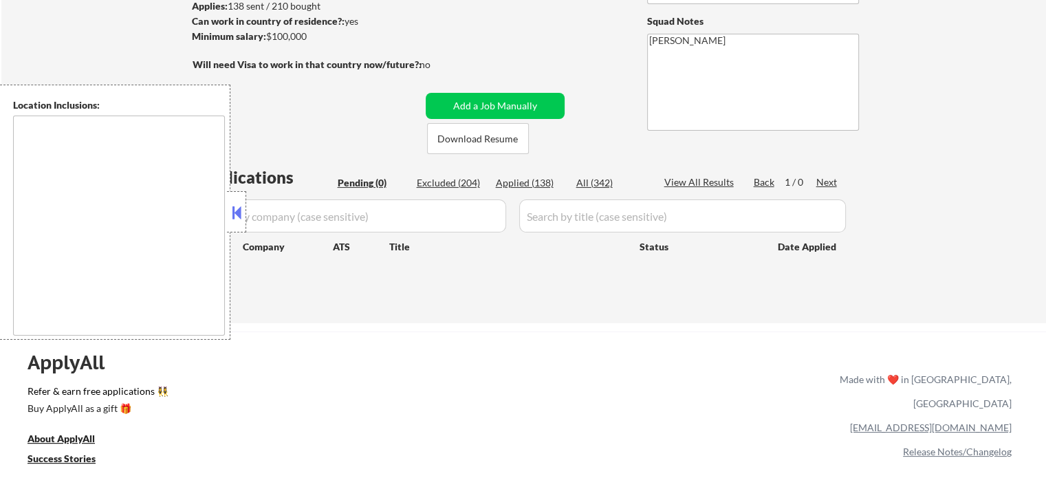
type textarea "[GEOGRAPHIC_DATA], [GEOGRAPHIC_DATA] [GEOGRAPHIC_DATA][PERSON_NAME], [GEOGRAPHI…"
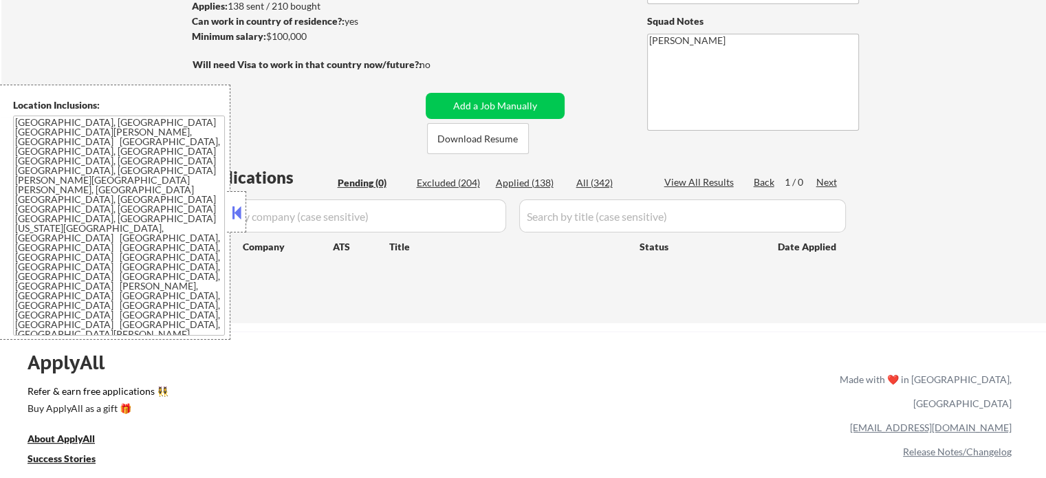
scroll to position [206, 0]
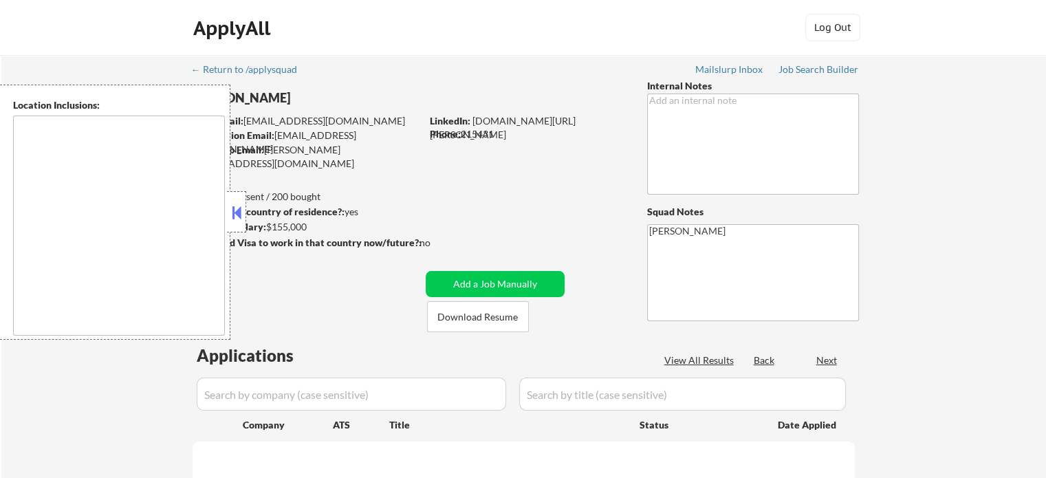
select select ""pending""
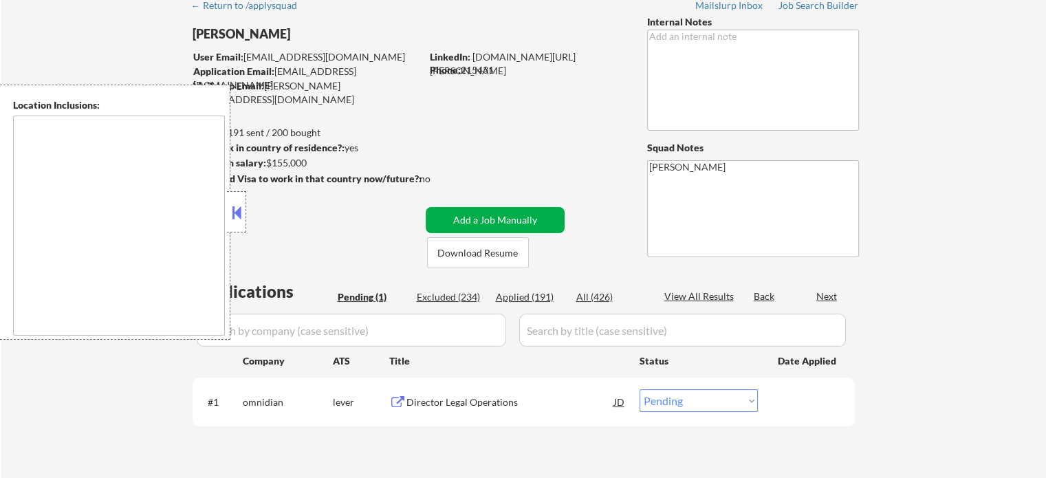
type textarea "remote"
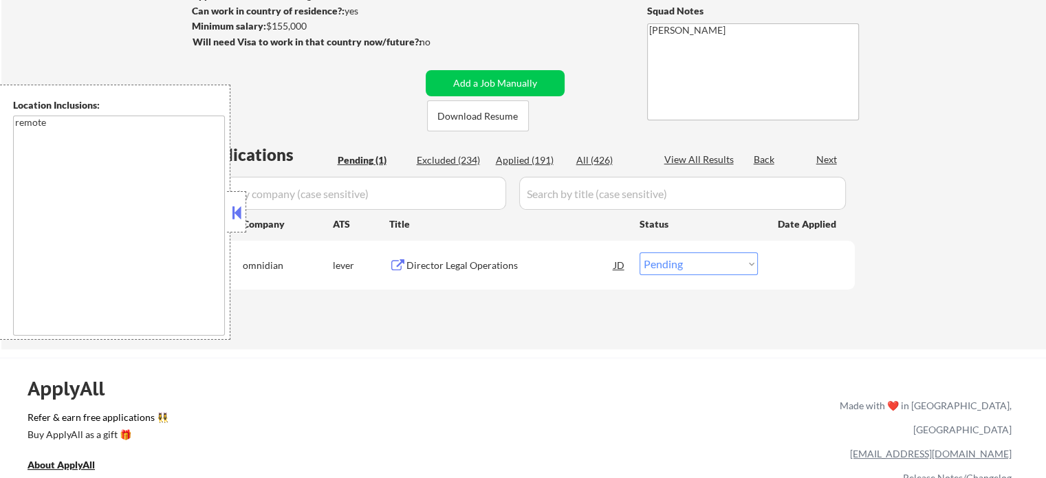
scroll to position [206, 0]
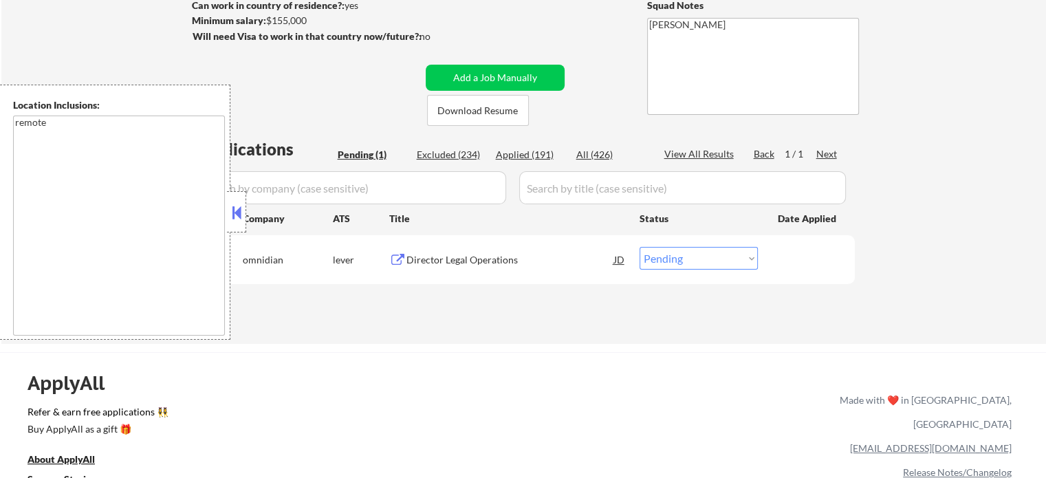
click at [466, 257] on div "Director Legal Operations" at bounding box center [511, 260] width 208 height 14
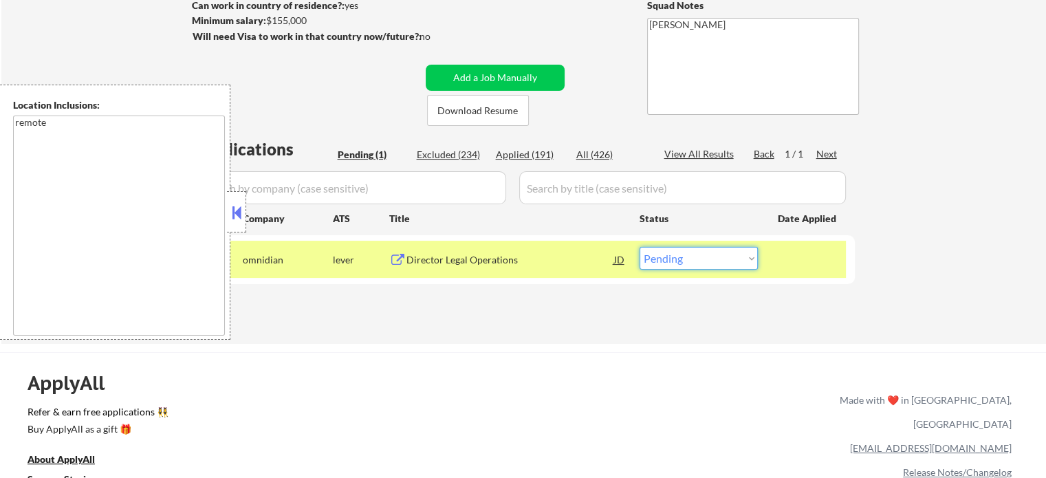
click at [696, 263] on select "Choose an option... Pending Applied Excluded (Questions) Excluded (Expired) Exc…" at bounding box center [699, 258] width 118 height 23
select select ""applied""
click at [640, 247] on select "Choose an option... Pending Applied Excluded (Questions) Excluded (Expired) Exc…" at bounding box center [699, 258] width 118 height 23
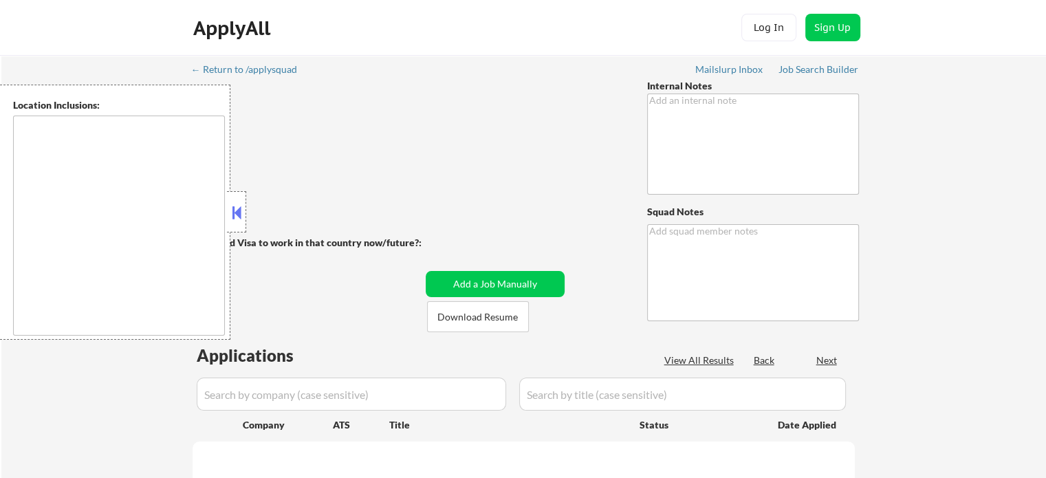
type textarea "Pls apply her to 5 extra jobs [DATE], I had made one mistake with her matches s…"
type textarea "[PERSON_NAME]"
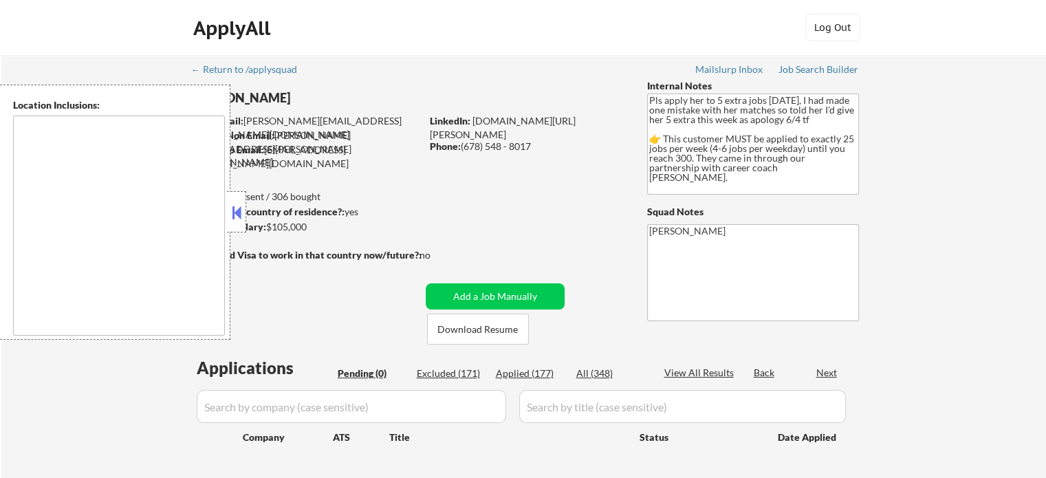
type textarea "[GEOGRAPHIC_DATA], [GEOGRAPHIC_DATA] [GEOGRAPHIC_DATA], [GEOGRAPHIC_DATA] [GEOG…"
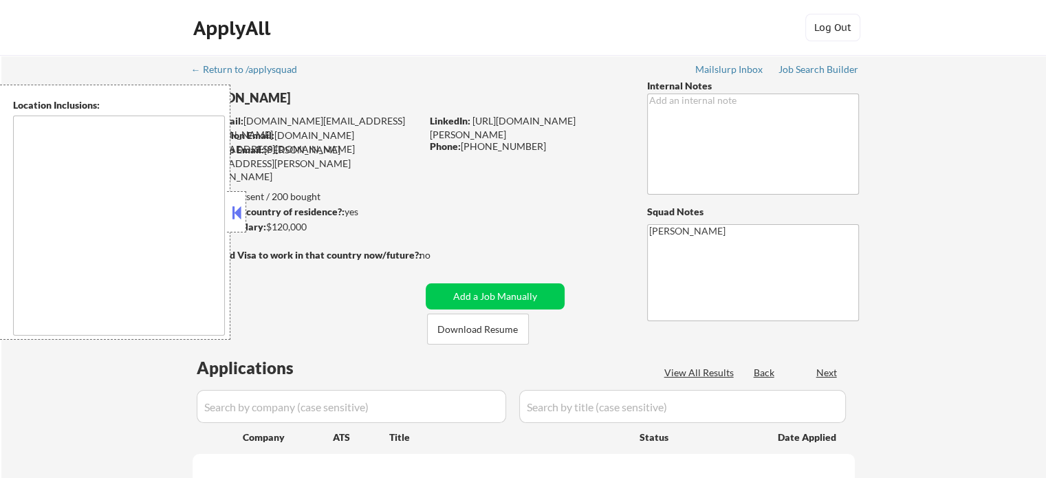
type textarea "[GEOGRAPHIC_DATA], [GEOGRAPHIC_DATA], [GEOGRAPHIC_DATA] [GEOGRAPHIC_DATA], [GEO…"
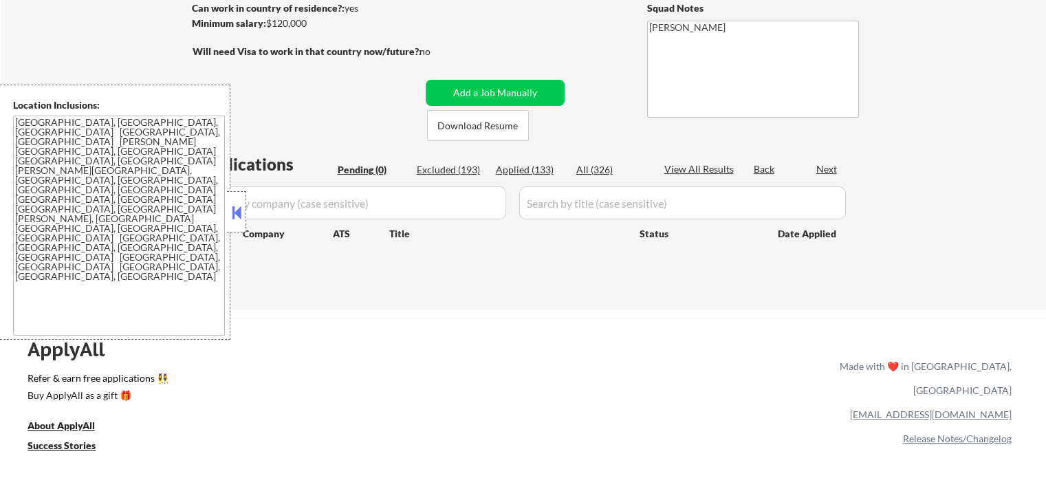
scroll to position [206, 0]
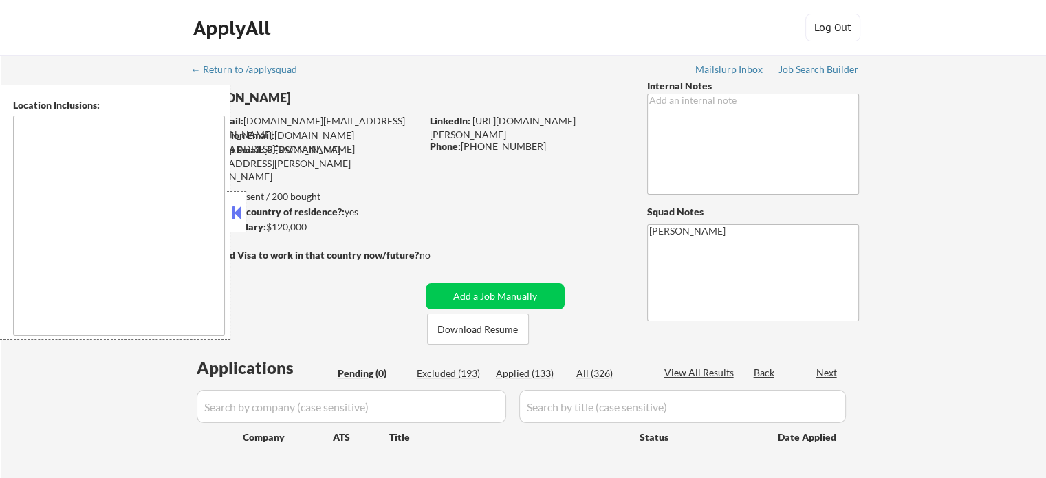
type textarea "[GEOGRAPHIC_DATA], [GEOGRAPHIC_DATA], [GEOGRAPHIC_DATA] [GEOGRAPHIC_DATA], [GEO…"
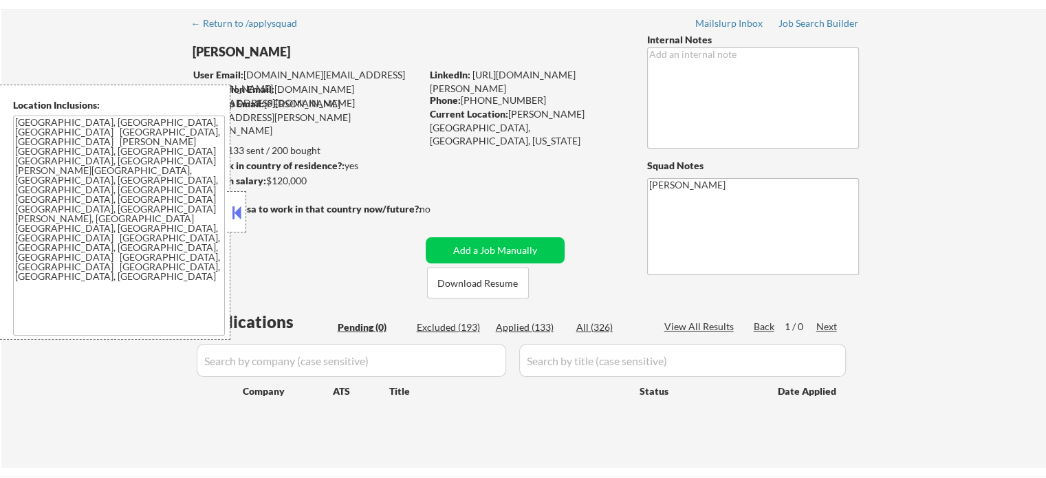
scroll to position [69, 0]
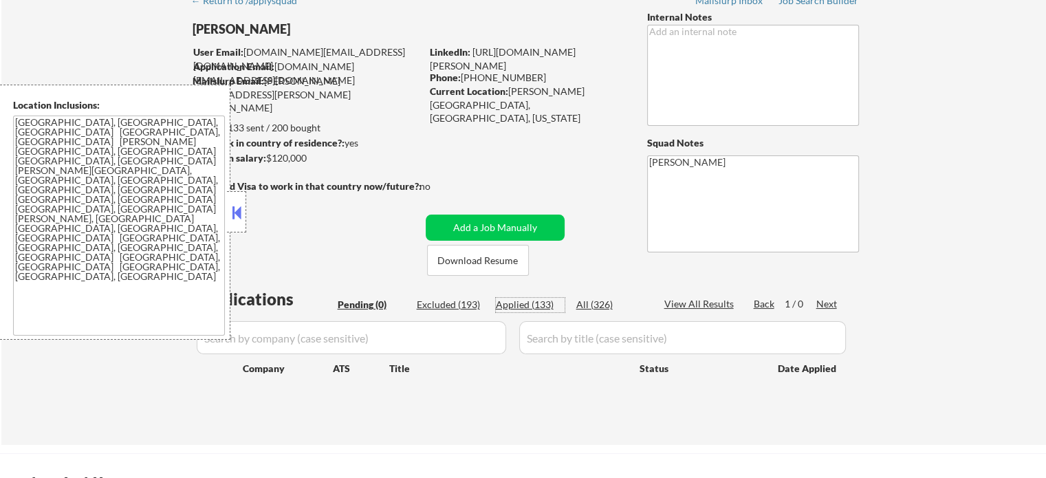
click at [543, 307] on div "Applied (133)" at bounding box center [530, 305] width 69 height 14
select select ""applied""
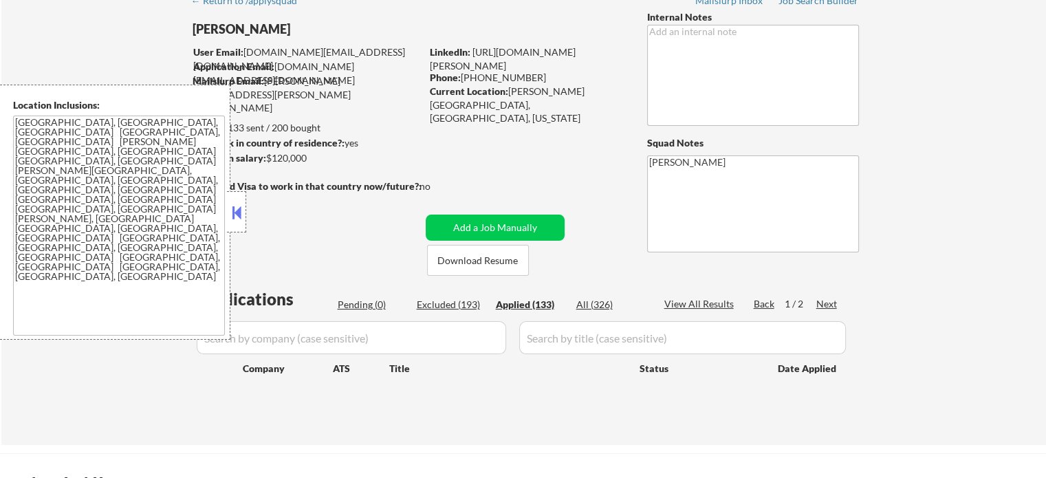
select select ""applied""
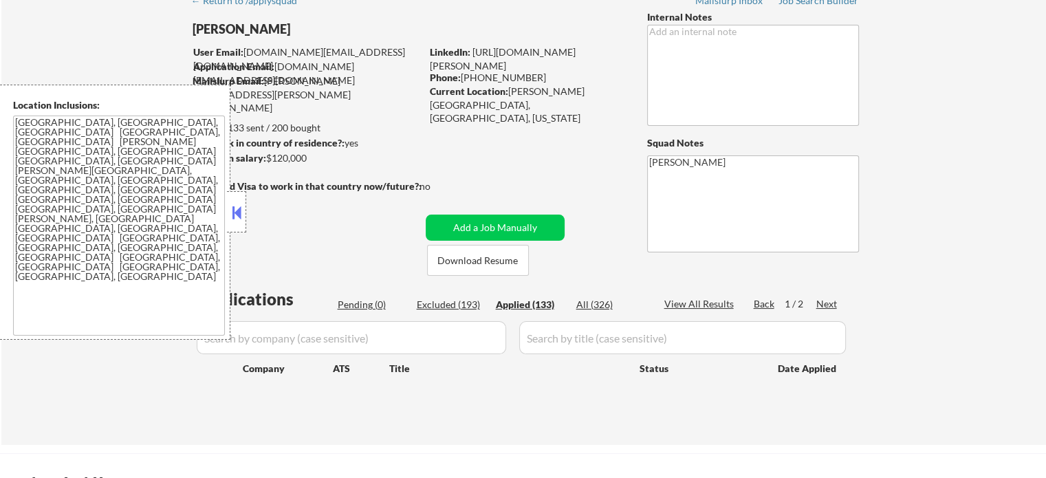
select select ""applied""
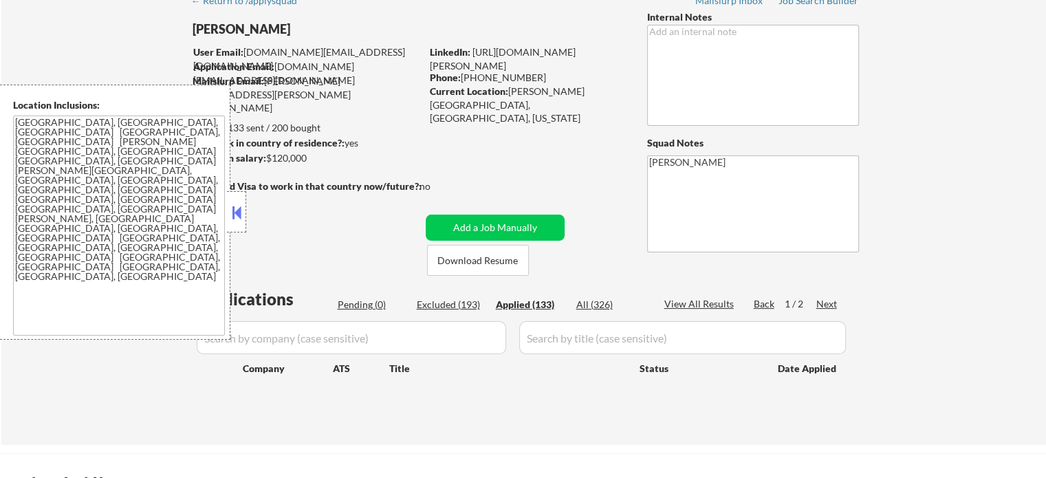
select select ""applied""
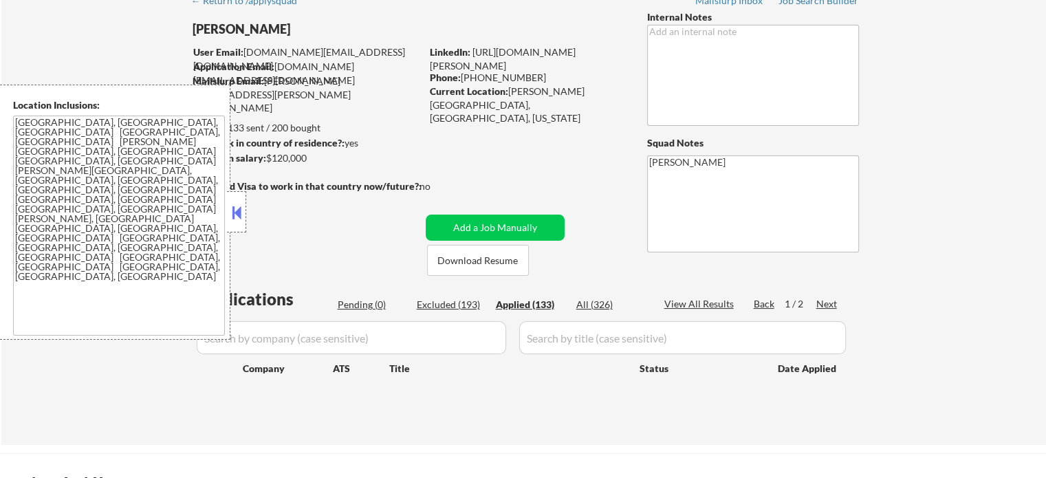
select select ""applied""
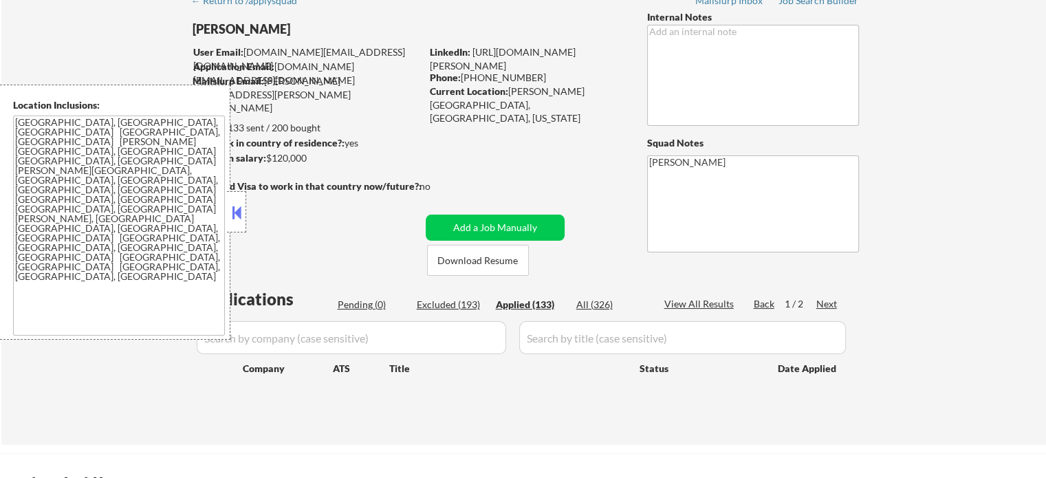
select select ""applied""
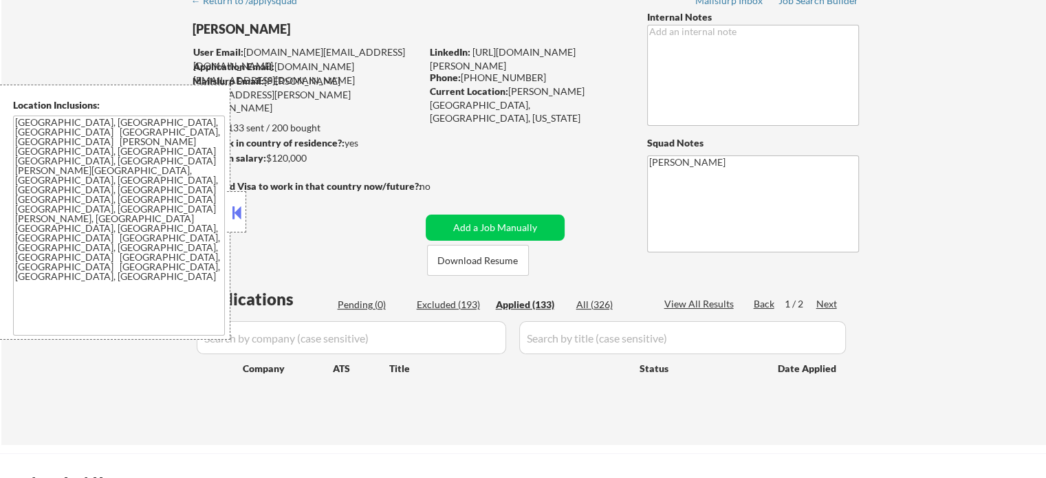
select select ""applied""
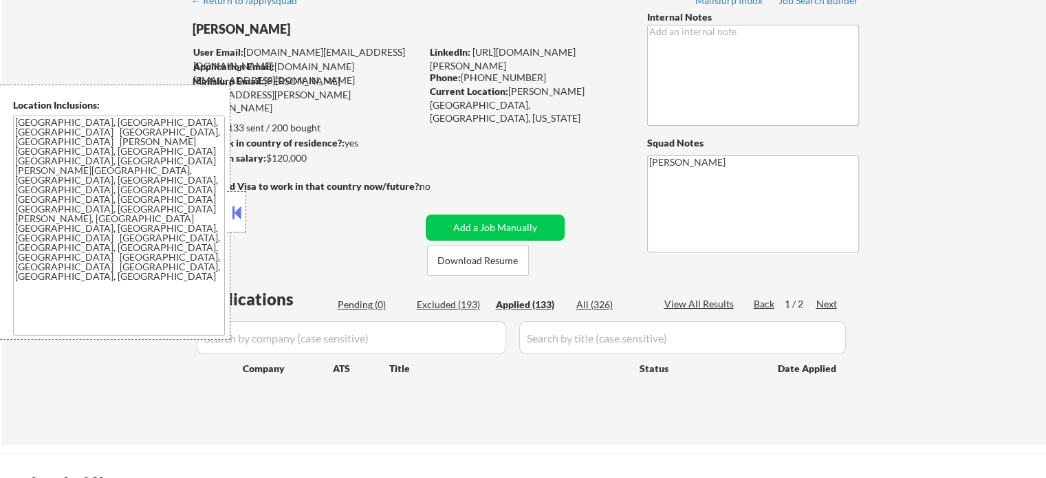
select select ""applied""
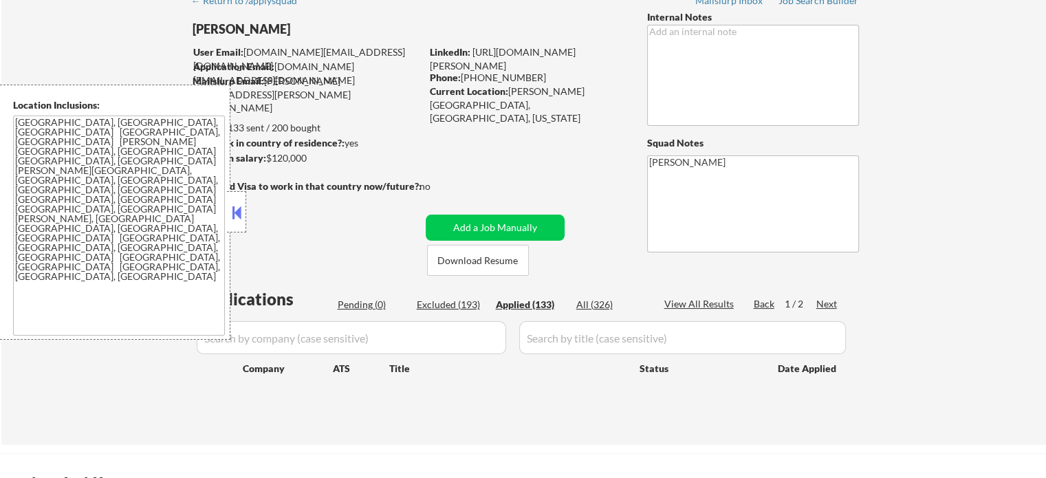
select select ""applied""
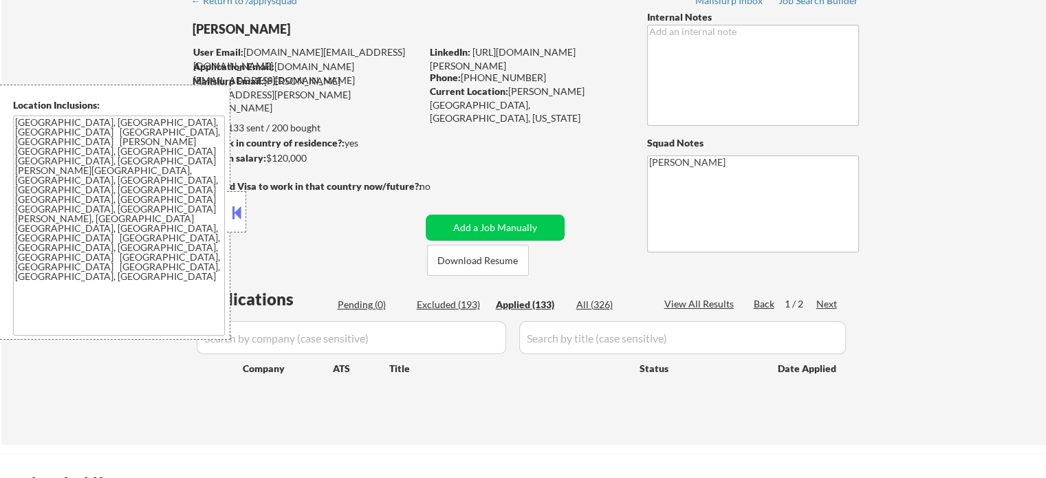
select select ""applied""
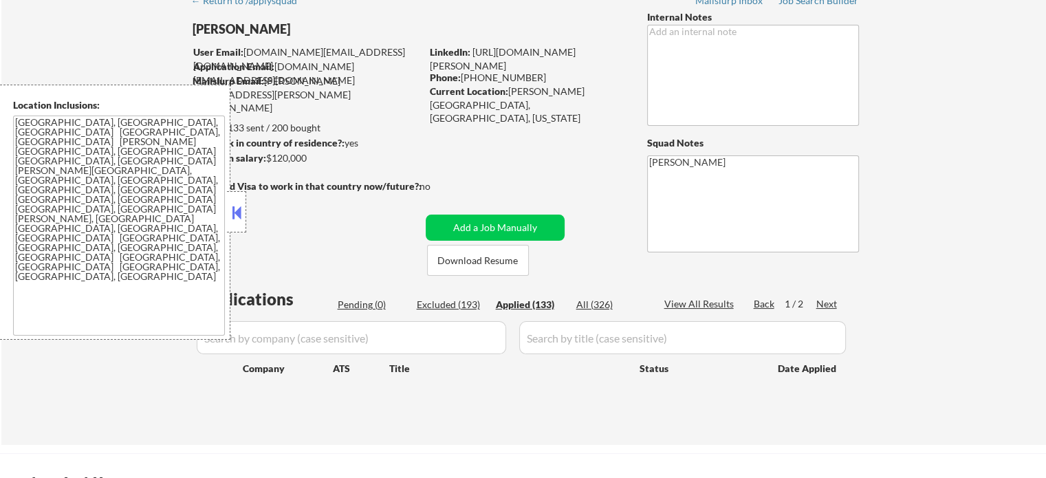
select select ""applied""
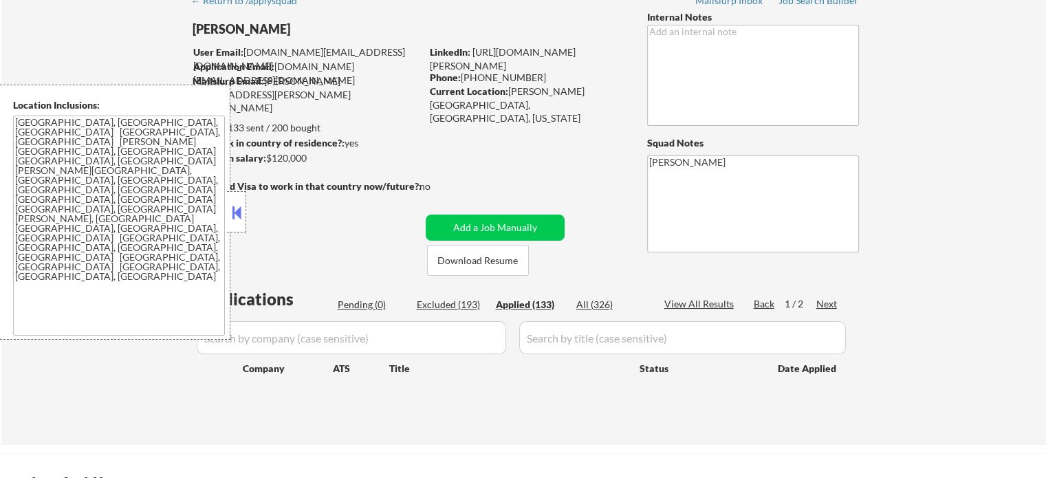
select select ""applied""
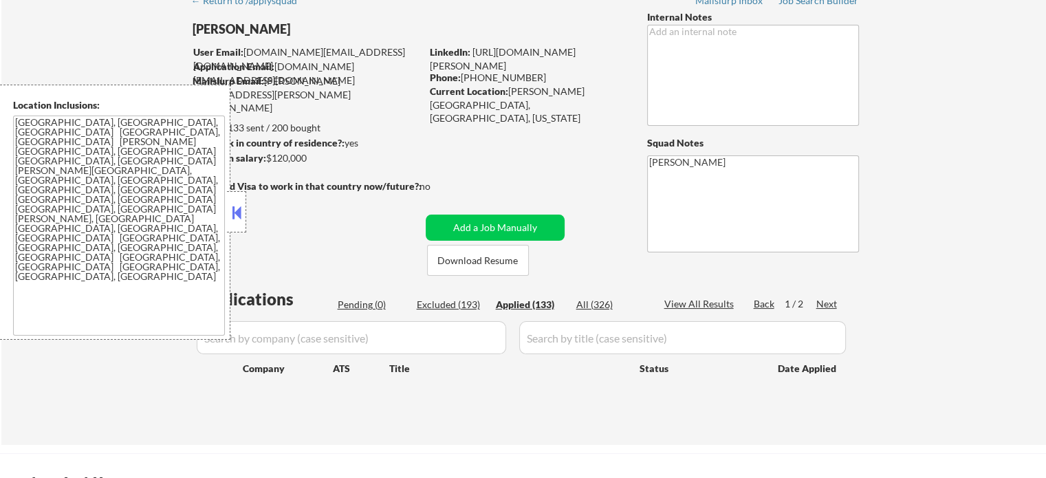
select select ""applied""
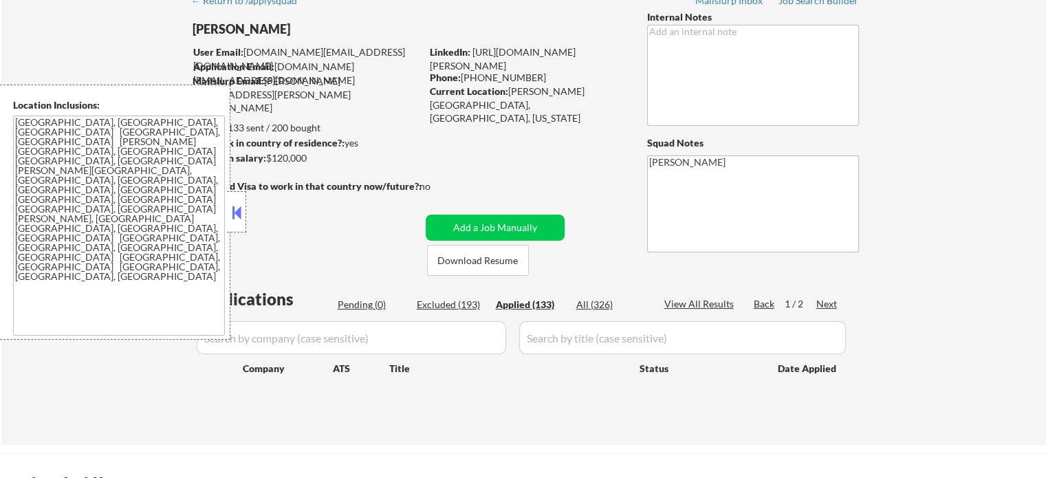
select select ""applied""
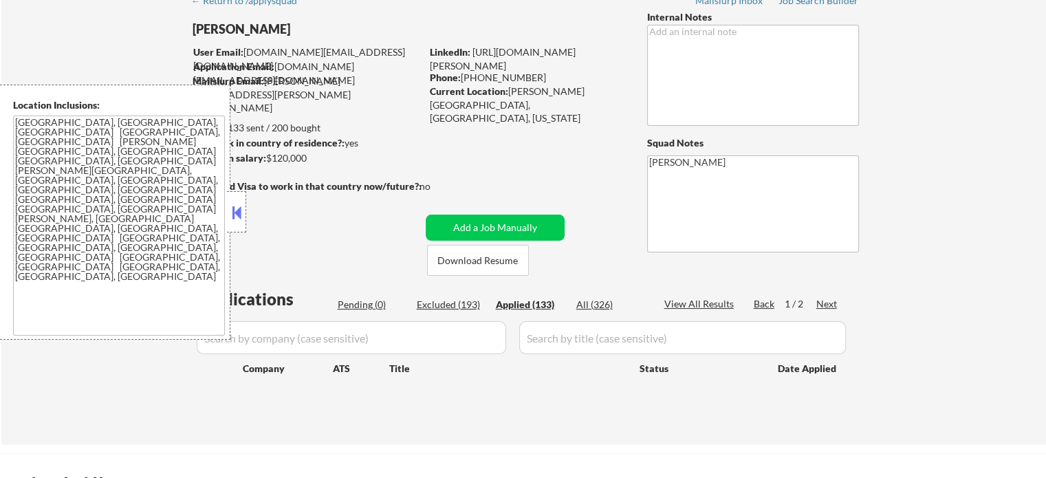
select select ""applied""
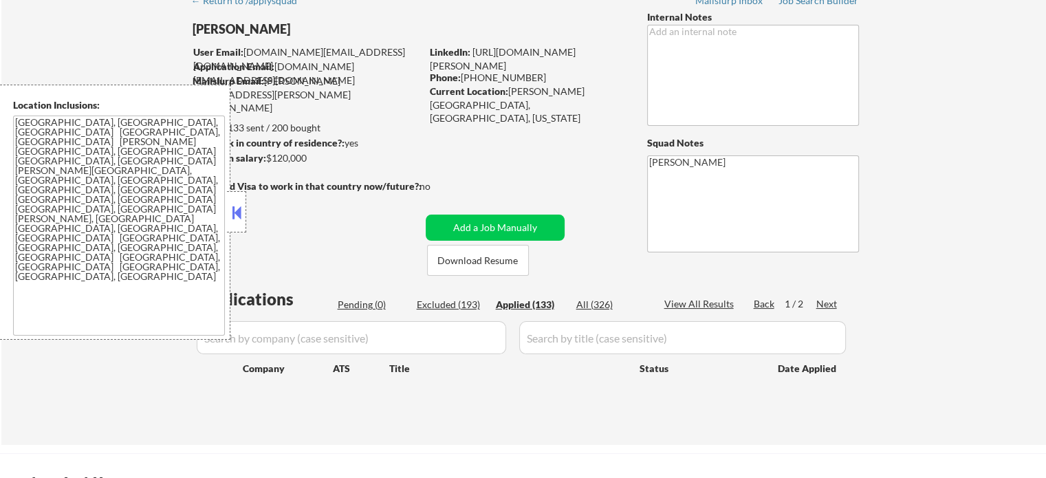
select select ""applied""
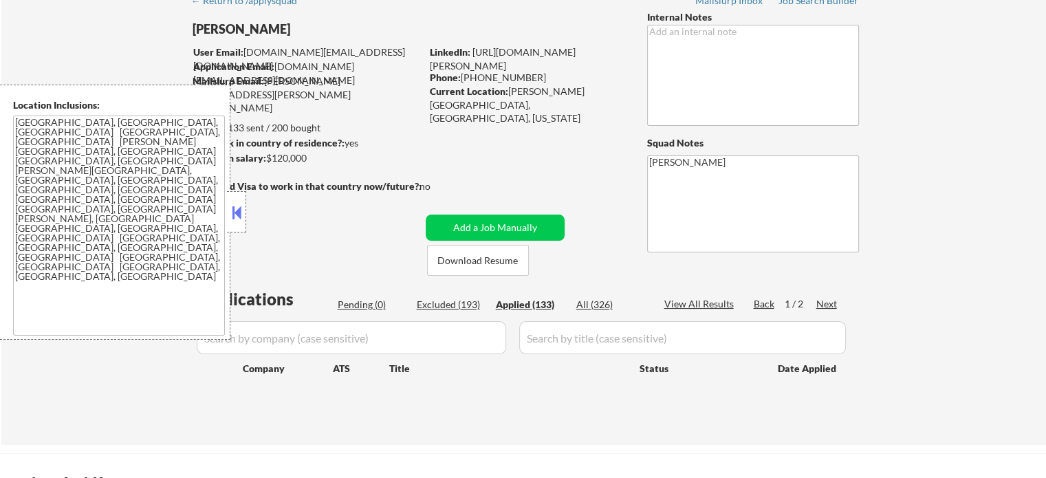
select select ""applied""
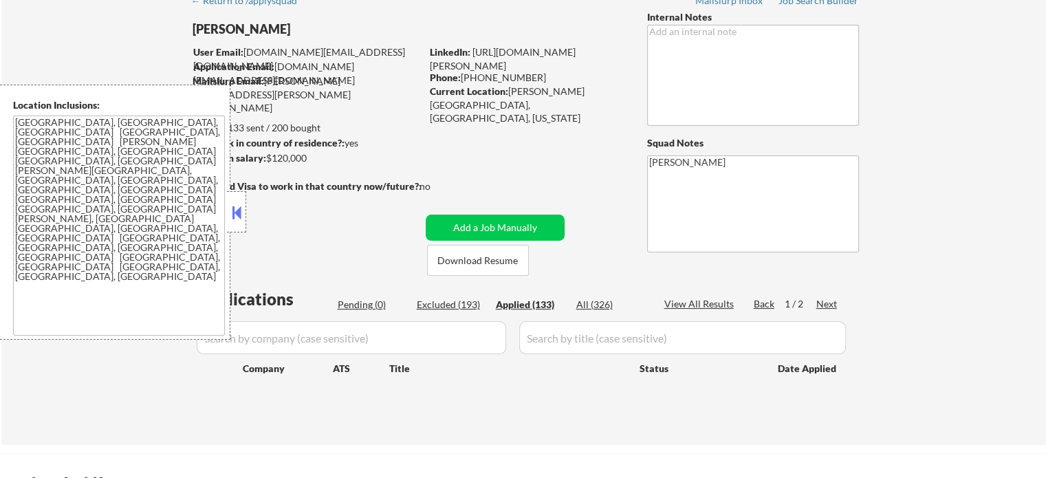
select select ""applied""
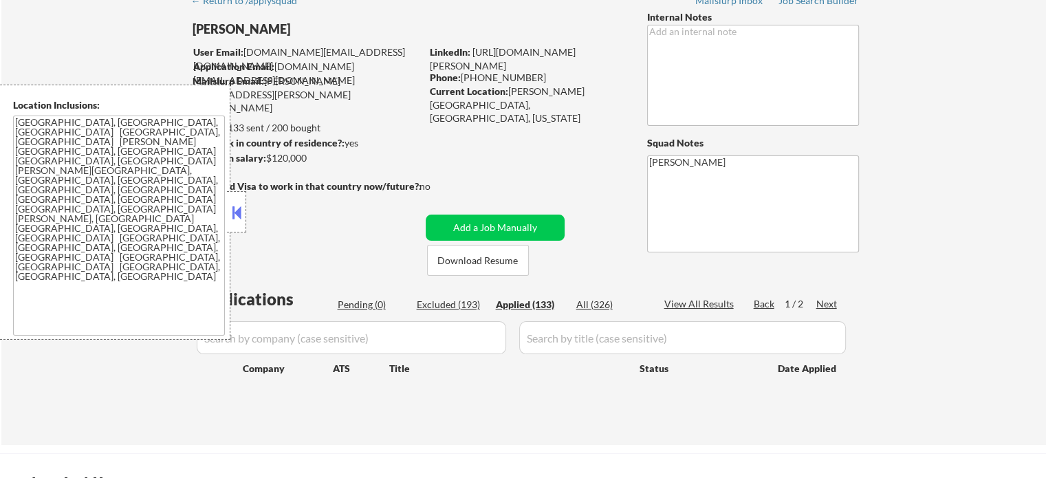
select select ""applied""
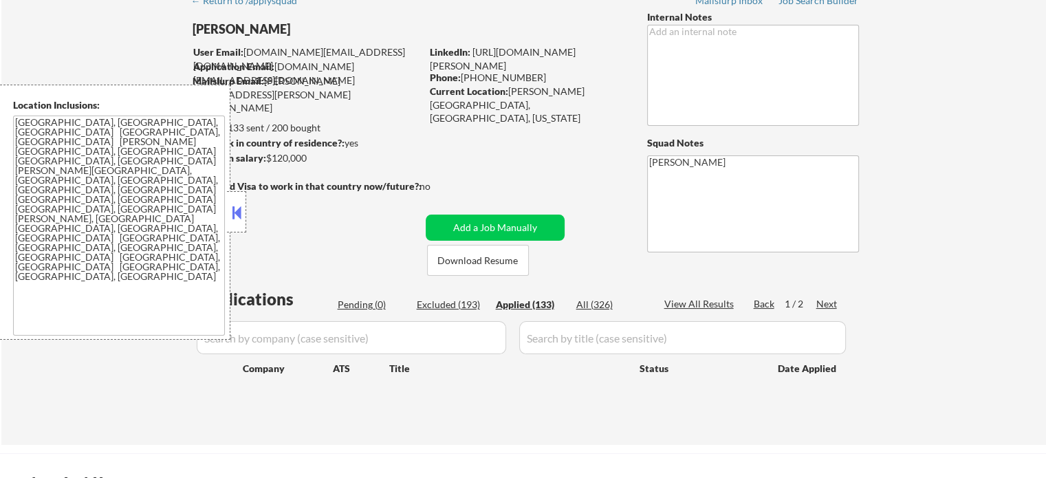
select select ""applied""
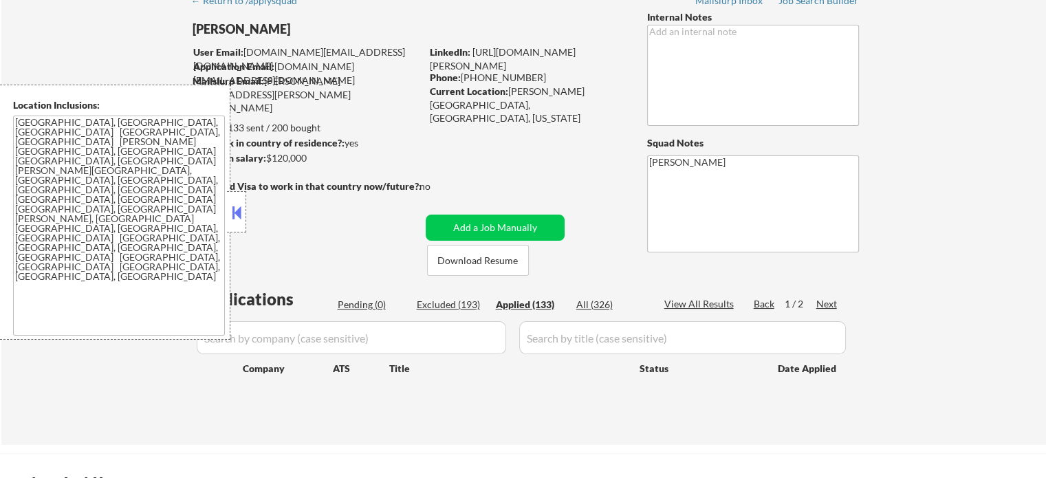
select select ""applied""
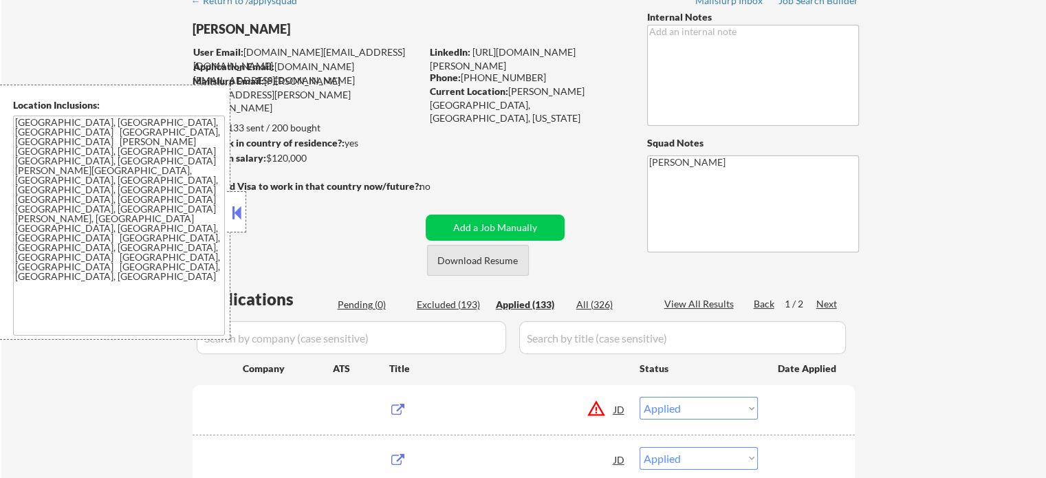
scroll to position [206, 0]
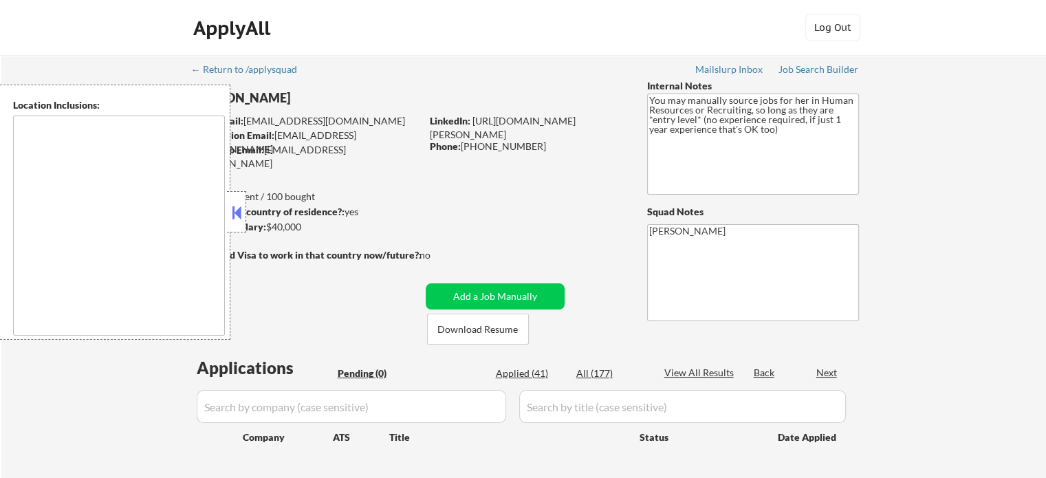
type textarea "It seems there is a misunderstanding in the location specified as "Remote." "Re…"
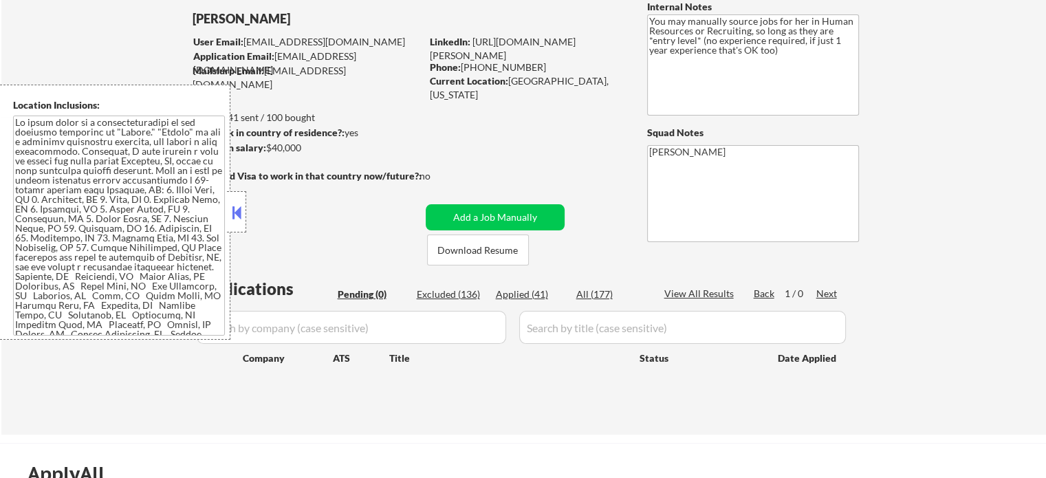
scroll to position [138, 0]
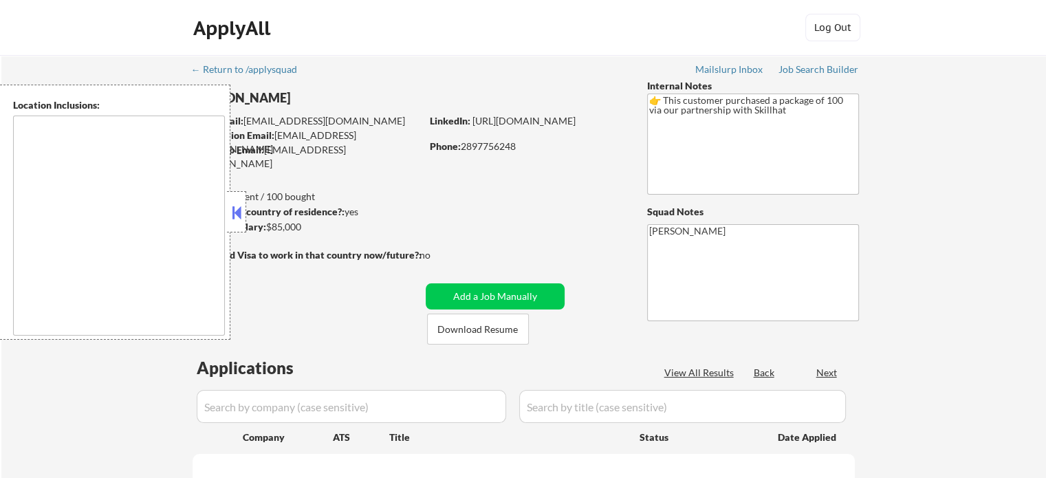
type textarea "[GEOGRAPHIC_DATA], ON [GEOGRAPHIC_DATA], ON [GEOGRAPHIC_DATA], ON [GEOGRAPHIC_D…"
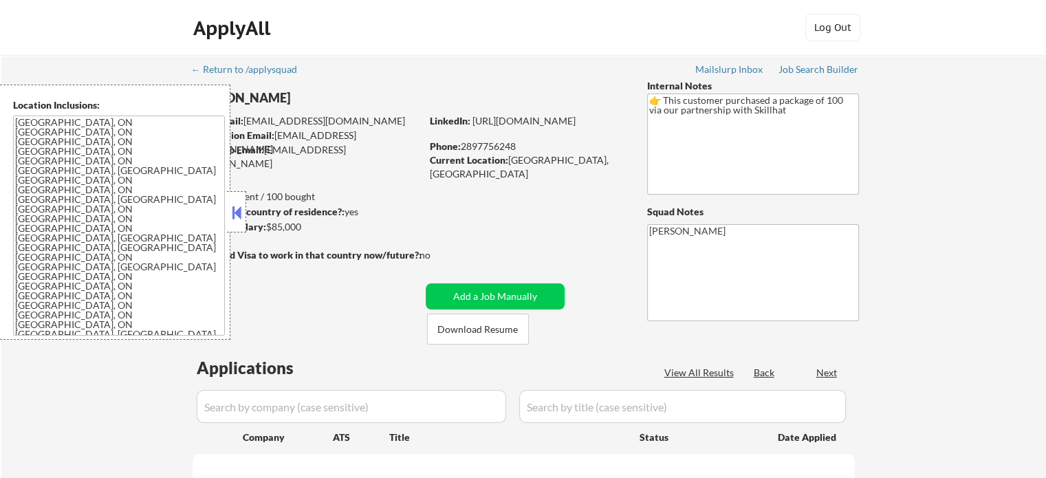
select select ""pending""
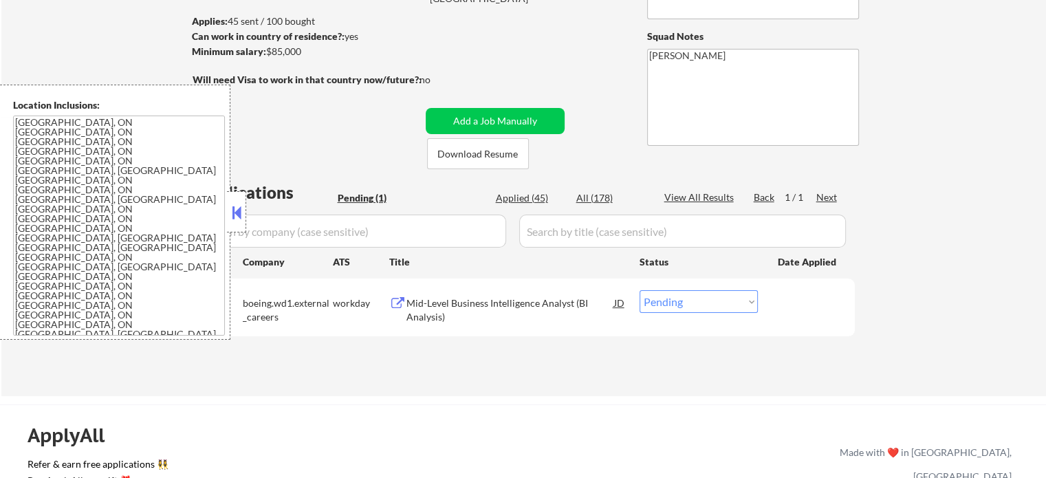
scroll to position [206, 0]
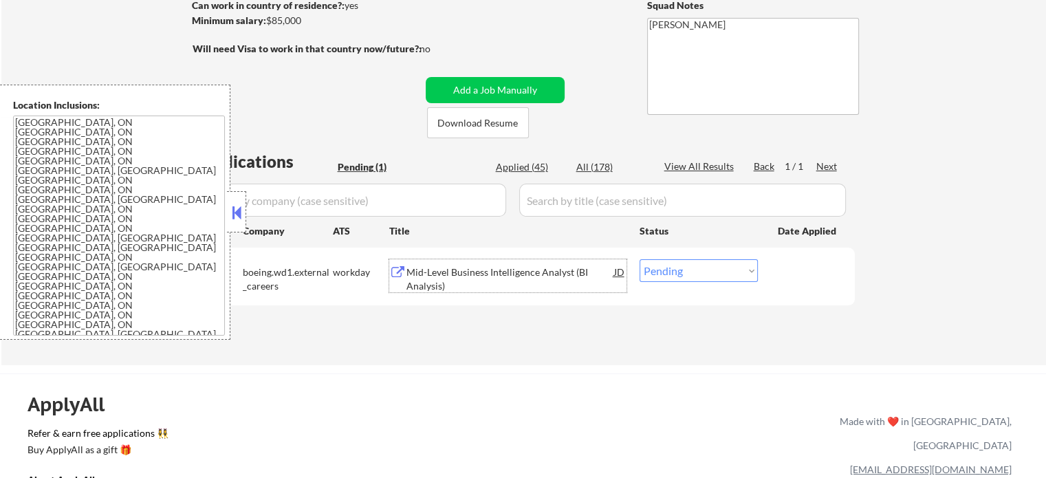
click at [512, 270] on div "Mid-Level Business Intelligence Analyst (BI Analysis)" at bounding box center [511, 279] width 208 height 27
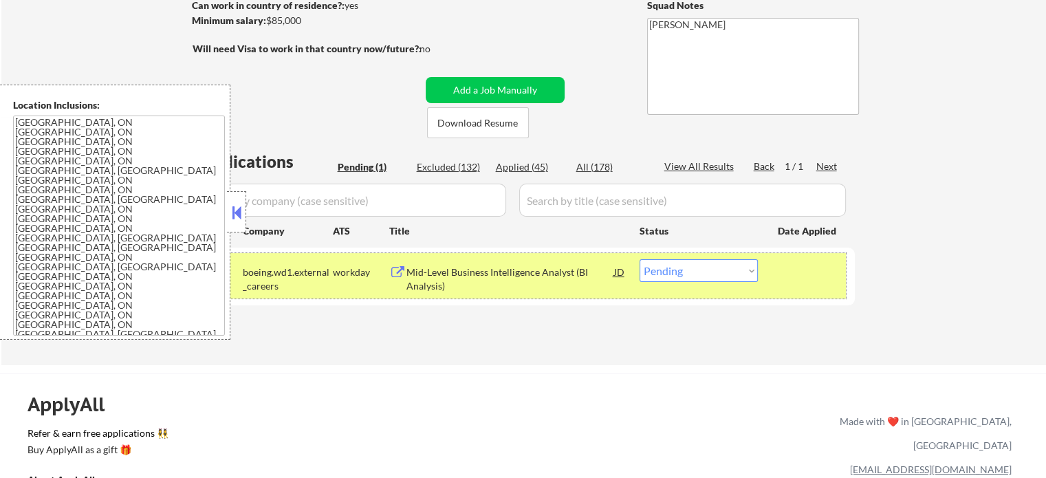
click at [813, 292] on div "#1 boeing.wd1.external_careers workday Mid-Level Business Intelligence Analyst …" at bounding box center [521, 275] width 649 height 45
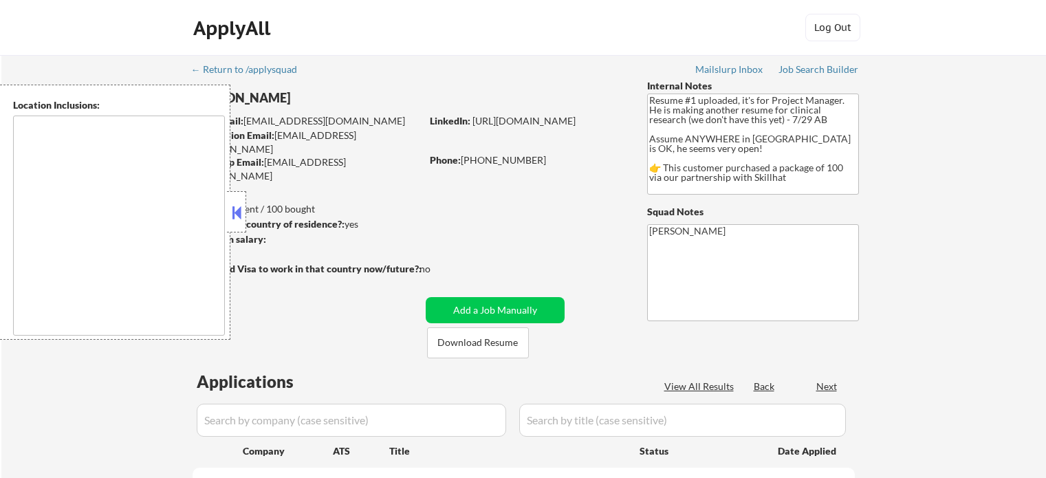
select select ""pending""
type textarea "country:[GEOGRAPHIC_DATA]"
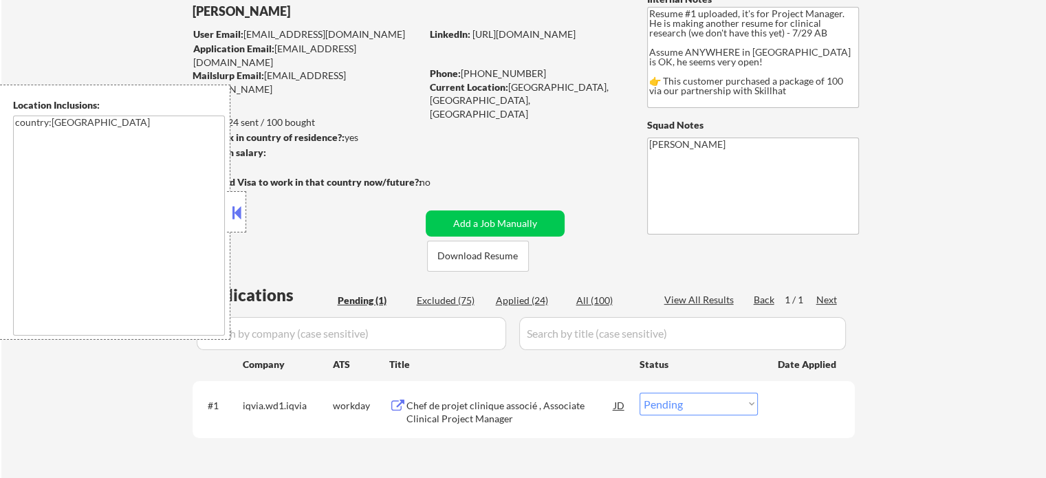
scroll to position [206, 0]
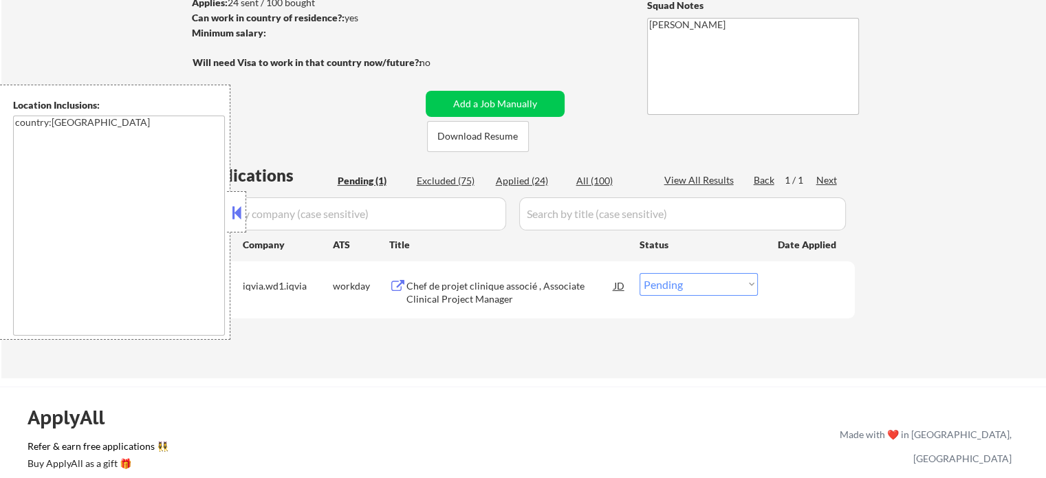
click at [475, 283] on div "Chef de projet clinique associé , Associate Clinical Project Manager" at bounding box center [511, 292] width 208 height 27
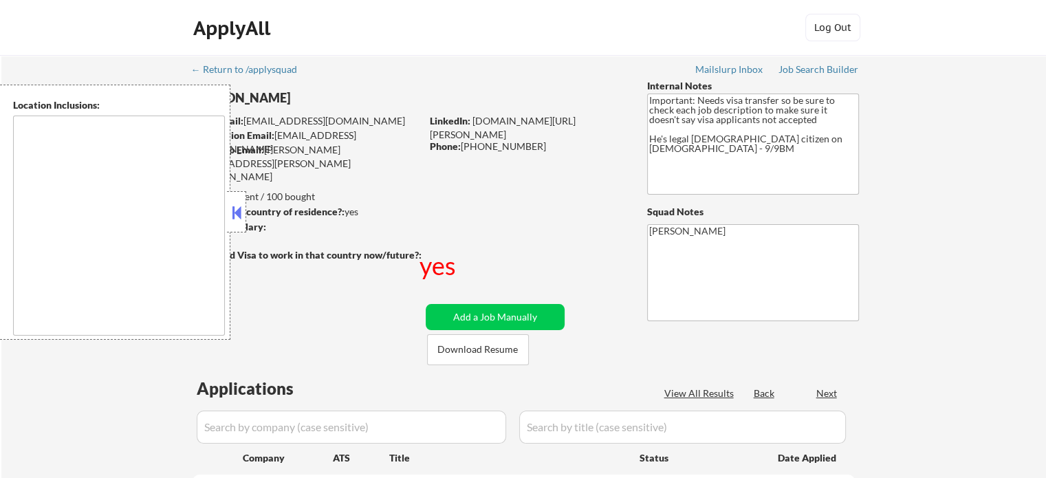
select select ""pending""
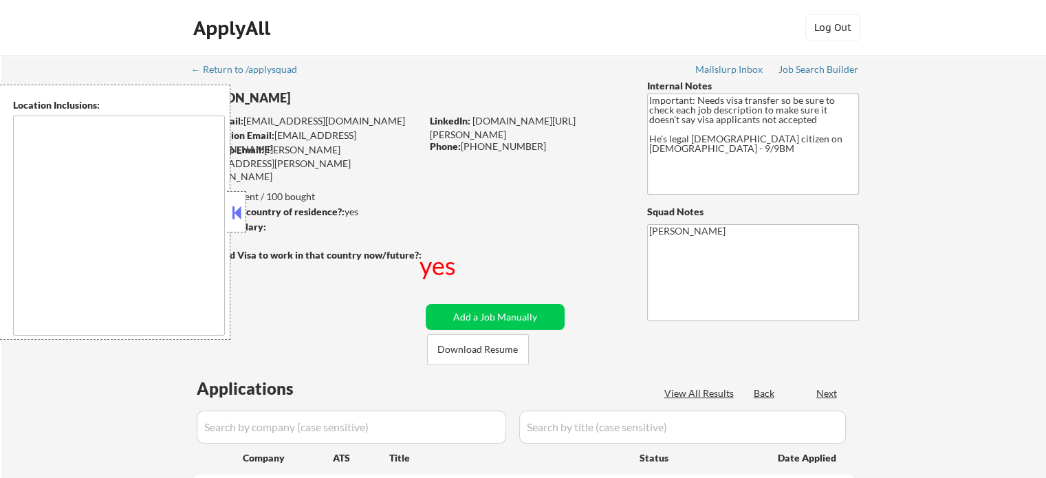
select select ""pending""
type textarea "[GEOGRAPHIC_DATA], [GEOGRAPHIC_DATA] [GEOGRAPHIC_DATA], [GEOGRAPHIC_DATA] [GEOG…"
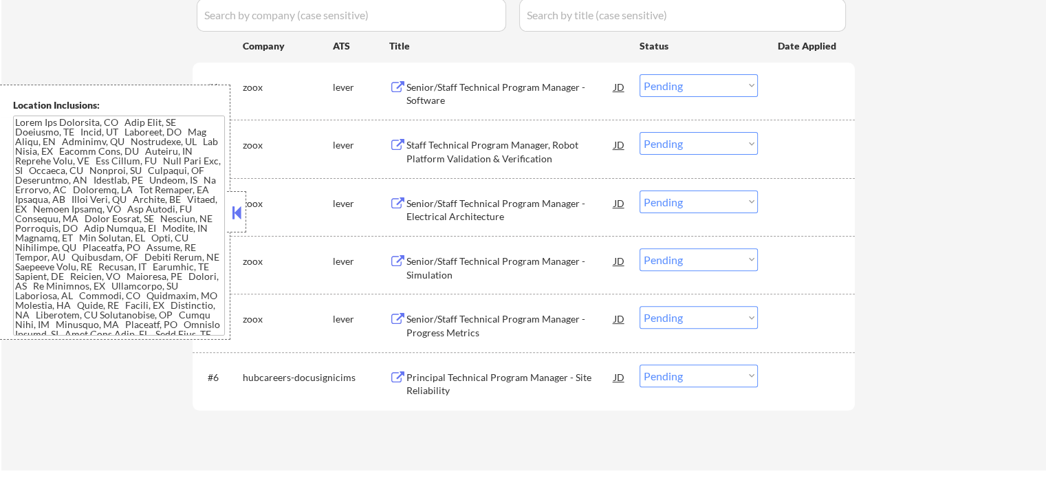
scroll to position [550, 0]
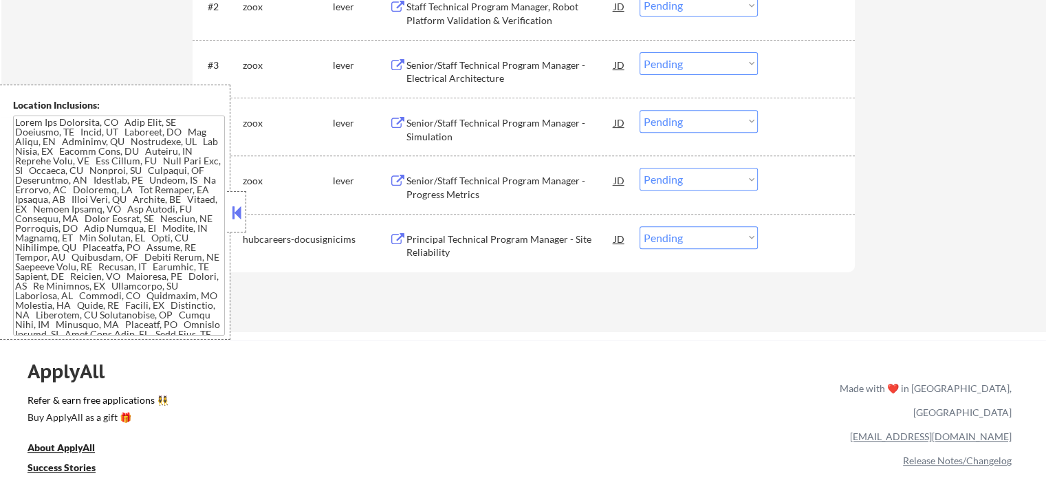
click at [491, 237] on div "Principal Technical Program Manager - Site Reliability" at bounding box center [511, 246] width 208 height 27
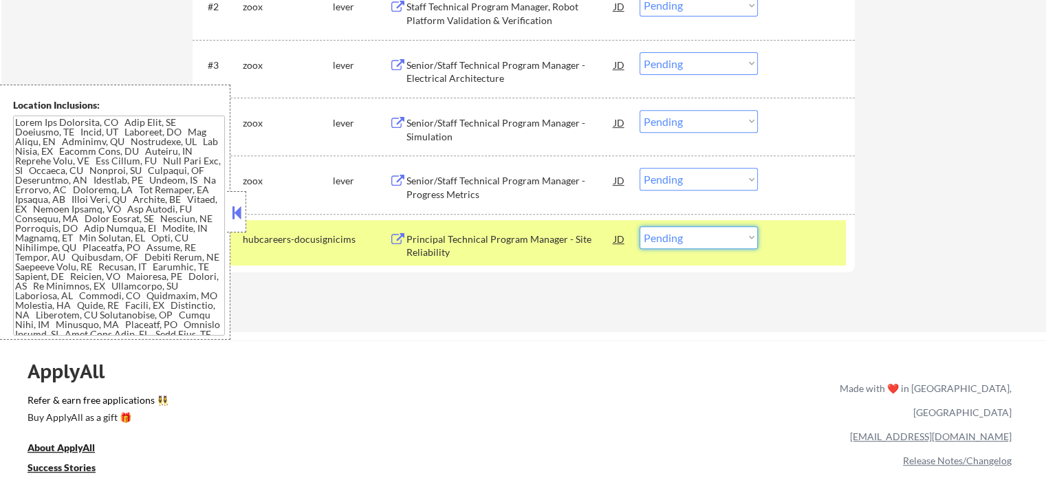
click at [695, 239] on select "Choose an option... Pending Applied Excluded (Questions) Excluded (Expired) Exc…" at bounding box center [699, 237] width 118 height 23
select select ""excluded__expired_""
click at [640, 226] on select "Choose an option... Pending Applied Excluded (Questions) Excluded (Expired) Exc…" at bounding box center [699, 237] width 118 height 23
click at [768, 253] on div "#6 hubcareers-docusign icims Principal Technical Program Manager - Site Reliabi…" at bounding box center [521, 242] width 649 height 45
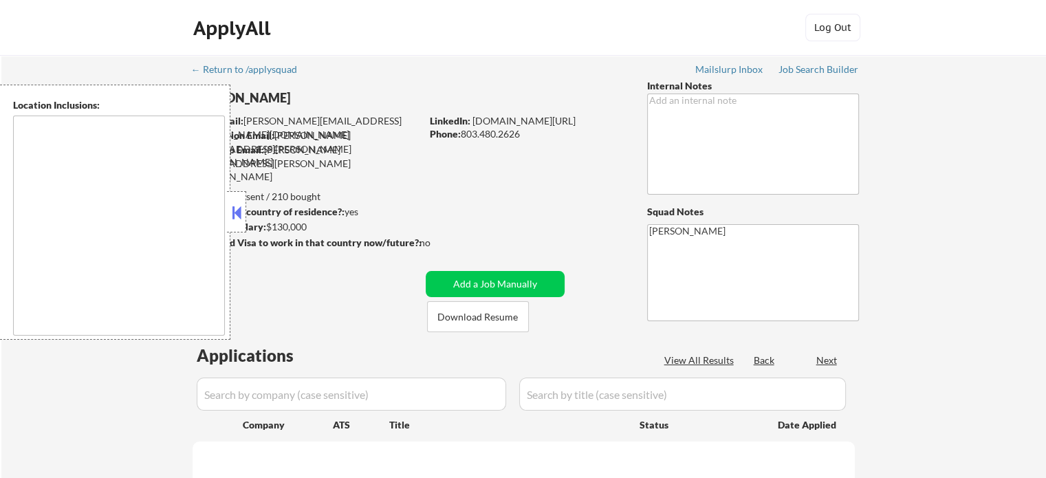
select select ""pending""
type textarea "[GEOGRAPHIC_DATA], [GEOGRAPHIC_DATA] [GEOGRAPHIC_DATA], [GEOGRAPHIC_DATA] [GEOG…"
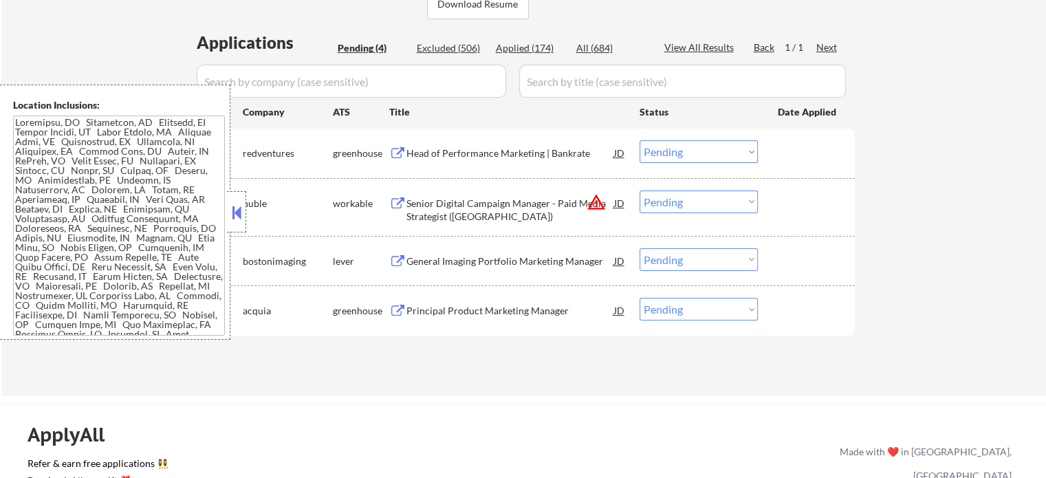
scroll to position [344, 0]
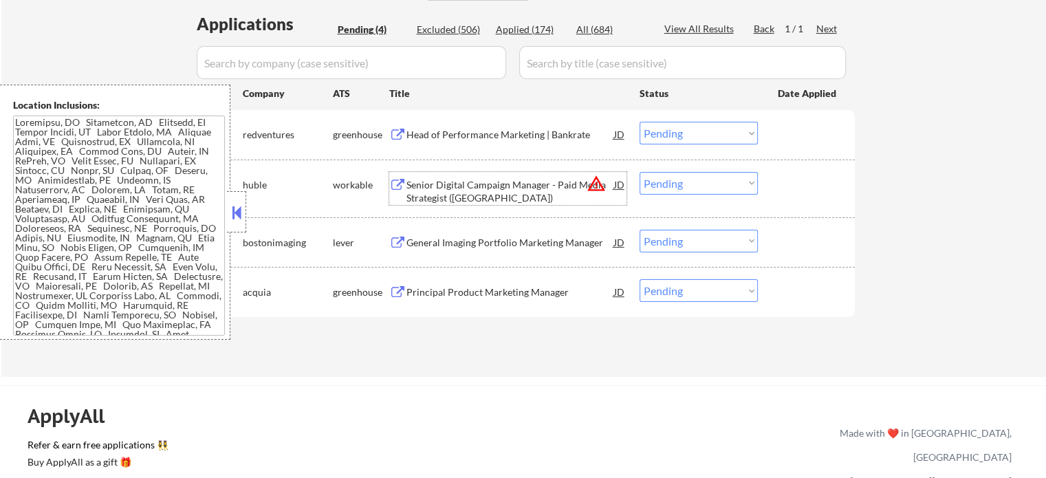
click at [449, 192] on div "Senior Digital Campaign Manager - Paid Media Strategist ([GEOGRAPHIC_DATA])" at bounding box center [511, 191] width 208 height 27
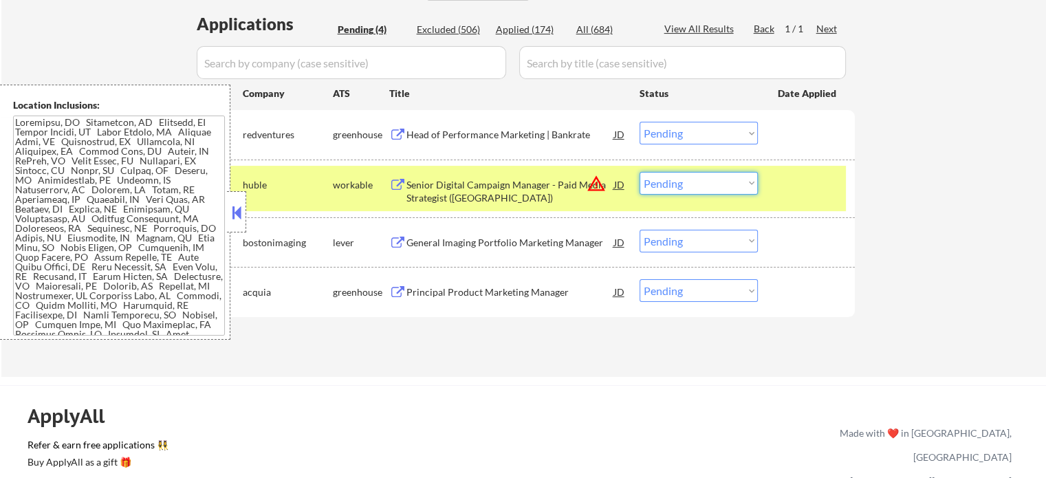
click at [686, 184] on select "Choose an option... Pending Applied Excluded (Questions) Excluded (Expired) Exc…" at bounding box center [699, 183] width 118 height 23
click at [640, 172] on select "Choose an option... Pending Applied Excluded (Questions) Excluded (Expired) Exc…" at bounding box center [699, 183] width 118 height 23
click at [795, 186] on div at bounding box center [808, 184] width 61 height 25
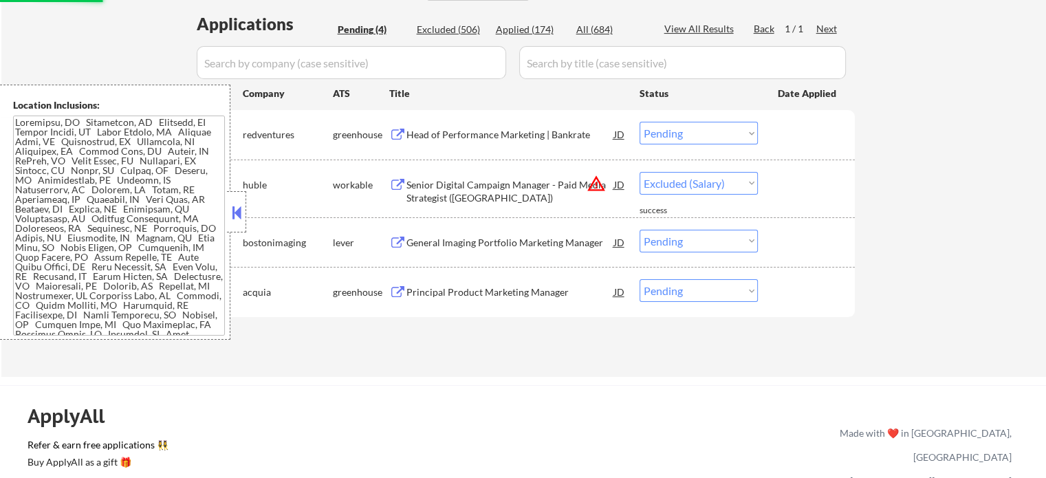
select select ""pending""
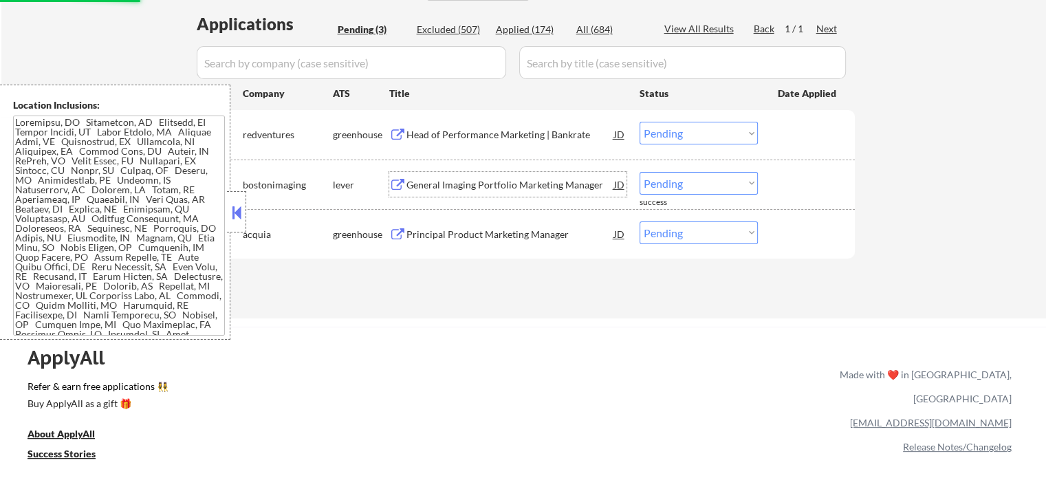
click at [451, 185] on div "General Imaging Portfolio Marketing Manager" at bounding box center [511, 185] width 208 height 14
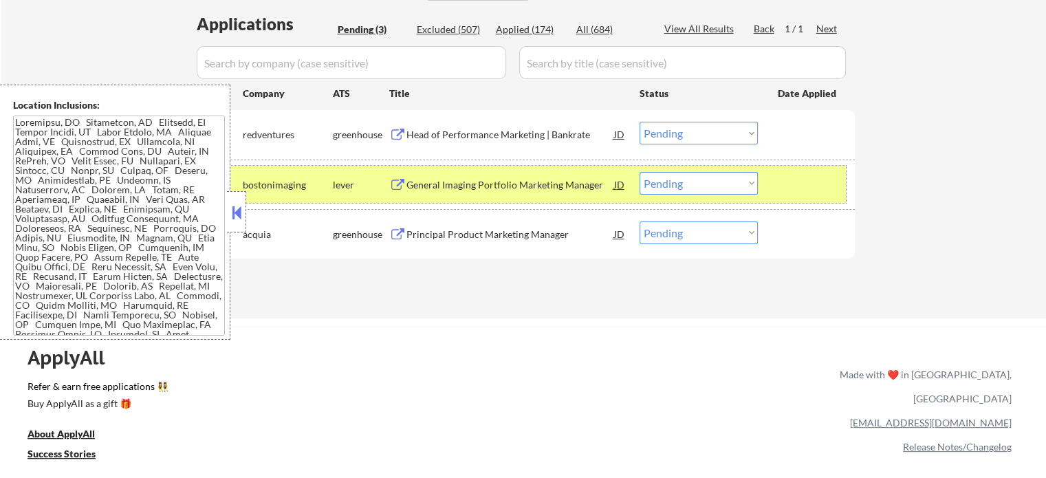
click at [806, 191] on div at bounding box center [808, 184] width 61 height 25
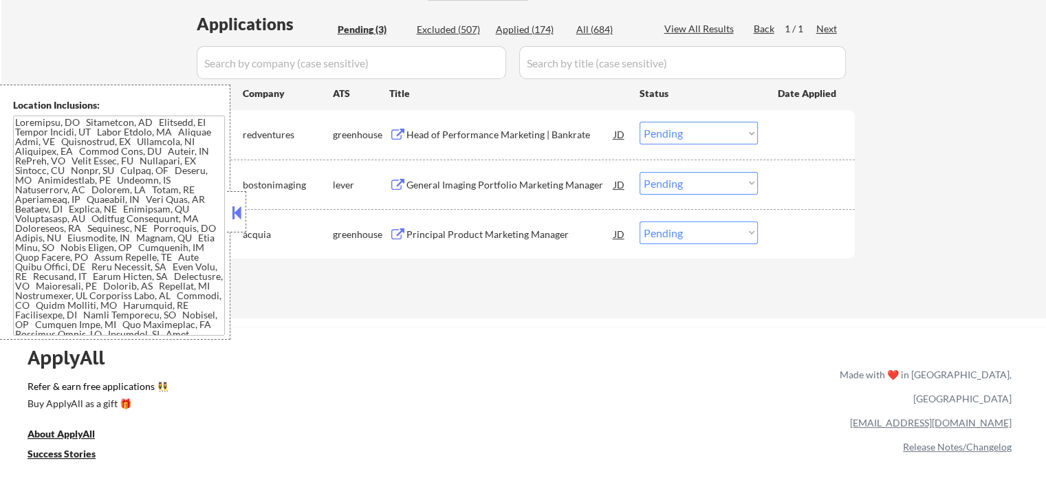
click at [437, 224] on div "Principal Product Marketing Manager" at bounding box center [511, 234] width 208 height 25
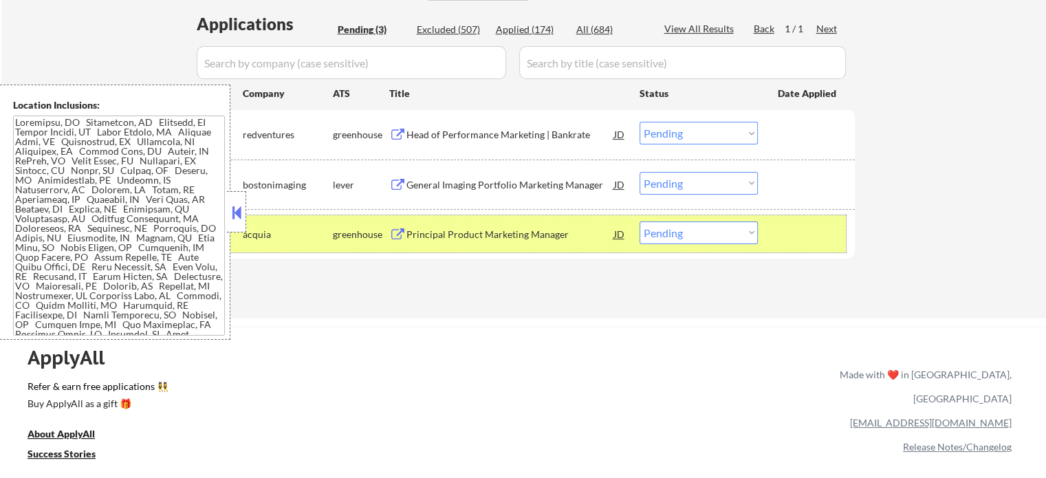
click at [799, 239] on div at bounding box center [808, 234] width 61 height 25
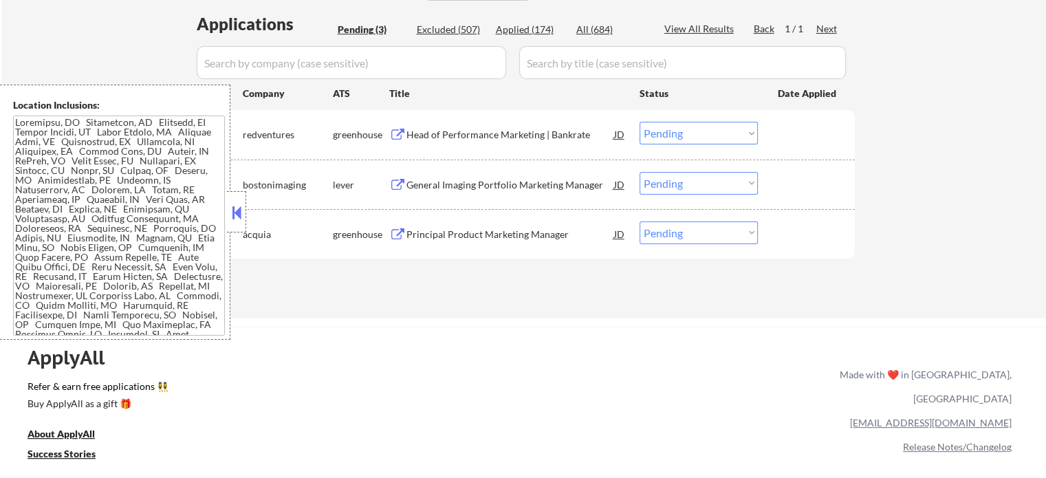
click at [461, 144] on div "Head of Performance Marketing | Bankrate" at bounding box center [511, 134] width 208 height 25
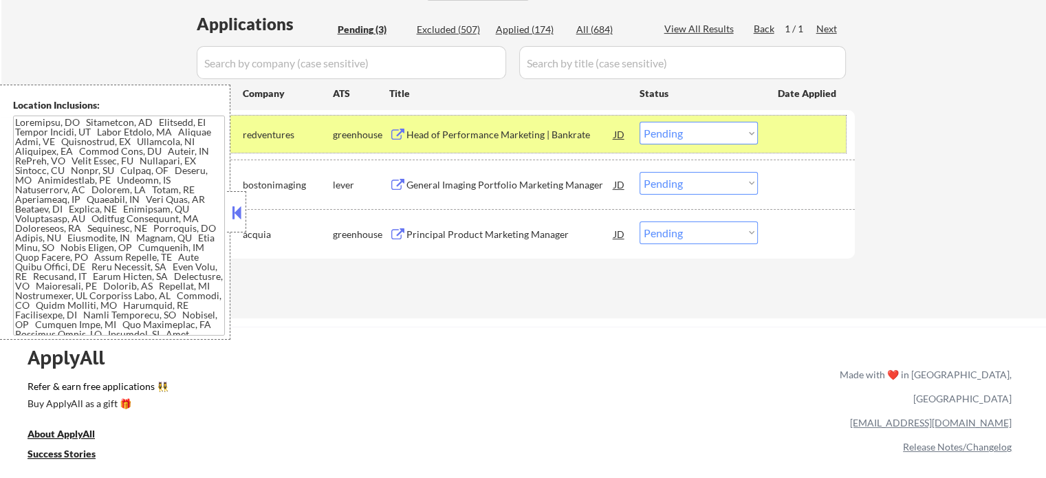
drag, startPoint x: 780, startPoint y: 142, endPoint x: 519, endPoint y: 116, distance: 262.0
click at [780, 142] on div at bounding box center [808, 134] width 61 height 25
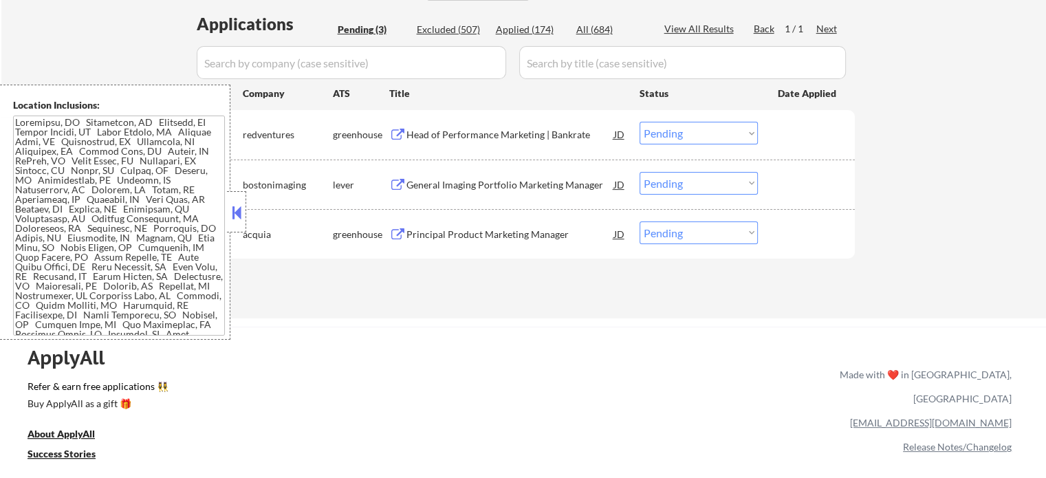
click at [506, 184] on div "General Imaging Portfolio Marketing Manager" at bounding box center [511, 185] width 208 height 14
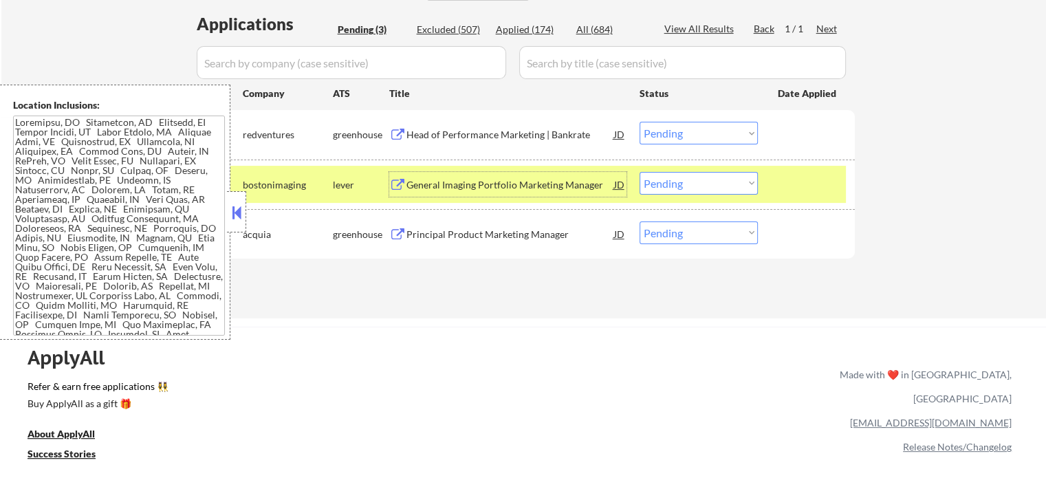
click at [792, 180] on div at bounding box center [808, 184] width 61 height 25
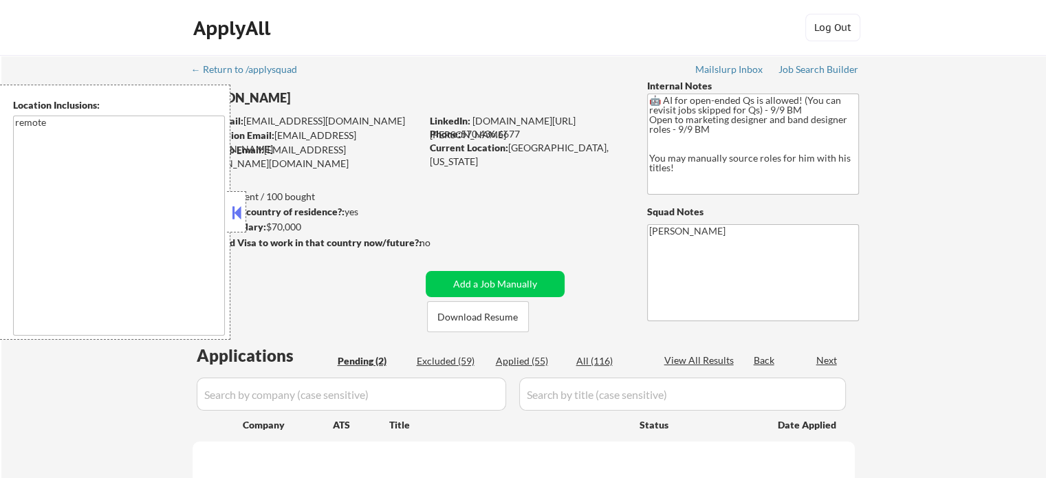
select select ""pending""
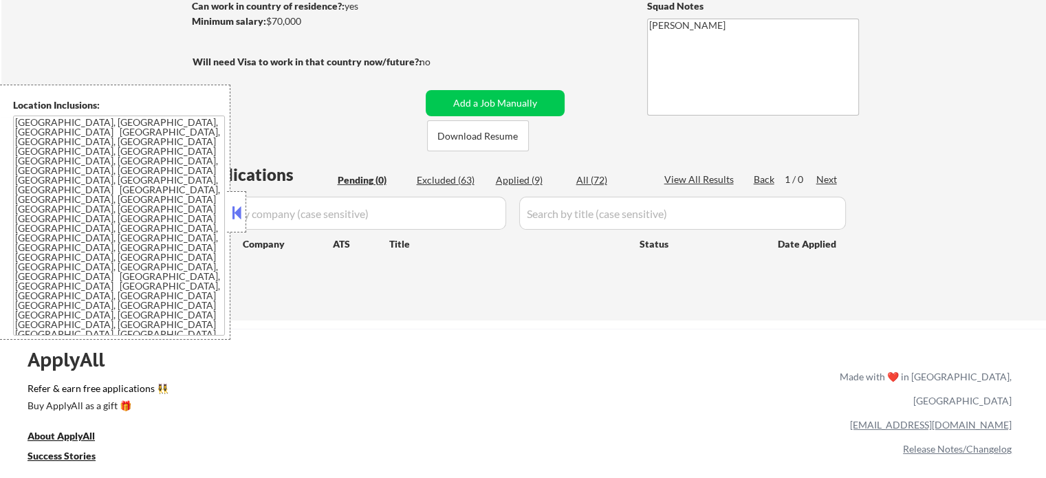
scroll to position [206, 0]
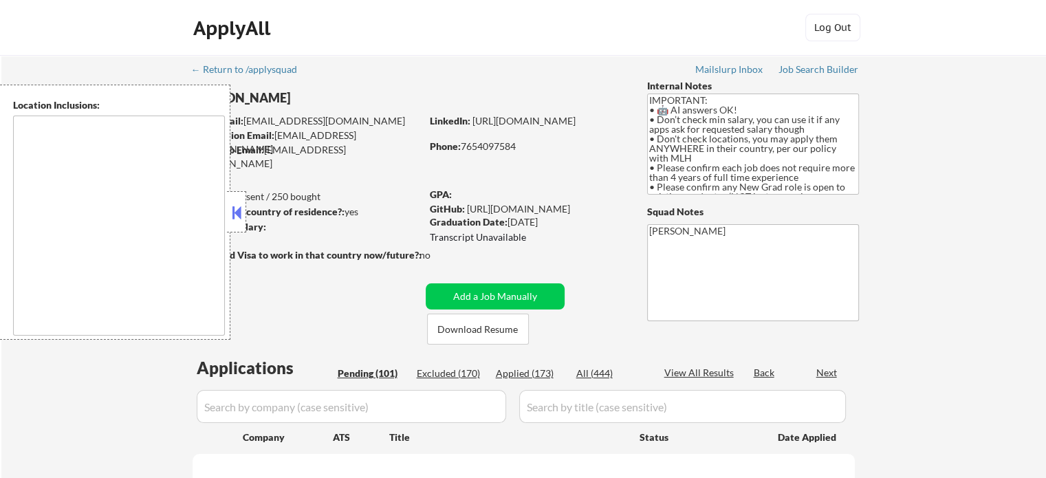
type textarea "country:[GEOGRAPHIC_DATA]"
select select ""pending""
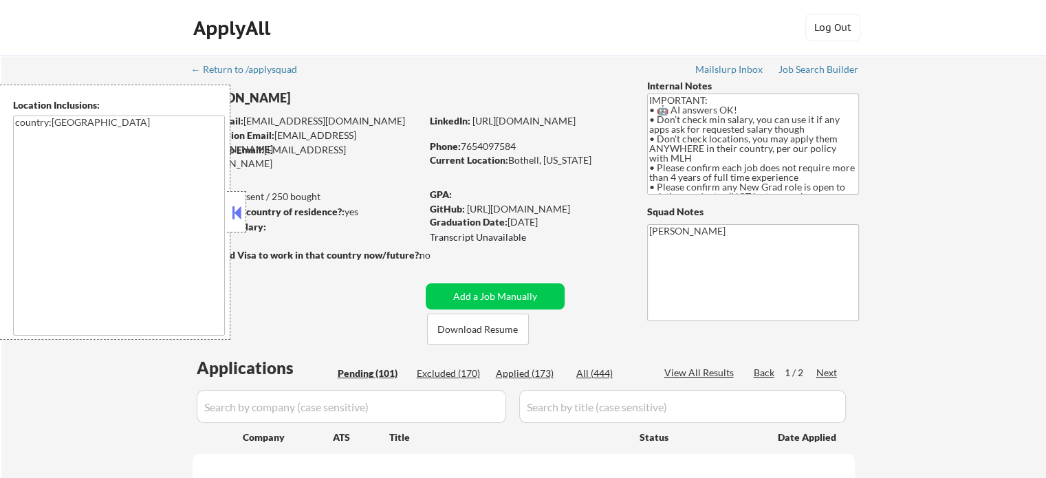
select select ""pending""
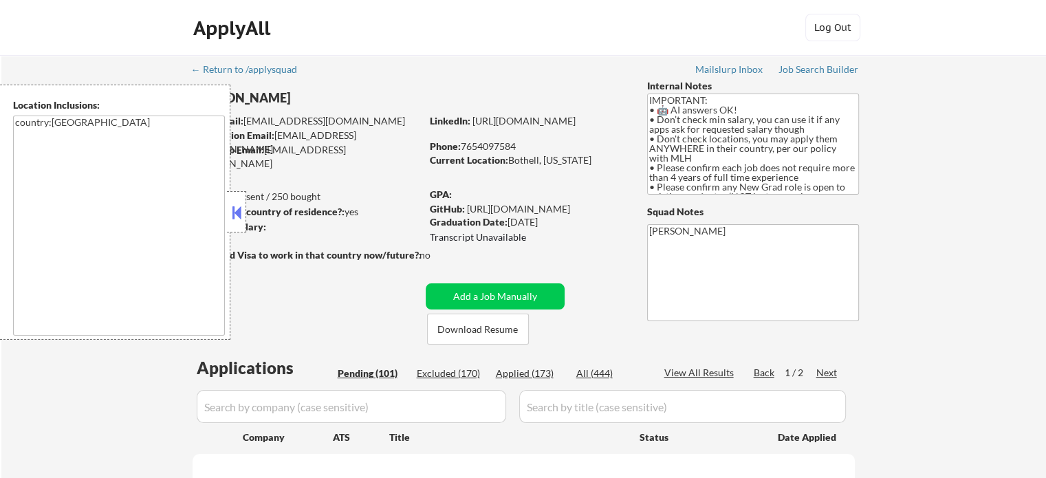
select select ""pending""
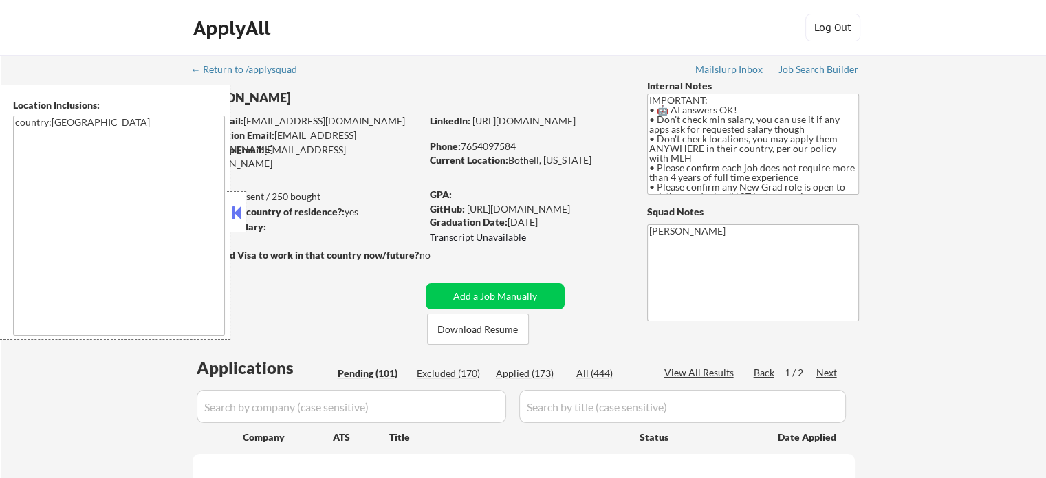
select select ""pending""
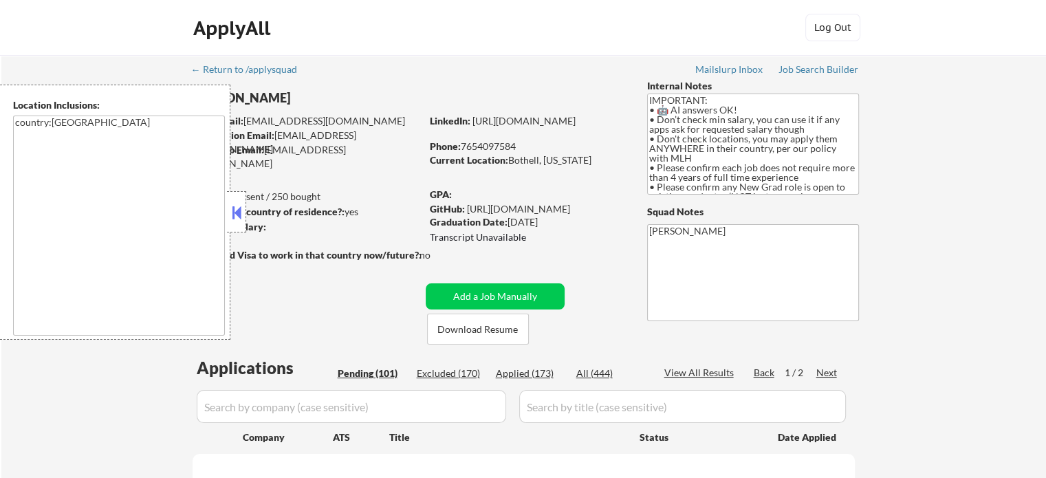
select select ""pending""
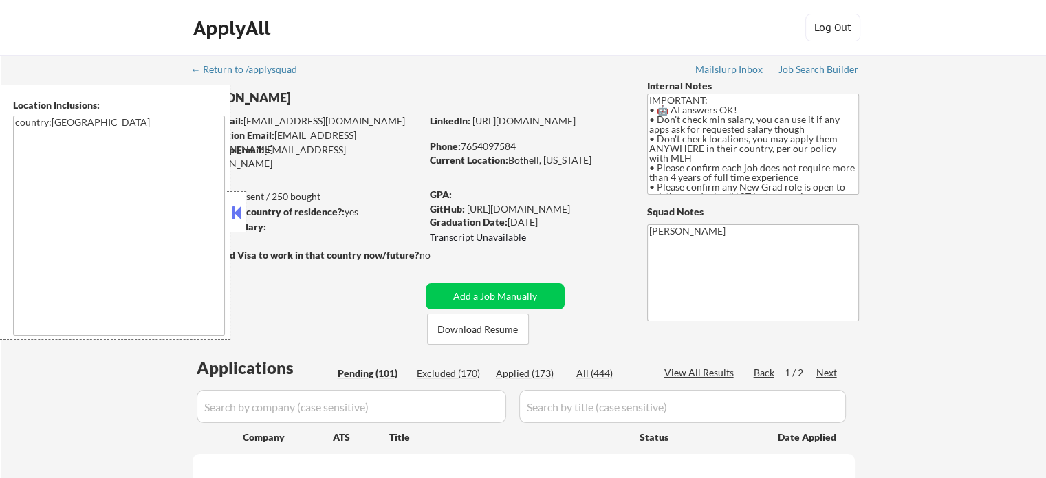
select select ""pending""
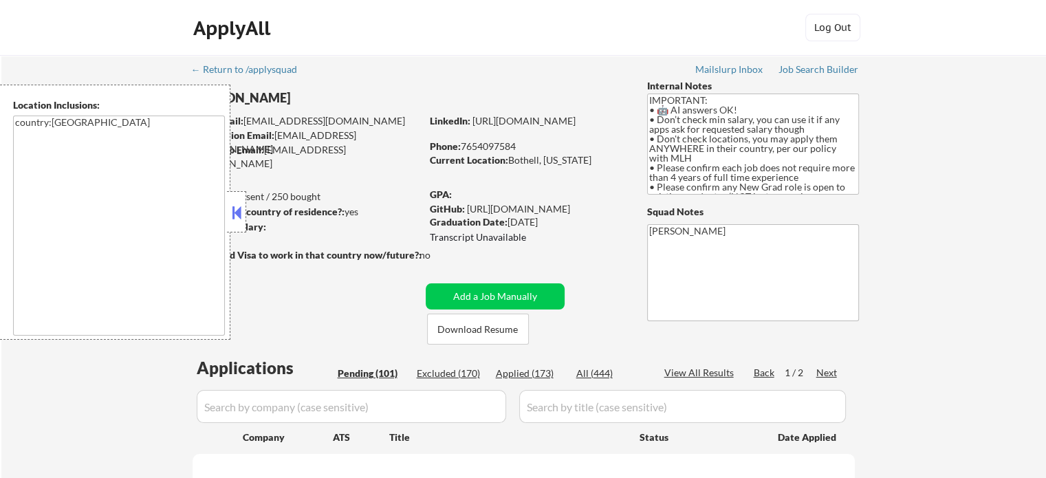
select select ""pending""
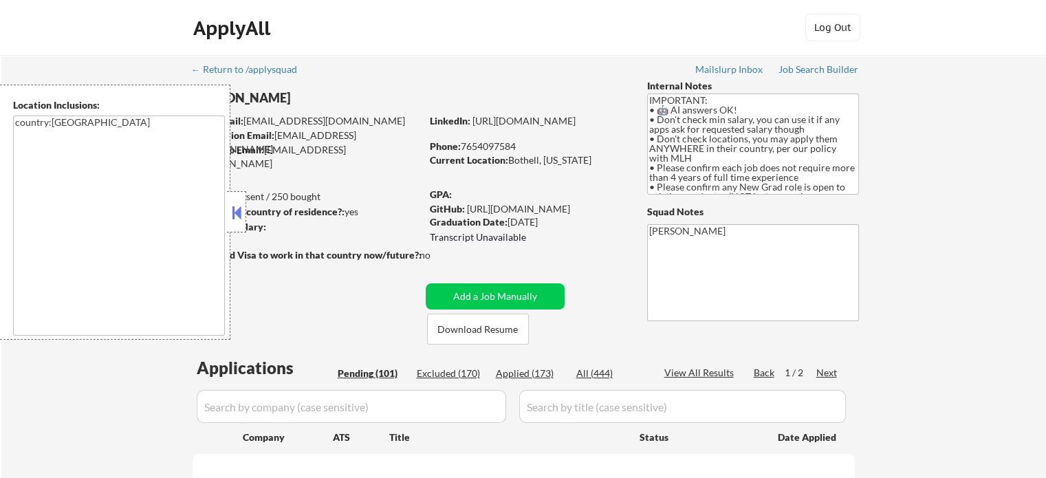
select select ""pending""
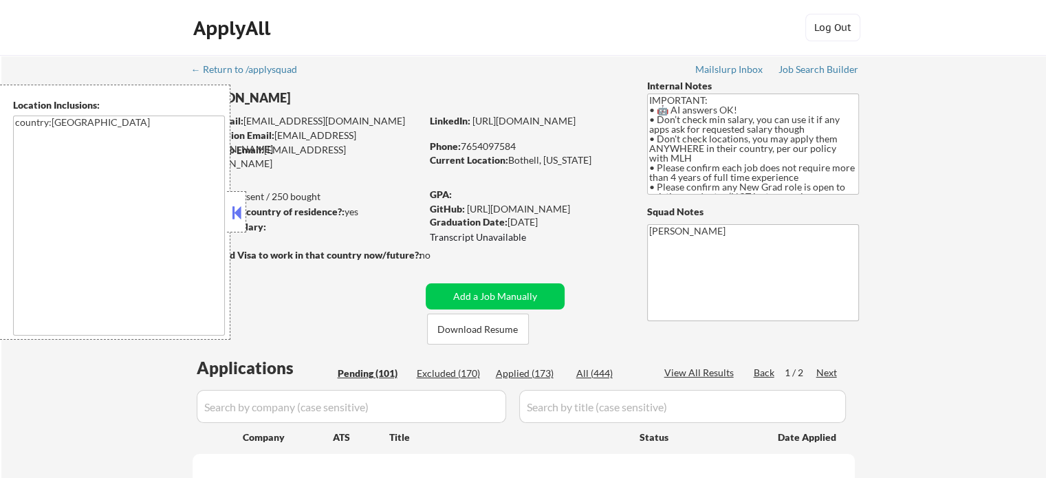
select select ""pending""
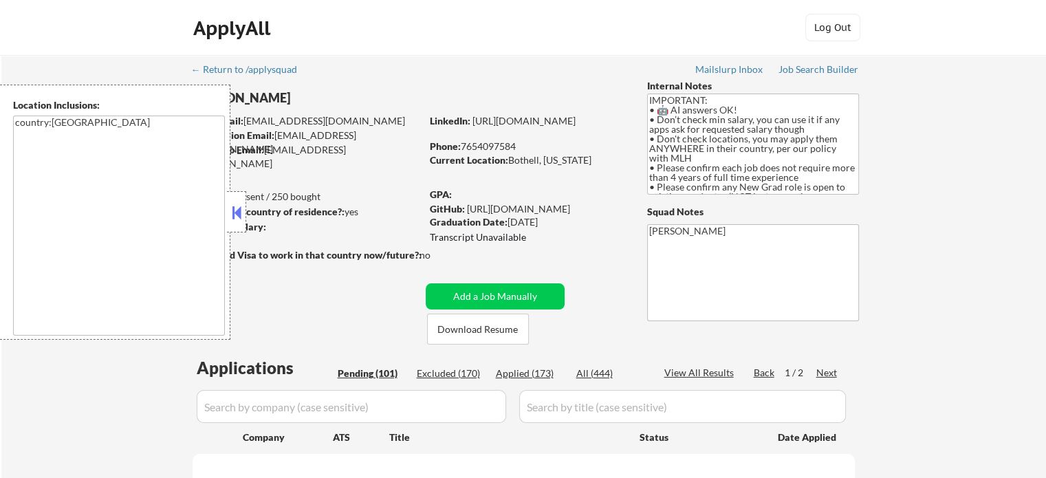
select select ""pending""
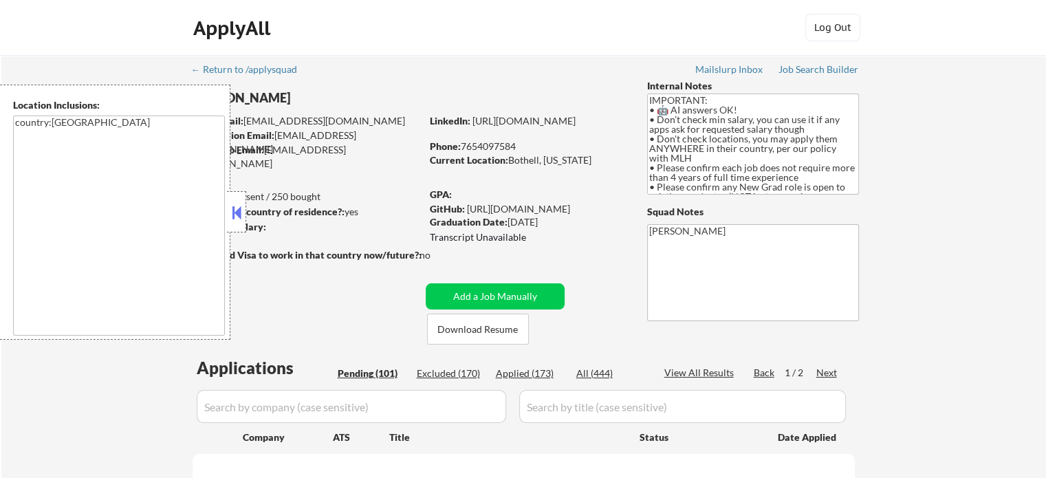
select select ""pending""
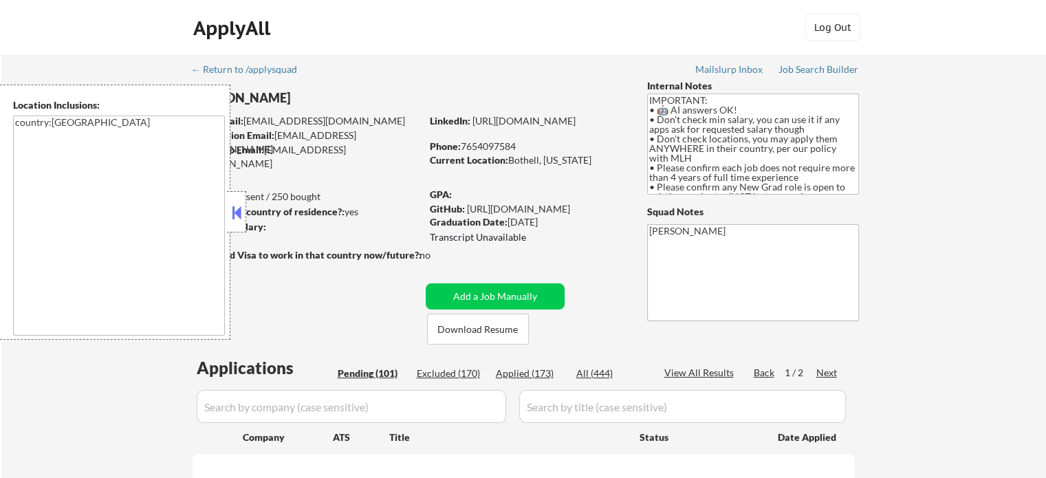
select select ""pending""
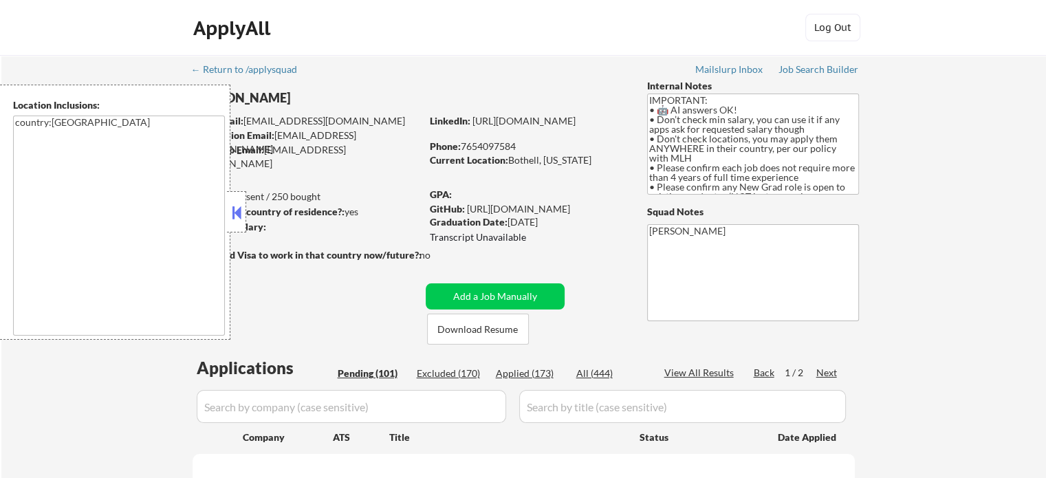
select select ""pending""
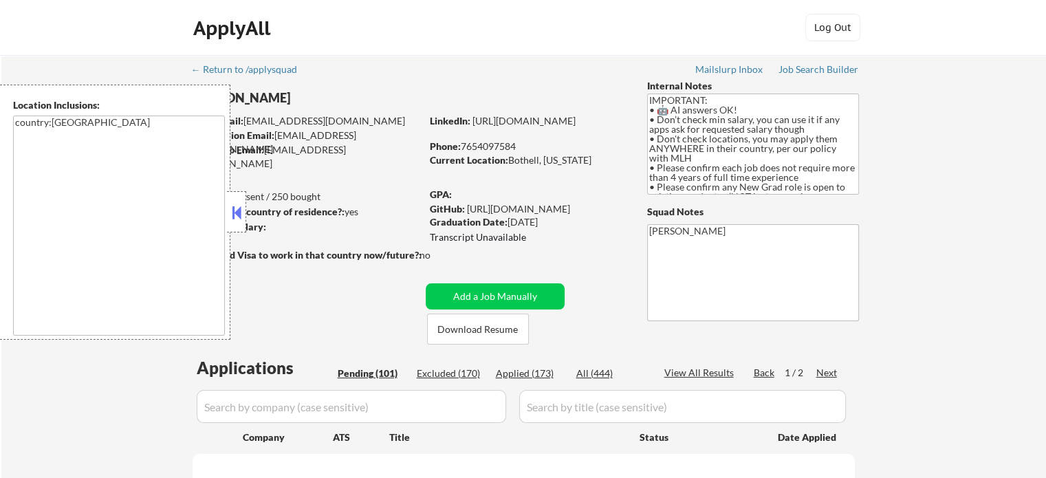
select select ""pending""
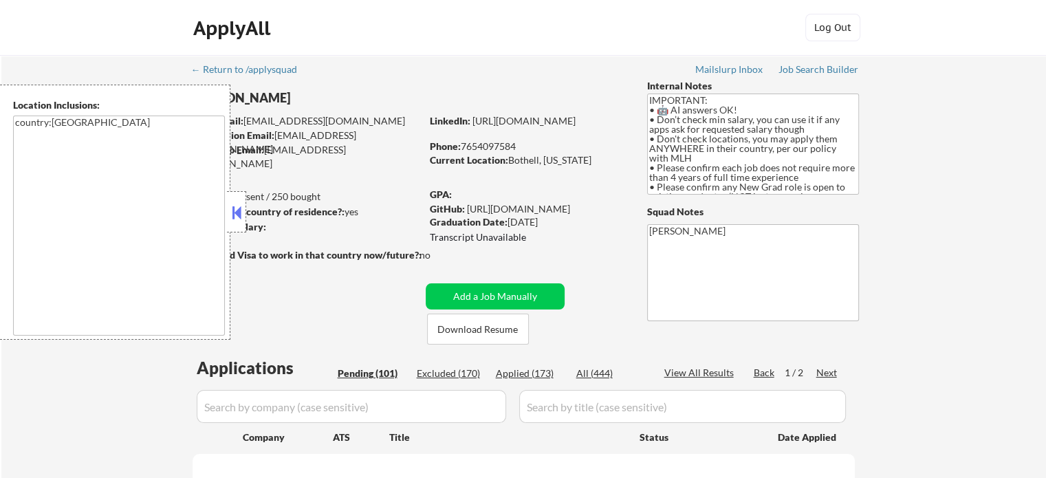
select select ""pending""
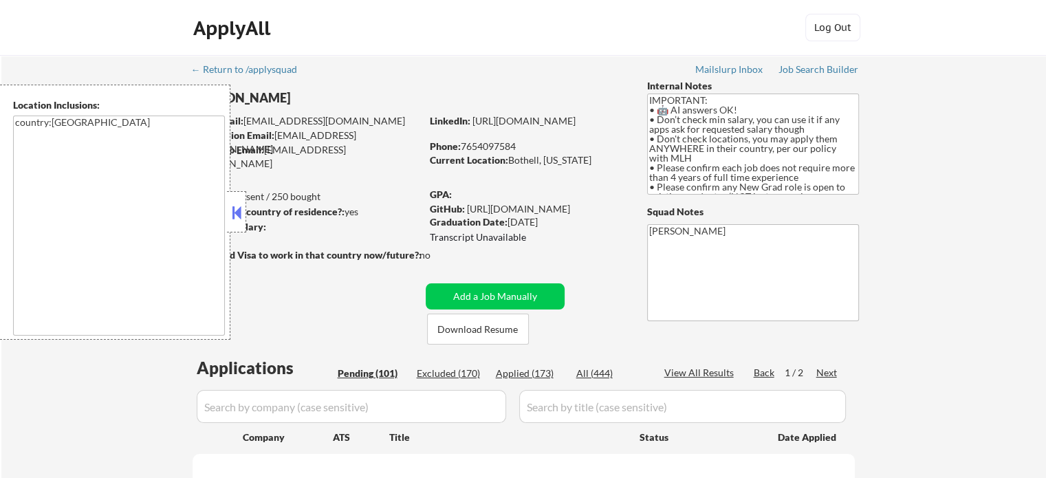
select select ""pending""
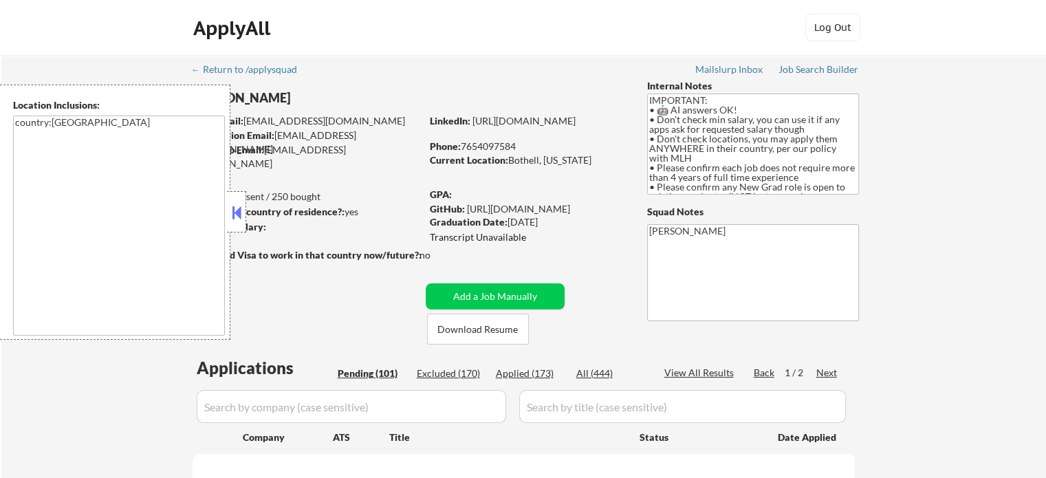
select select ""pending""
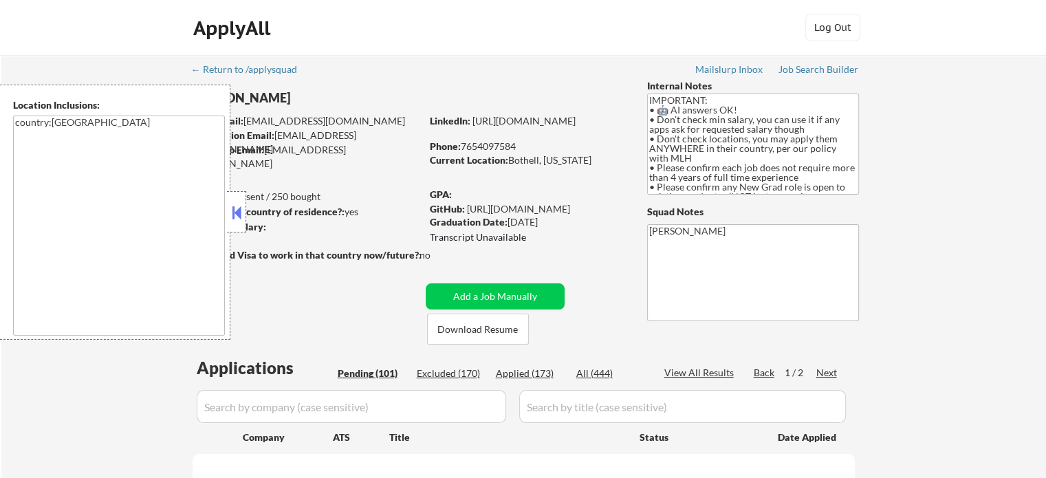
select select ""pending""
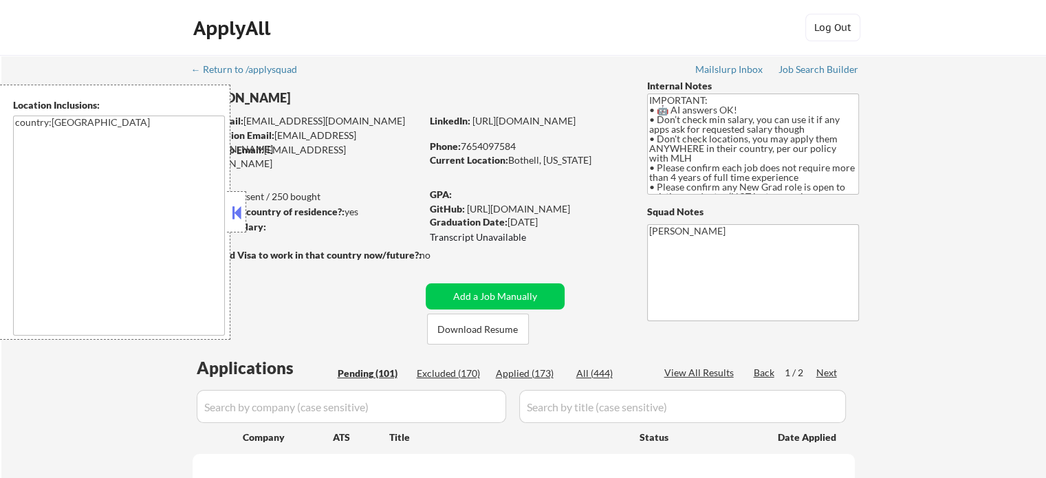
select select ""pending""
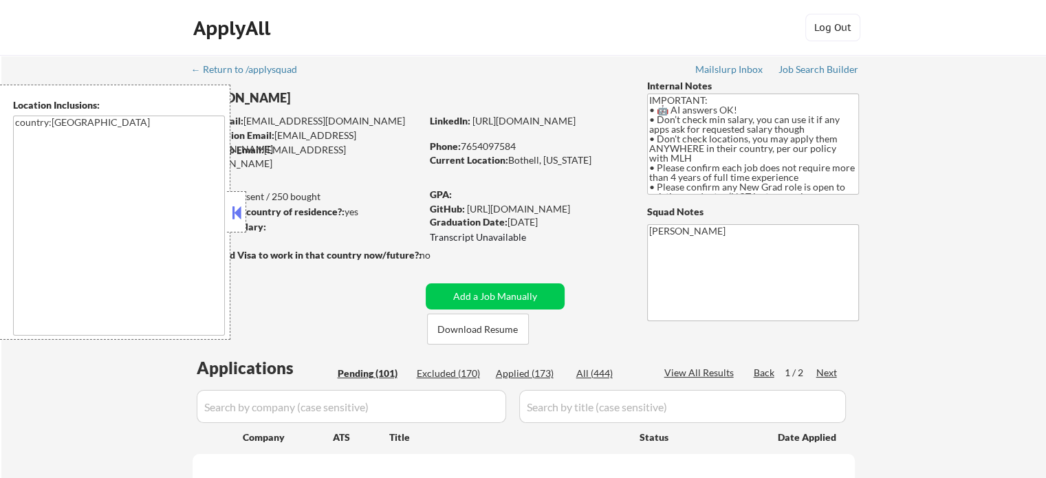
select select ""pending""
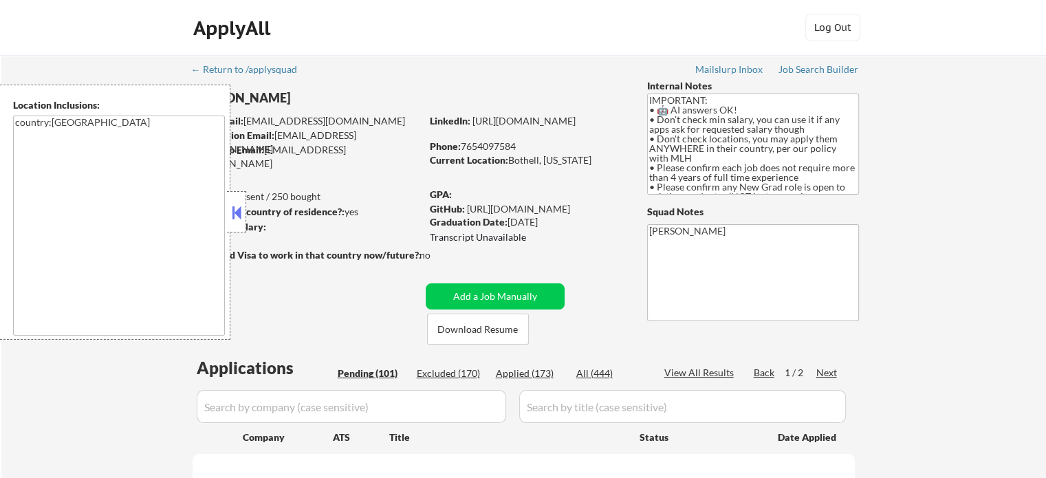
select select ""pending""
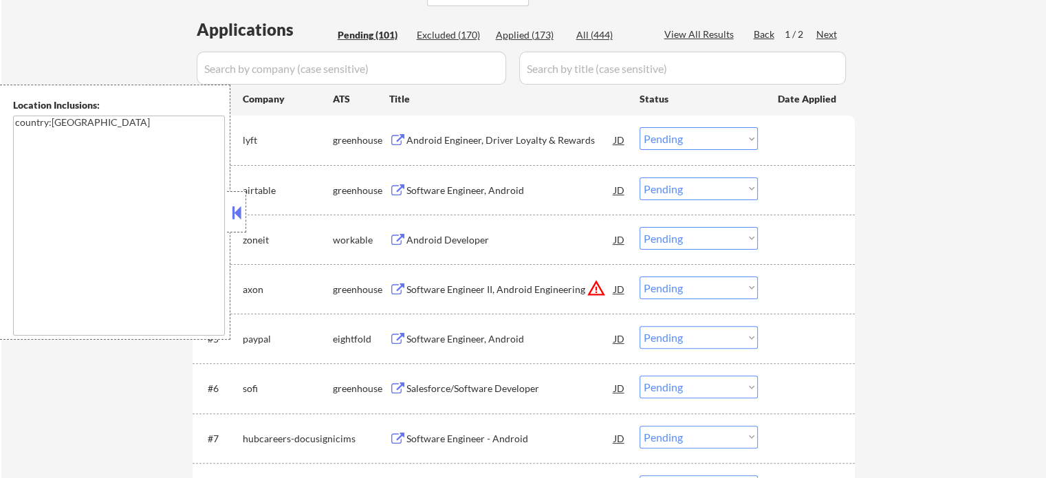
scroll to position [413, 0]
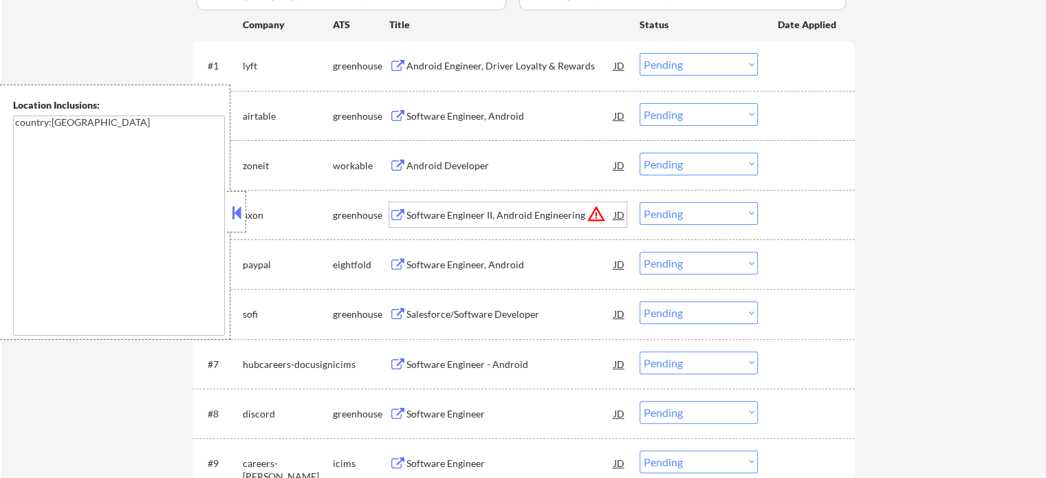
click at [466, 224] on div "Software Engineer II, Android Engineering" at bounding box center [511, 214] width 208 height 25
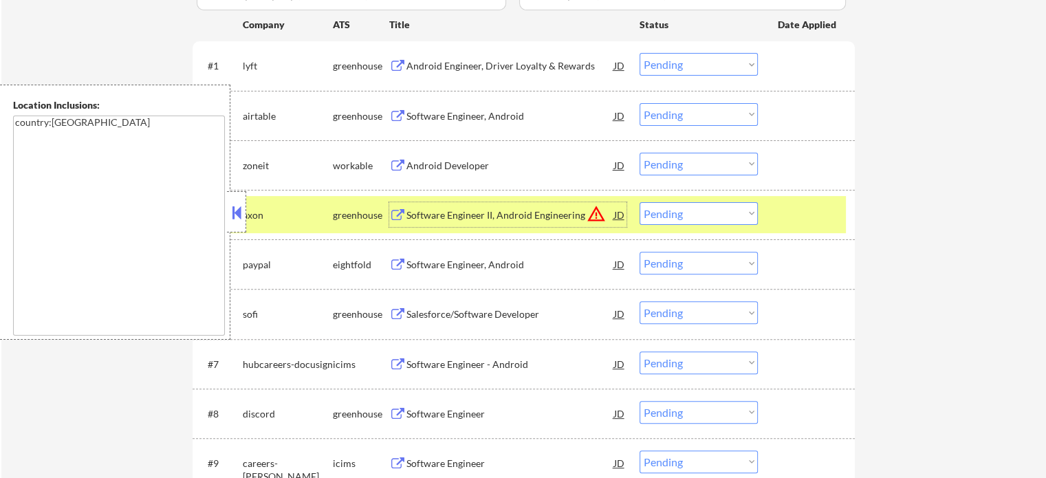
click at [788, 215] on div at bounding box center [808, 214] width 61 height 25
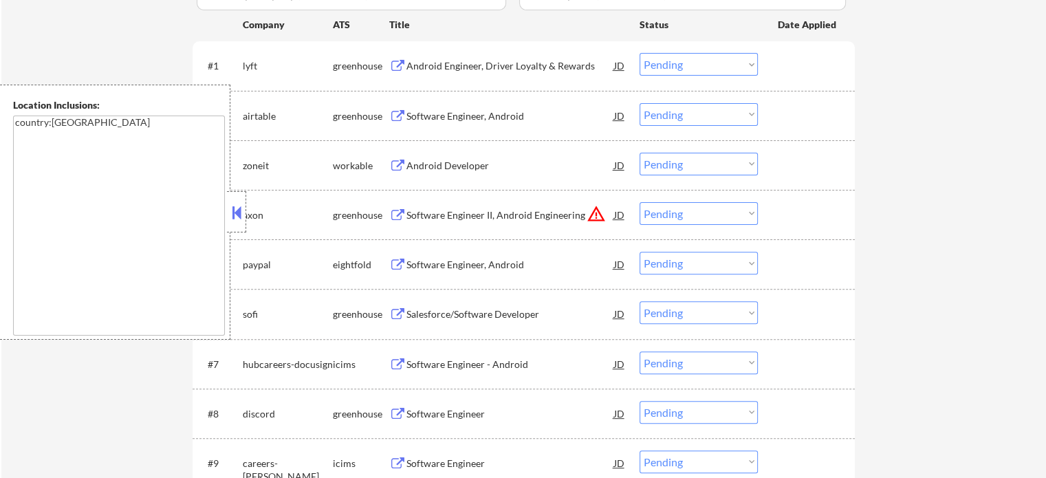
click at [446, 317] on div "Salesforce/Software Developer" at bounding box center [511, 314] width 208 height 14
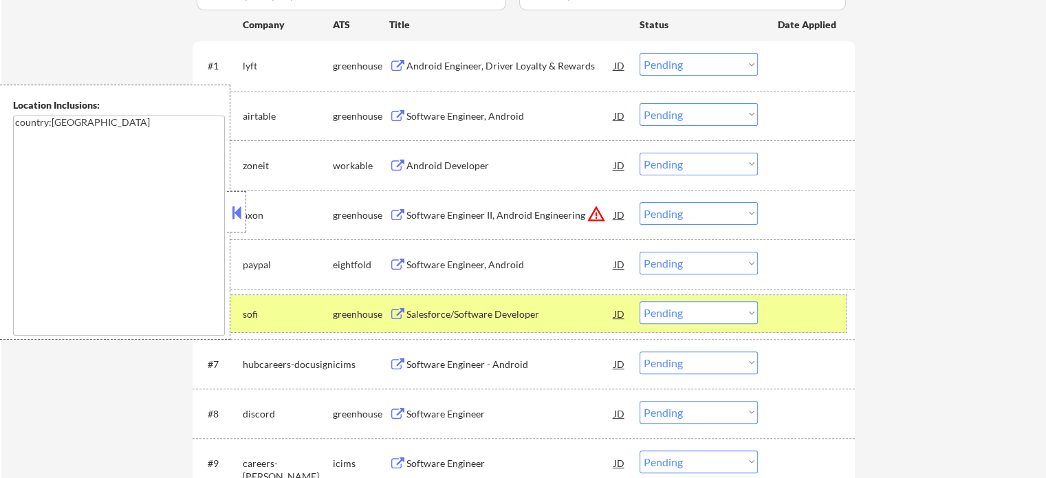
click at [762, 310] on div "#6 sofi greenhouse Salesforce/Software Developer JD Choose an option... Pending…" at bounding box center [521, 313] width 649 height 37
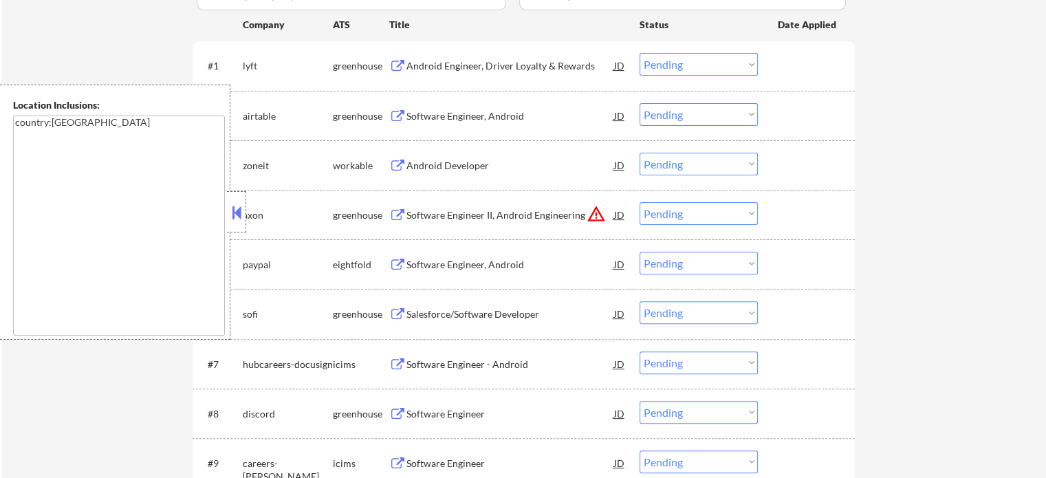
click at [493, 356] on div "Software Engineer - Android" at bounding box center [511, 364] width 208 height 25
